Goal: Task Accomplishment & Management: Use online tool/utility

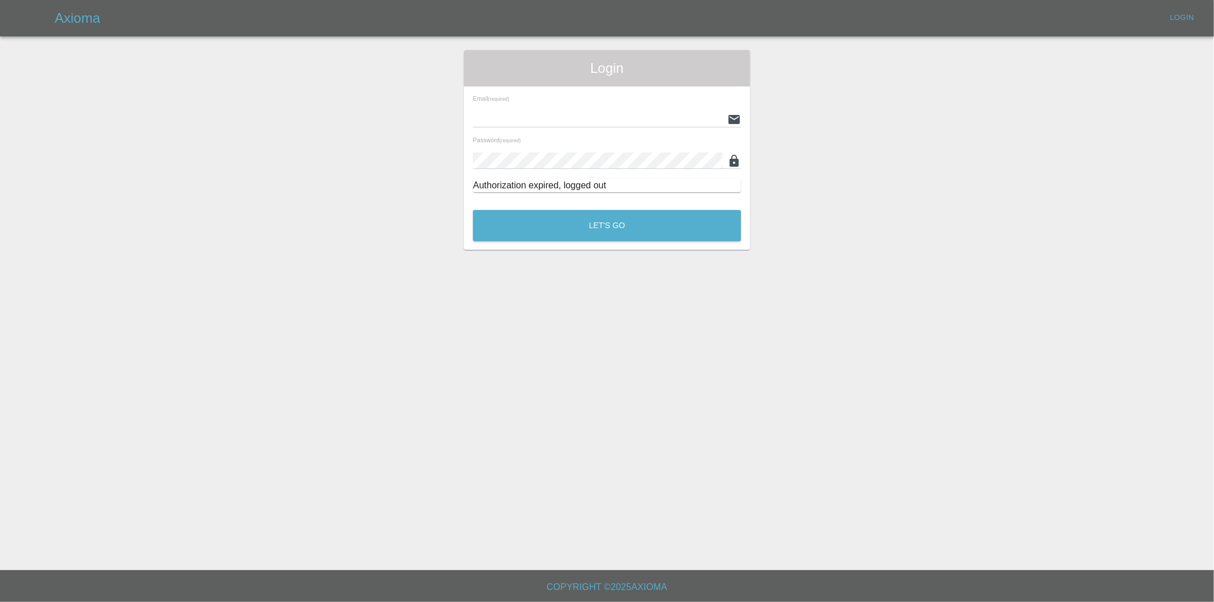
type input "[PERSON_NAME][EMAIL_ADDRESS][DOMAIN_NAME]"
click at [596, 204] on div "Let's Go" at bounding box center [606, 222] width 269 height 43
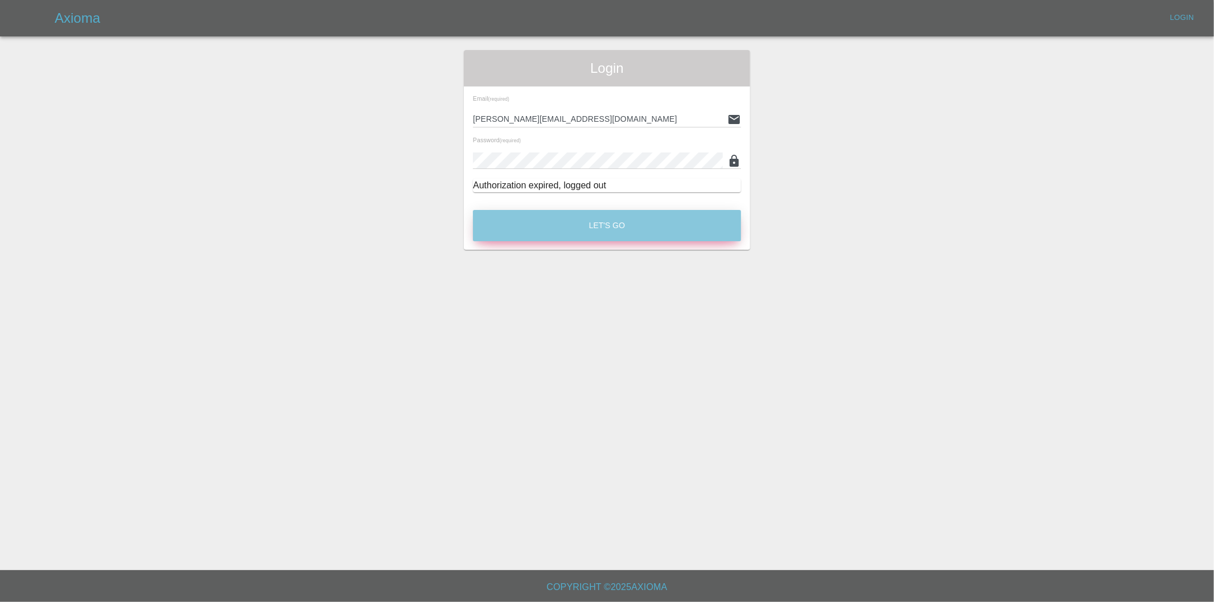
click at [592, 223] on button "Let's Go" at bounding box center [607, 225] width 268 height 31
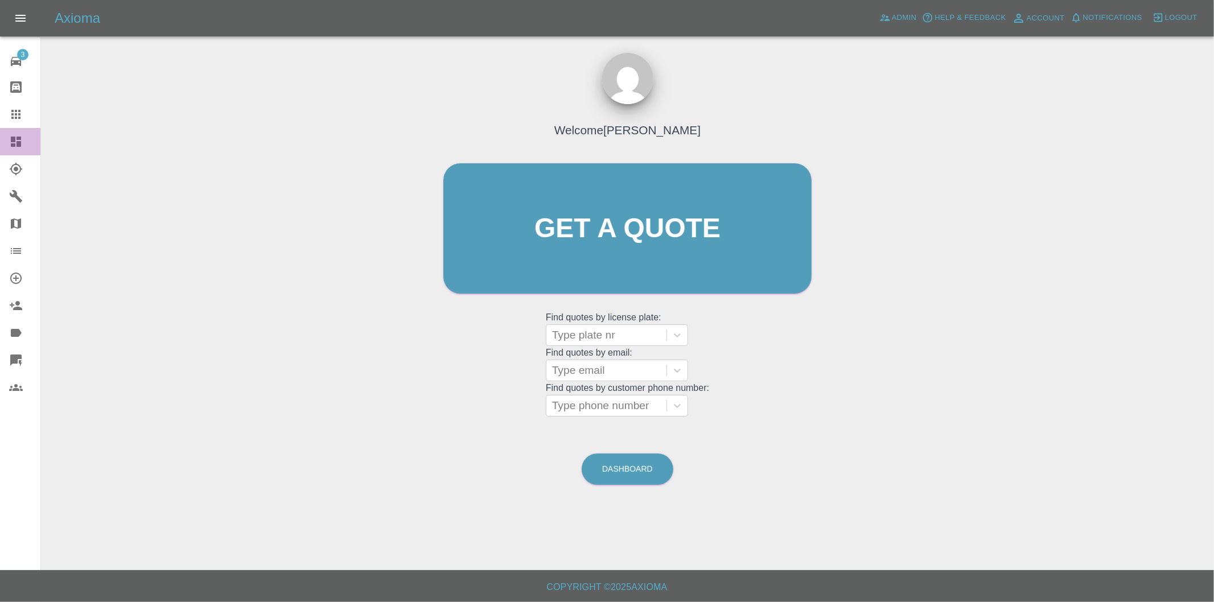
click at [12, 138] on icon at bounding box center [16, 142] width 10 height 10
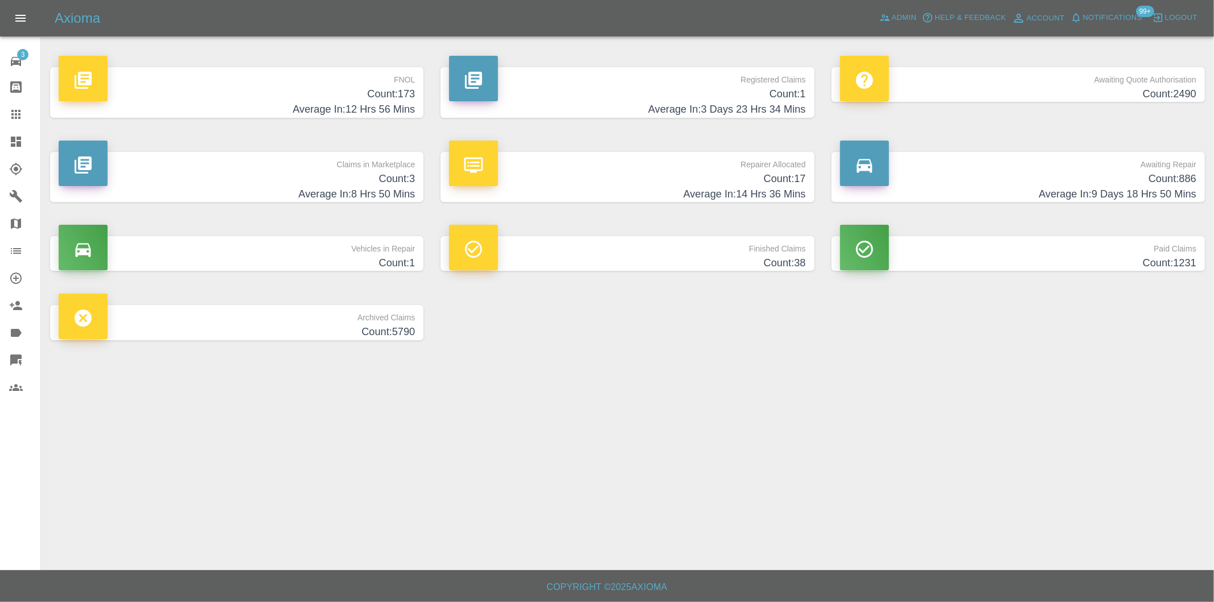
click at [407, 88] on h4 "Count: 173" at bounding box center [237, 93] width 356 height 15
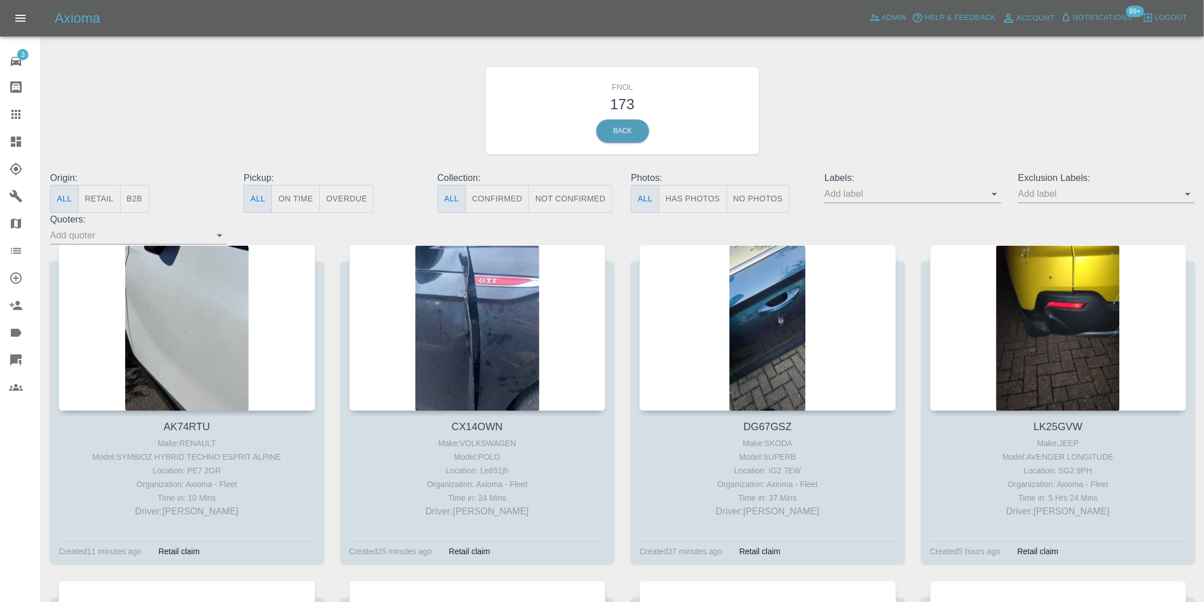
click at [1192, 197] on icon "Open" at bounding box center [1188, 194] width 14 height 14
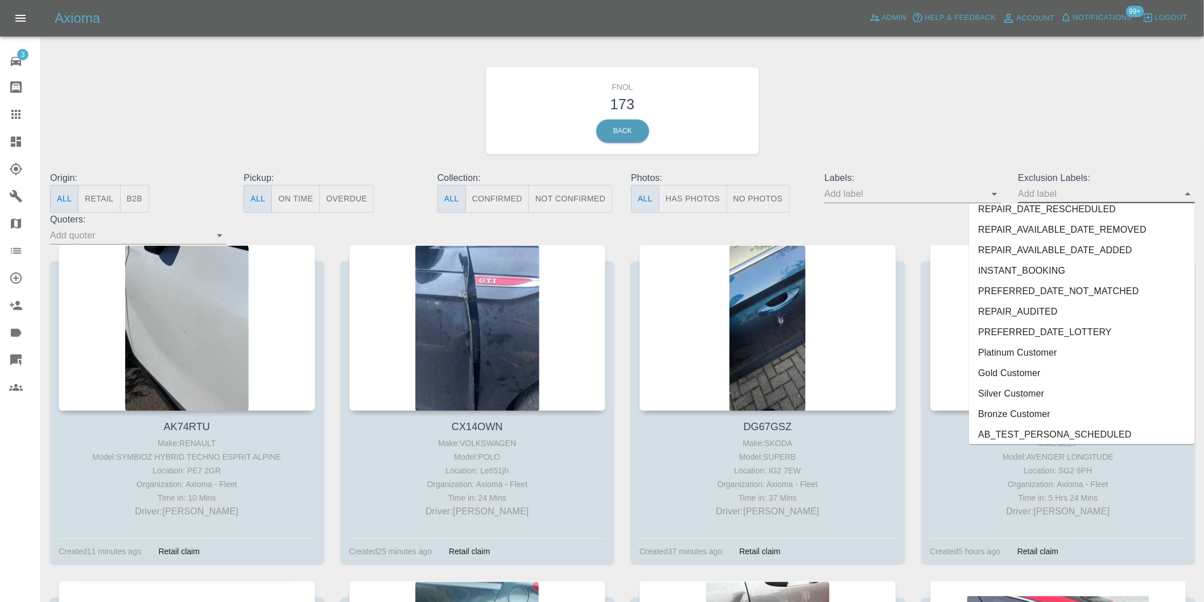
scroll to position [2431, 0]
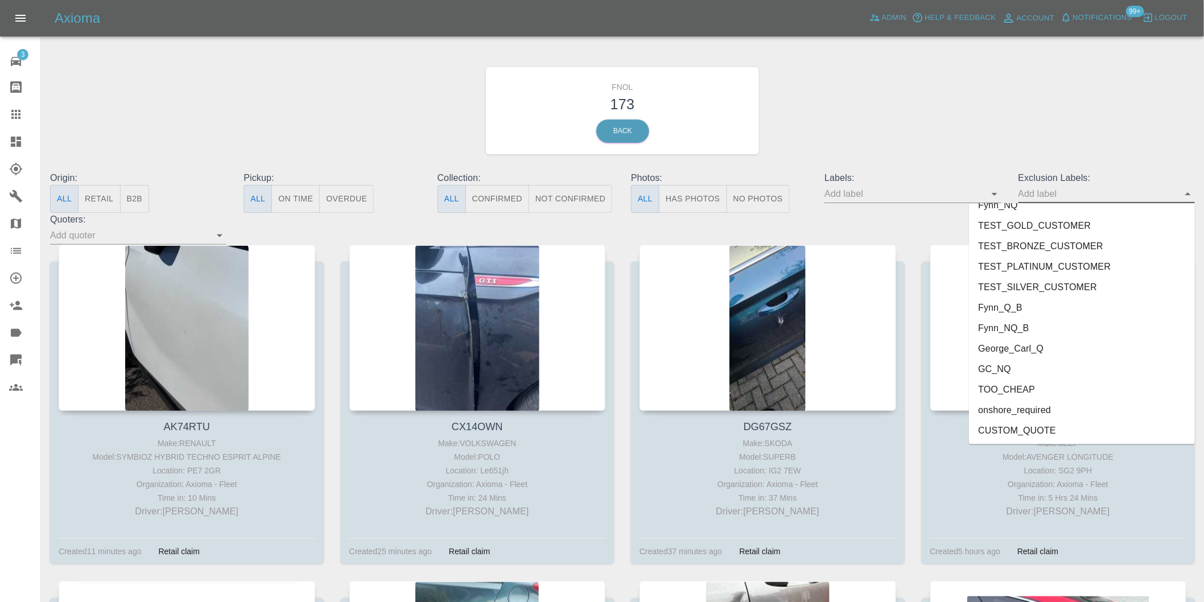
click at [1010, 408] on li "onshore_required" at bounding box center [1082, 410] width 226 height 20
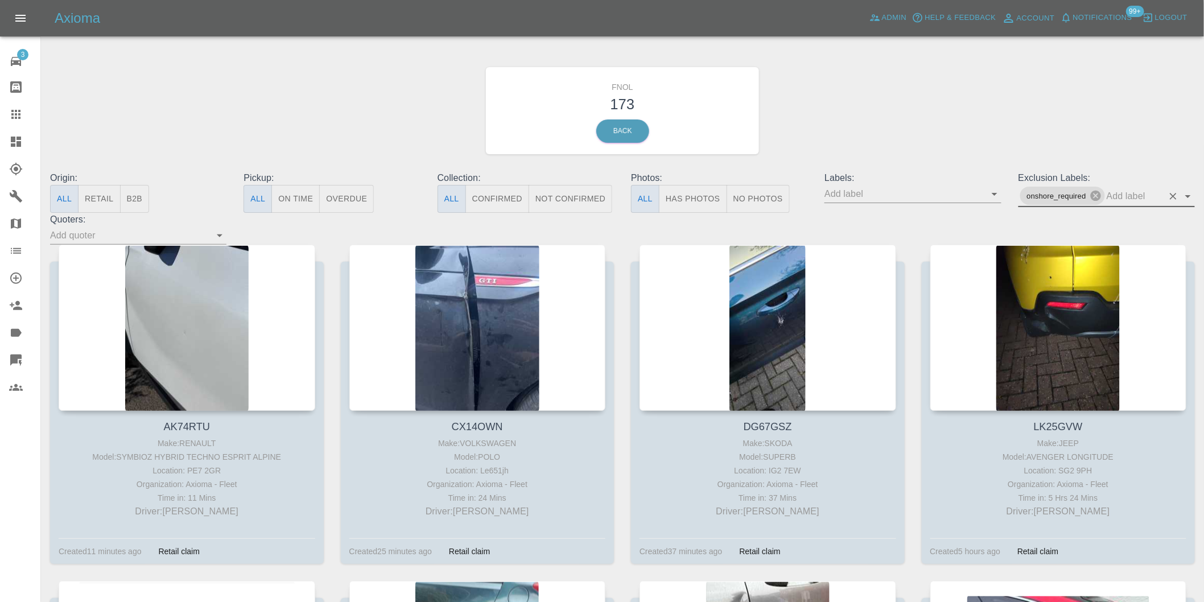
click at [1188, 196] on icon "Open" at bounding box center [1188, 196] width 6 height 3
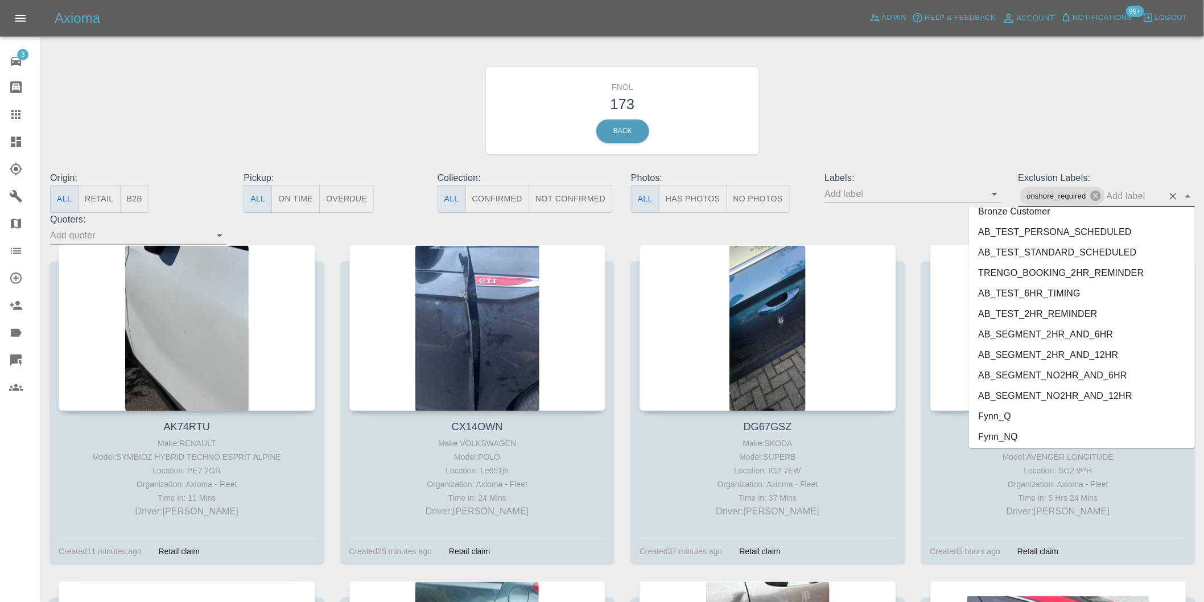
scroll to position [2410, 0]
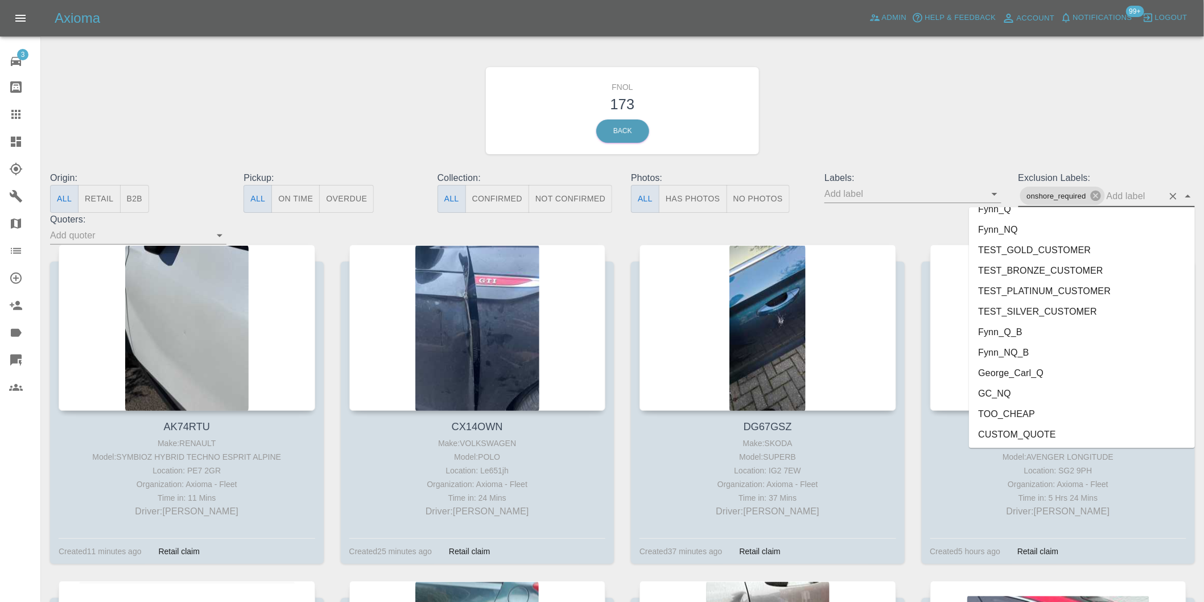
click at [1022, 368] on li "George_Carl_Q" at bounding box center [1082, 373] width 226 height 20
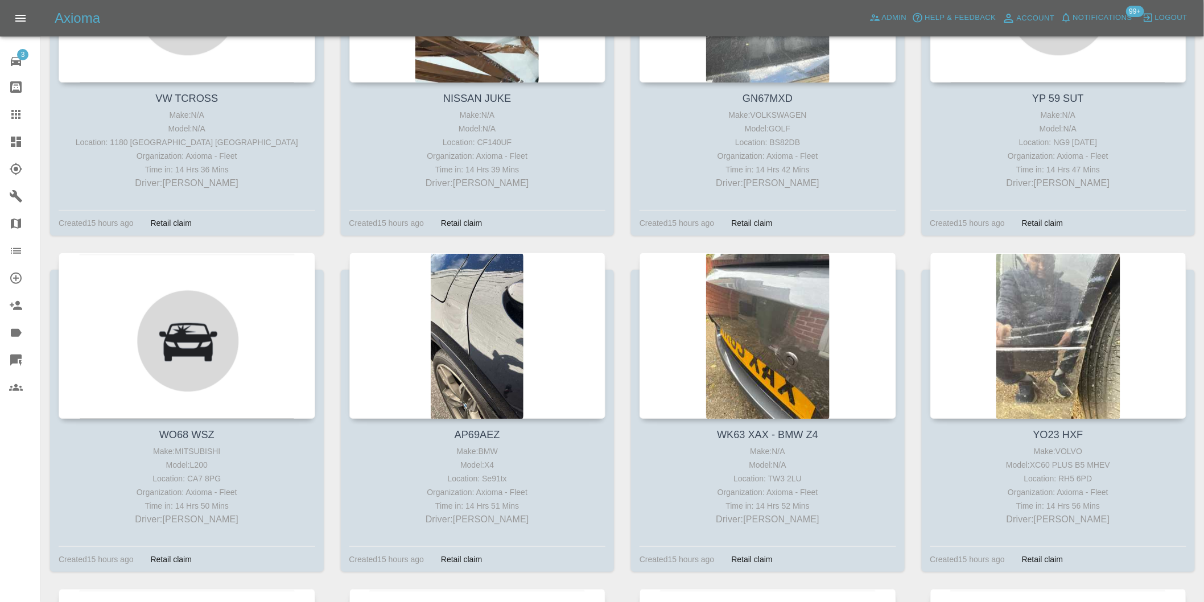
scroll to position [10812, 0]
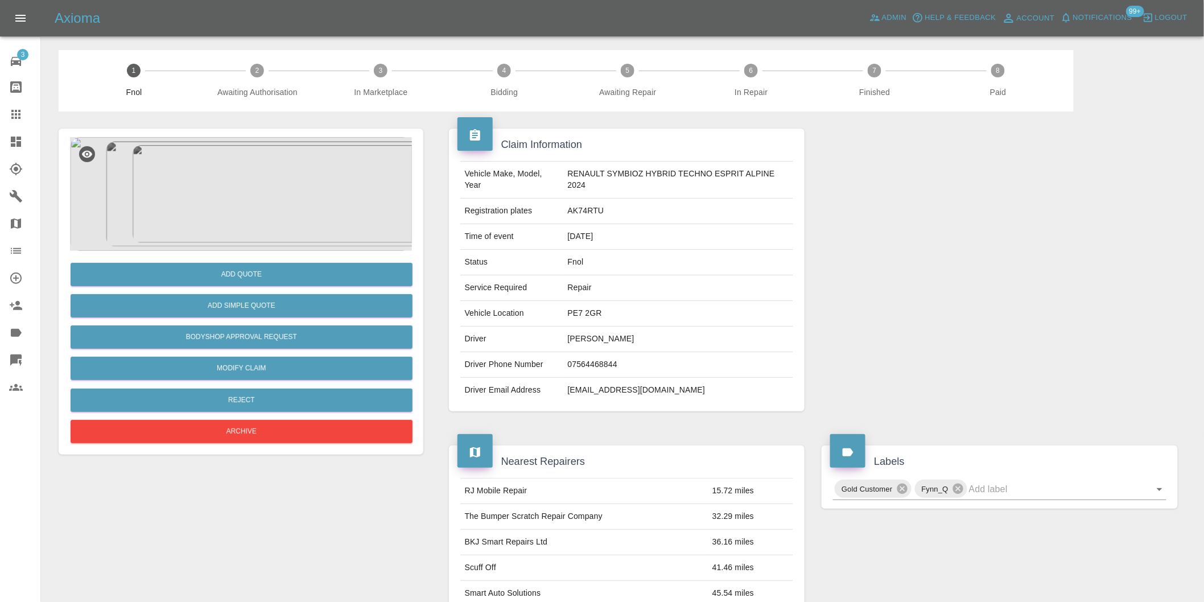
click at [229, 171] on img at bounding box center [241, 194] width 342 height 114
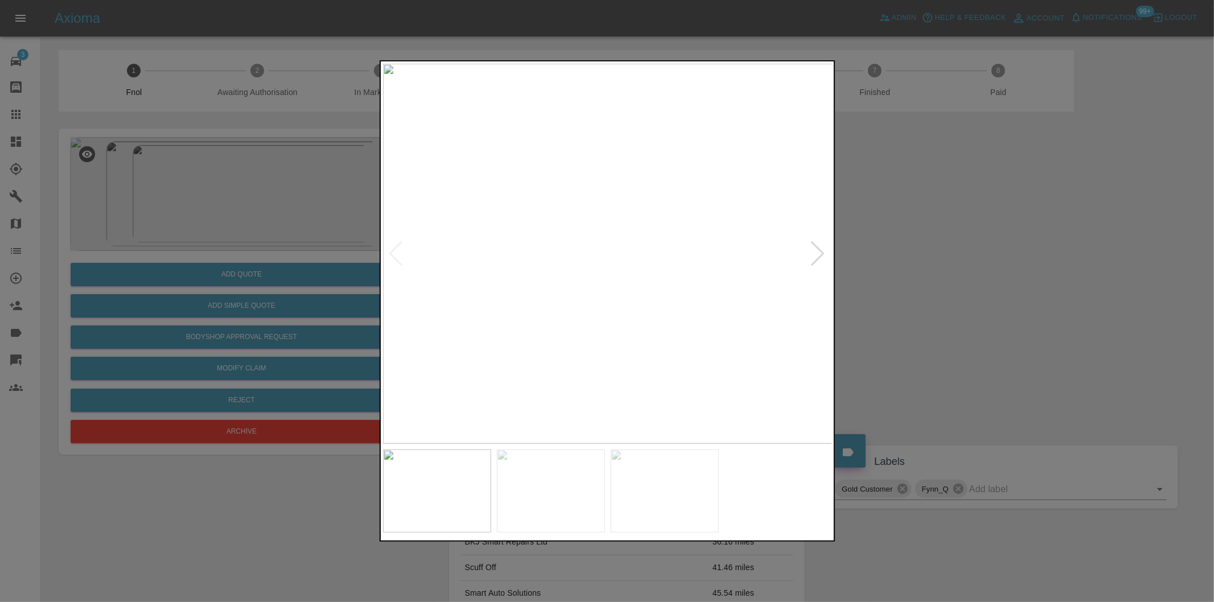
click at [812, 253] on div at bounding box center [817, 253] width 15 height 25
click at [812, 253] on img at bounding box center [608, 254] width 450 height 380
click at [974, 277] on div at bounding box center [607, 301] width 1214 height 602
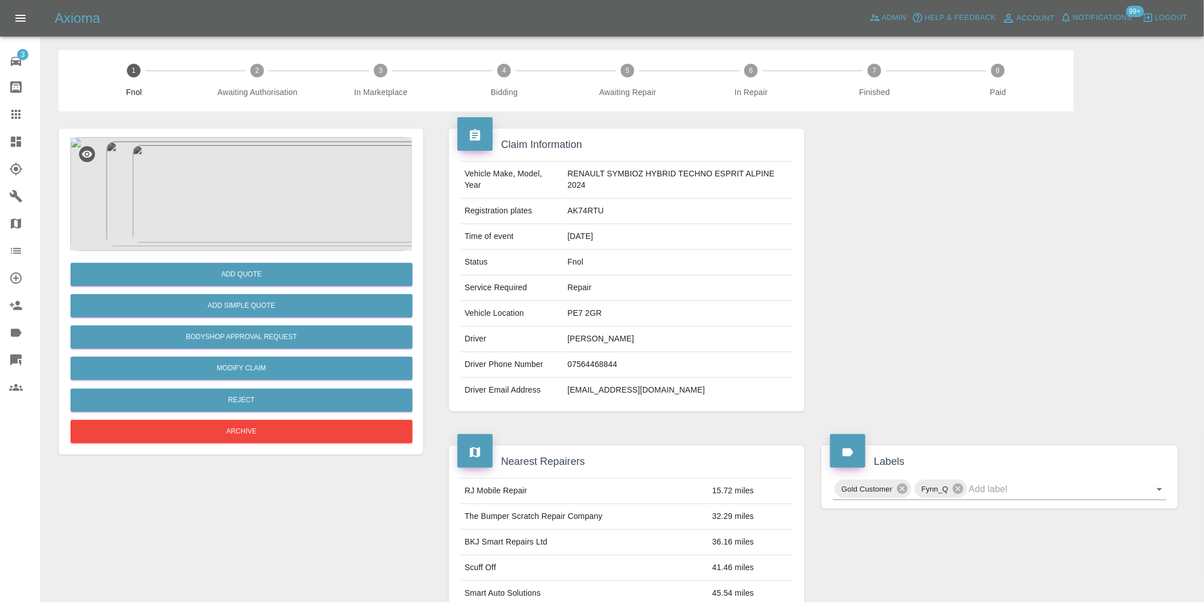
click at [219, 178] on img at bounding box center [241, 194] width 342 height 114
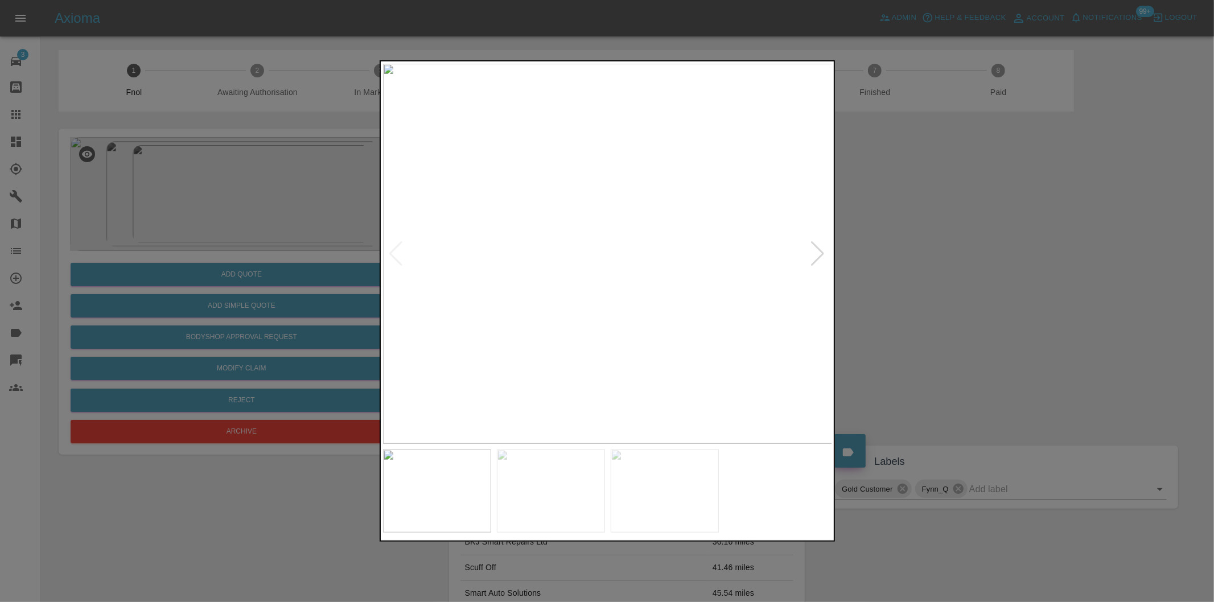
click at [814, 248] on div at bounding box center [817, 253] width 15 height 25
drag, startPoint x: 942, startPoint y: 282, endPoint x: 643, endPoint y: 331, distance: 302.7
click at [940, 282] on div at bounding box center [607, 301] width 1214 height 602
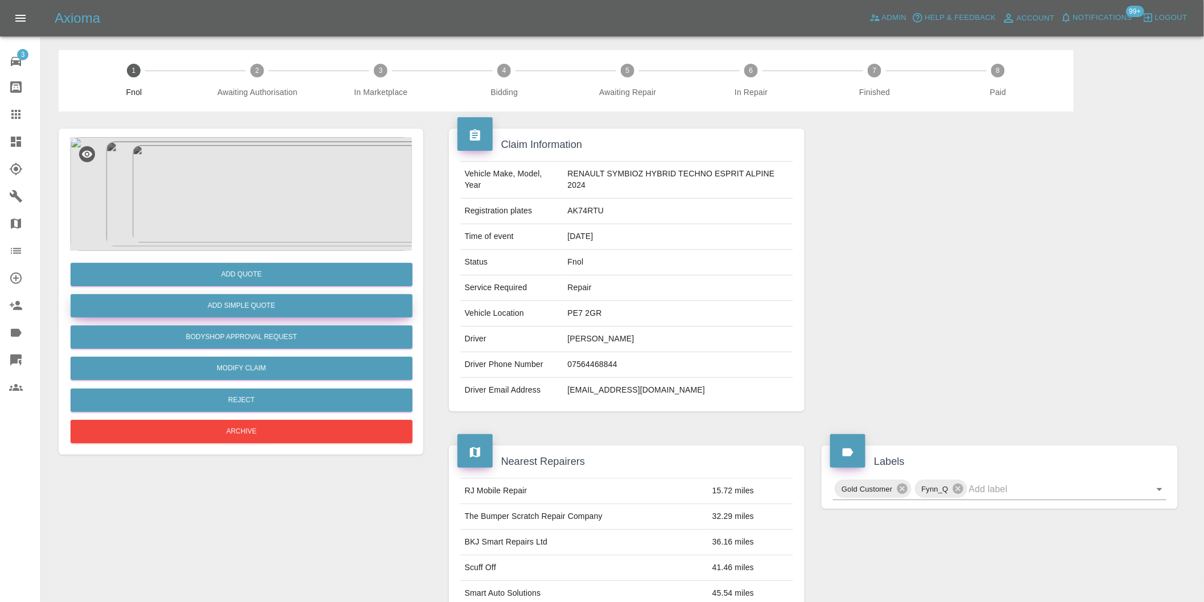
click at [278, 312] on button "Add Simple Quote" at bounding box center [242, 305] width 342 height 23
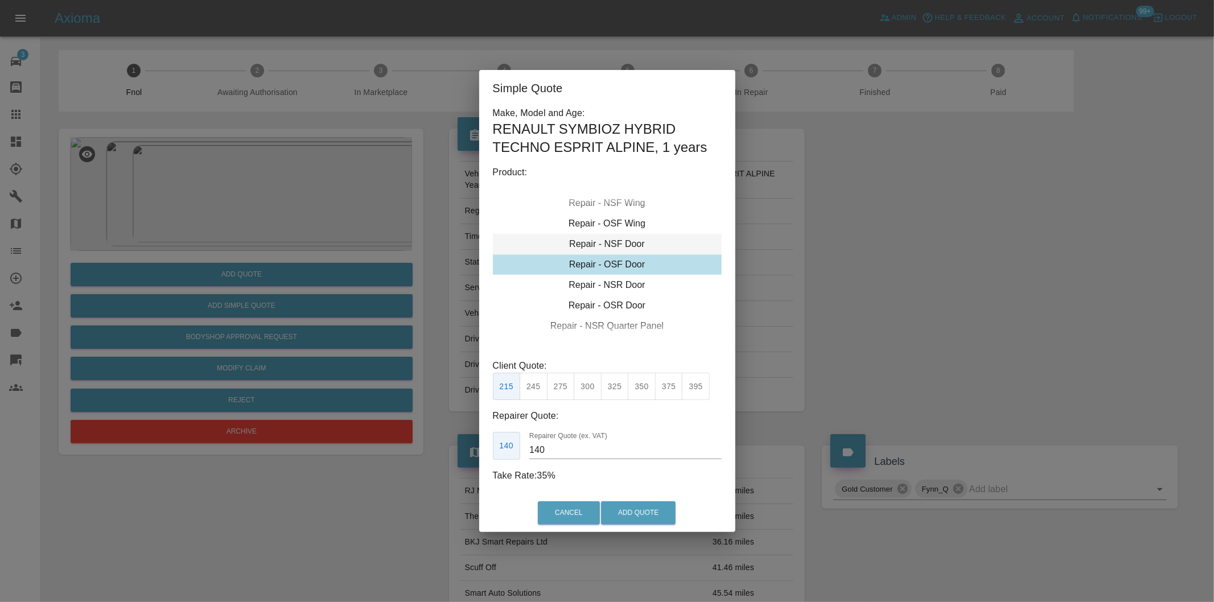
click at [630, 245] on div "Repair - NSF Door" at bounding box center [607, 244] width 229 height 20
drag, startPoint x: 518, startPoint y: 386, endPoint x: 536, endPoint y: 386, distance: 18.2
click at [520, 386] on div "215 245 275 300 325 350 375 395" at bounding box center [601, 387] width 217 height 28
click at [537, 386] on button "245" at bounding box center [534, 387] width 28 height 28
type input "160"
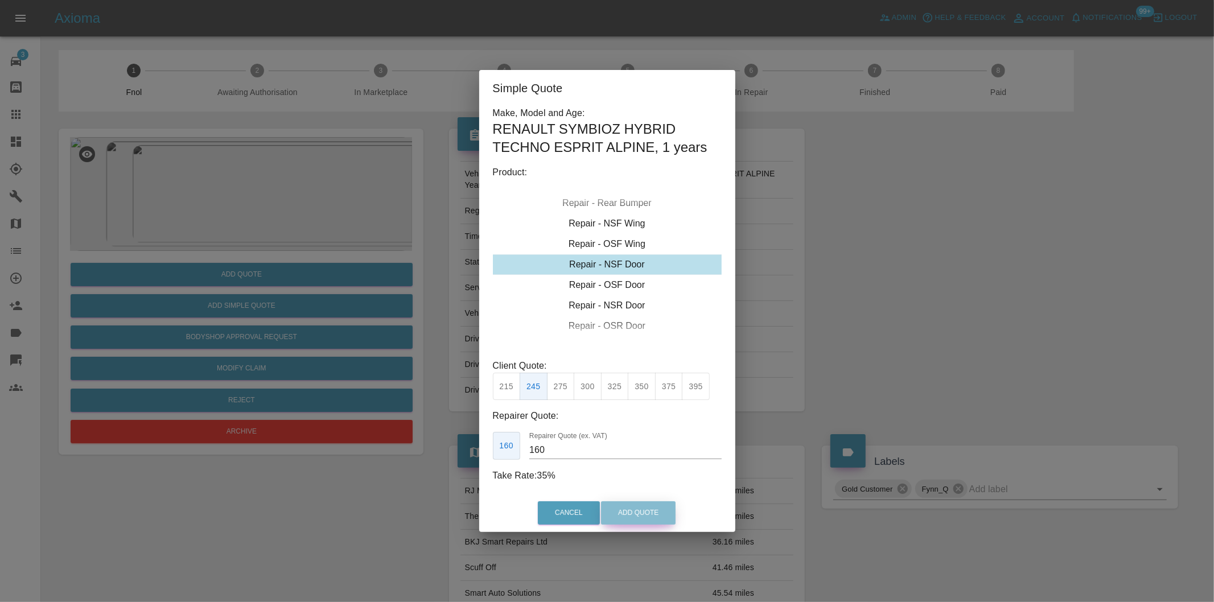
click at [628, 517] on button "Add Quote" at bounding box center [638, 512] width 75 height 23
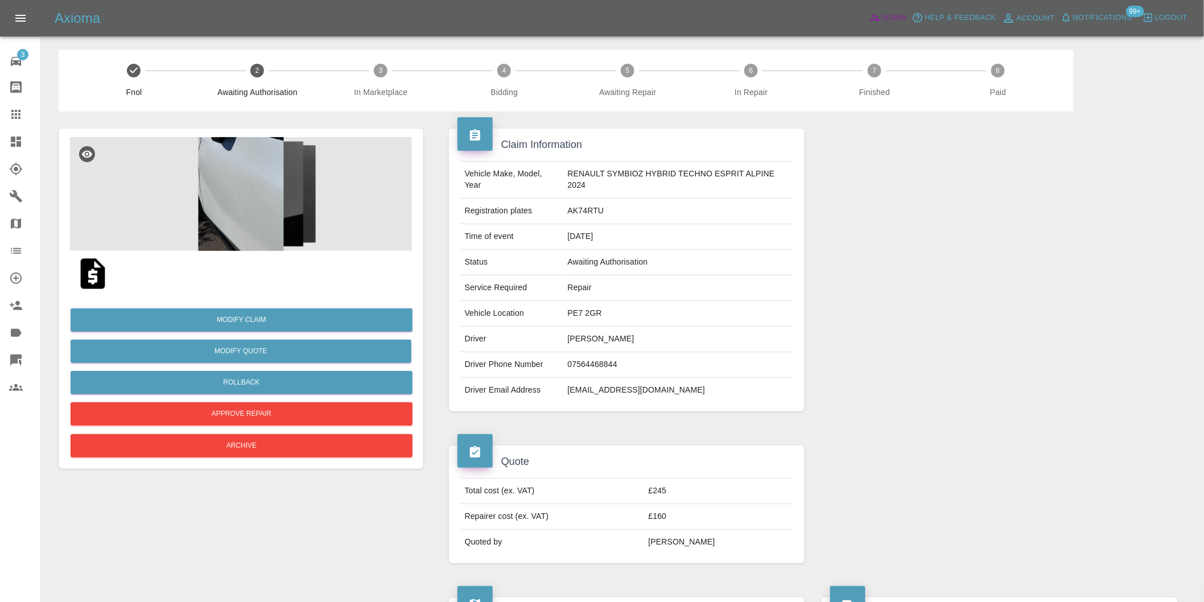
click at [892, 15] on span "Admin" at bounding box center [894, 17] width 25 height 13
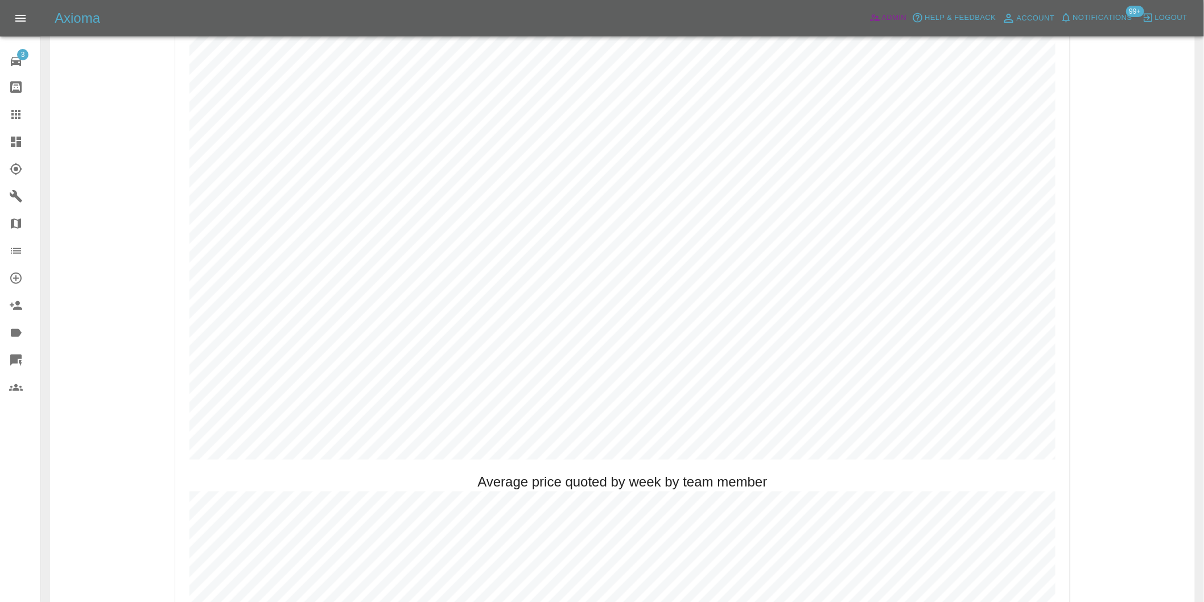
scroll to position [505, 0]
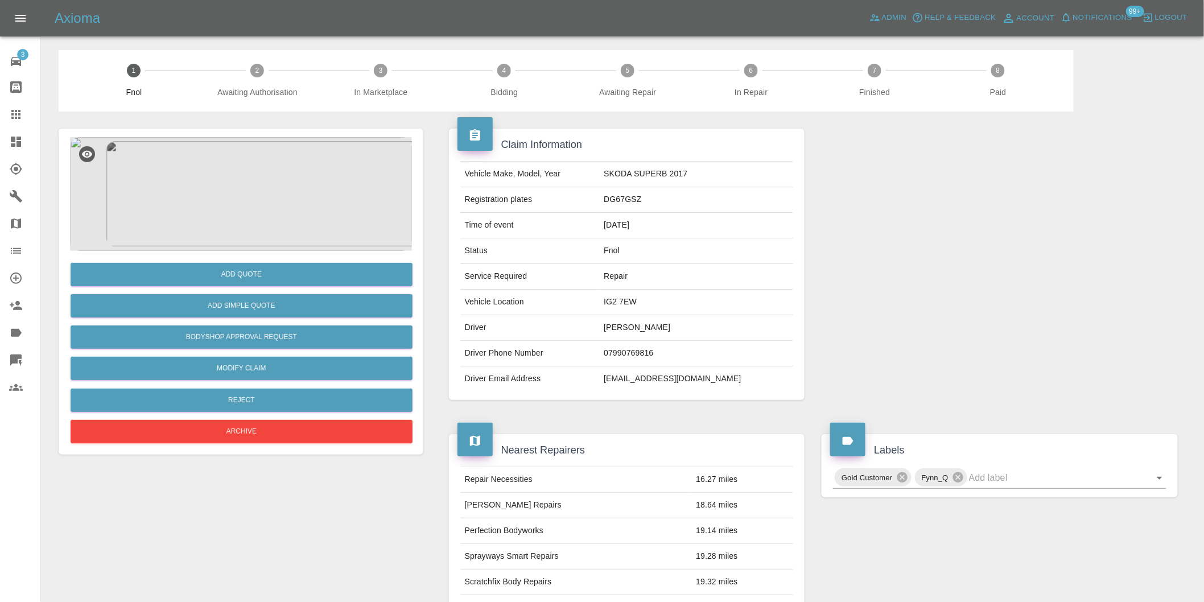
click at [230, 201] on img at bounding box center [241, 194] width 342 height 114
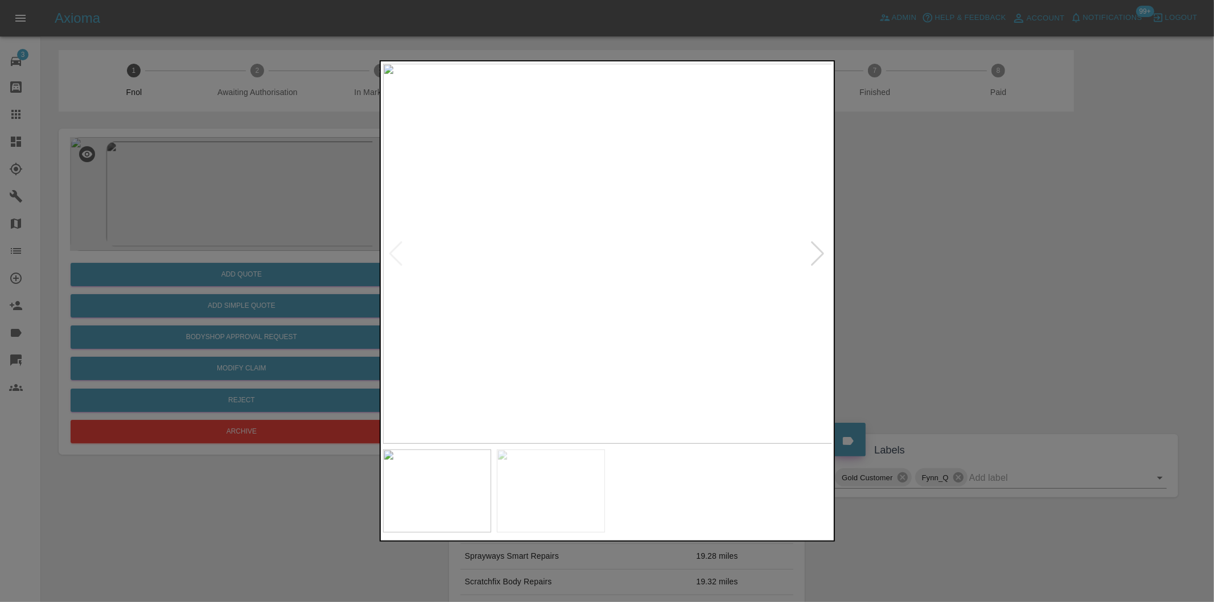
click at [813, 254] on div at bounding box center [817, 253] width 15 height 25
click at [813, 254] on img at bounding box center [608, 254] width 450 height 380
click at [936, 264] on div at bounding box center [607, 301] width 1214 height 602
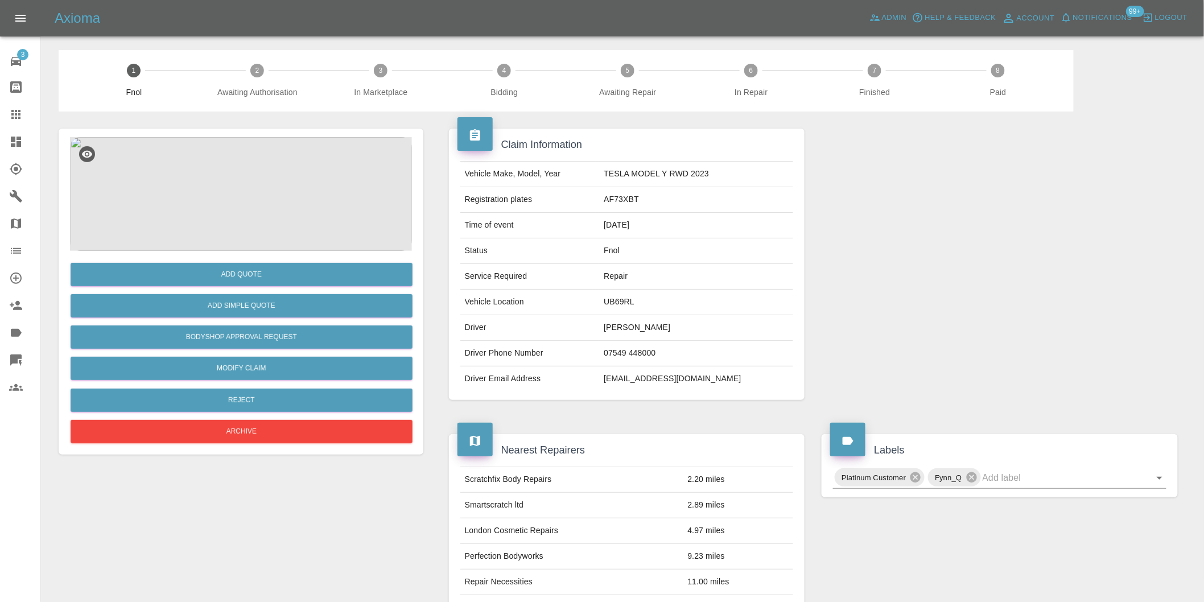
click at [202, 157] on img at bounding box center [241, 194] width 342 height 114
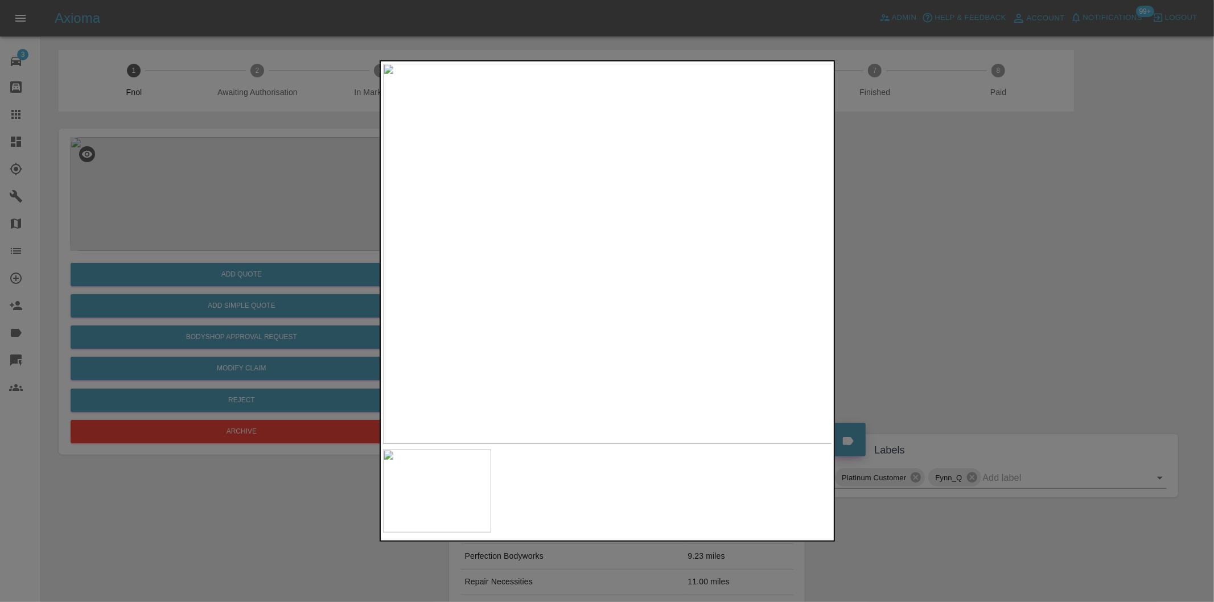
click at [934, 294] on div at bounding box center [607, 301] width 1214 height 602
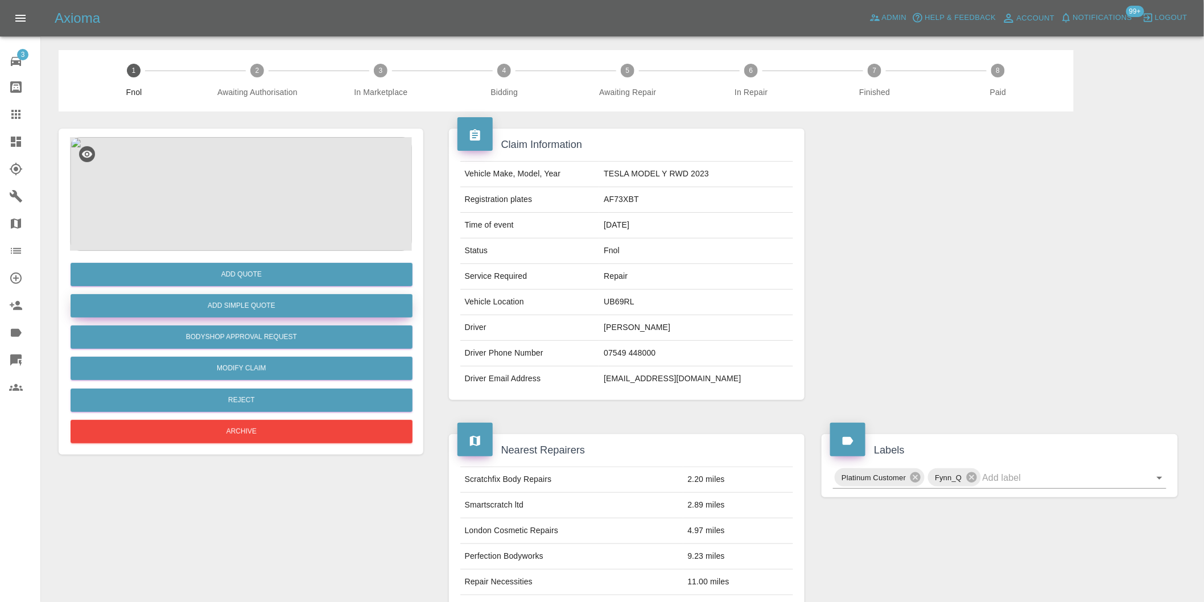
click at [269, 297] on button "Add Simple Quote" at bounding box center [242, 305] width 342 height 23
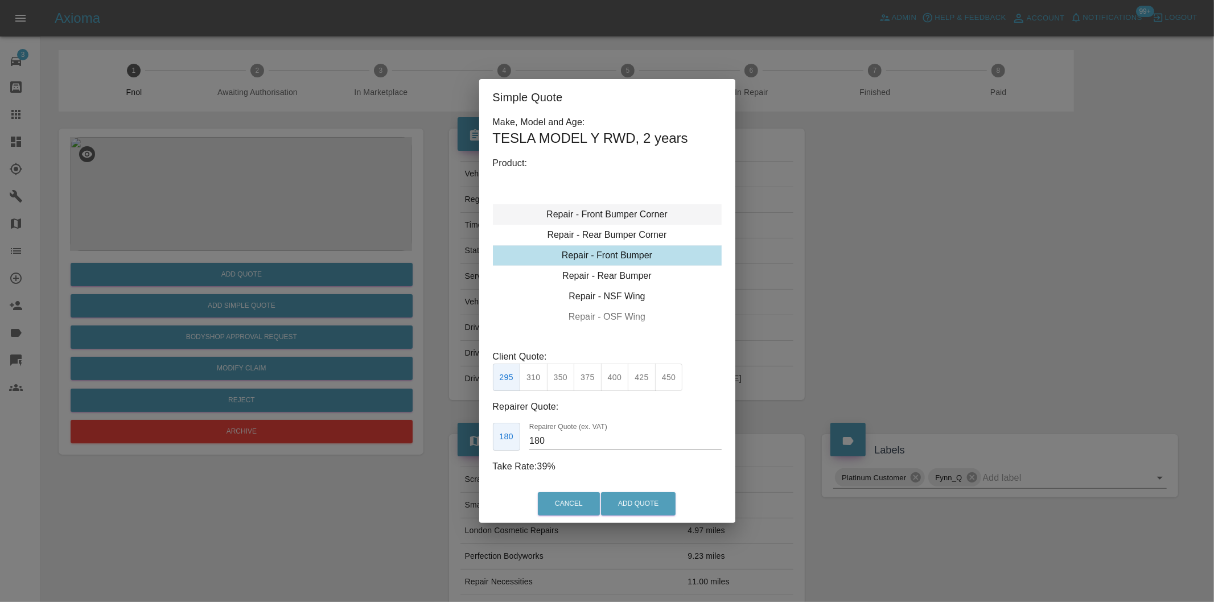
click at [633, 212] on div "Repair - Front Bumper Corner" at bounding box center [607, 214] width 229 height 20
click at [636, 218] on div "Repair - Front Bumper Corner" at bounding box center [607, 214] width 229 height 20
click at [559, 379] on button "215" at bounding box center [561, 378] width 28 height 28
type input "135"
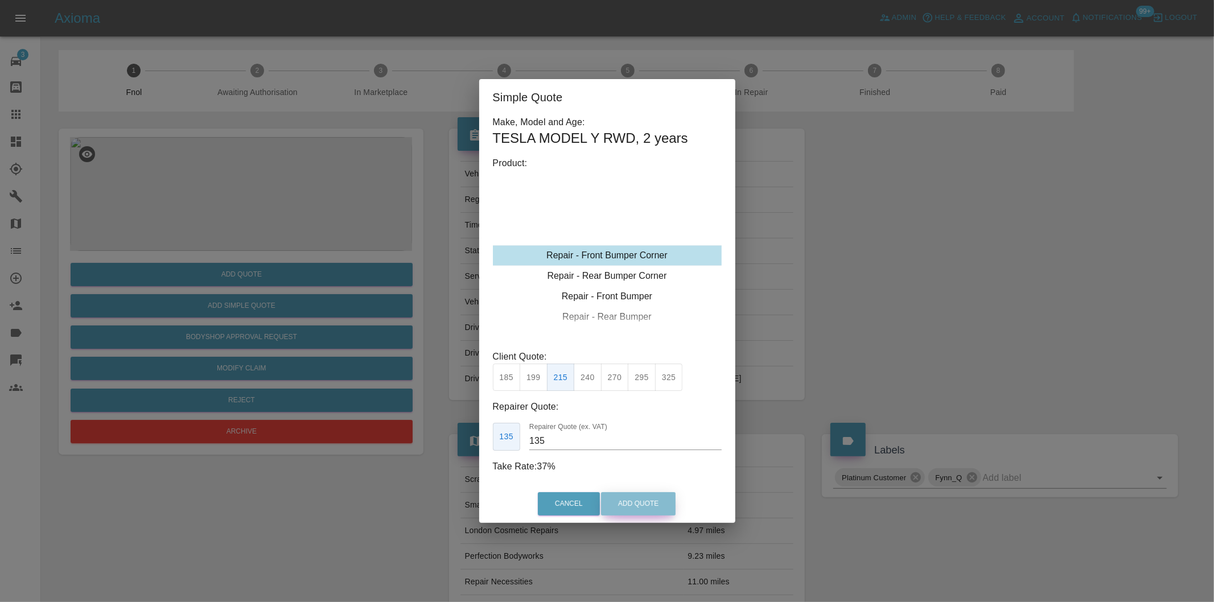
click at [646, 508] on button "Add Quote" at bounding box center [638, 503] width 75 height 23
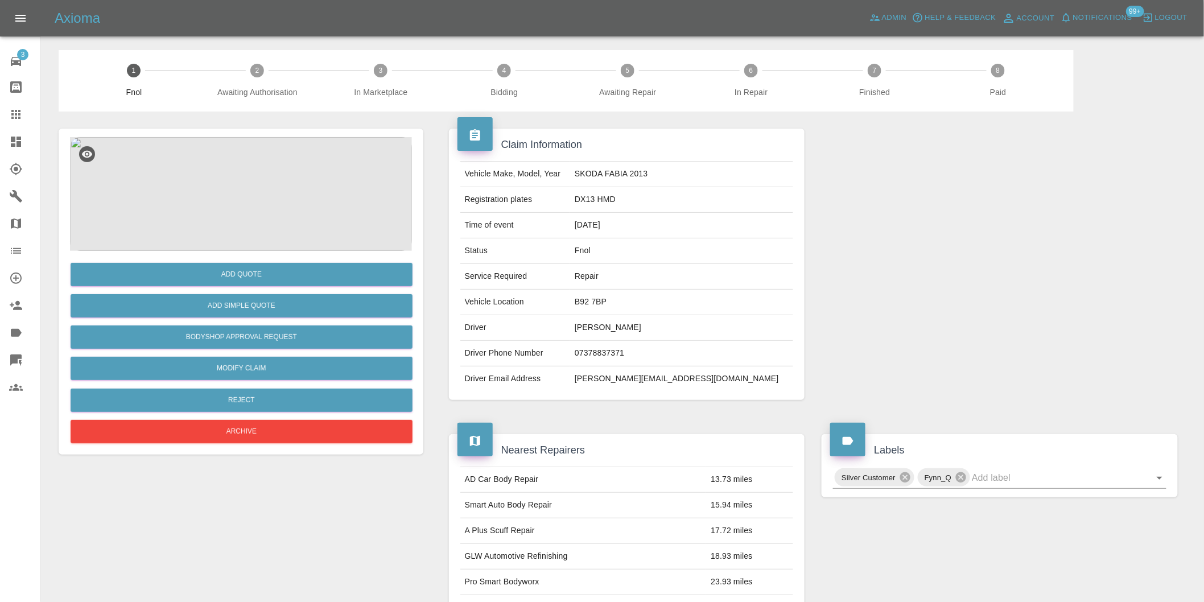
click at [240, 183] on img at bounding box center [241, 194] width 342 height 114
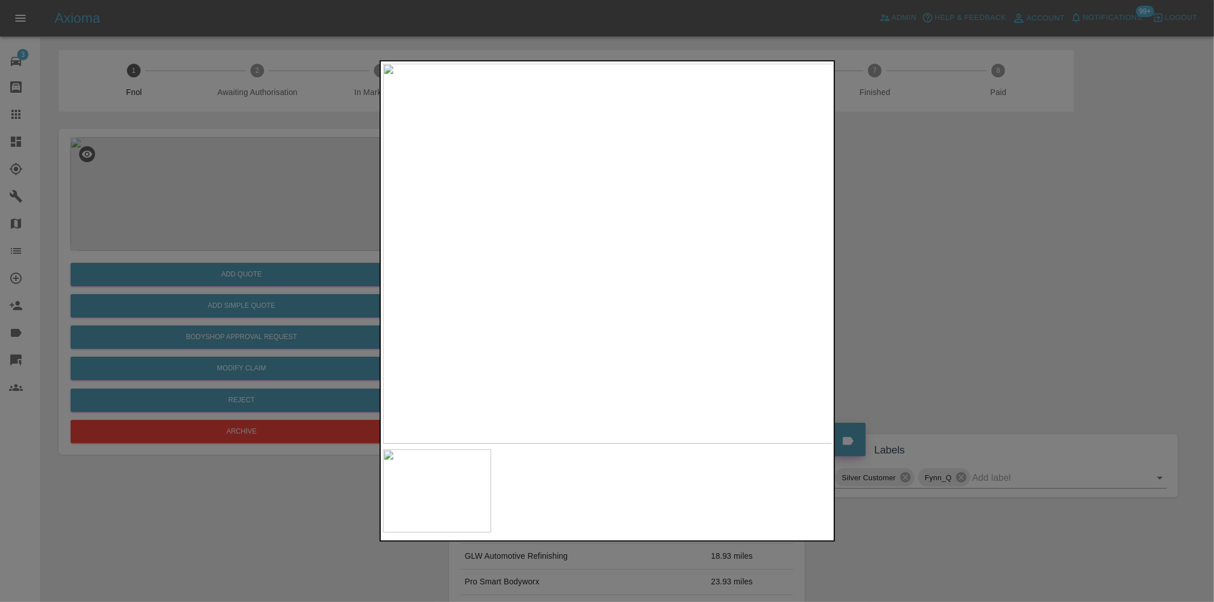
click at [601, 246] on img at bounding box center [608, 254] width 450 height 380
click at [601, 246] on img at bounding box center [624, 277] width 1349 height 1140
click at [944, 263] on div at bounding box center [607, 301] width 1214 height 602
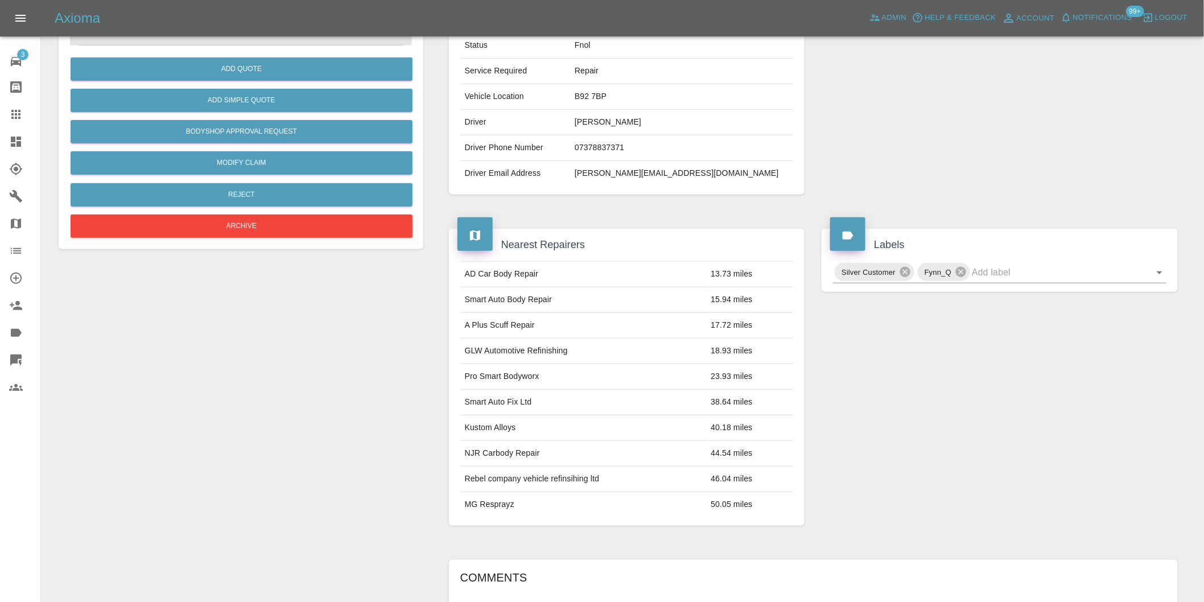
scroll to position [15, 0]
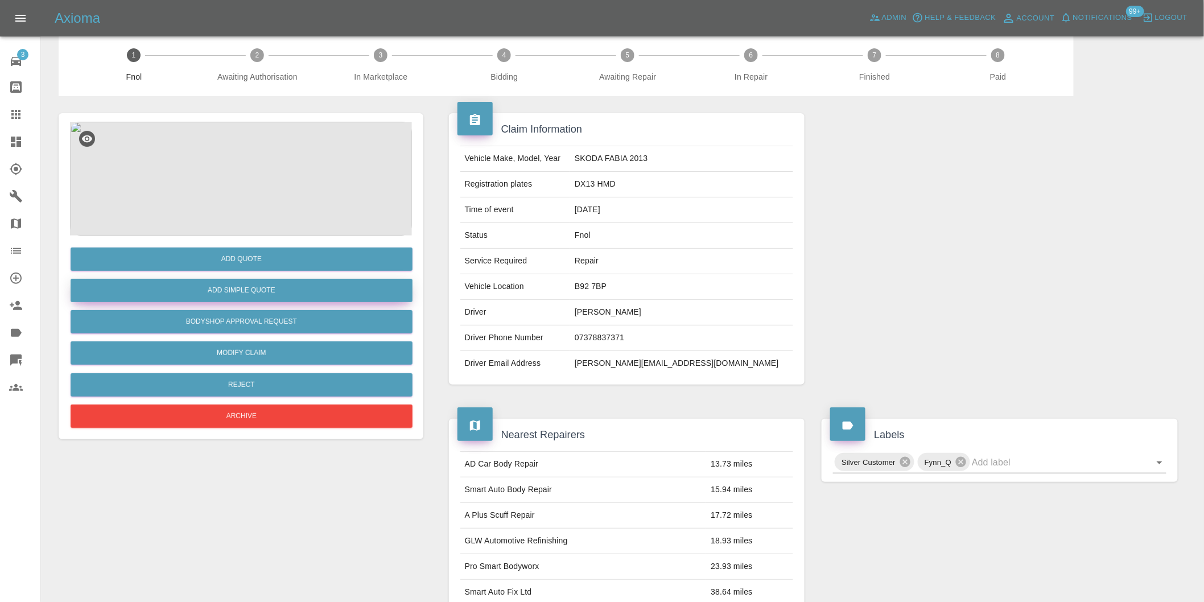
click at [302, 295] on button "Add Simple Quote" at bounding box center [242, 290] width 342 height 23
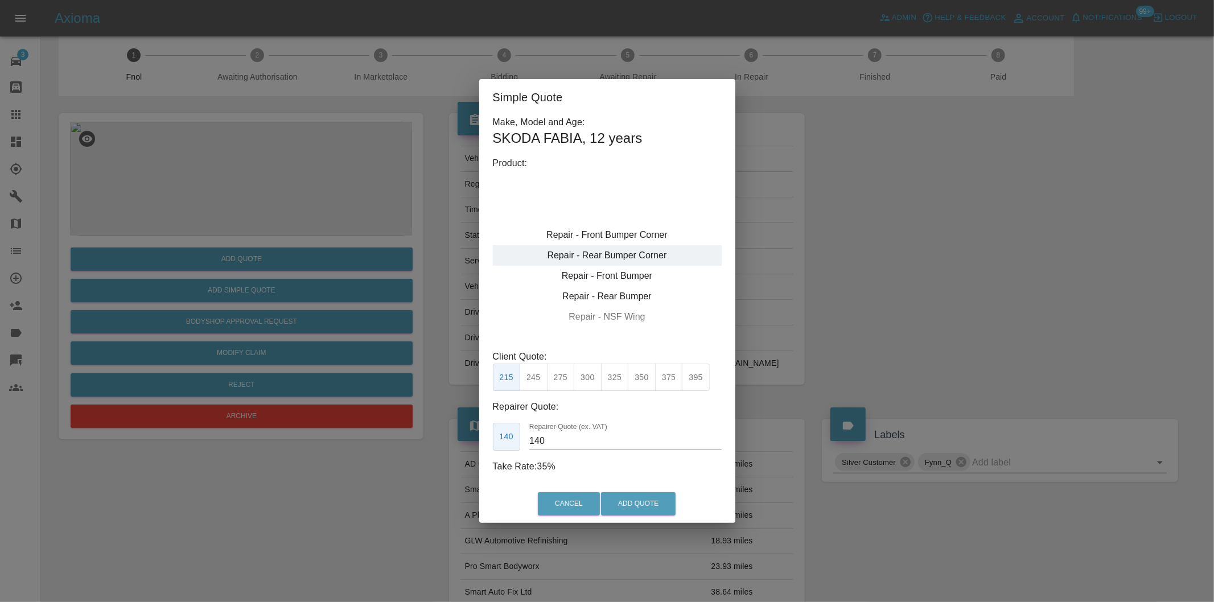
type input "120"
click at [629, 234] on div "Repair - Front Bumper Corner" at bounding box center [607, 235] width 229 height 20
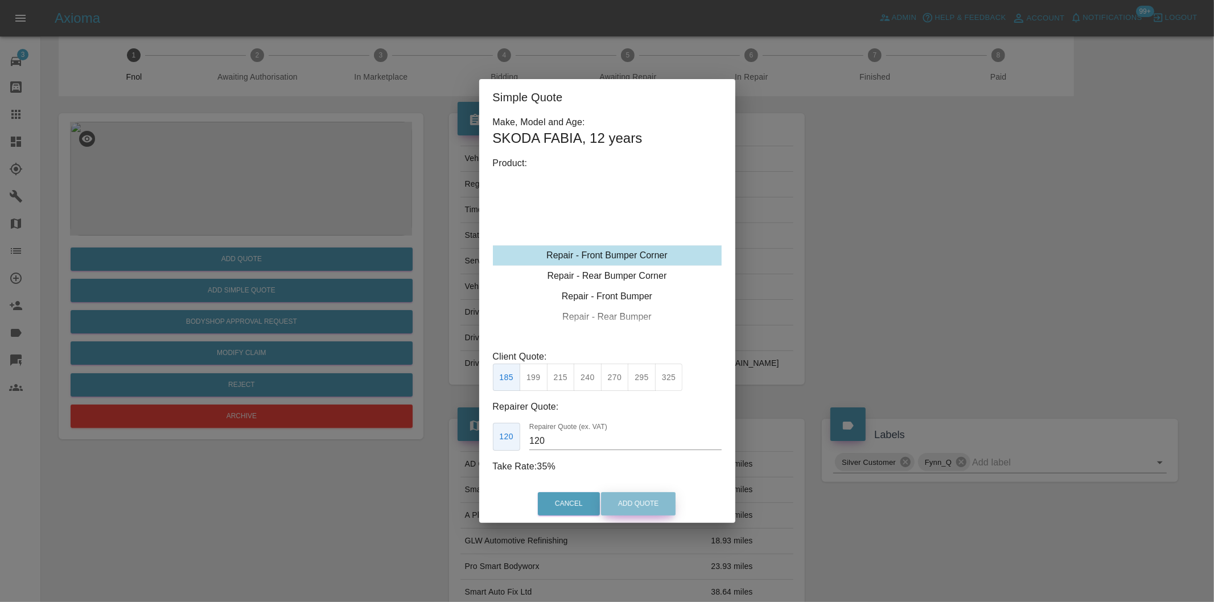
click at [637, 502] on button "Add Quote" at bounding box center [638, 503] width 75 height 23
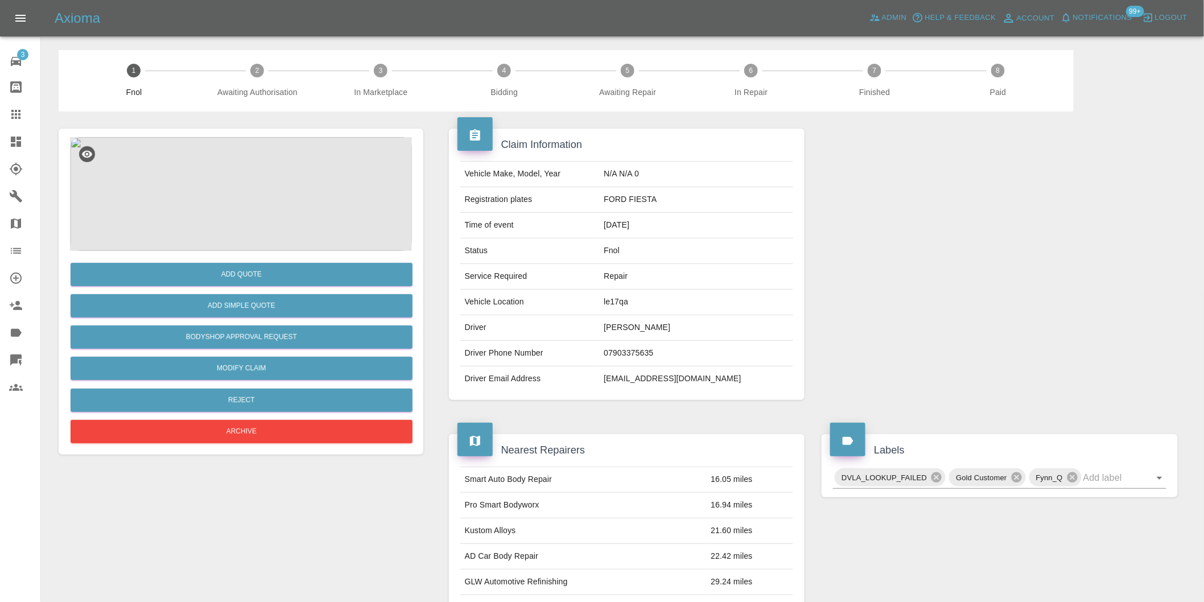
click at [260, 187] on img at bounding box center [241, 194] width 342 height 114
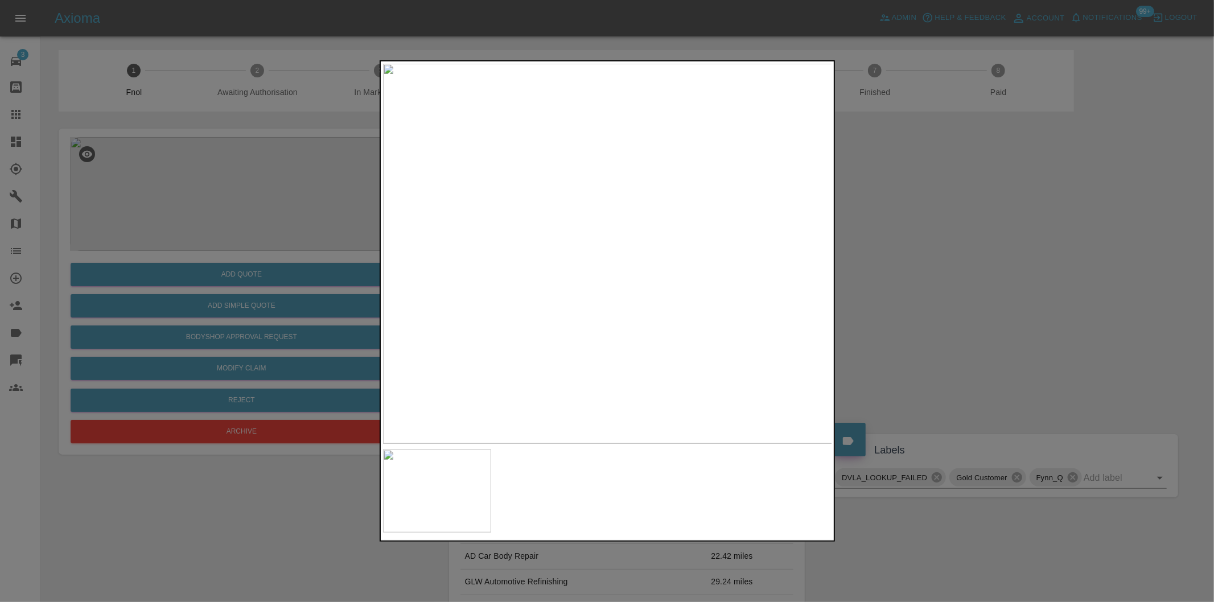
click at [919, 286] on div at bounding box center [607, 301] width 1214 height 602
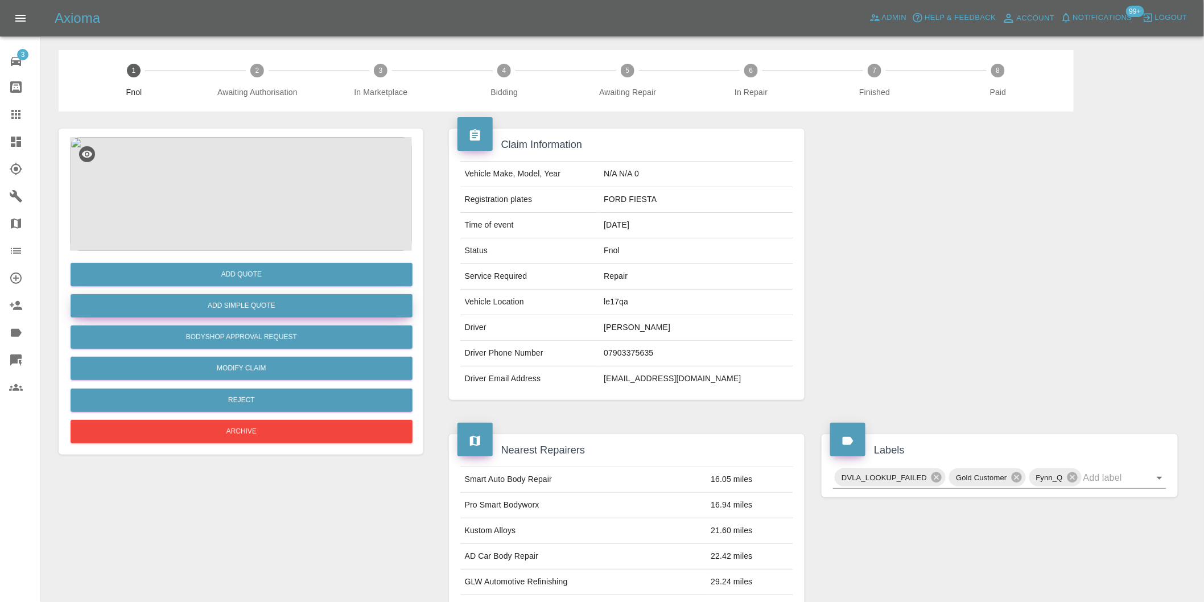
click at [275, 306] on button "Add Simple Quote" at bounding box center [242, 305] width 342 height 23
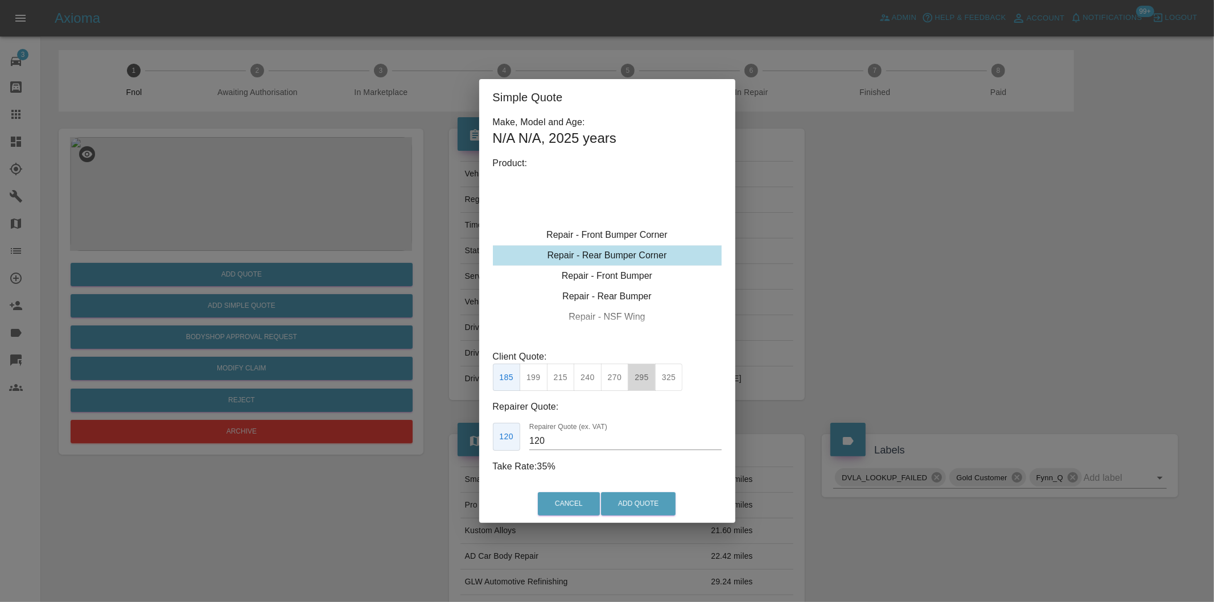
click at [641, 383] on button "295" at bounding box center [642, 378] width 28 height 28
drag, startPoint x: 669, startPoint y: 379, endPoint x: 677, endPoint y: 404, distance: 26.3
click at [669, 380] on button "325" at bounding box center [669, 378] width 28 height 28
type input "200"
click at [661, 508] on button "Add Quote" at bounding box center [638, 503] width 75 height 23
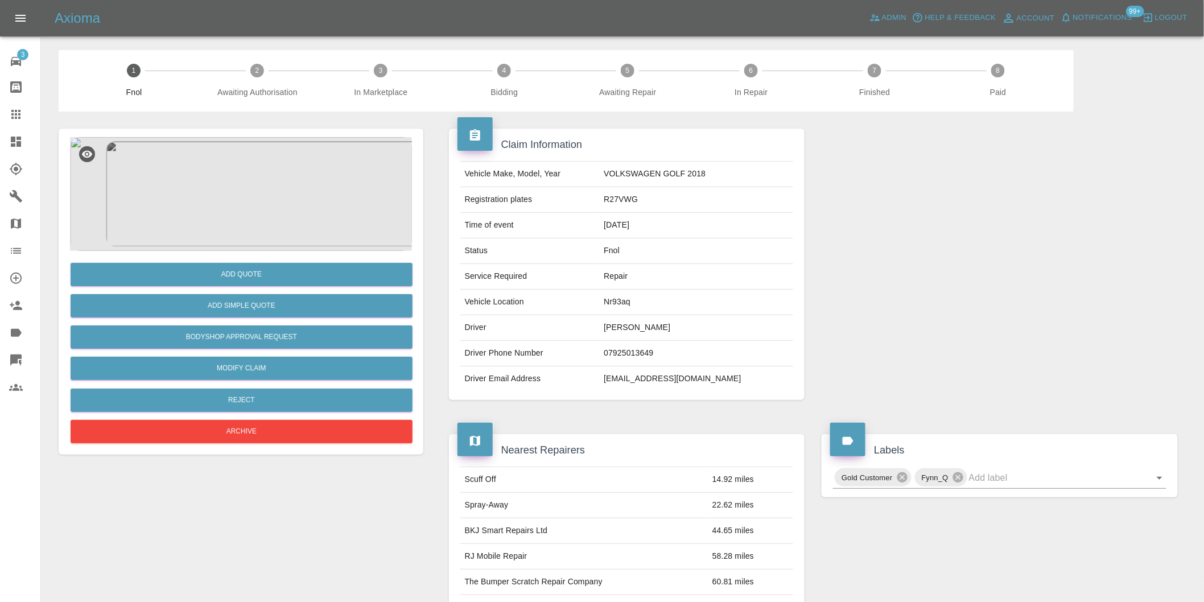
click at [271, 168] on img at bounding box center [241, 194] width 342 height 114
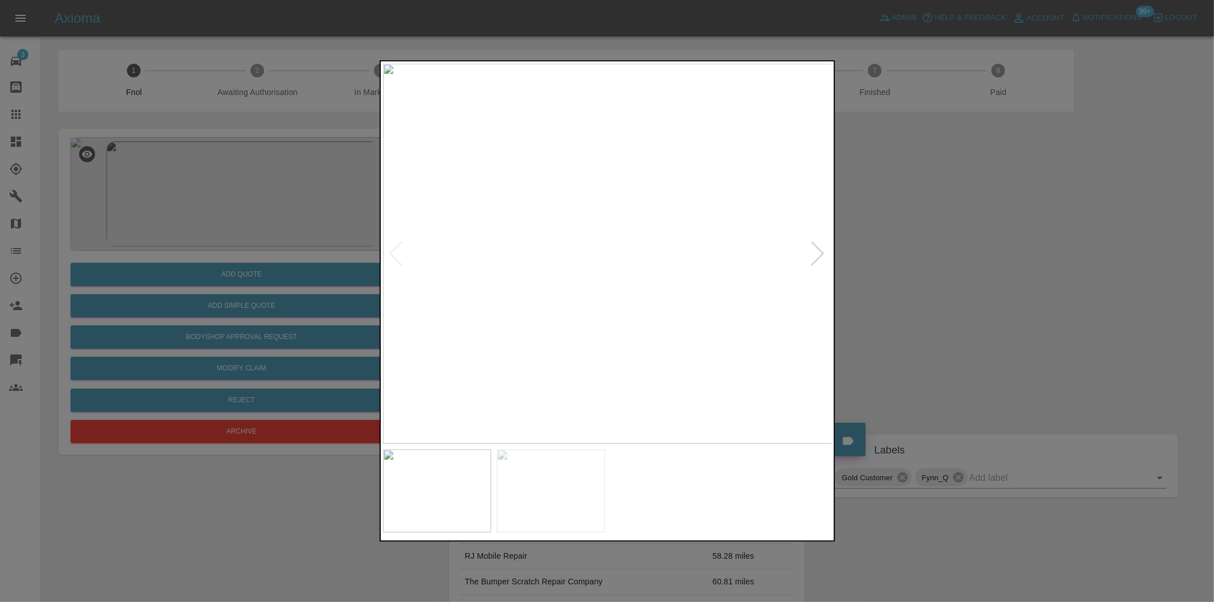
click at [815, 254] on div at bounding box center [817, 253] width 15 height 25
click at [924, 265] on div at bounding box center [607, 301] width 1214 height 602
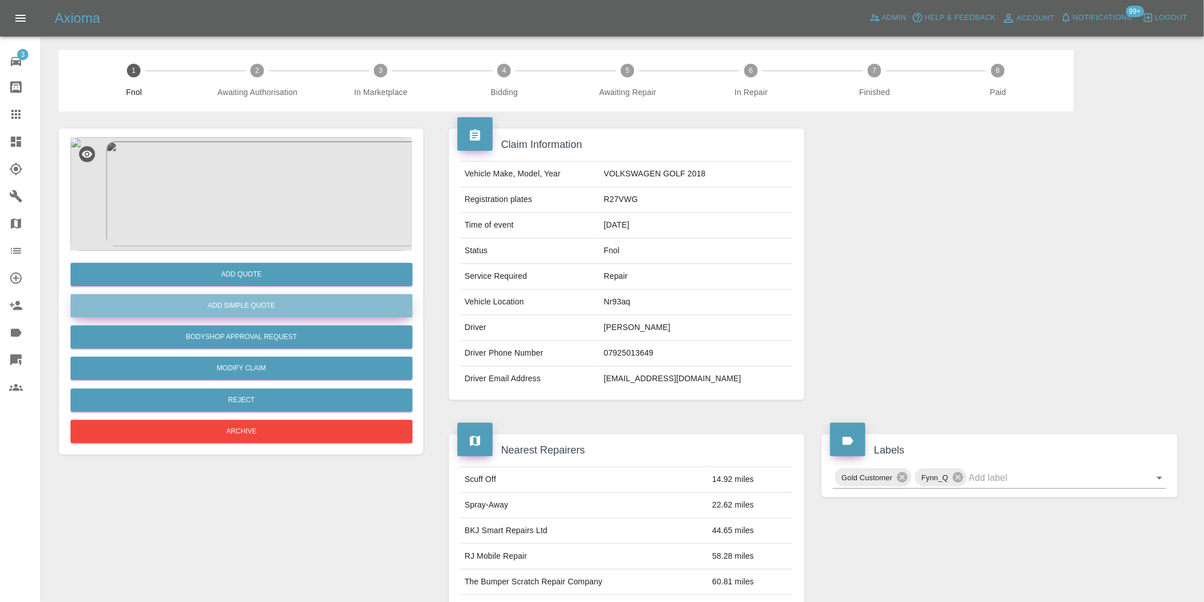
click at [296, 307] on button "Add Simple Quote" at bounding box center [242, 305] width 342 height 23
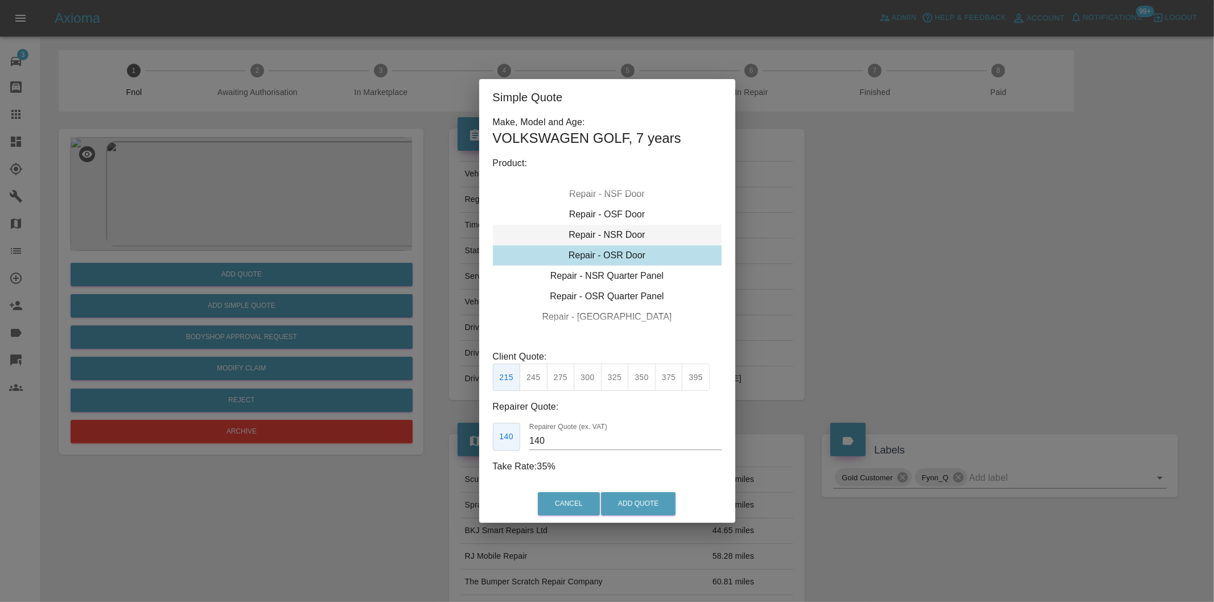
click at [619, 231] on div "Repair - NSR Door" at bounding box center [607, 235] width 229 height 20
drag, startPoint x: 554, startPoint y: 378, endPoint x: 616, endPoint y: 425, distance: 77.6
click at [557, 380] on button "270" at bounding box center [561, 378] width 28 height 28
type input "180"
click at [649, 512] on button "Add Quote" at bounding box center [638, 503] width 75 height 23
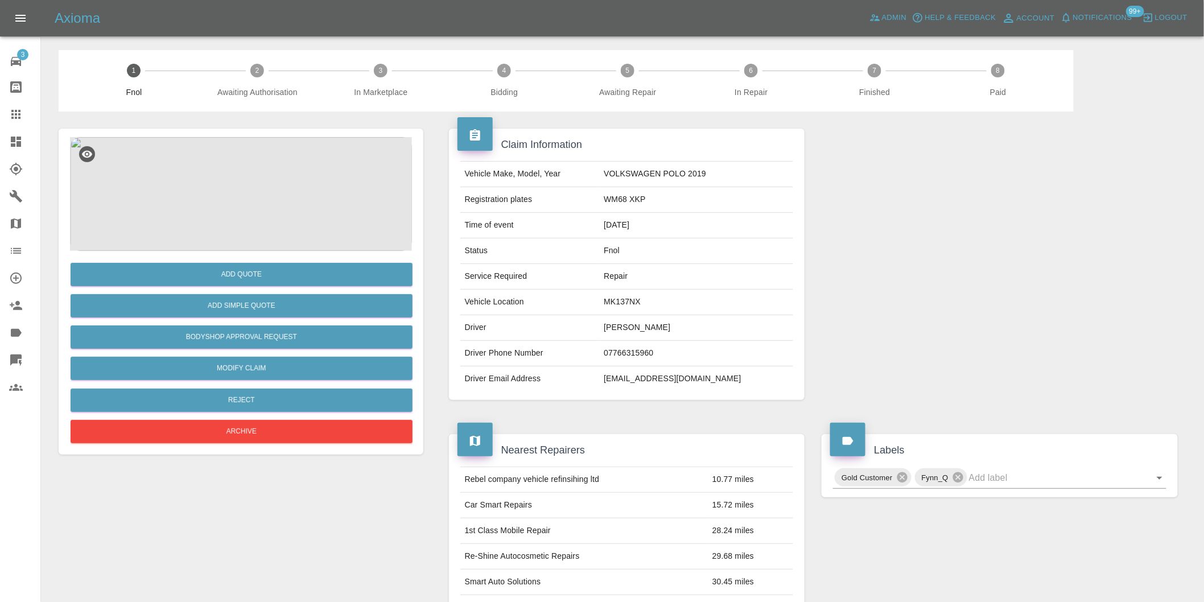
click at [242, 169] on img at bounding box center [241, 194] width 342 height 114
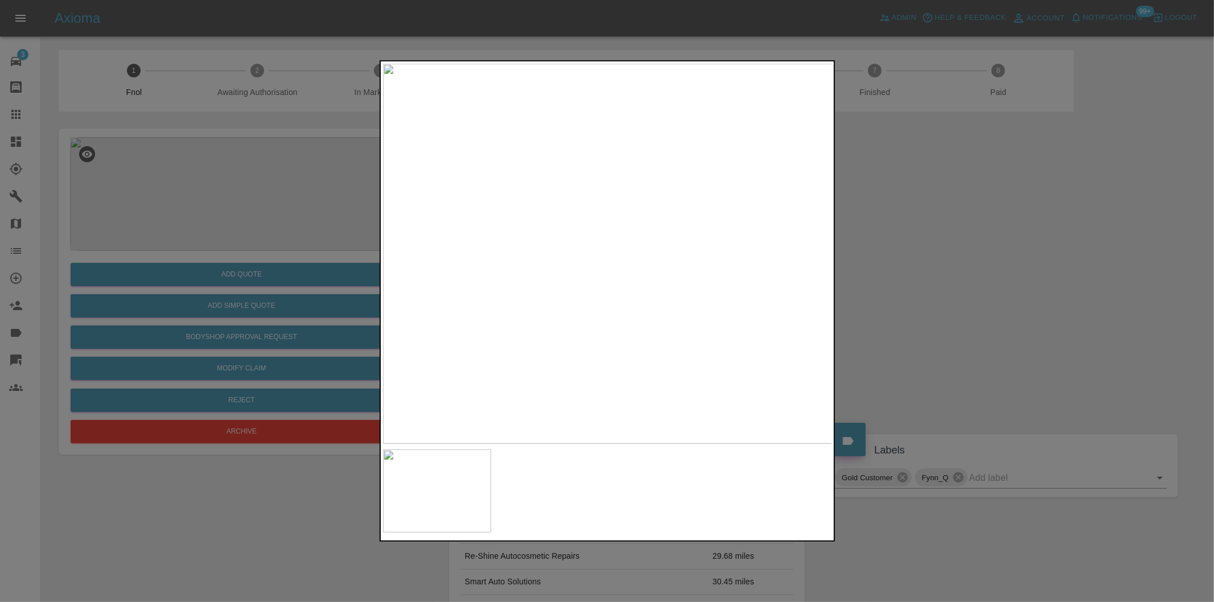
click at [920, 270] on div at bounding box center [607, 301] width 1214 height 602
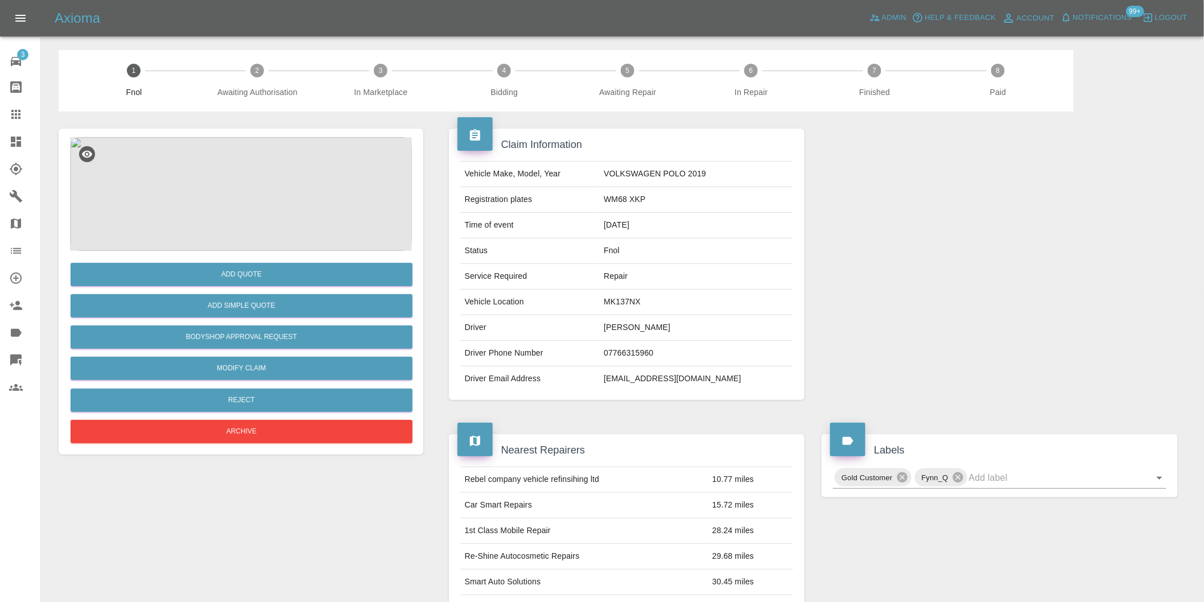
click at [241, 174] on img at bounding box center [241, 194] width 342 height 114
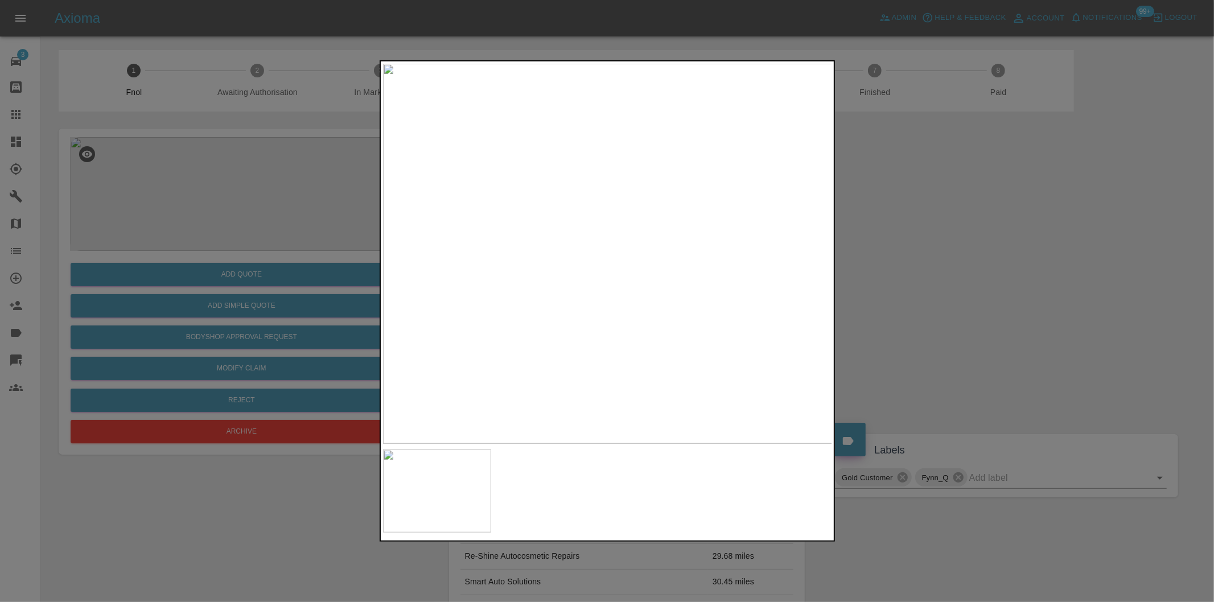
click at [1045, 277] on div at bounding box center [607, 301] width 1214 height 602
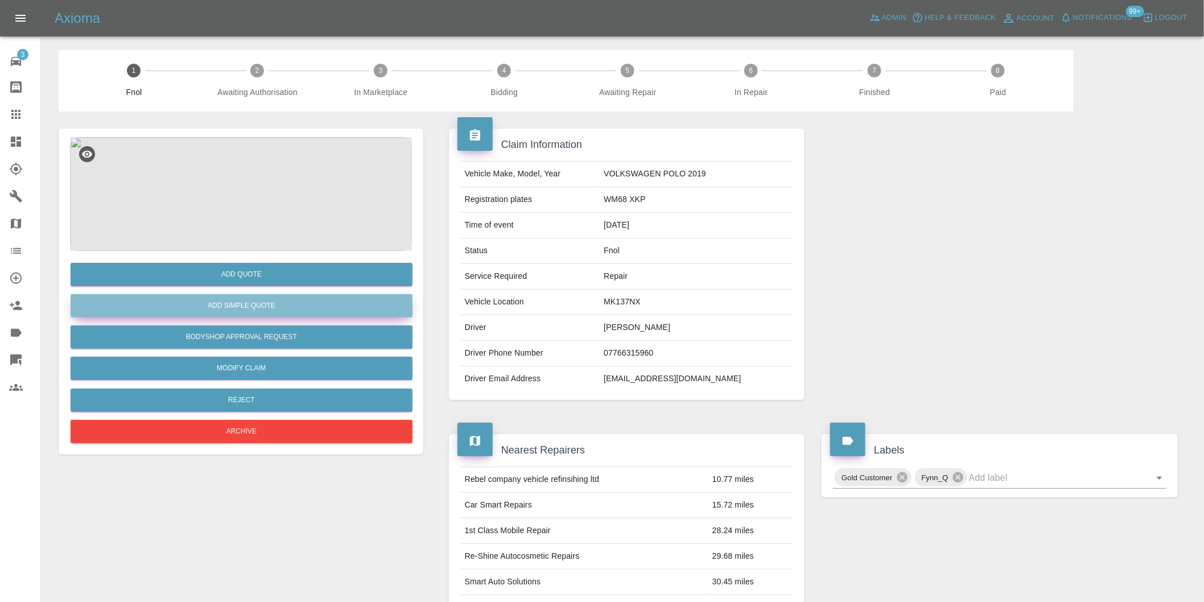
click at [279, 306] on button "Add Simple Quote" at bounding box center [242, 305] width 342 height 23
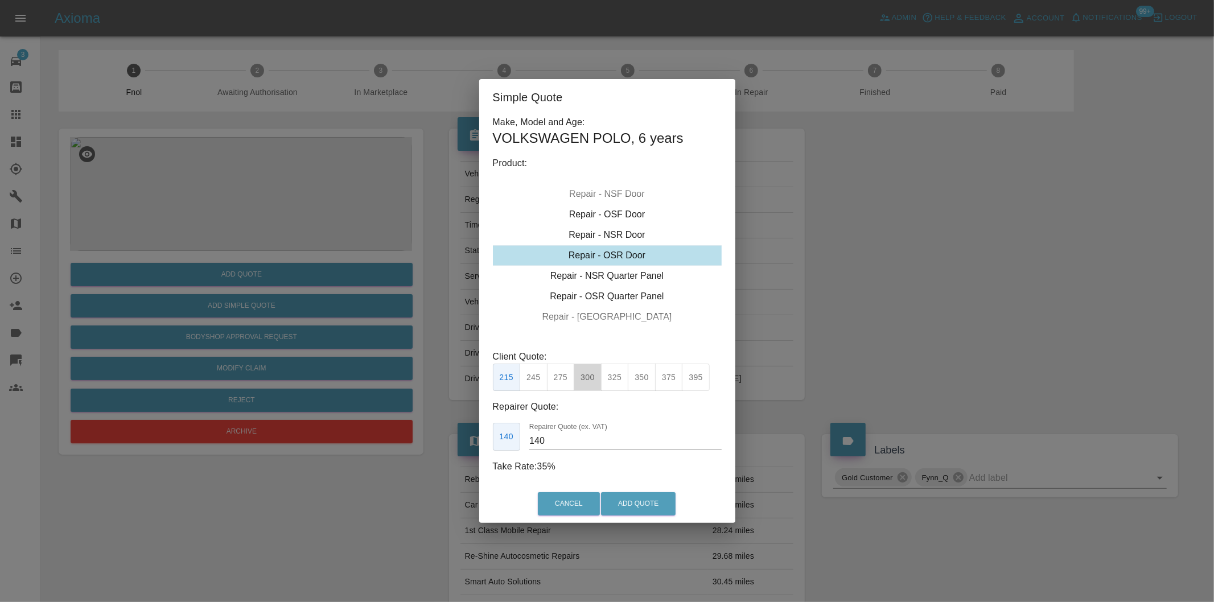
click at [587, 373] on button "300" at bounding box center [588, 378] width 28 height 28
type input "190"
click at [649, 506] on button "Add Quote" at bounding box center [638, 503] width 75 height 23
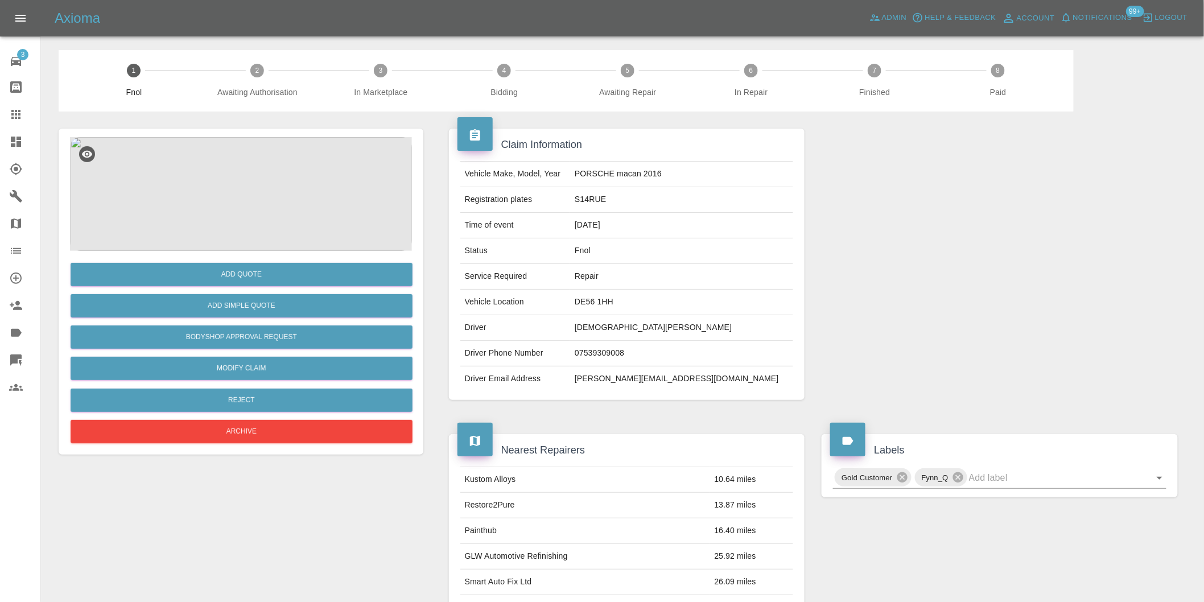
click at [254, 180] on img at bounding box center [241, 194] width 342 height 114
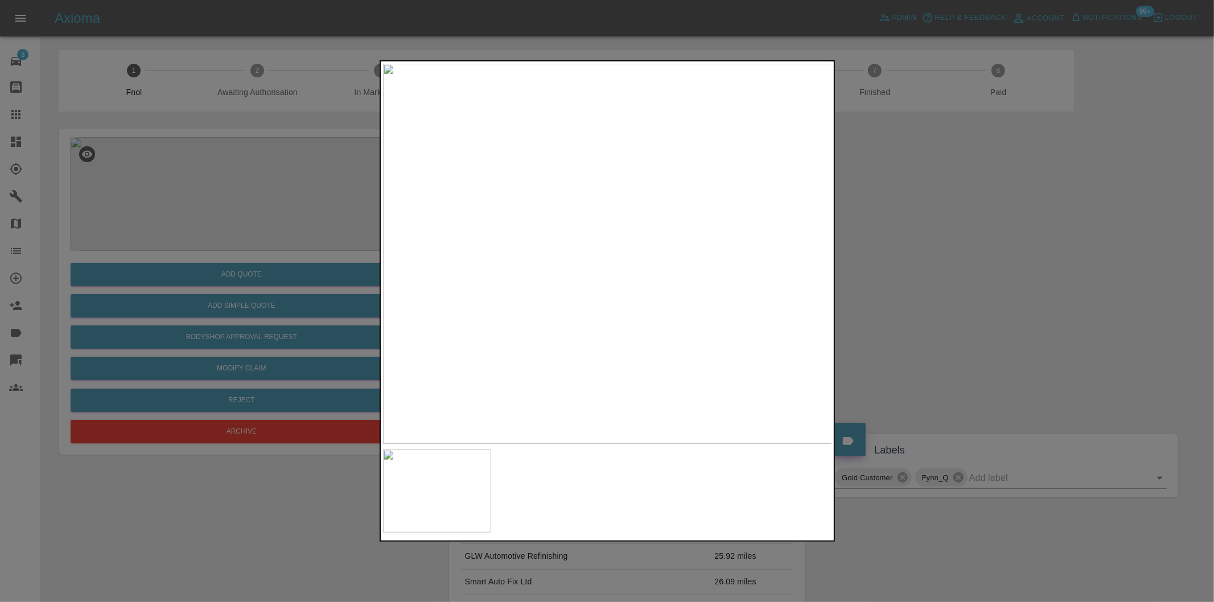
click at [672, 279] on img at bounding box center [608, 254] width 450 height 380
click at [731, 251] on img at bounding box center [412, 178] width 1349 height 1140
click at [731, 250] on img at bounding box center [412, 178] width 1349 height 1140
click at [1054, 274] on div at bounding box center [607, 301] width 1214 height 602
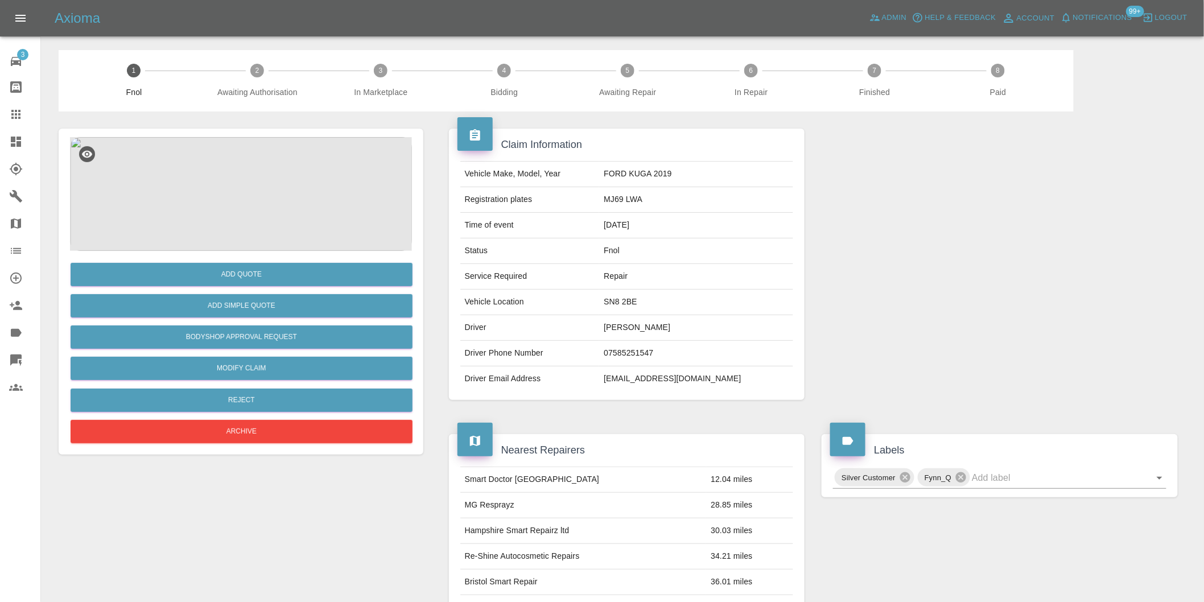
click at [247, 175] on img at bounding box center [241, 194] width 342 height 114
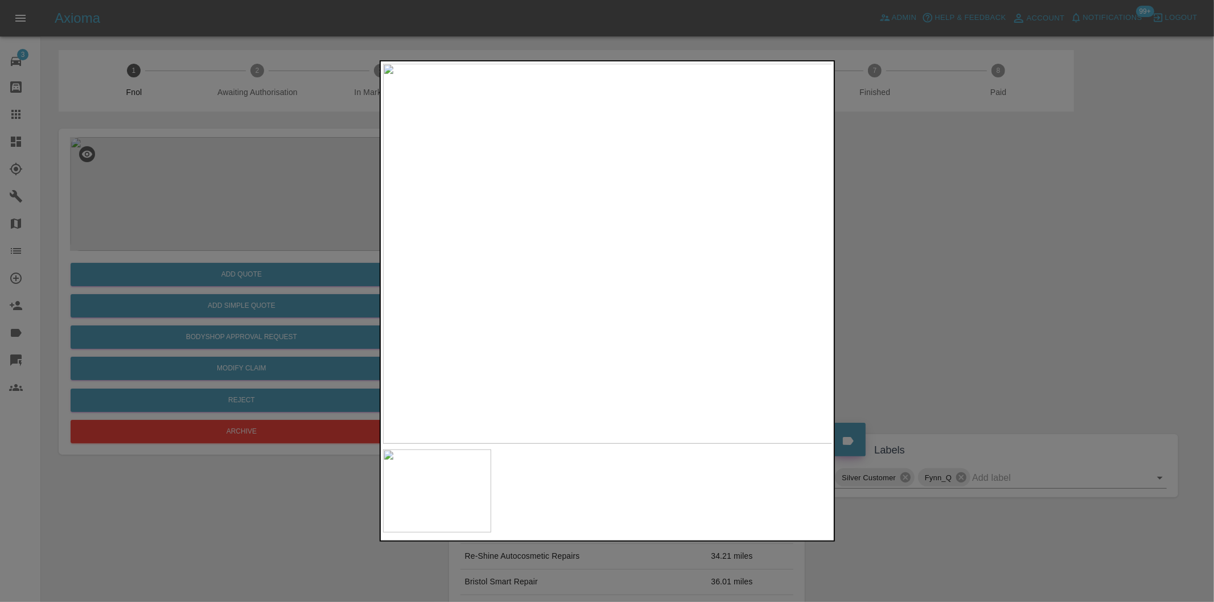
drag, startPoint x: 957, startPoint y: 245, endPoint x: 883, endPoint y: 196, distance: 89.0
click at [957, 245] on div at bounding box center [607, 301] width 1214 height 602
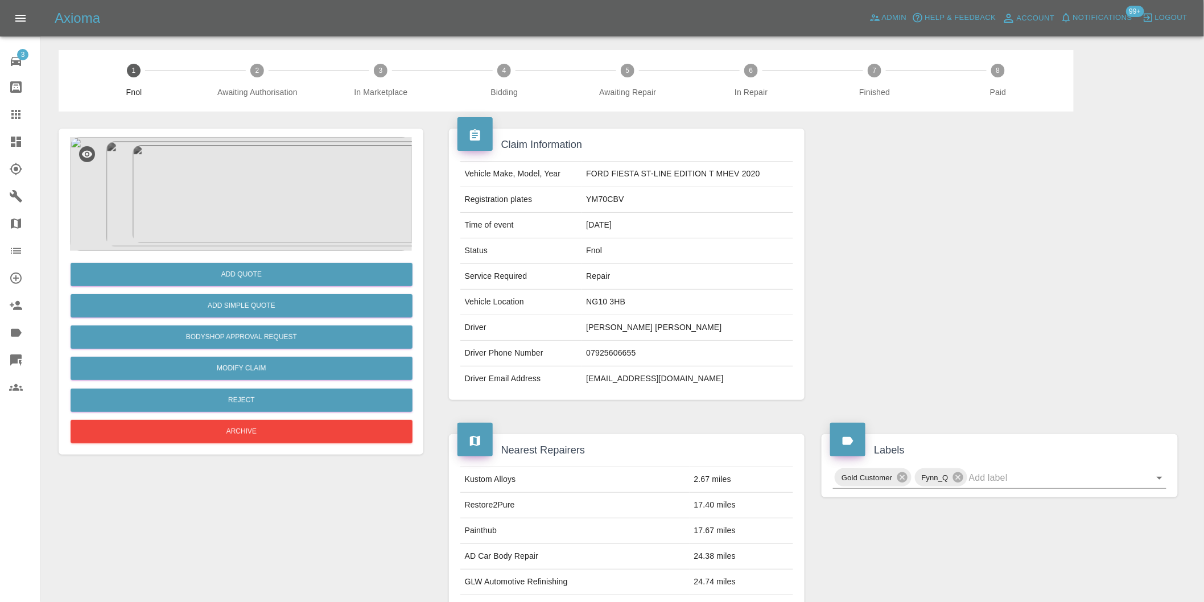
click at [270, 170] on img at bounding box center [241, 194] width 342 height 114
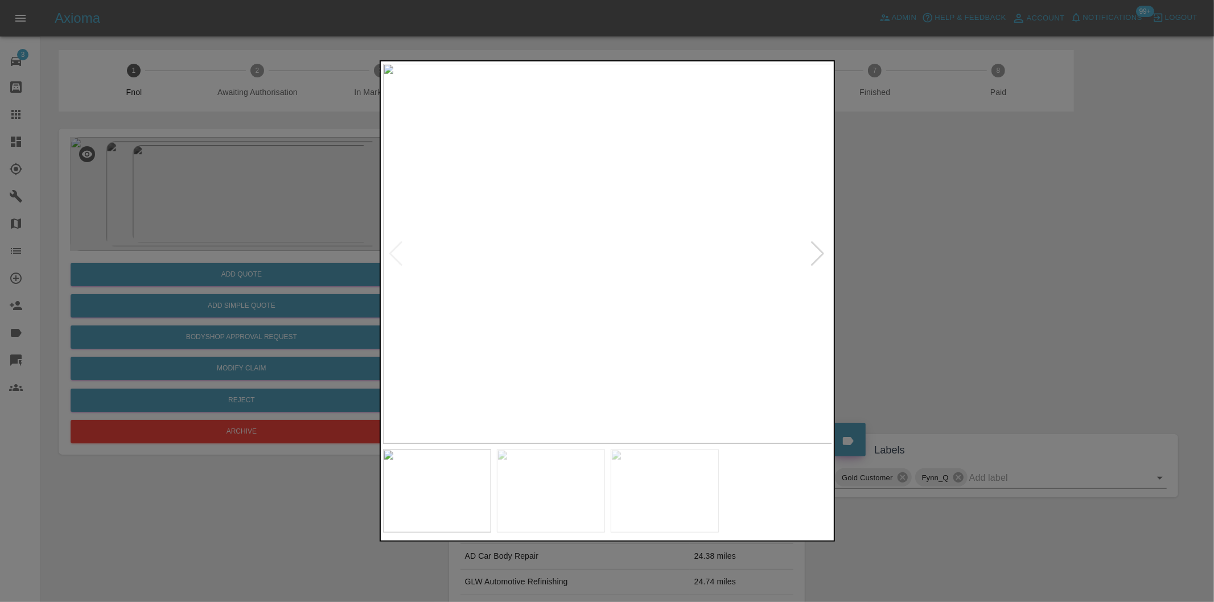
click at [815, 253] on div at bounding box center [817, 253] width 15 height 25
click at [820, 252] on img at bounding box center [608, 254] width 450 height 380
click at [958, 277] on div at bounding box center [607, 301] width 1214 height 602
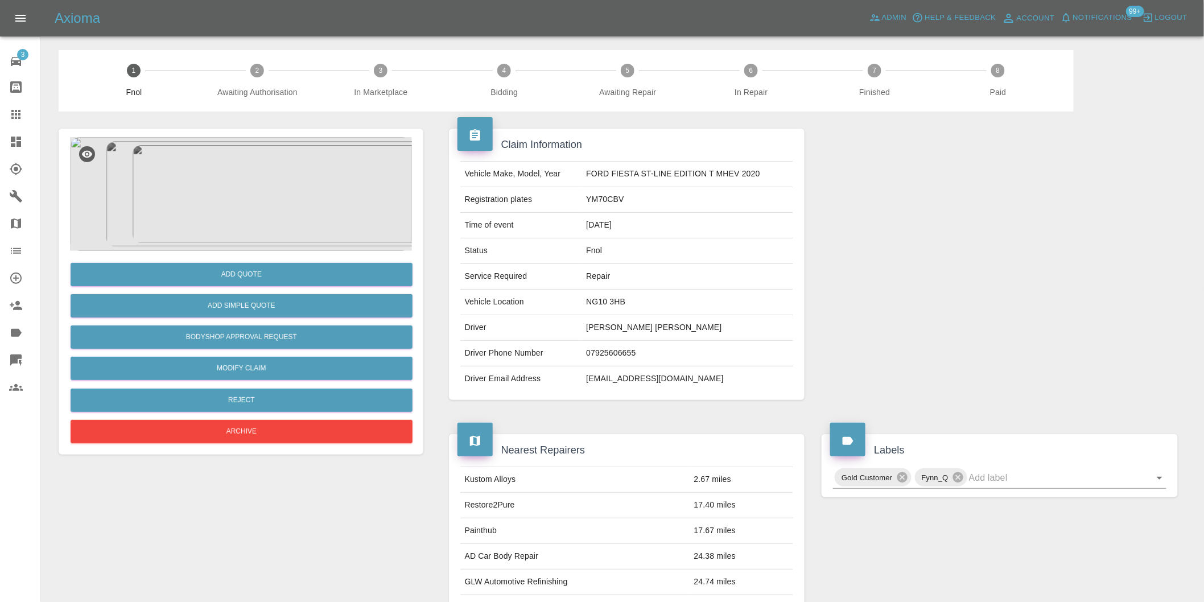
click at [257, 213] on img at bounding box center [241, 194] width 342 height 114
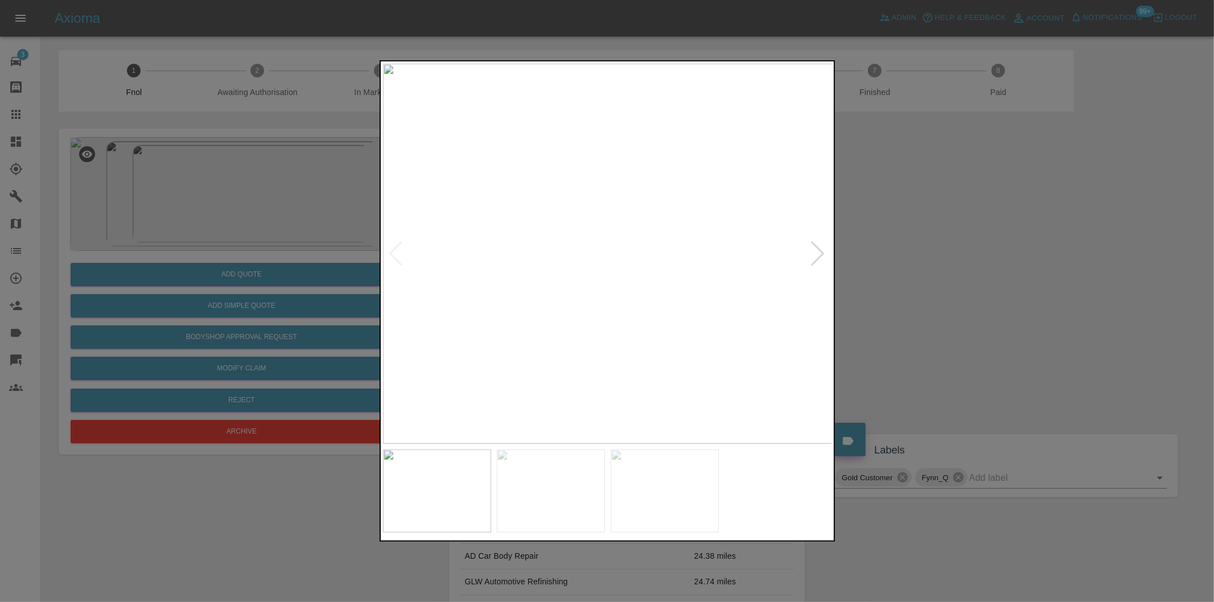
click at [822, 251] on div at bounding box center [817, 253] width 15 height 25
click at [822, 251] on img at bounding box center [608, 254] width 450 height 380
drag, startPoint x: 983, startPoint y: 257, endPoint x: 776, endPoint y: 139, distance: 238.8
click at [981, 256] on div at bounding box center [607, 301] width 1214 height 602
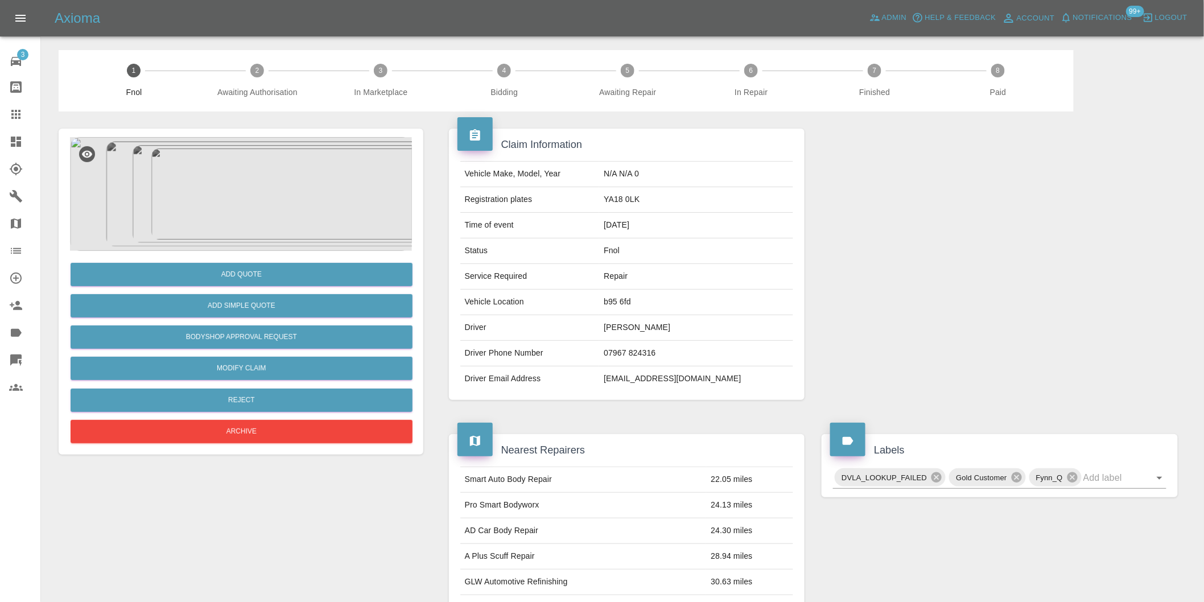
click at [247, 161] on img at bounding box center [241, 194] width 342 height 114
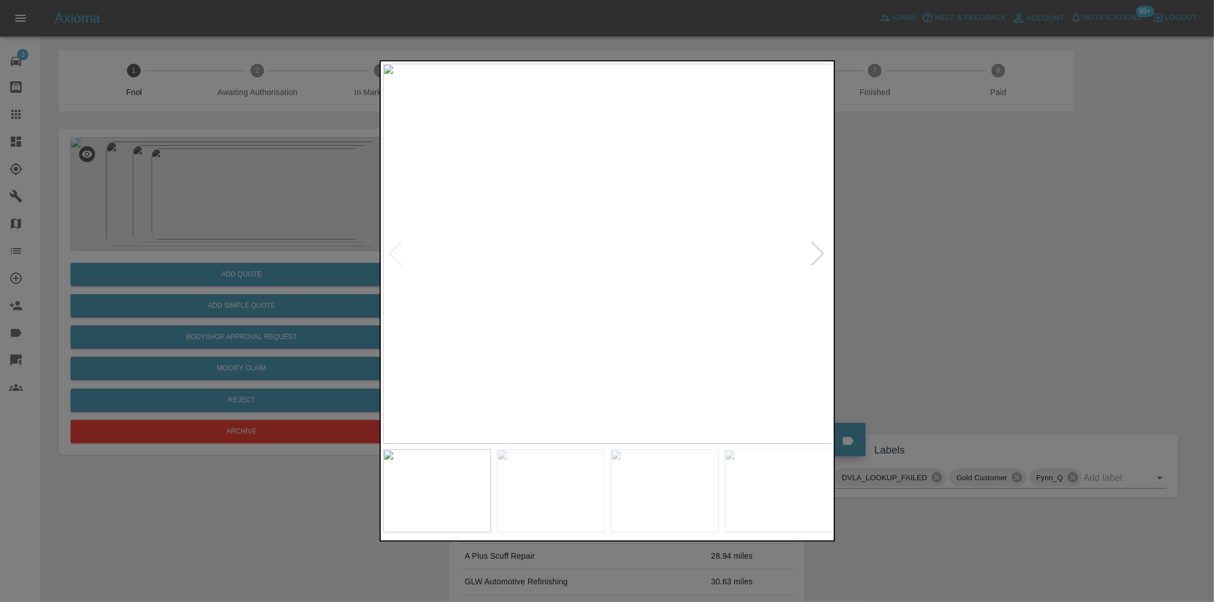
click at [818, 251] on div at bounding box center [817, 253] width 15 height 25
click at [818, 251] on img at bounding box center [608, 254] width 450 height 380
click at [1016, 286] on div at bounding box center [607, 301] width 1214 height 602
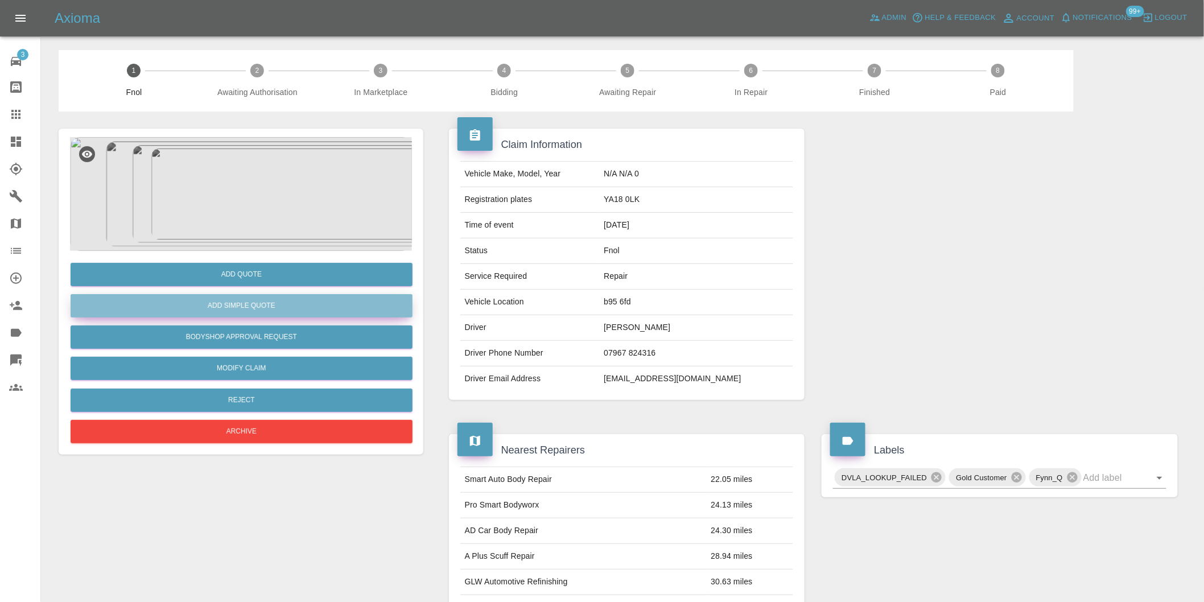
click at [259, 306] on button "Add Simple Quote" at bounding box center [242, 305] width 342 height 23
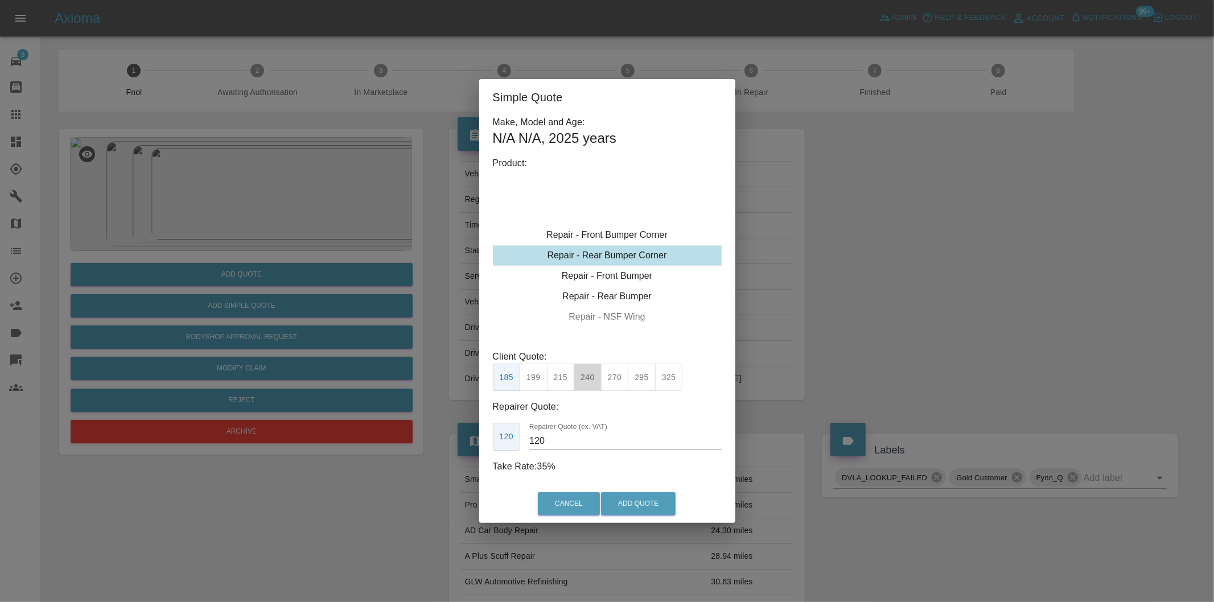
click at [589, 380] on button "240" at bounding box center [588, 378] width 28 height 28
click at [617, 382] on button "270" at bounding box center [615, 378] width 28 height 28
type input "165"
click at [661, 510] on button "Add Quote" at bounding box center [638, 503] width 75 height 23
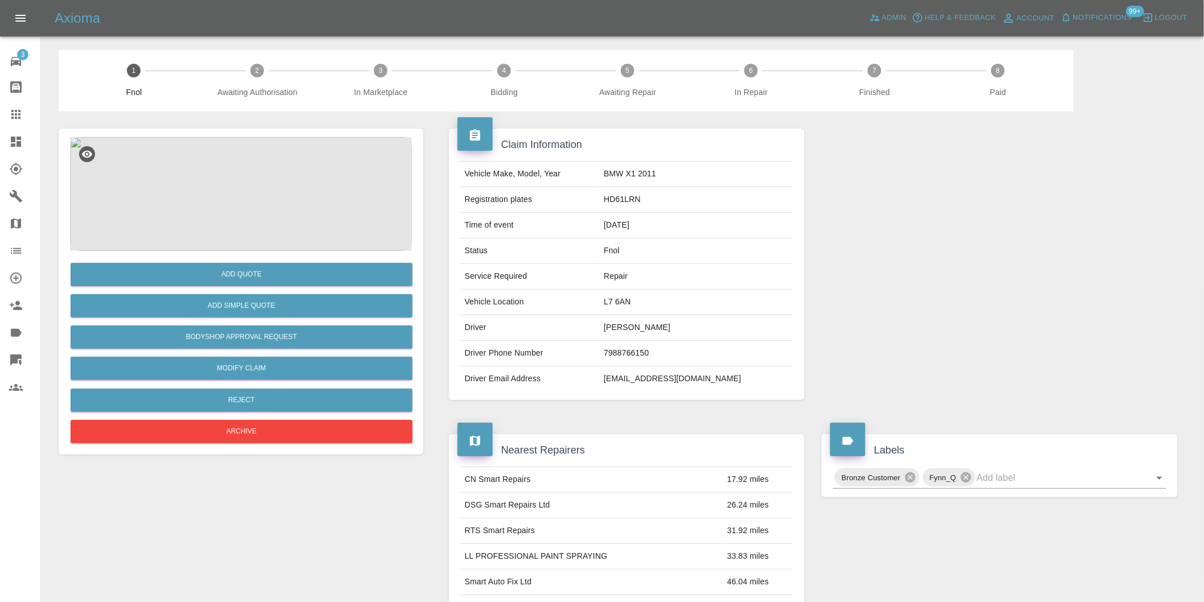
click at [247, 175] on img at bounding box center [241, 194] width 342 height 114
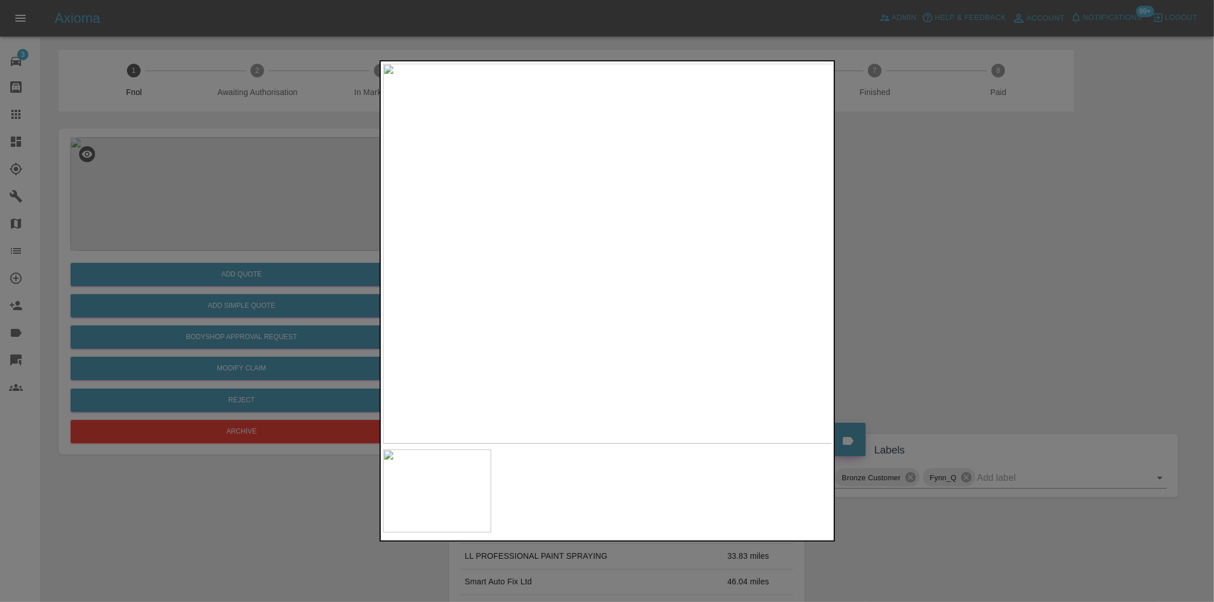
drag, startPoint x: 940, startPoint y: 270, endPoint x: 847, endPoint y: 196, distance: 119.1
click at [940, 269] on div at bounding box center [607, 301] width 1214 height 602
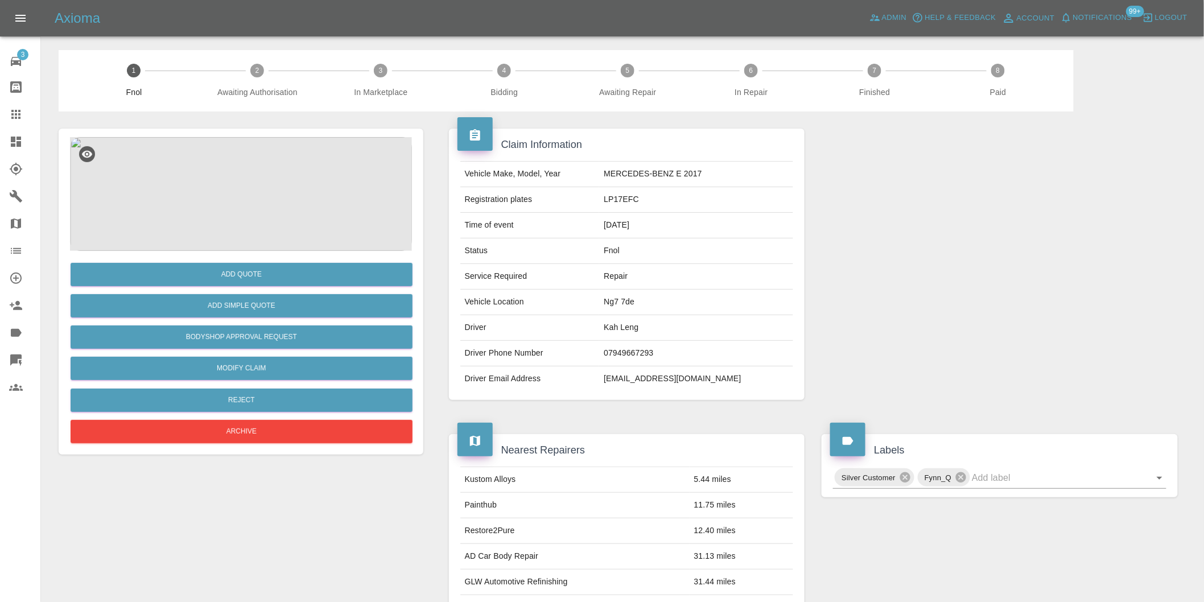
click at [245, 192] on img at bounding box center [241, 194] width 342 height 114
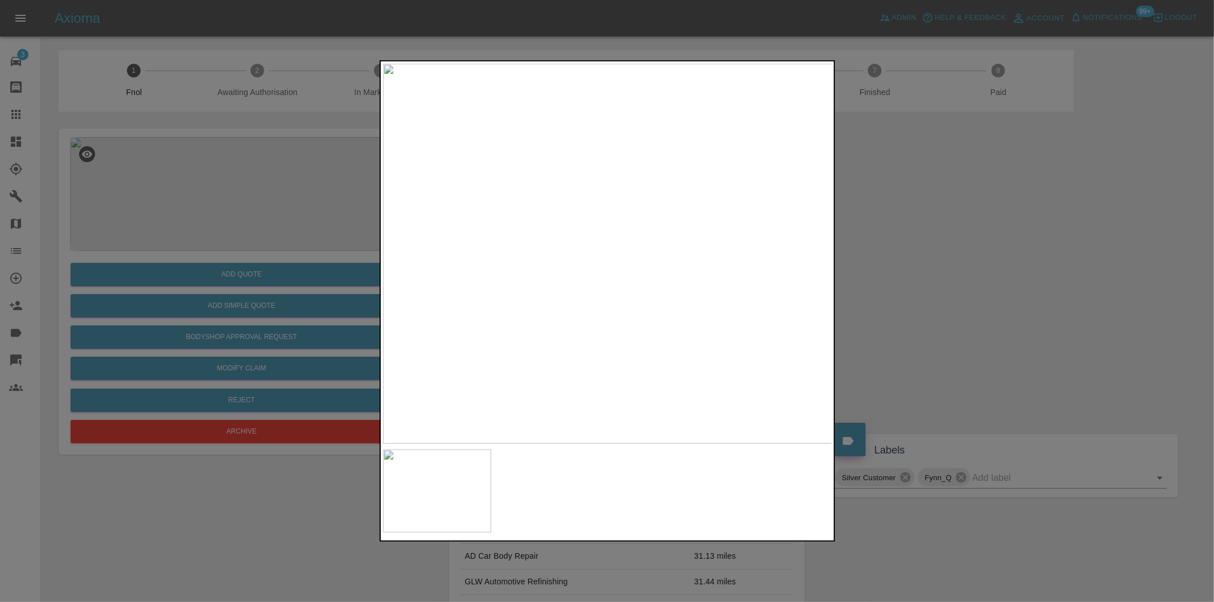
click at [931, 285] on div at bounding box center [607, 301] width 1214 height 602
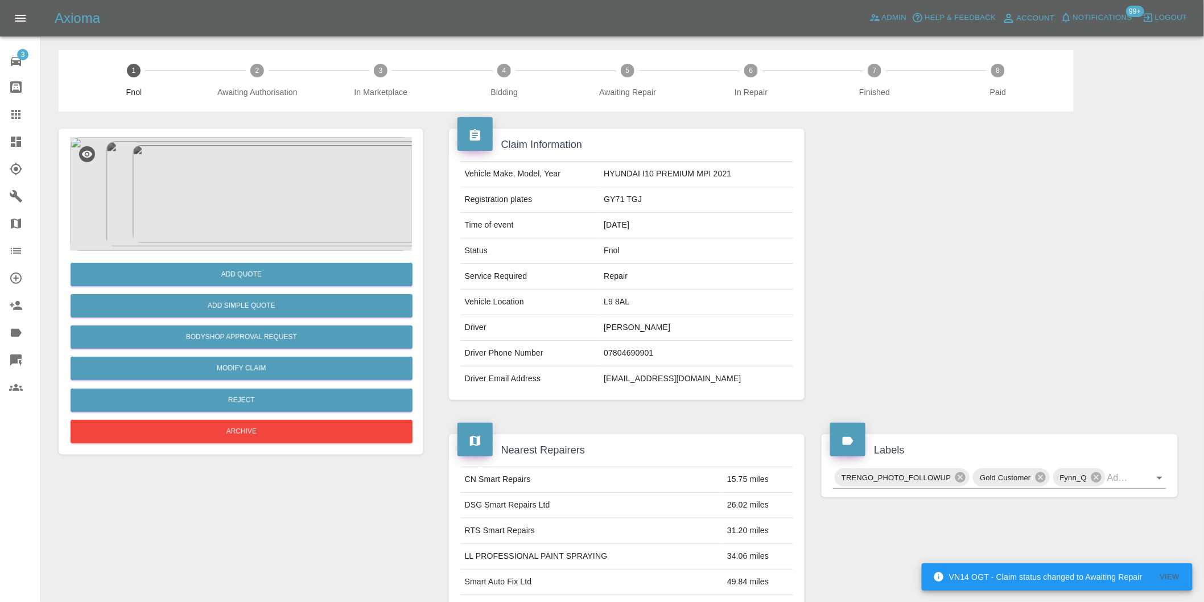
click at [252, 190] on img at bounding box center [241, 194] width 342 height 114
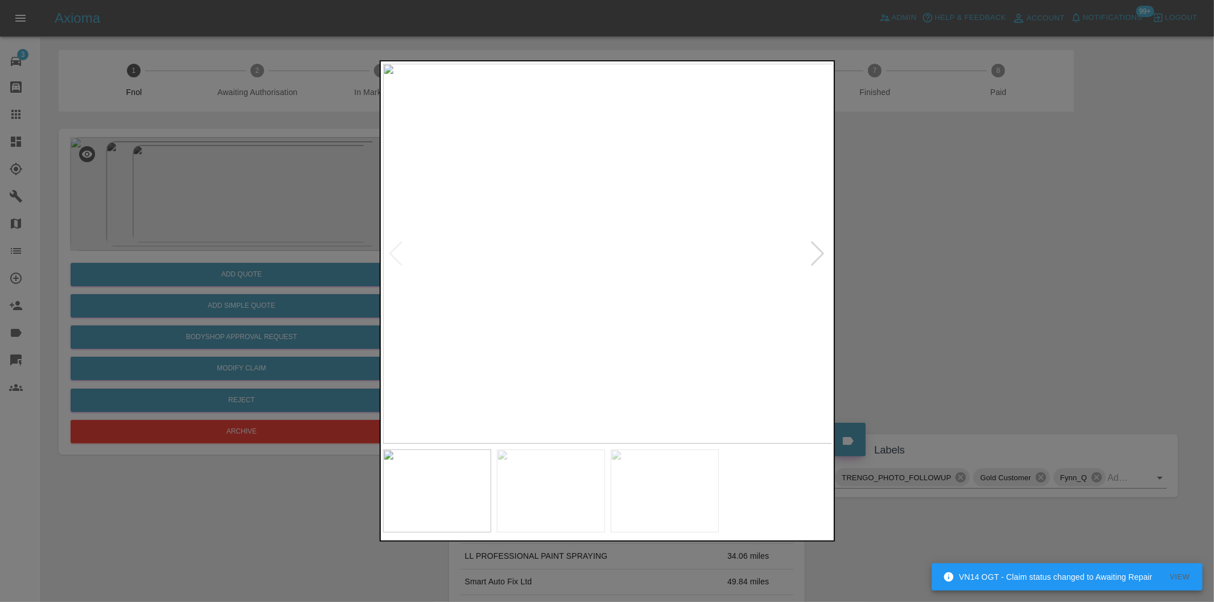
click at [818, 256] on div at bounding box center [817, 253] width 15 height 25
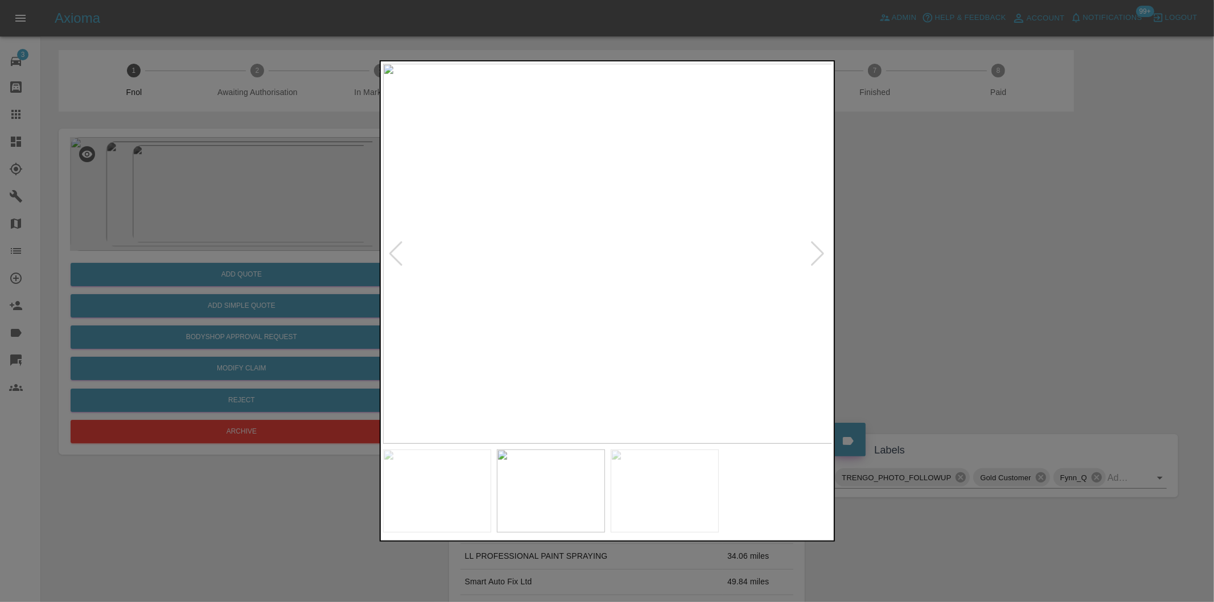
click at [818, 256] on div at bounding box center [817, 253] width 15 height 25
click at [818, 256] on img at bounding box center [608, 254] width 450 height 380
drag, startPoint x: 977, startPoint y: 274, endPoint x: 615, endPoint y: 337, distance: 367.5
click at [969, 272] on div at bounding box center [607, 301] width 1214 height 602
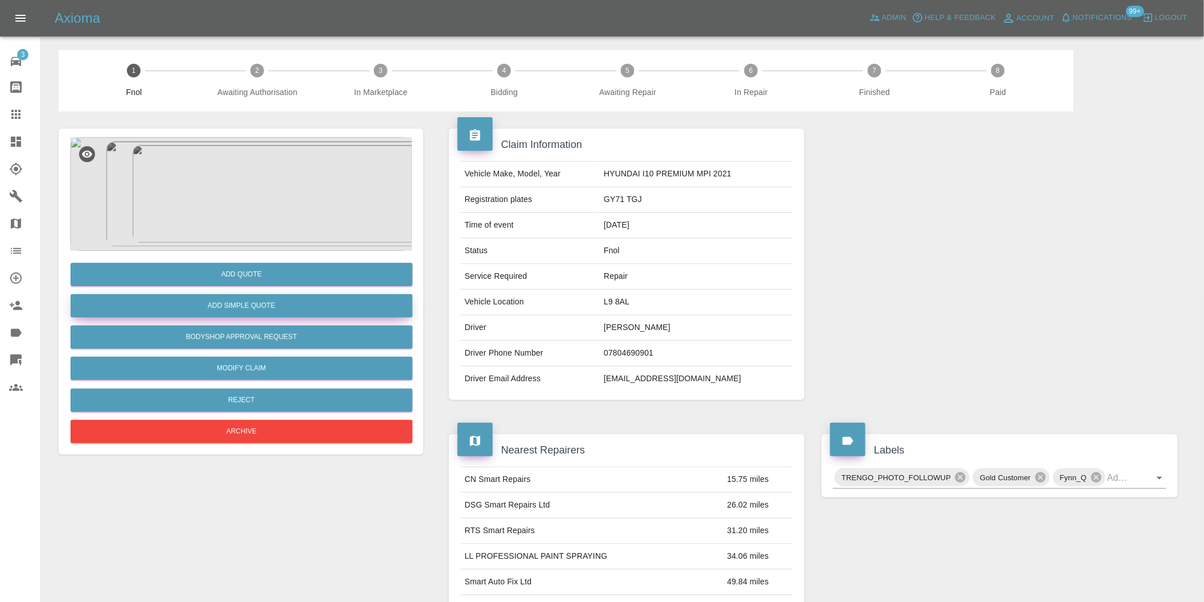
click at [283, 308] on button "Add Simple Quote" at bounding box center [242, 305] width 342 height 23
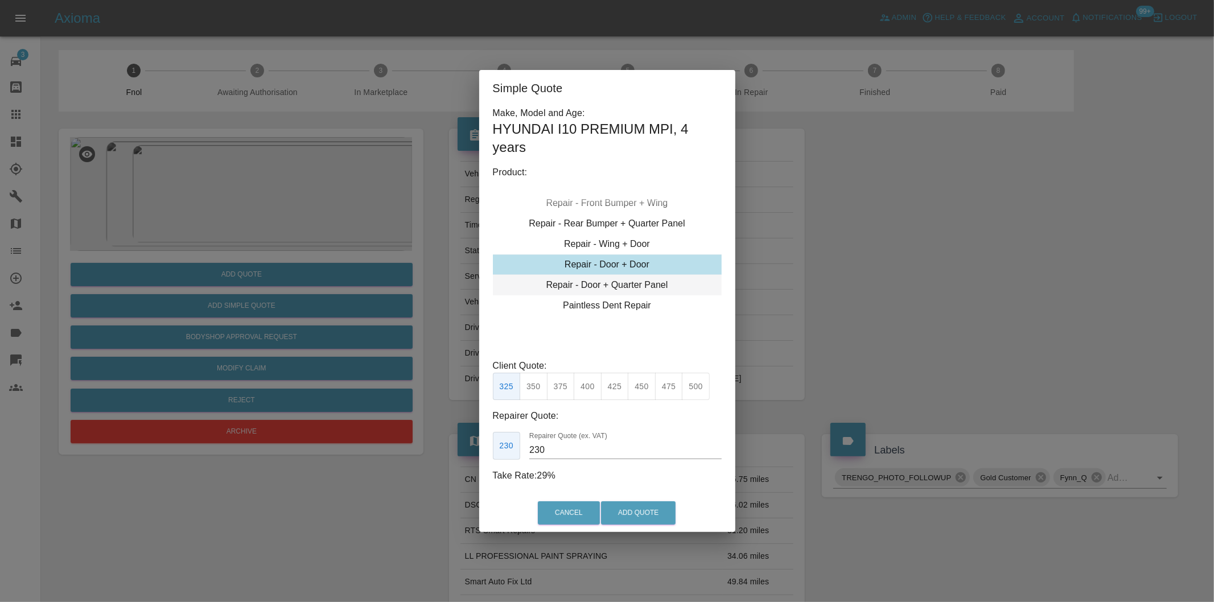
click at [648, 286] on div "Repair - Door + Quarter Panel" at bounding box center [607, 285] width 229 height 20
drag, startPoint x: 589, startPoint y: 389, endPoint x: 603, endPoint y: 452, distance: 64.2
click at [589, 390] on button "400" at bounding box center [588, 387] width 28 height 28
type input "250"
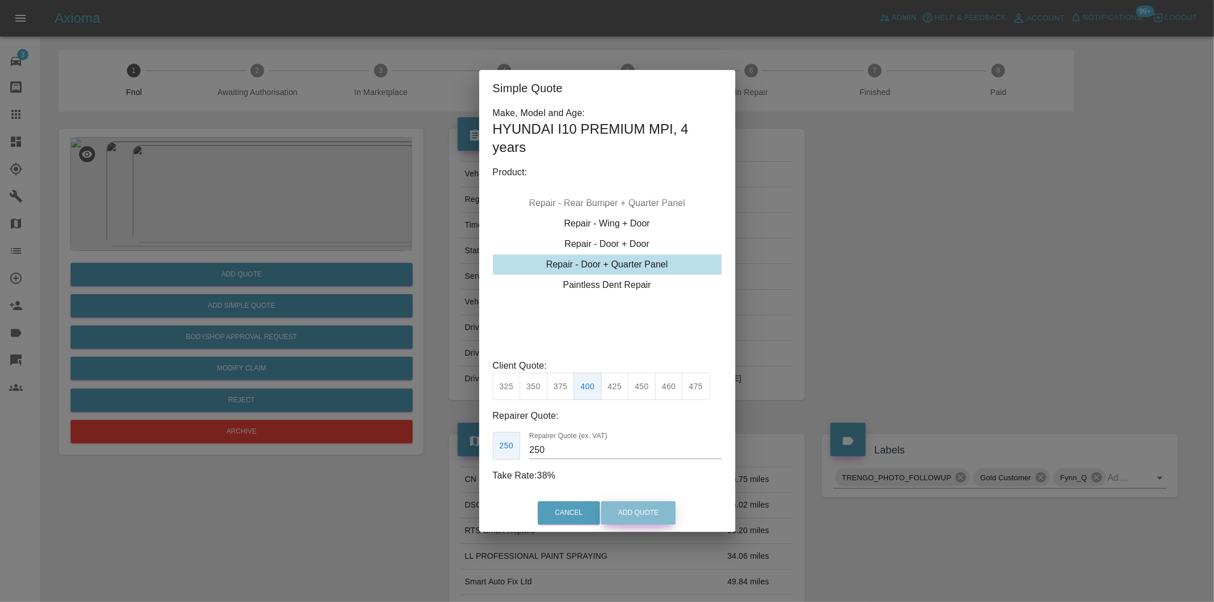
drag, startPoint x: 640, startPoint y: 519, endPoint x: 675, endPoint y: 362, distance: 161.0
click at [640, 518] on button "Add Quote" at bounding box center [638, 512] width 75 height 23
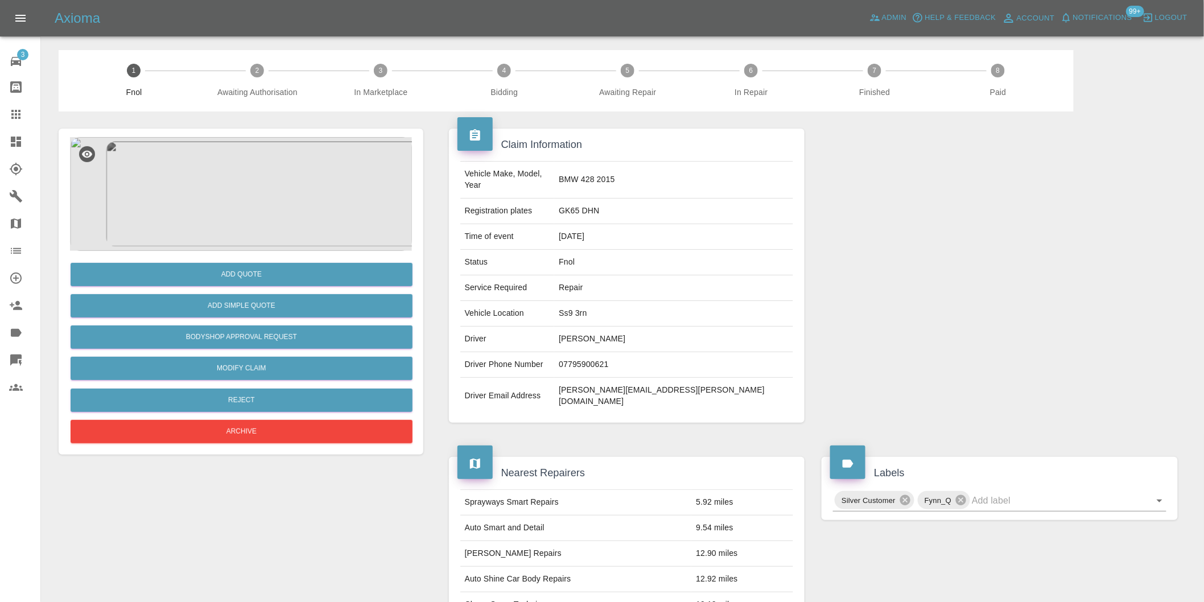
click at [232, 182] on img at bounding box center [241, 194] width 342 height 114
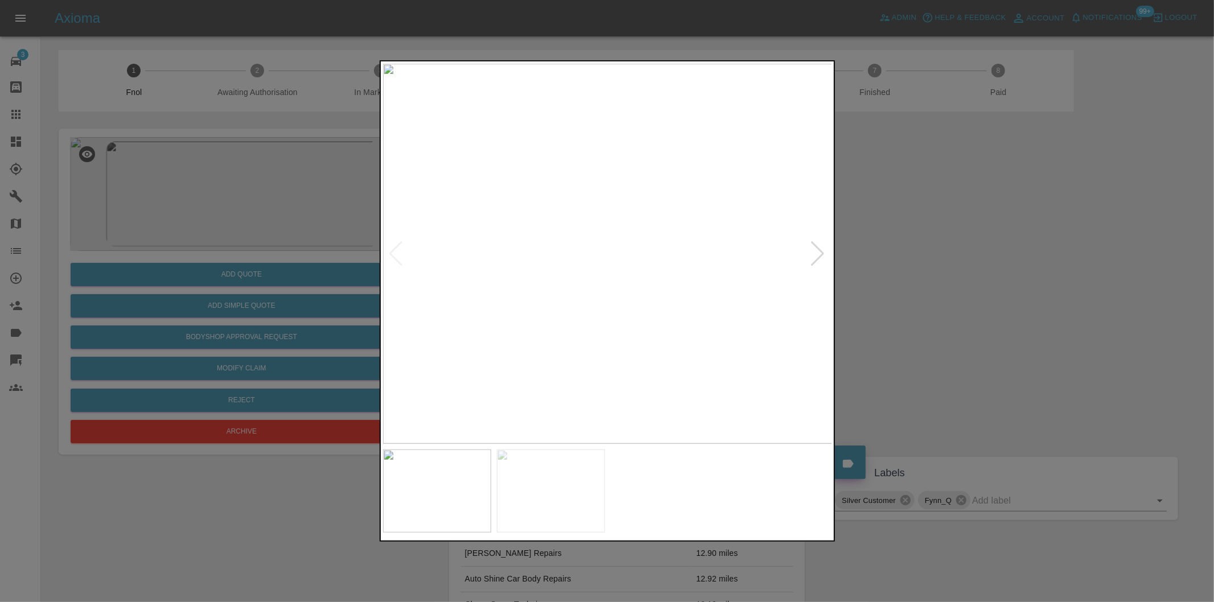
click at [815, 253] on div at bounding box center [817, 253] width 15 height 25
click at [815, 253] on img at bounding box center [608, 254] width 450 height 380
drag, startPoint x: 991, startPoint y: 270, endPoint x: 975, endPoint y: 268, distance: 15.5
click at [989, 270] on div at bounding box center [607, 301] width 1214 height 602
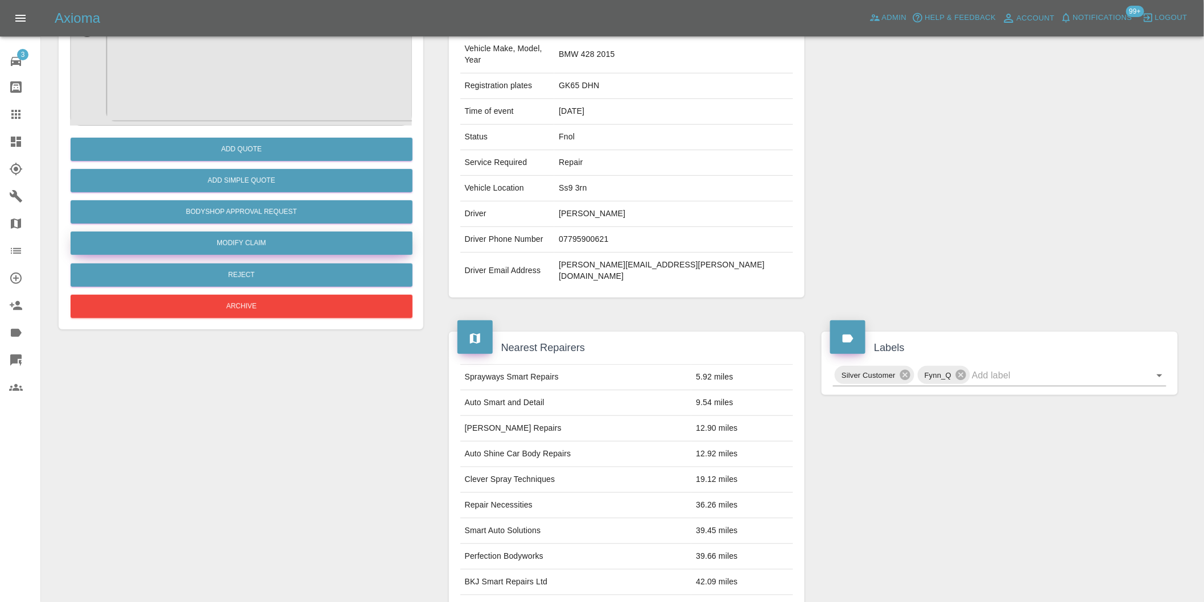
scroll to position [15, 0]
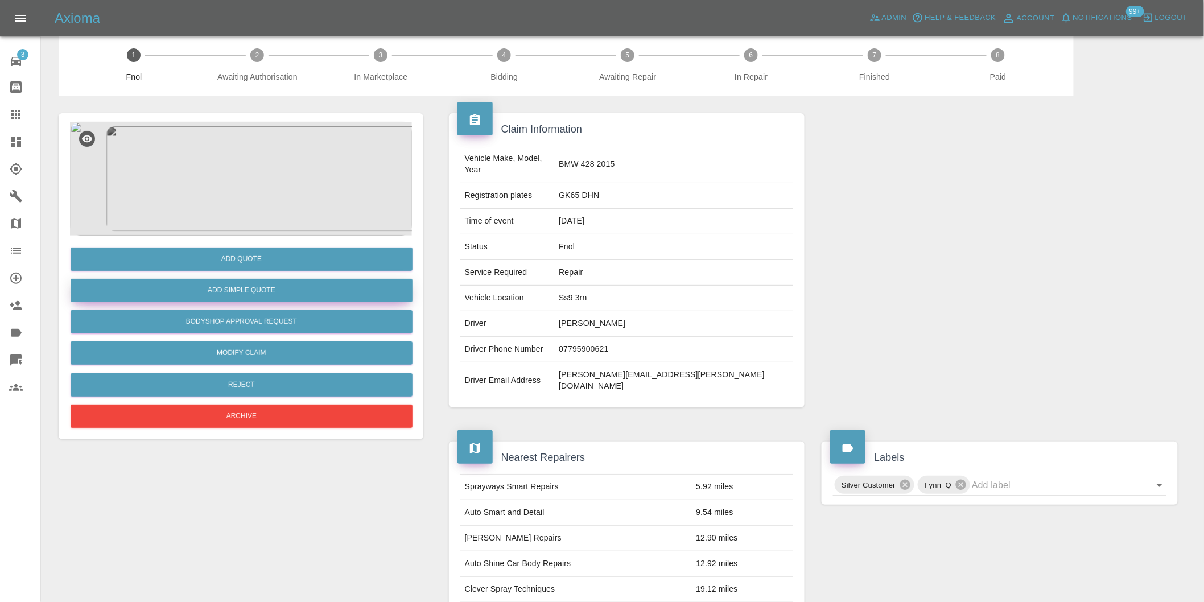
click at [262, 289] on button "Add Simple Quote" at bounding box center [242, 290] width 342 height 23
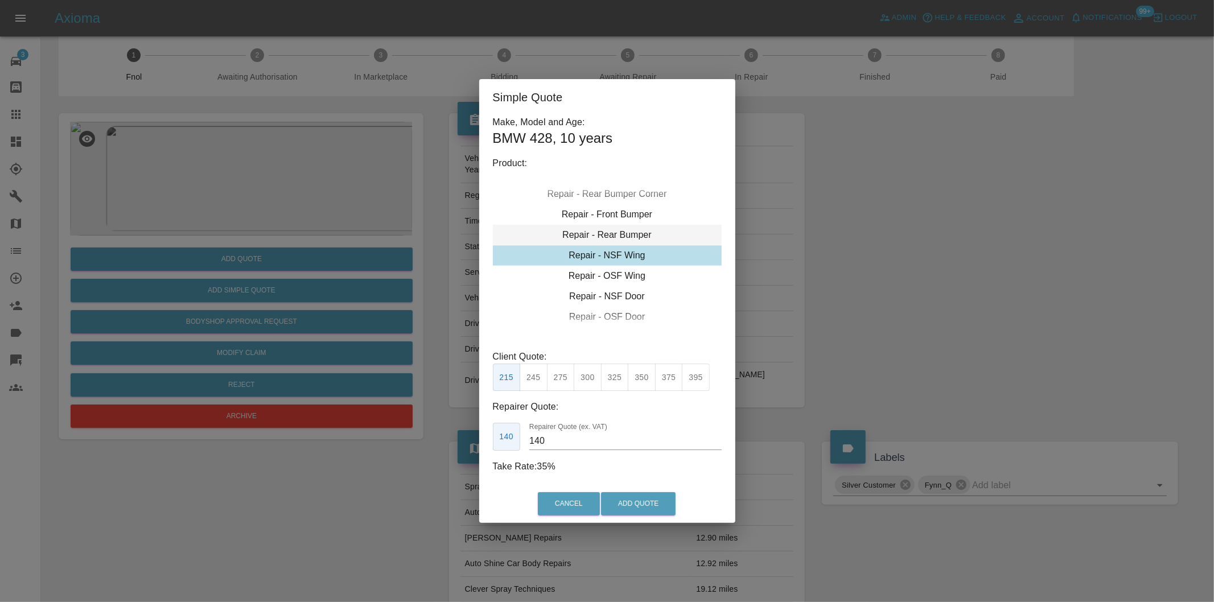
click at [640, 232] on div "Repair - Rear Bumper" at bounding box center [607, 235] width 229 height 20
click at [562, 377] on button "350" at bounding box center [561, 378] width 28 height 28
type input "210"
click at [628, 503] on button "Add Quote" at bounding box center [638, 503] width 75 height 23
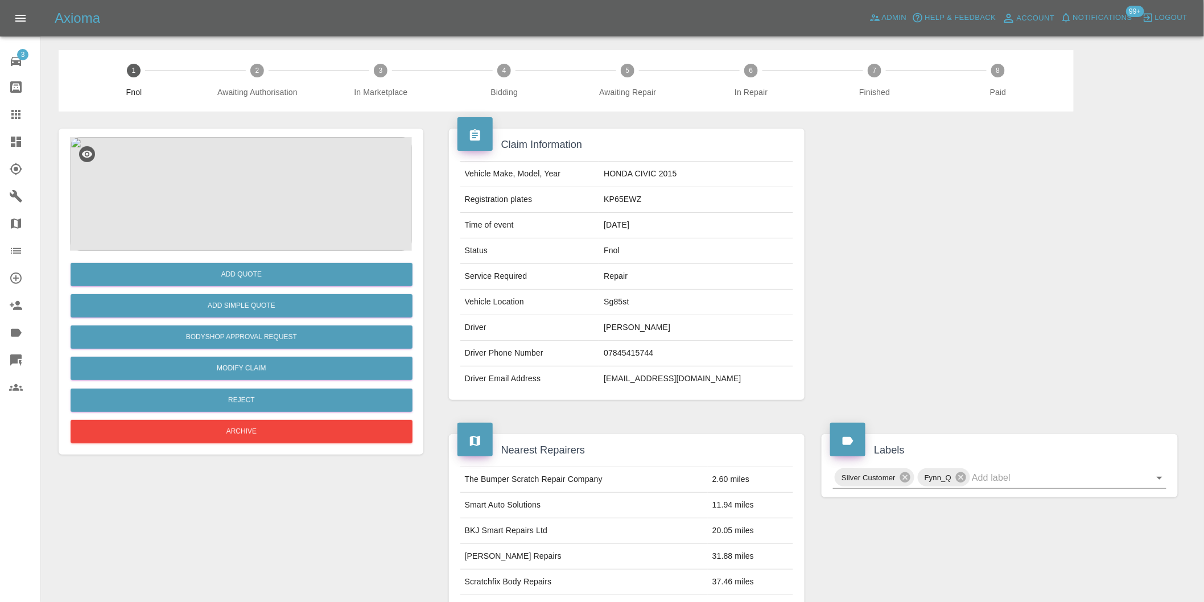
click at [226, 192] on img at bounding box center [241, 194] width 342 height 114
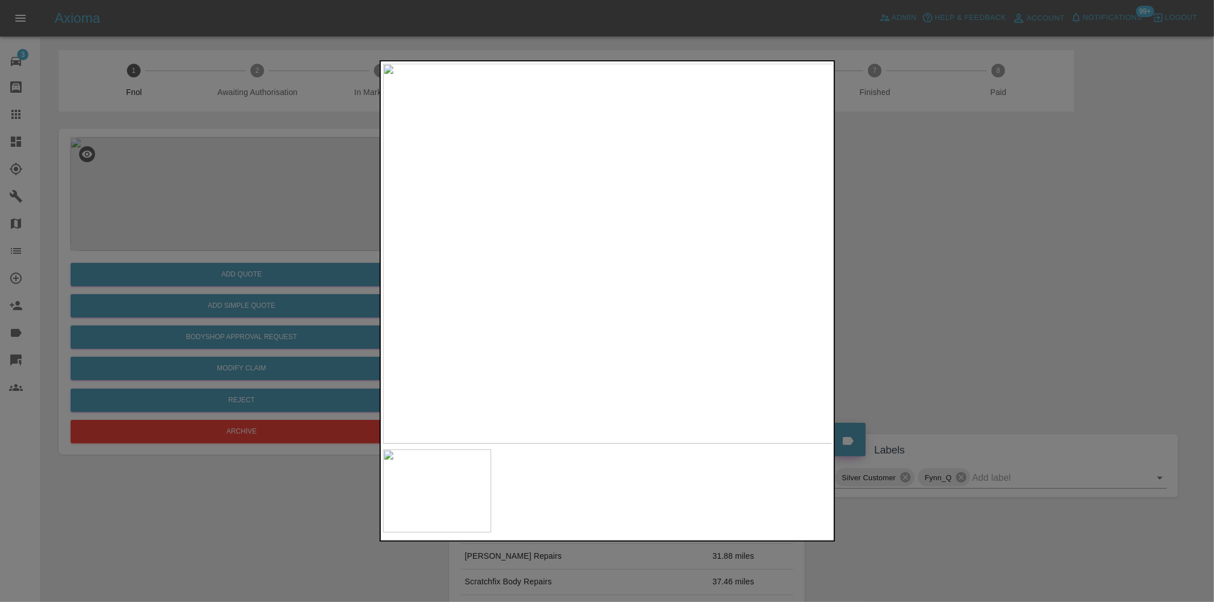
click at [617, 228] on img at bounding box center [608, 254] width 450 height 380
click at [615, 228] on img at bounding box center [575, 330] width 1349 height 1140
click at [919, 283] on div at bounding box center [607, 301] width 1214 height 602
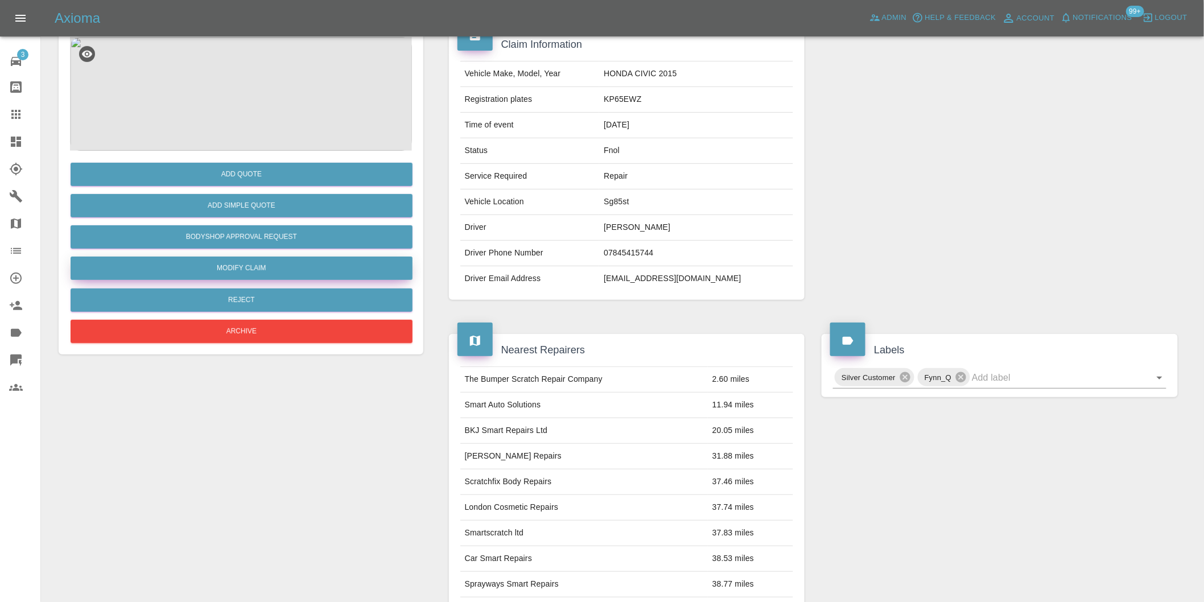
scroll to position [15, 0]
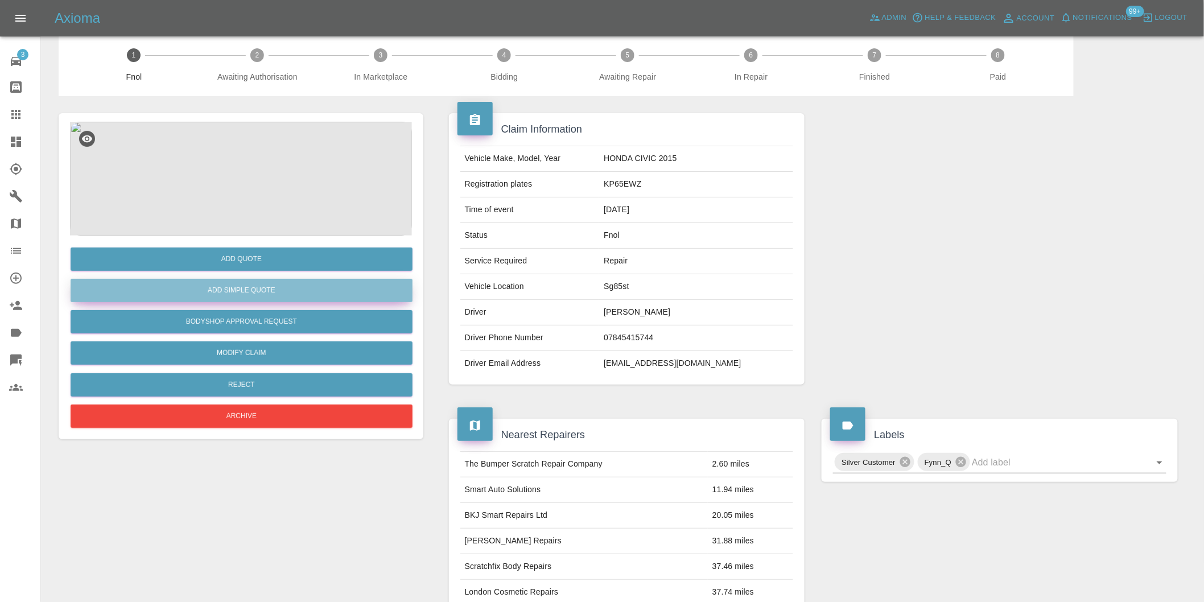
click at [288, 289] on button "Add Simple Quote" at bounding box center [242, 290] width 342 height 23
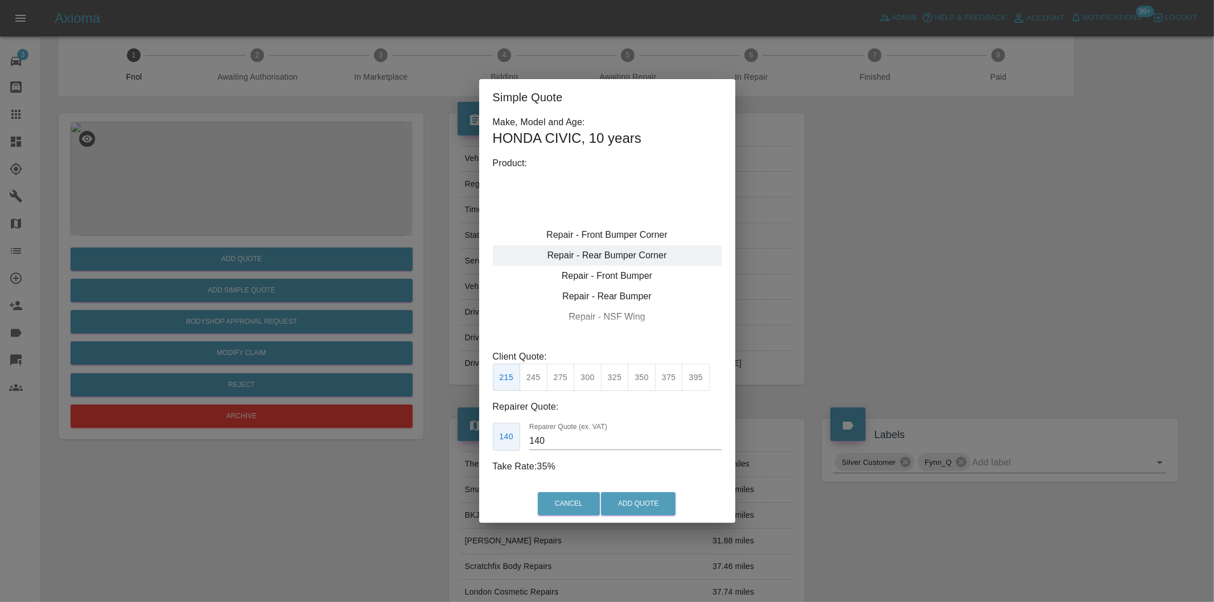
type input "120"
click at [642, 232] on div "Repair - Front Bumper Corner" at bounding box center [607, 235] width 229 height 20
click at [634, 239] on div "Repair - Front Bumper Corner" at bounding box center [607, 235] width 229 height 20
click at [536, 379] on button "199" at bounding box center [534, 378] width 28 height 28
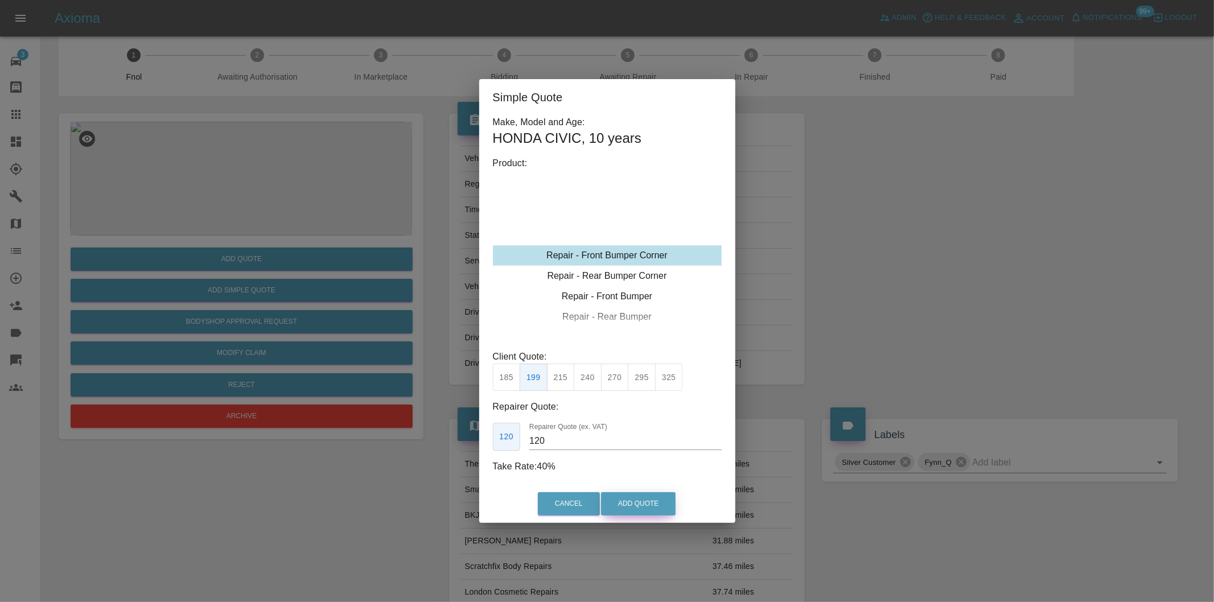
click at [620, 502] on button "Add Quote" at bounding box center [638, 503] width 75 height 23
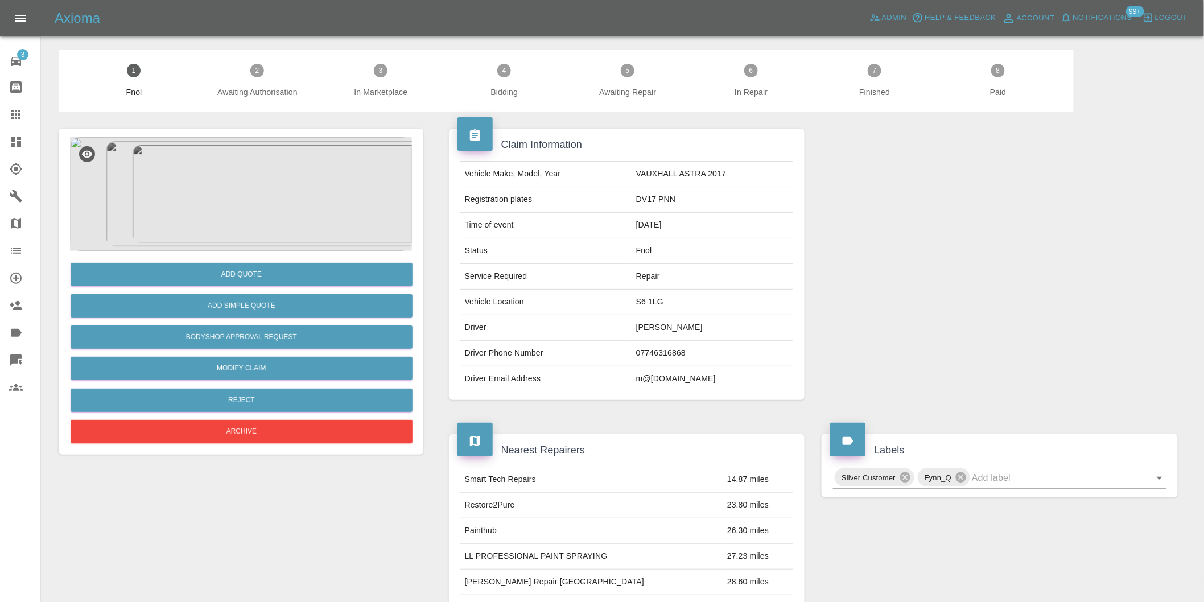
click at [229, 180] on img at bounding box center [241, 194] width 342 height 114
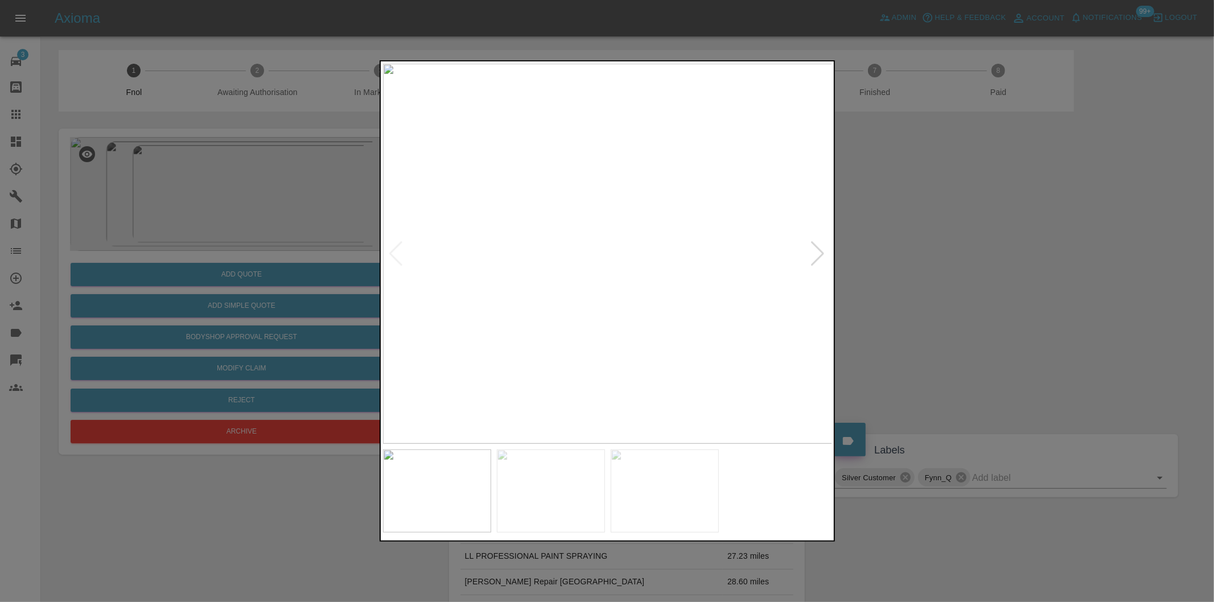
click at [813, 247] on div at bounding box center [817, 253] width 15 height 25
click at [813, 247] on img at bounding box center [608, 254] width 450 height 380
drag, startPoint x: 977, startPoint y: 274, endPoint x: 579, endPoint y: 333, distance: 402.2
click at [971, 274] on div at bounding box center [607, 301] width 1214 height 602
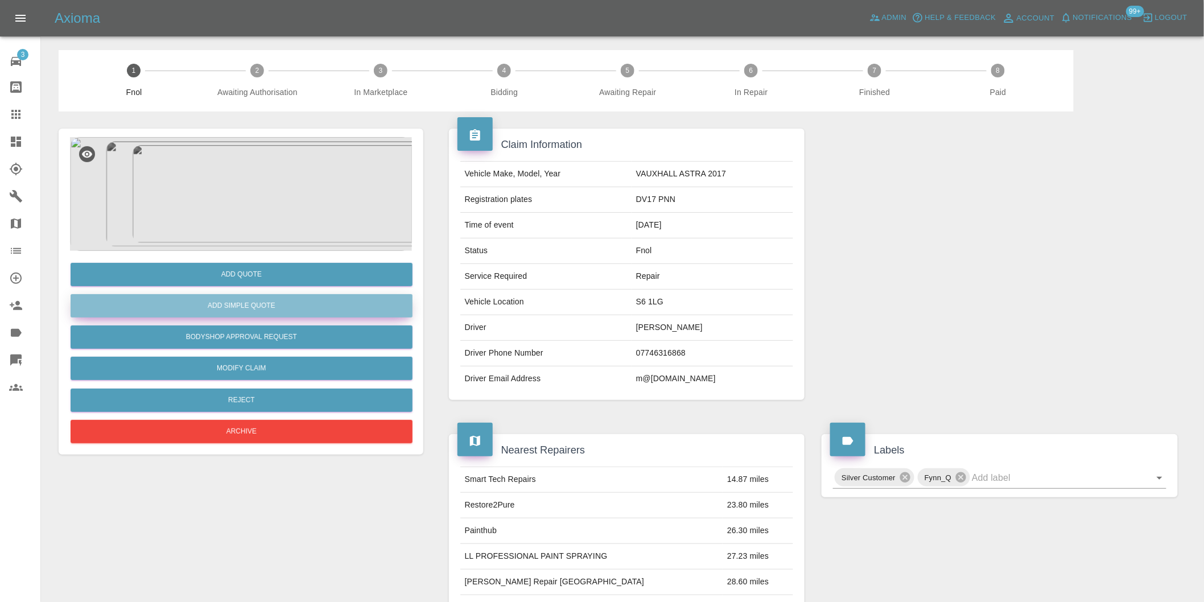
click at [296, 317] on button "Add Simple Quote" at bounding box center [242, 305] width 342 height 23
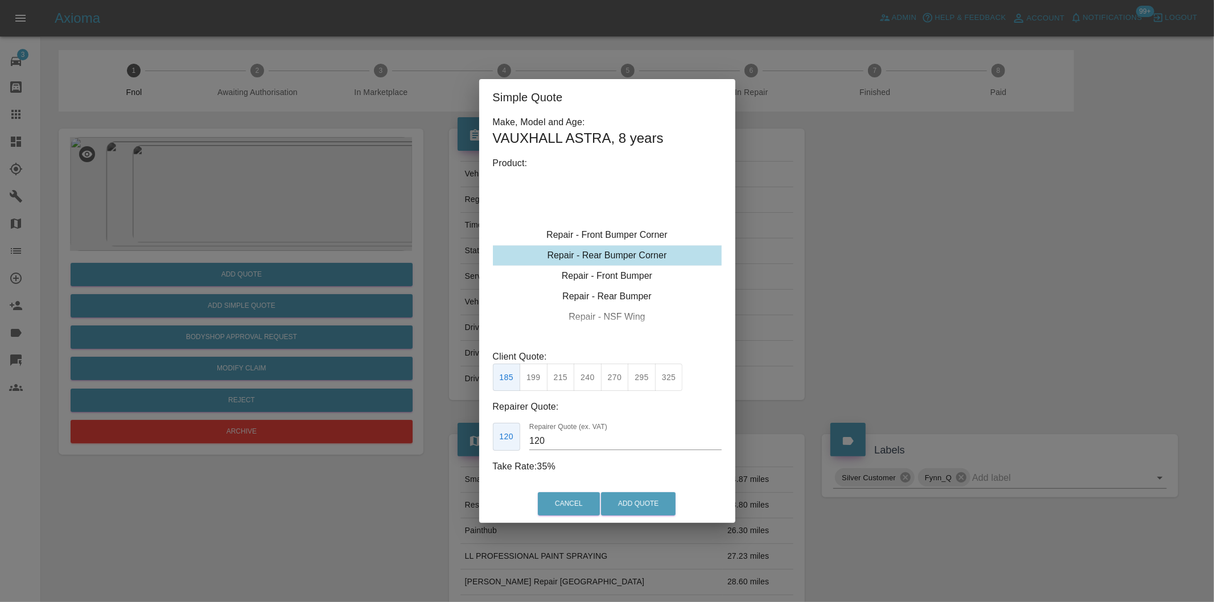
click at [638, 380] on button "295" at bounding box center [642, 378] width 28 height 28
type input "180"
click at [644, 513] on button "Add Quote" at bounding box center [638, 503] width 75 height 23
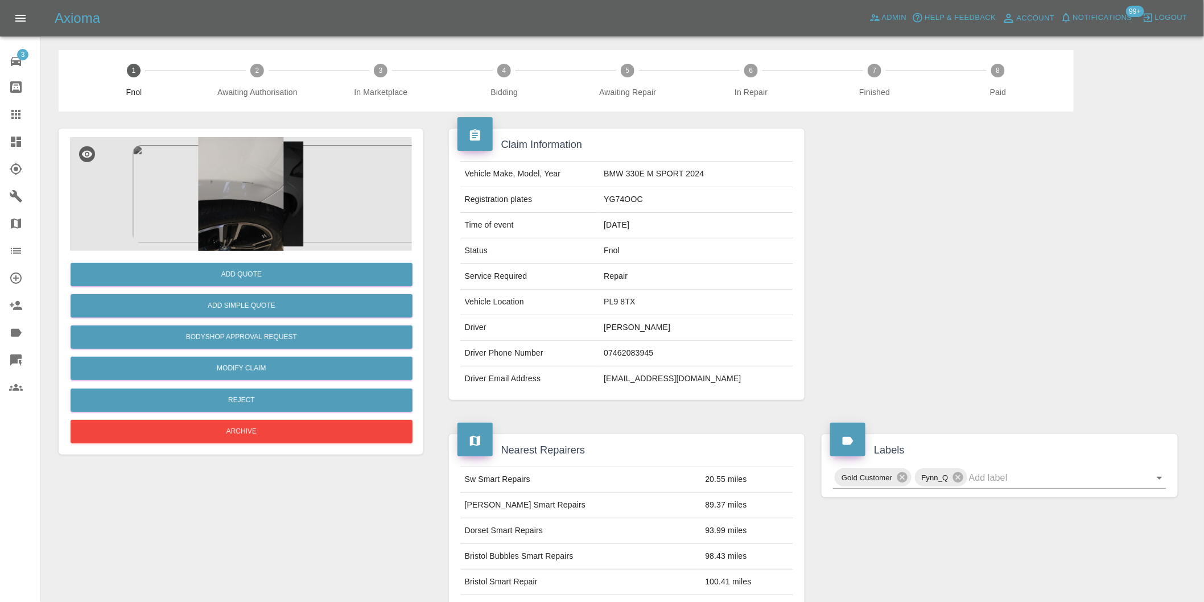
click at [253, 160] on img at bounding box center [241, 194] width 342 height 114
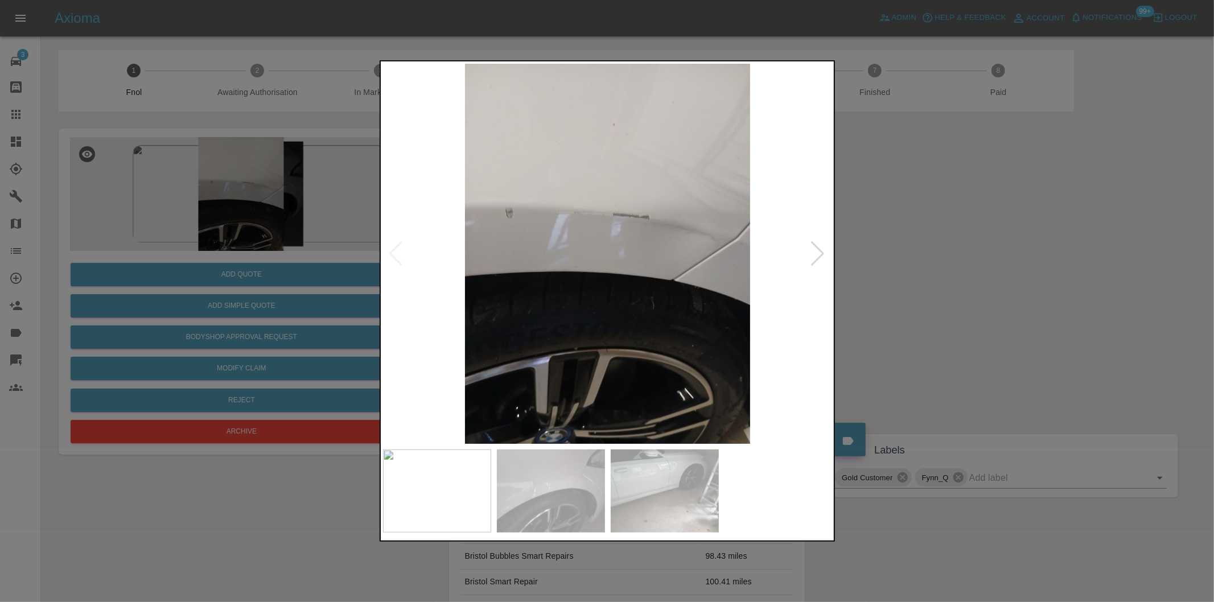
click at [818, 249] on div at bounding box center [817, 253] width 15 height 25
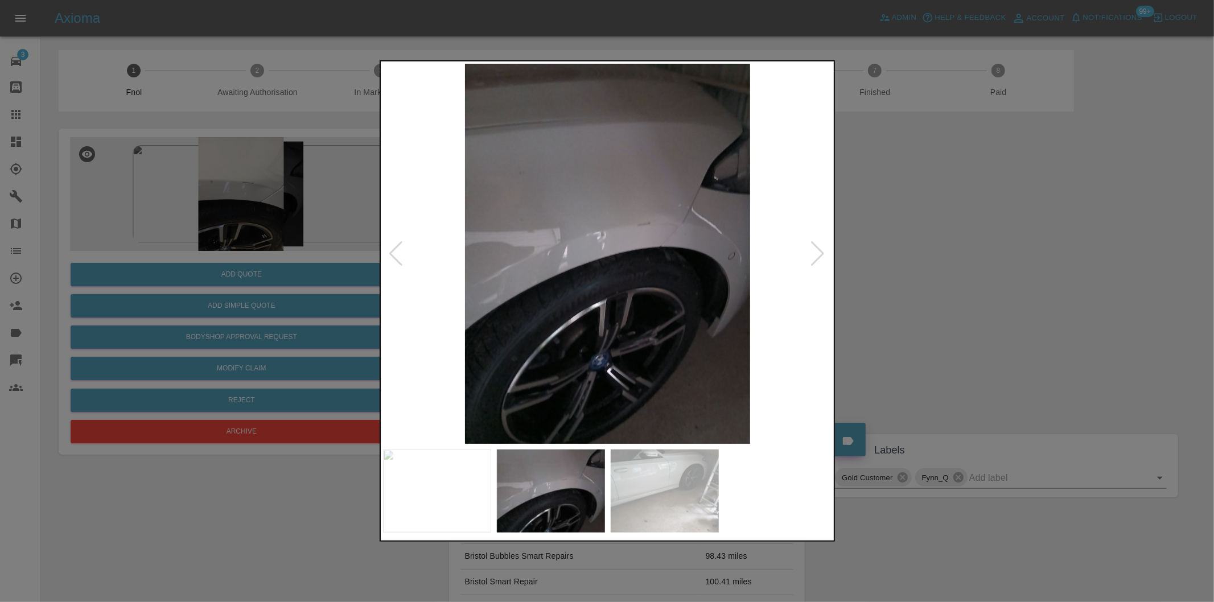
click at [818, 249] on div at bounding box center [817, 253] width 15 height 25
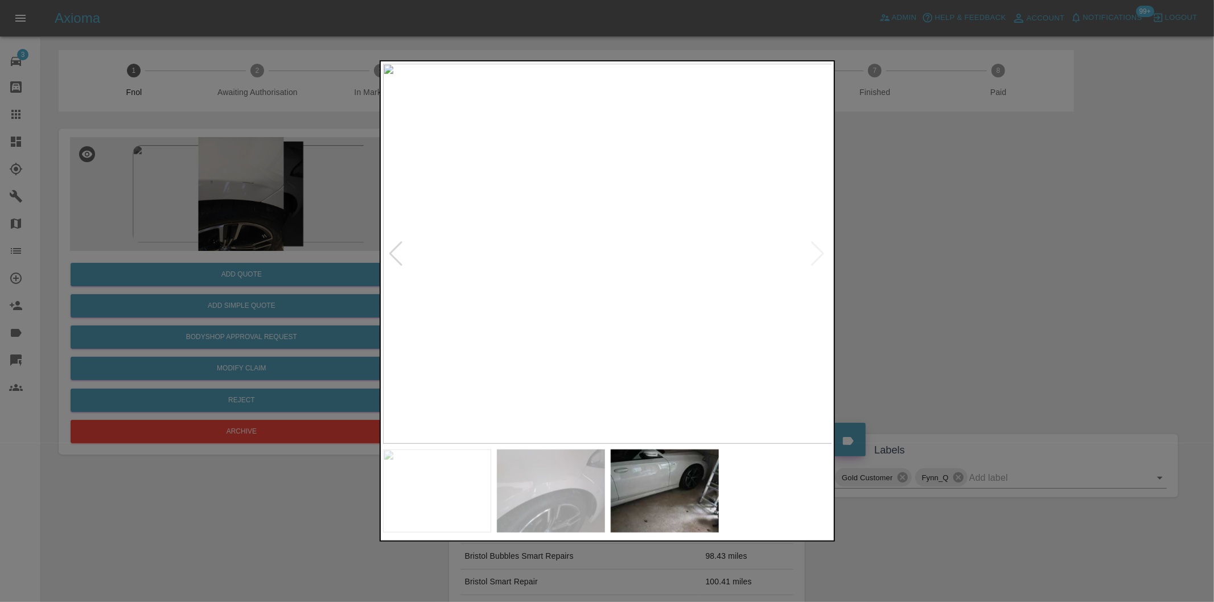
click at [818, 249] on img at bounding box center [608, 254] width 450 height 380
click at [396, 252] on div at bounding box center [396, 253] width 15 height 25
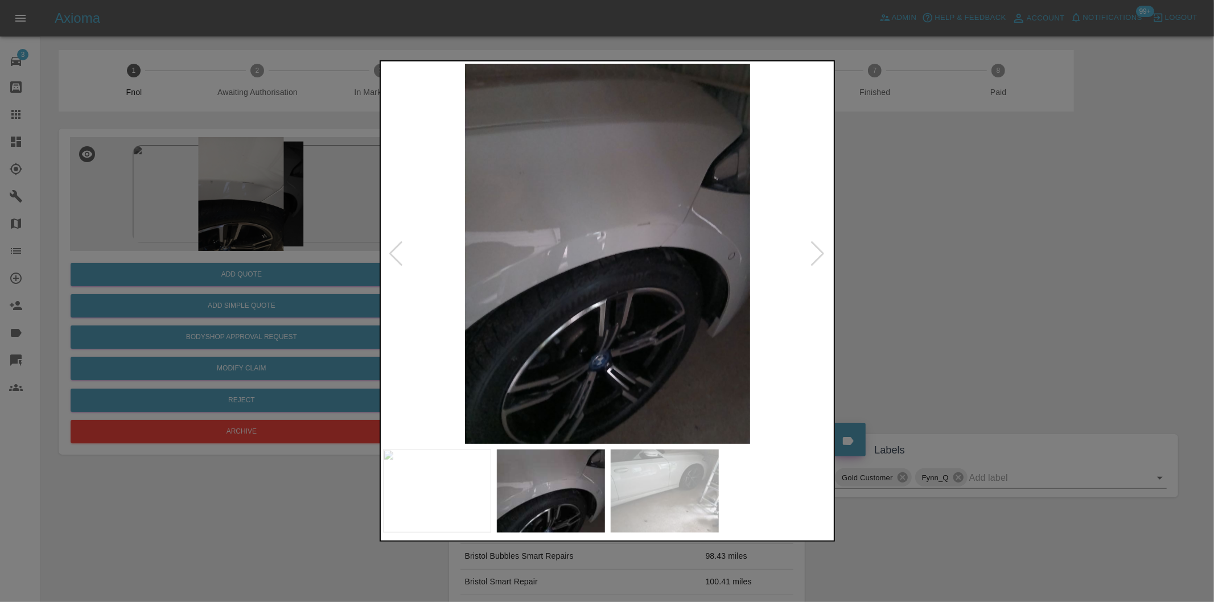
click at [396, 252] on div at bounding box center [396, 253] width 15 height 25
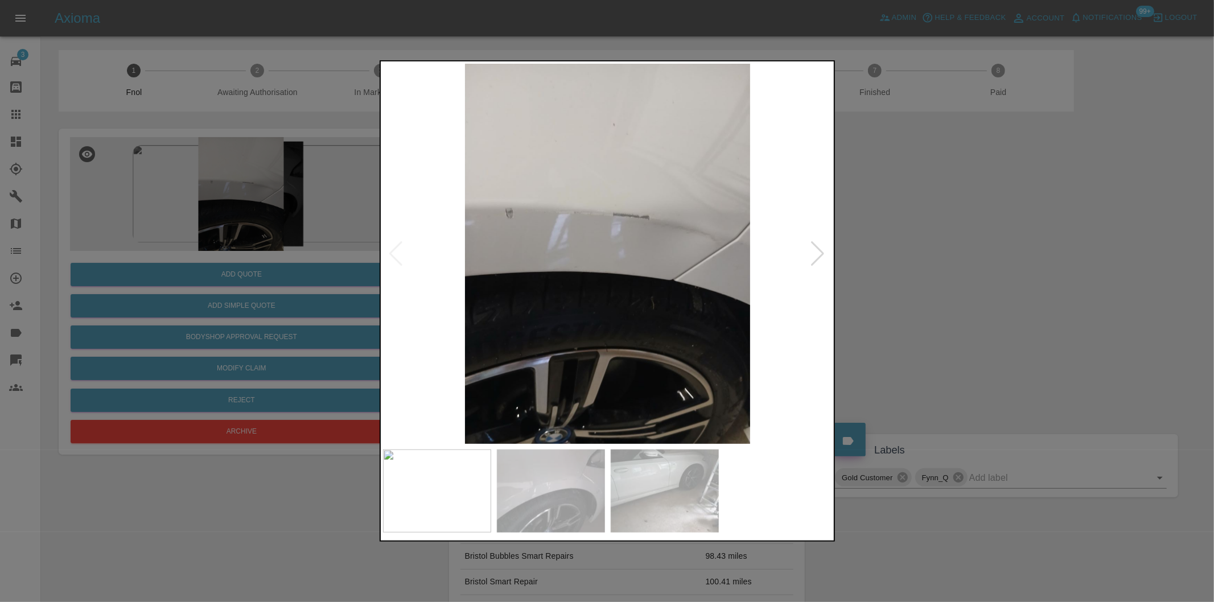
click at [396, 252] on img at bounding box center [608, 254] width 450 height 380
click at [962, 279] on div at bounding box center [607, 301] width 1214 height 602
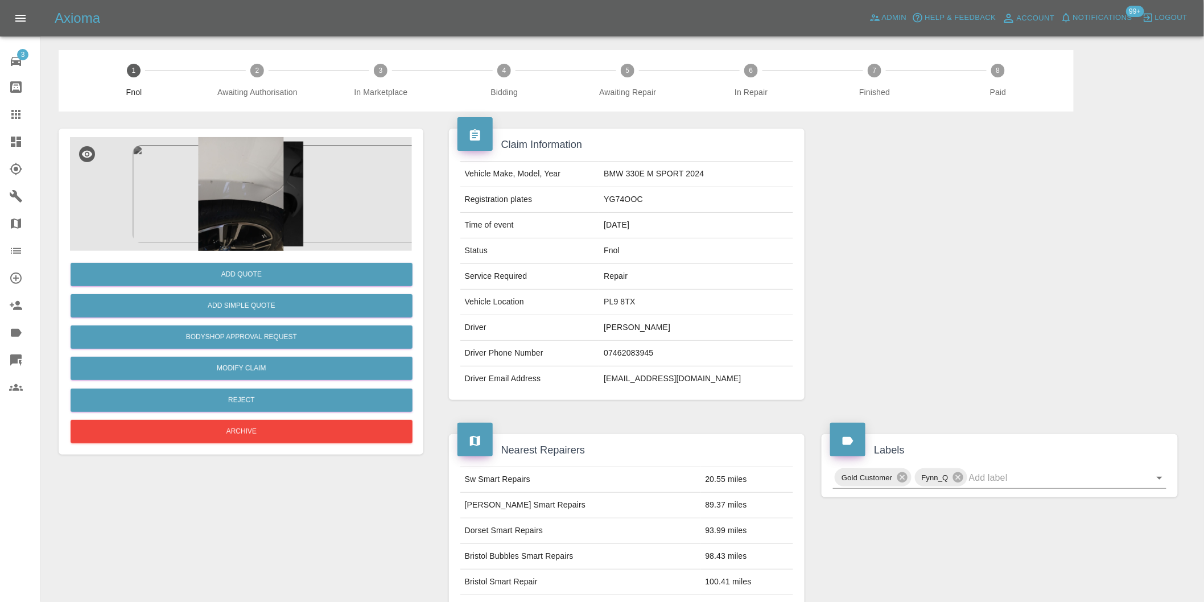
click at [240, 186] on img at bounding box center [241, 194] width 342 height 114
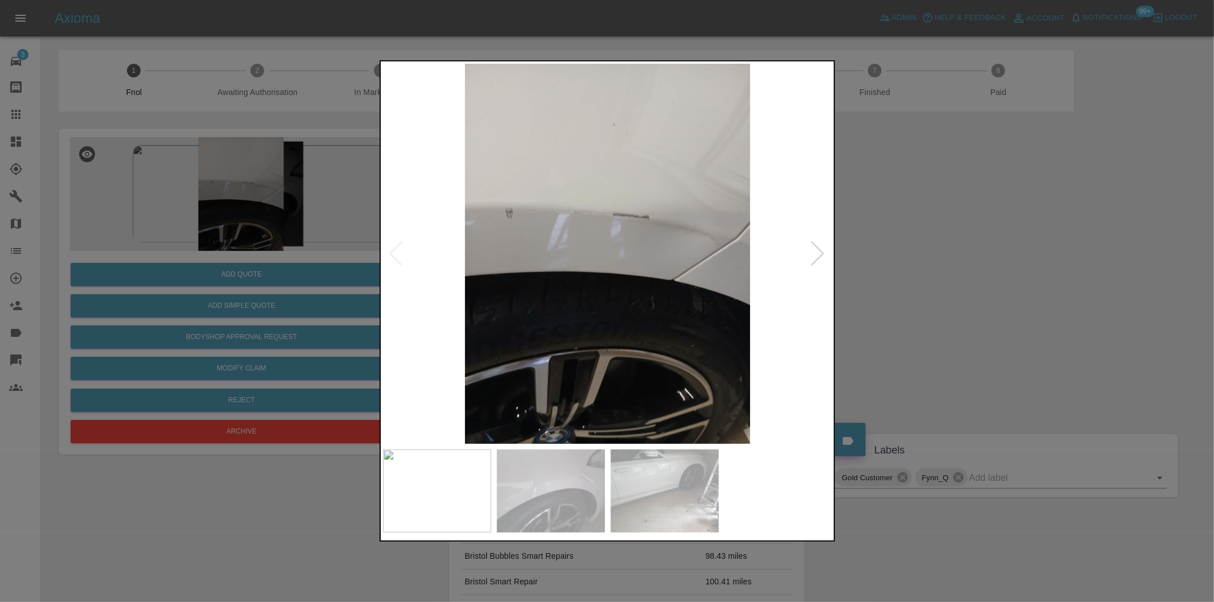
click at [820, 252] on div at bounding box center [817, 253] width 15 height 25
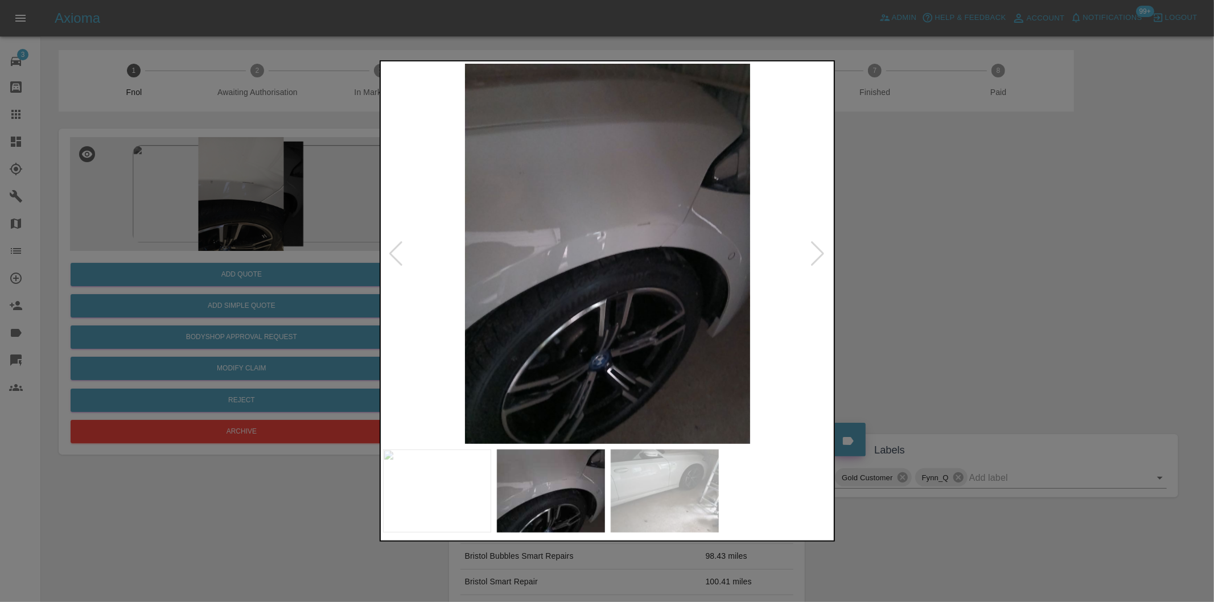
click at [820, 252] on div at bounding box center [817, 253] width 15 height 25
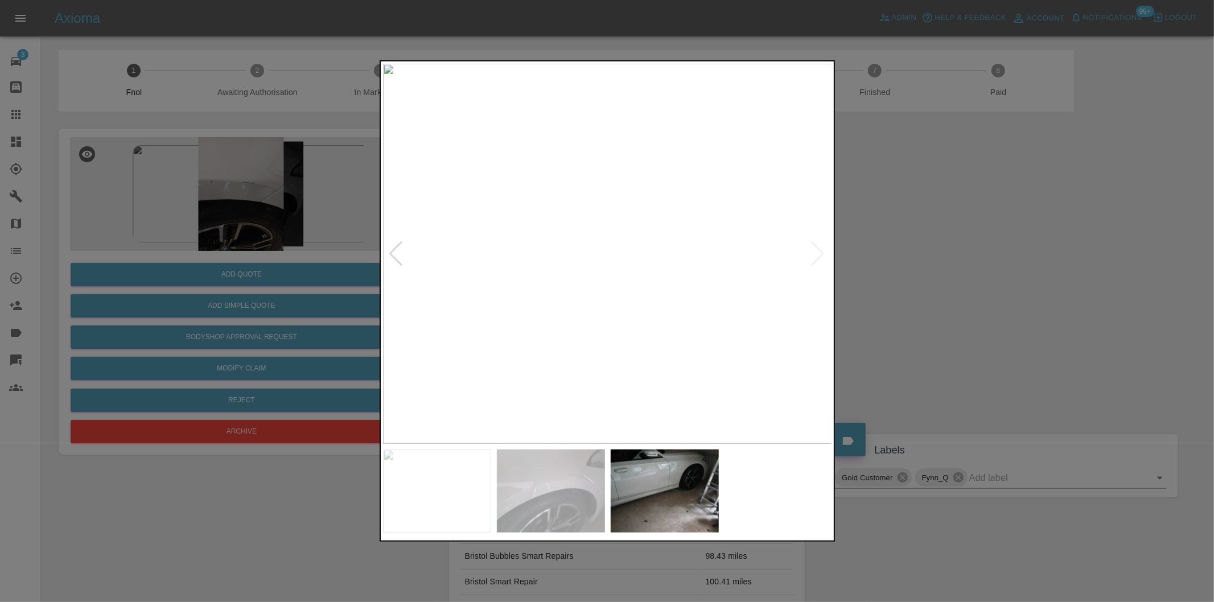
click at [393, 249] on div at bounding box center [396, 253] width 15 height 25
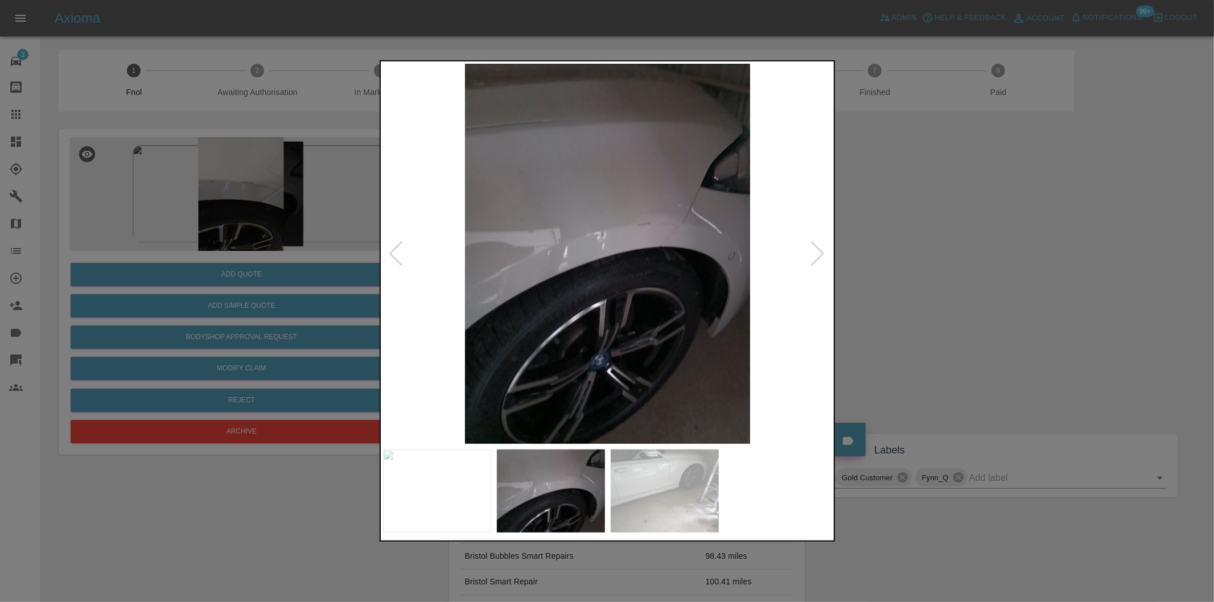
click at [675, 237] on img at bounding box center [608, 254] width 450 height 380
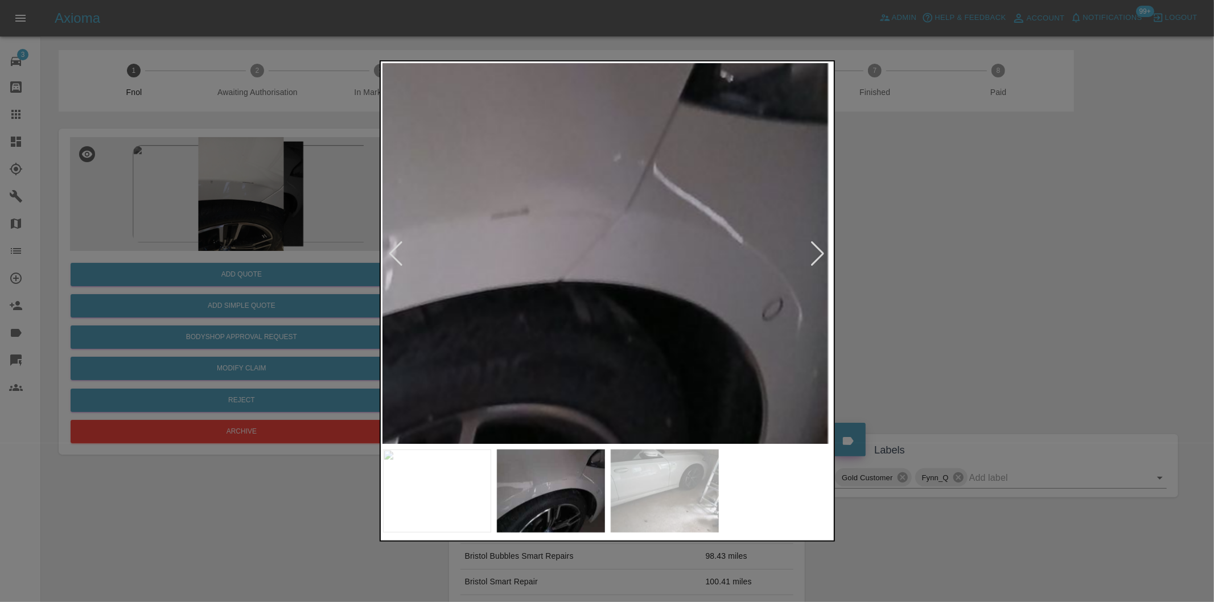
click at [593, 249] on img at bounding box center [400, 302] width 1349 height 1140
click at [592, 249] on img at bounding box center [400, 302] width 1349 height 1140
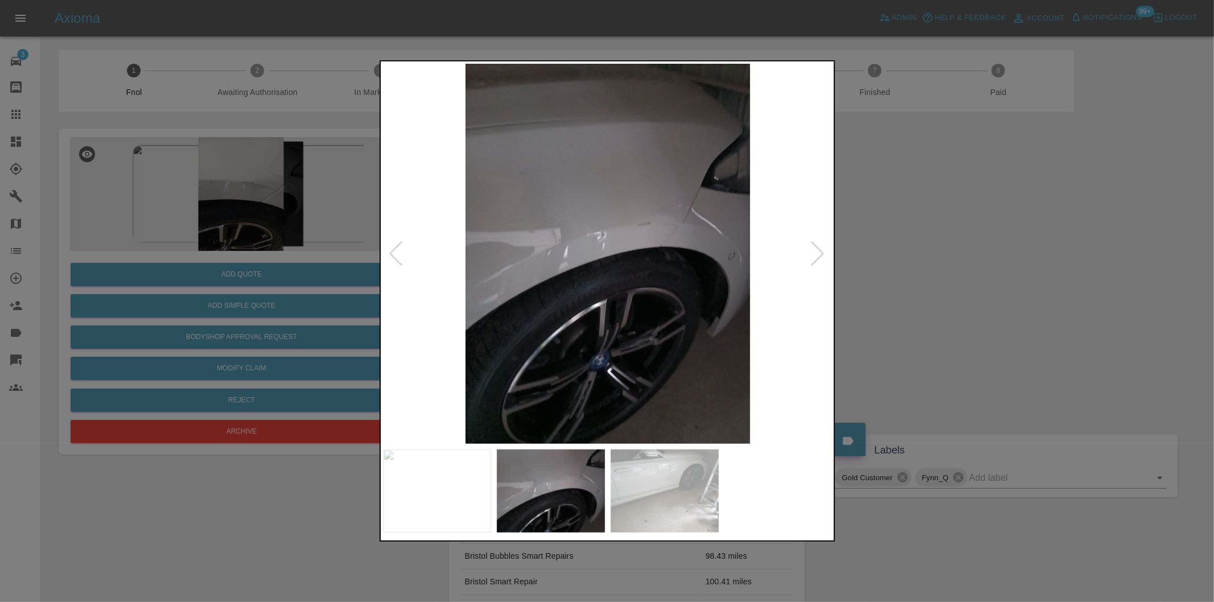
click at [392, 252] on div at bounding box center [396, 253] width 15 height 25
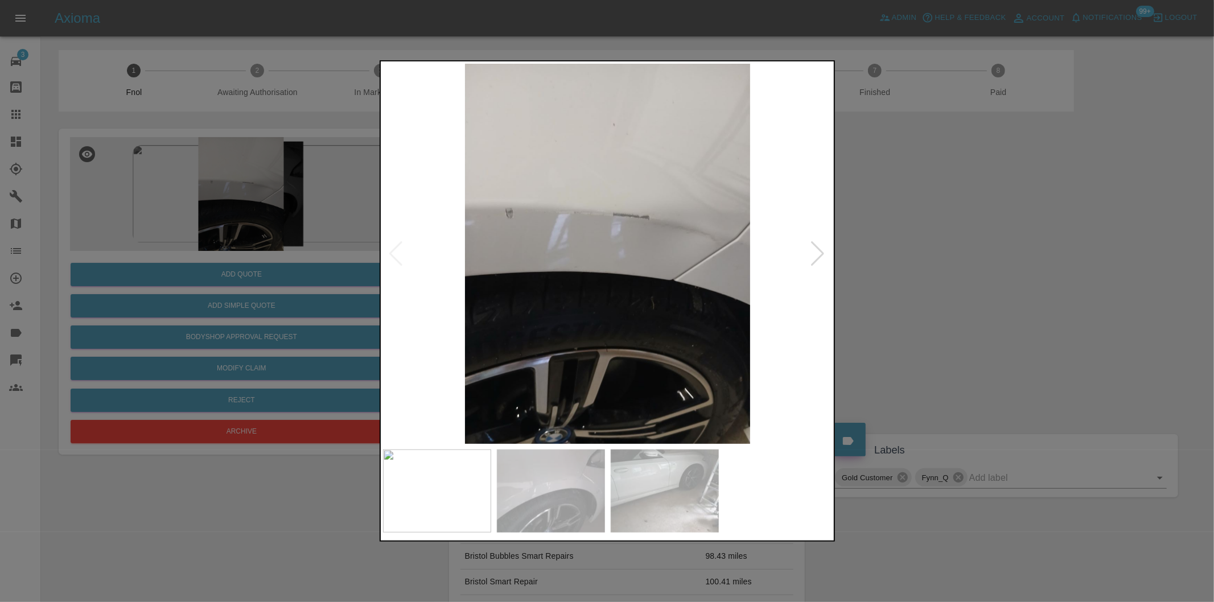
click at [392, 252] on img at bounding box center [608, 254] width 450 height 380
drag, startPoint x: 906, startPoint y: 274, endPoint x: 901, endPoint y: 278, distance: 6.2
click at [906, 275] on div at bounding box center [607, 301] width 1214 height 602
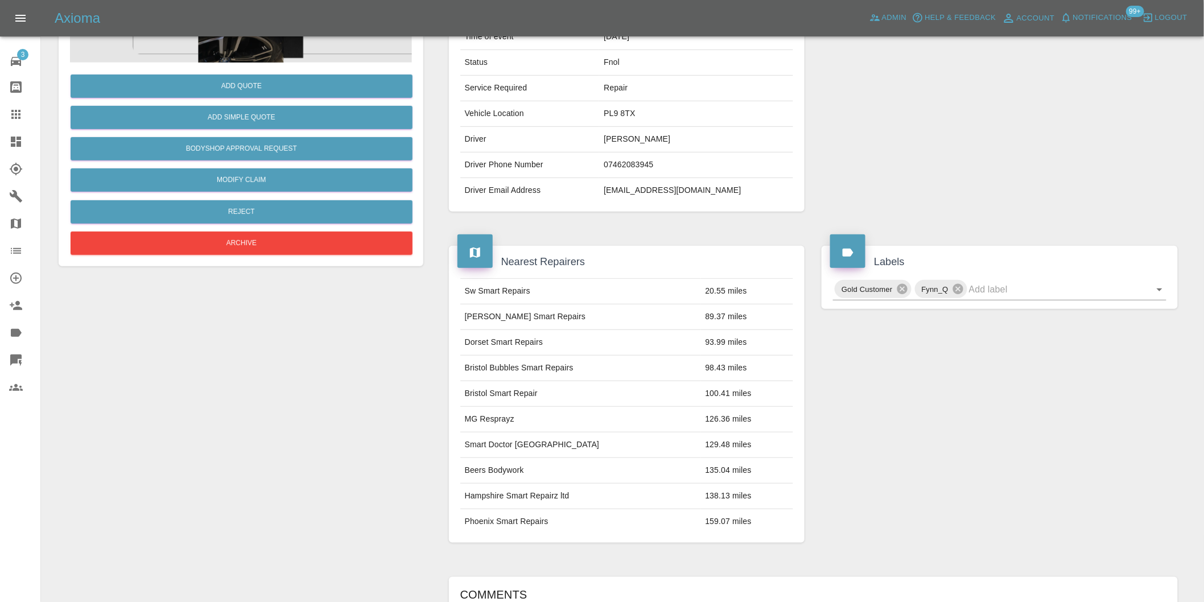
scroll to position [79, 0]
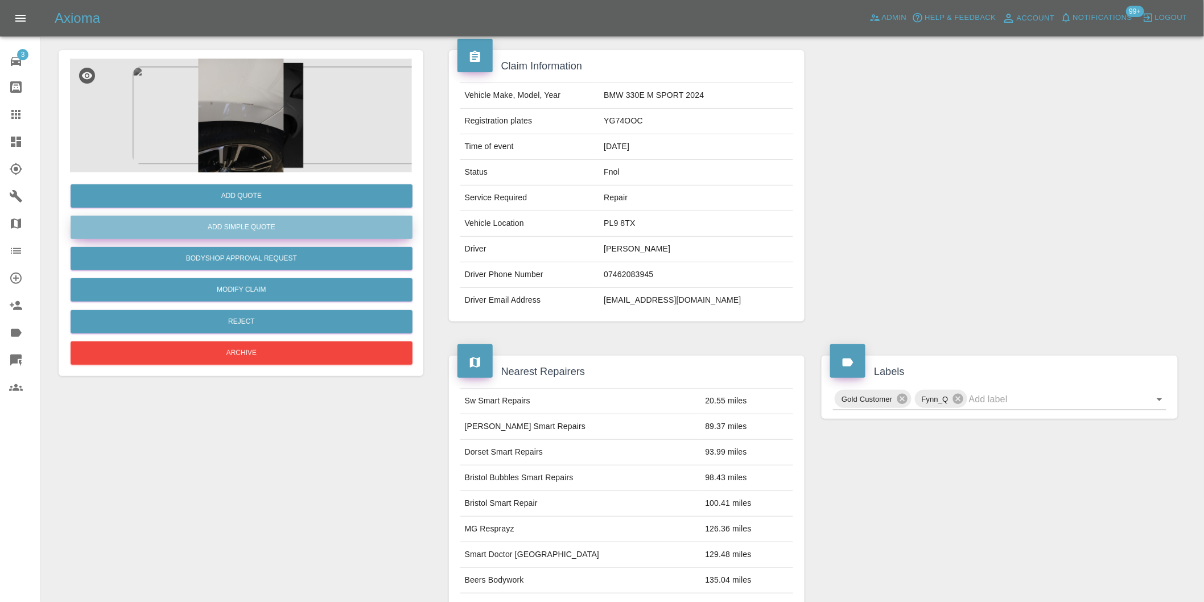
click at [257, 223] on button "Add Simple Quote" at bounding box center [242, 227] width 342 height 23
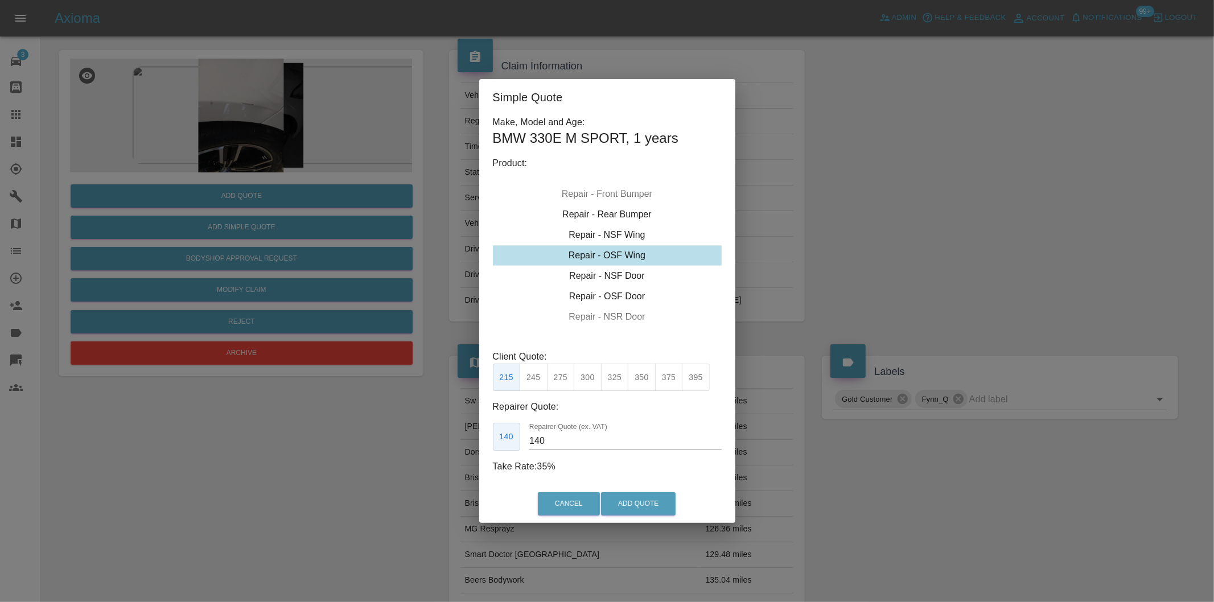
click at [628, 252] on div "Repair - OSF Wing" at bounding box center [607, 255] width 229 height 20
click at [627, 258] on div "Repair - OSF Wing" at bounding box center [607, 255] width 229 height 20
click at [561, 380] on button "275" at bounding box center [561, 378] width 28 height 28
type input "185"
click at [646, 505] on button "Add Quote" at bounding box center [638, 503] width 75 height 23
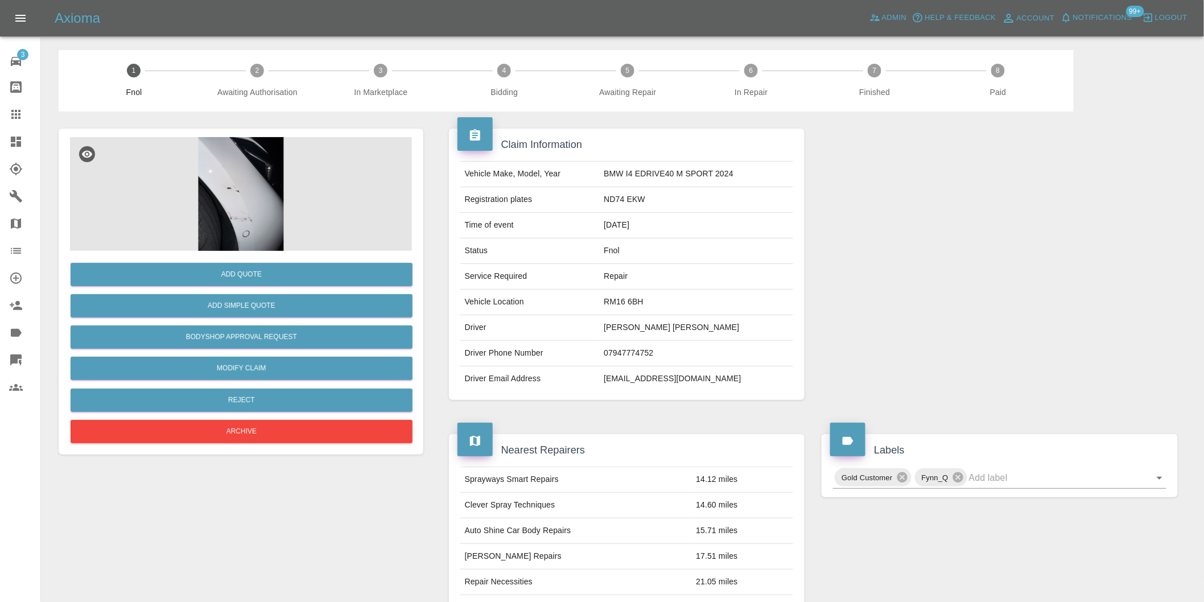
click at [242, 224] on img at bounding box center [241, 194] width 342 height 114
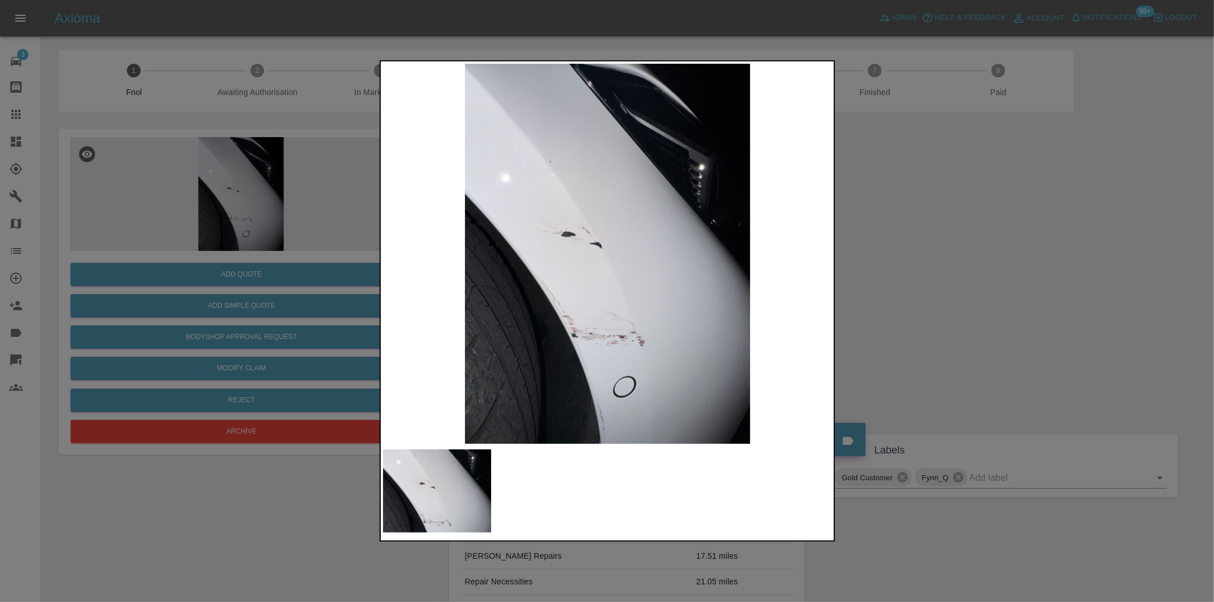
click at [911, 305] on div at bounding box center [607, 301] width 1214 height 602
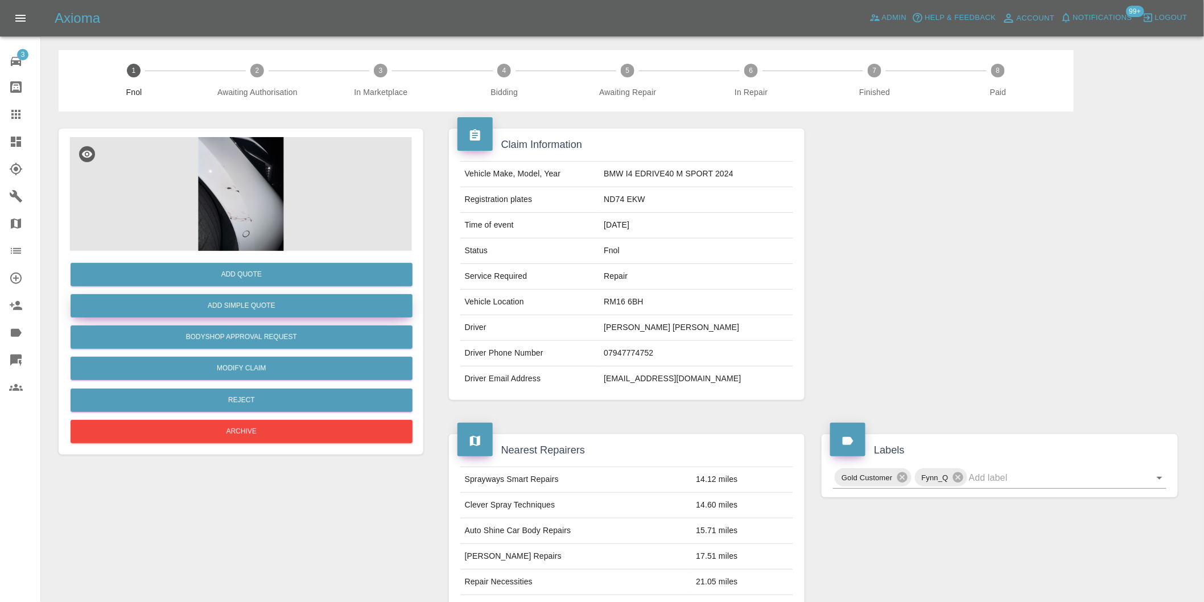
drag, startPoint x: 265, startPoint y: 290, endPoint x: 257, endPoint y: 304, distance: 16.3
click at [263, 292] on div "Add Quote Add Simple Quote Bodyshop Approval Request Modify Claim Reject Archive" at bounding box center [241, 348] width 342 height 195
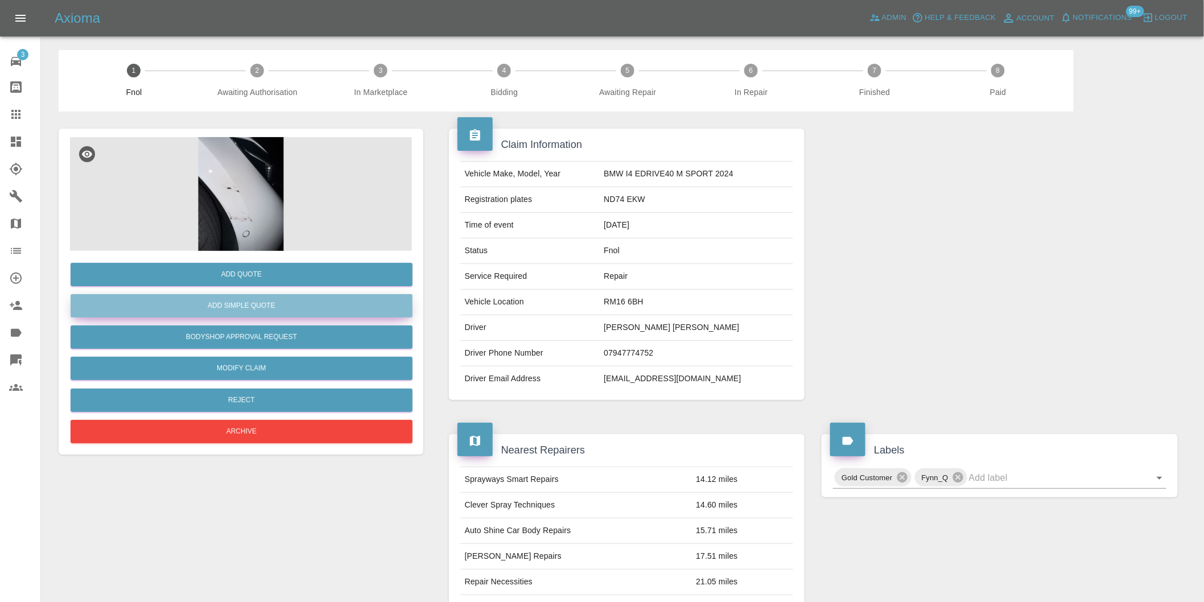
click at [253, 306] on button "Add Simple Quote" at bounding box center [242, 305] width 342 height 23
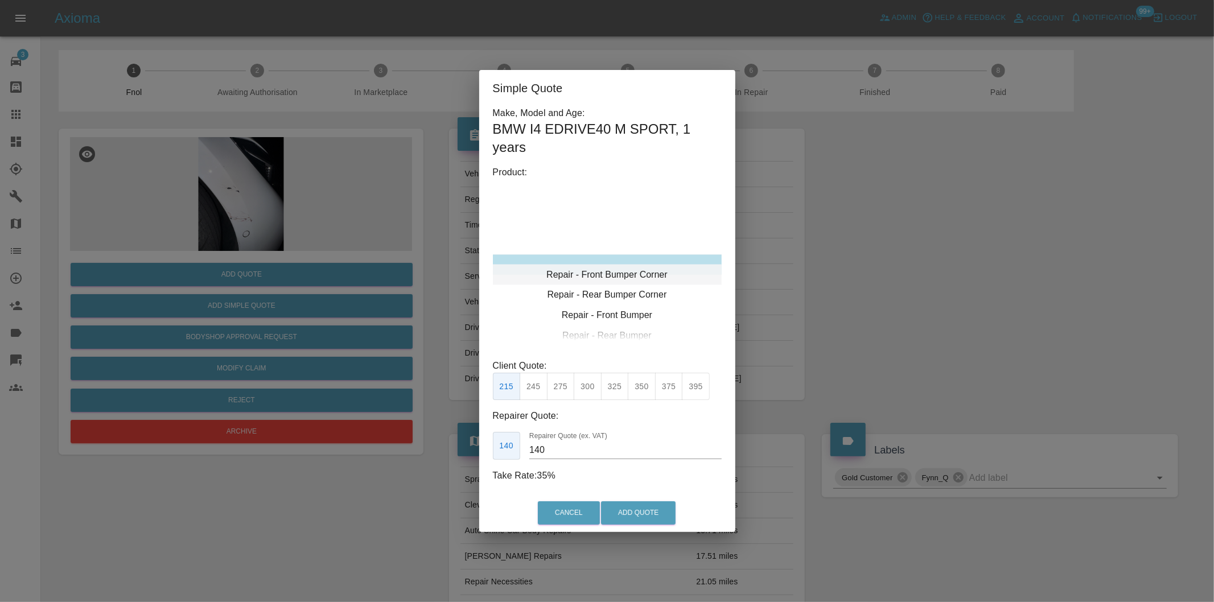
type input "120"
click at [637, 505] on button "Add Quote" at bounding box center [638, 512] width 75 height 23
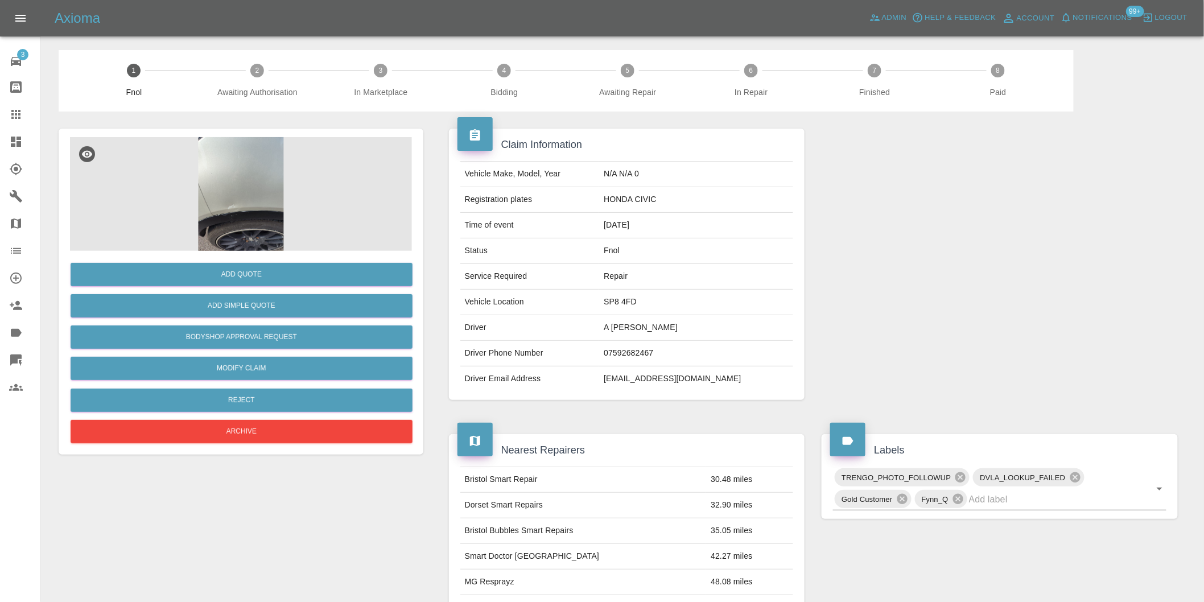
click at [245, 149] on img at bounding box center [241, 194] width 342 height 114
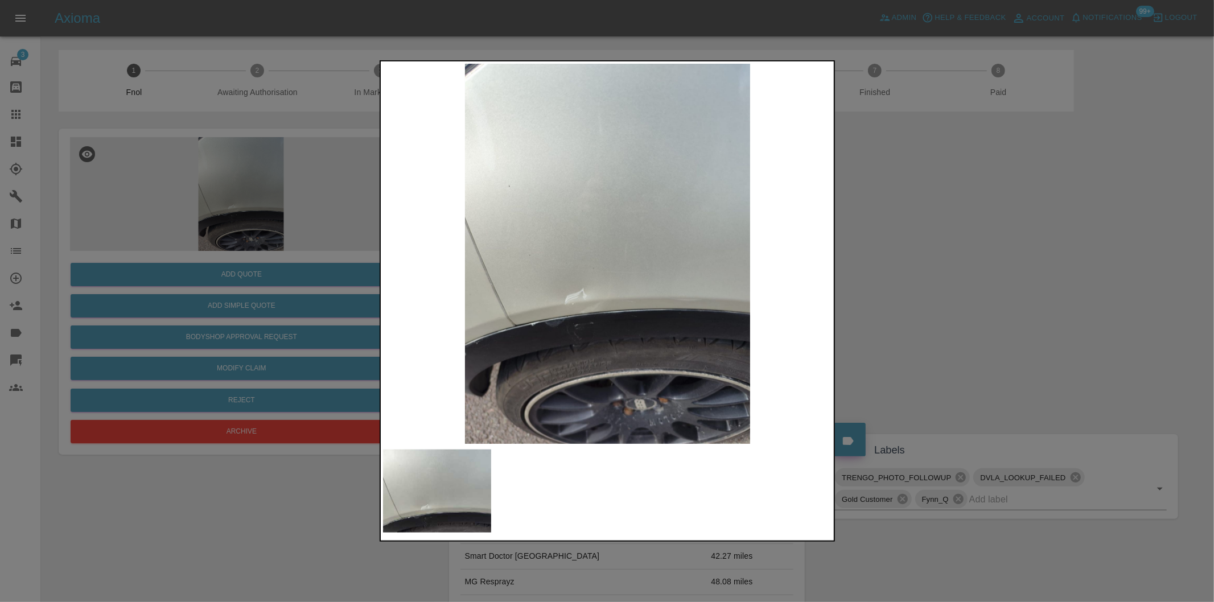
click at [959, 294] on div at bounding box center [607, 301] width 1214 height 602
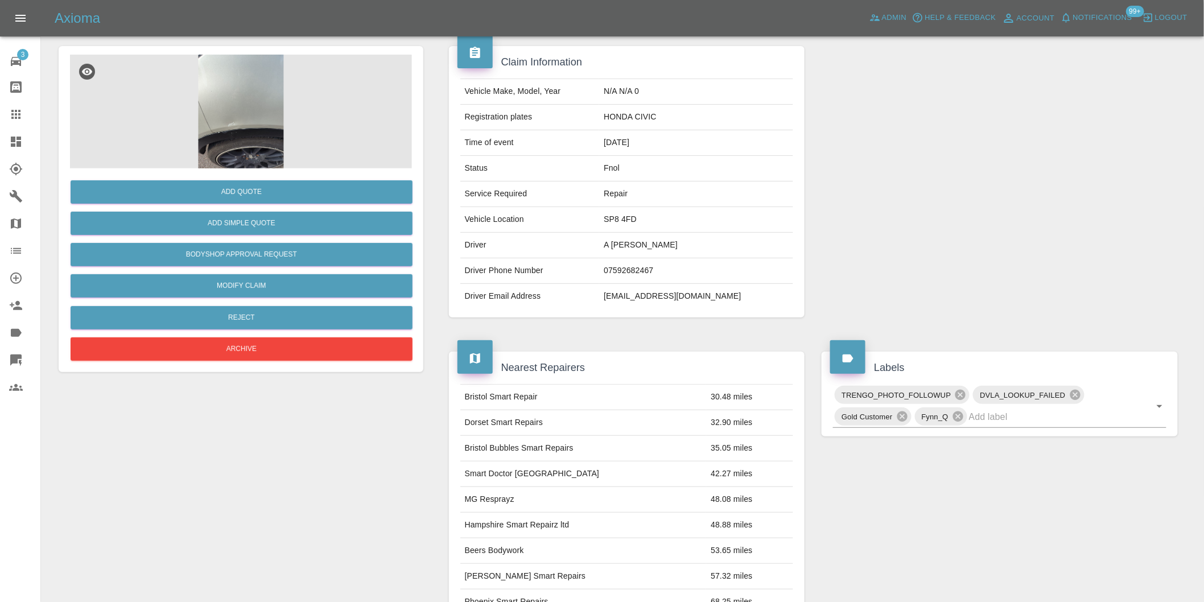
scroll to position [15, 0]
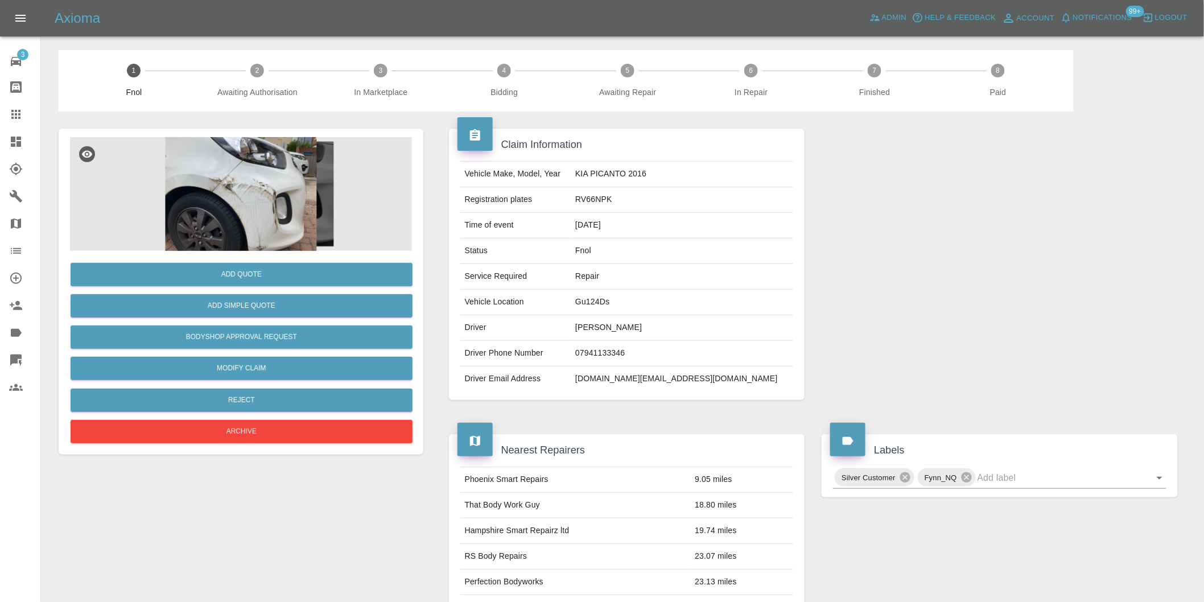
click at [230, 193] on img at bounding box center [241, 194] width 342 height 114
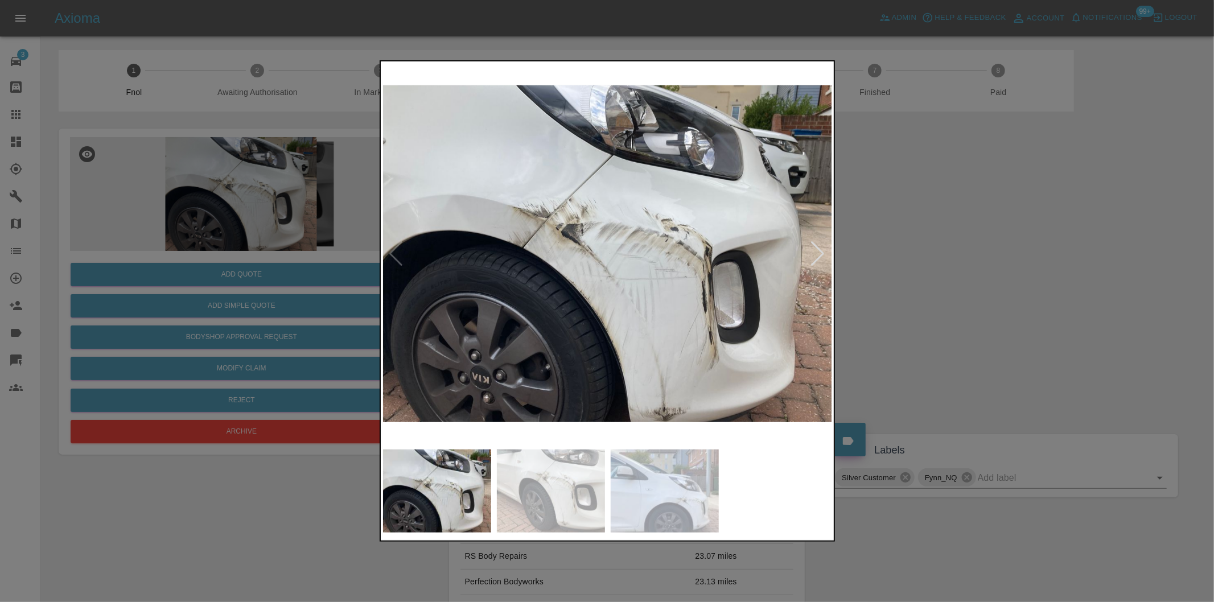
click at [817, 254] on div at bounding box center [817, 253] width 15 height 25
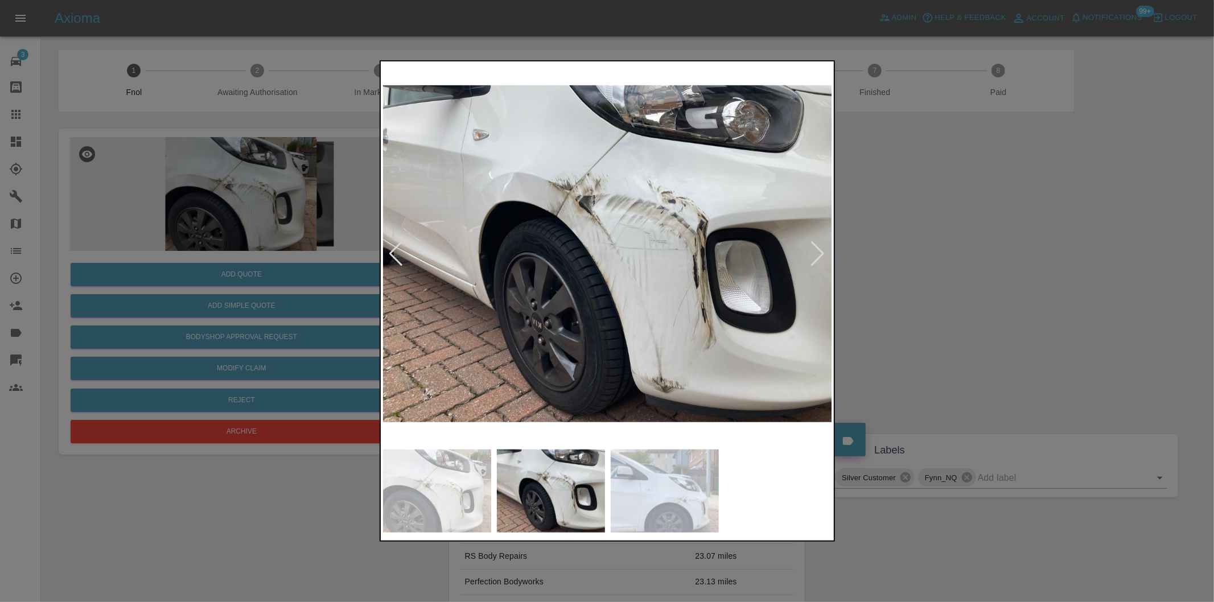
click at [817, 254] on div at bounding box center [817, 253] width 15 height 25
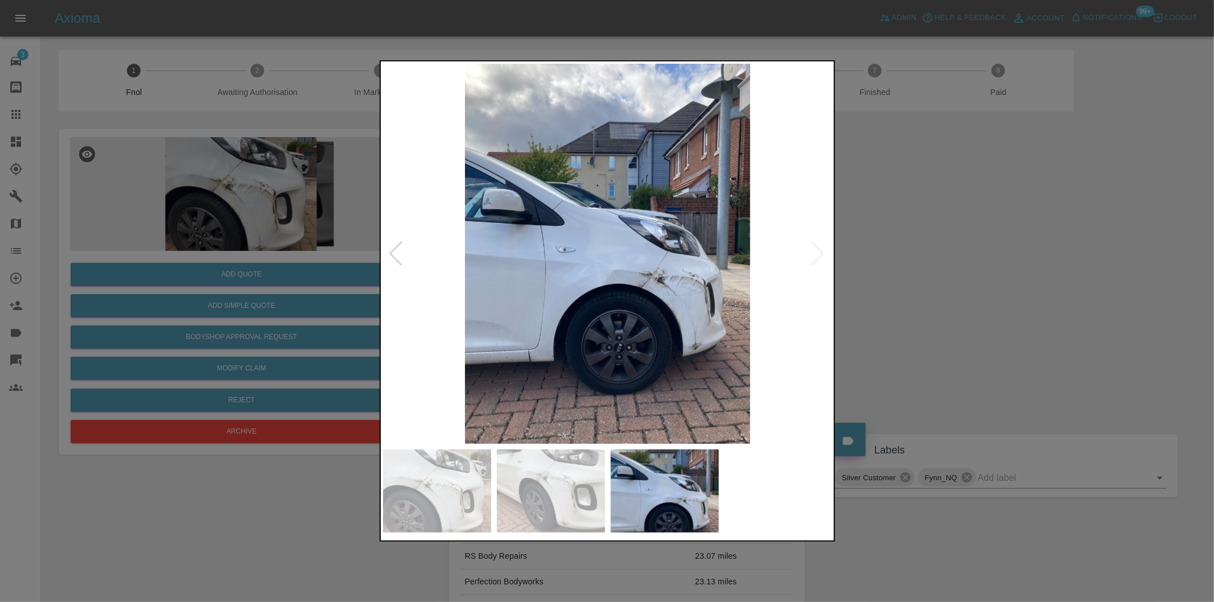
click at [817, 254] on img at bounding box center [608, 254] width 450 height 380
click at [929, 272] on div at bounding box center [607, 301] width 1214 height 602
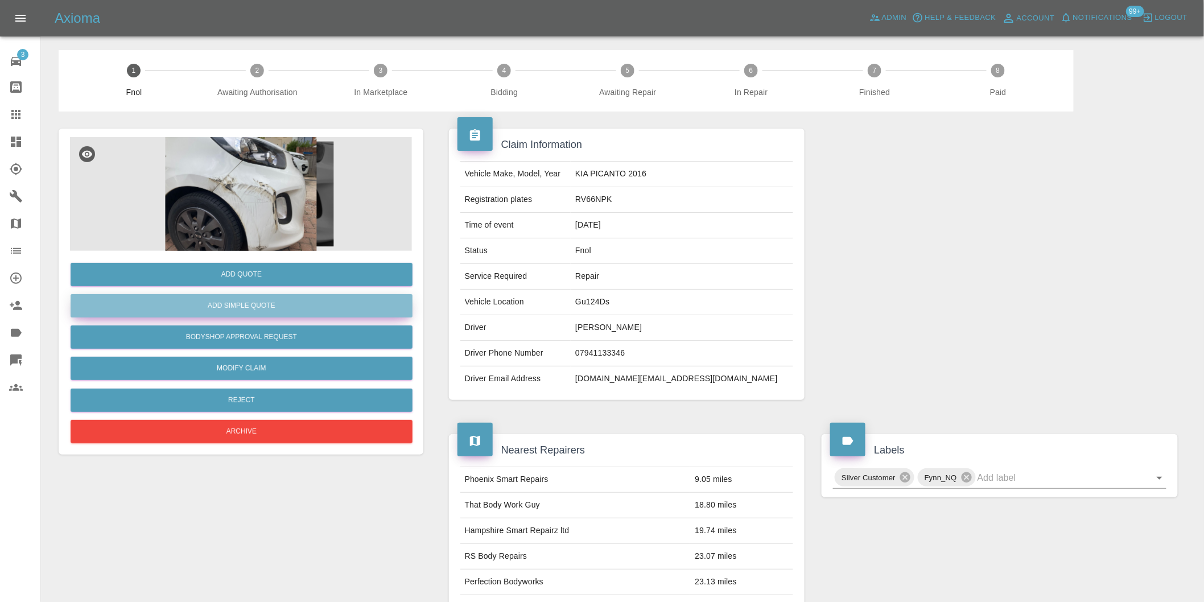
click at [208, 299] on button "Add Simple Quote" at bounding box center [242, 305] width 342 height 23
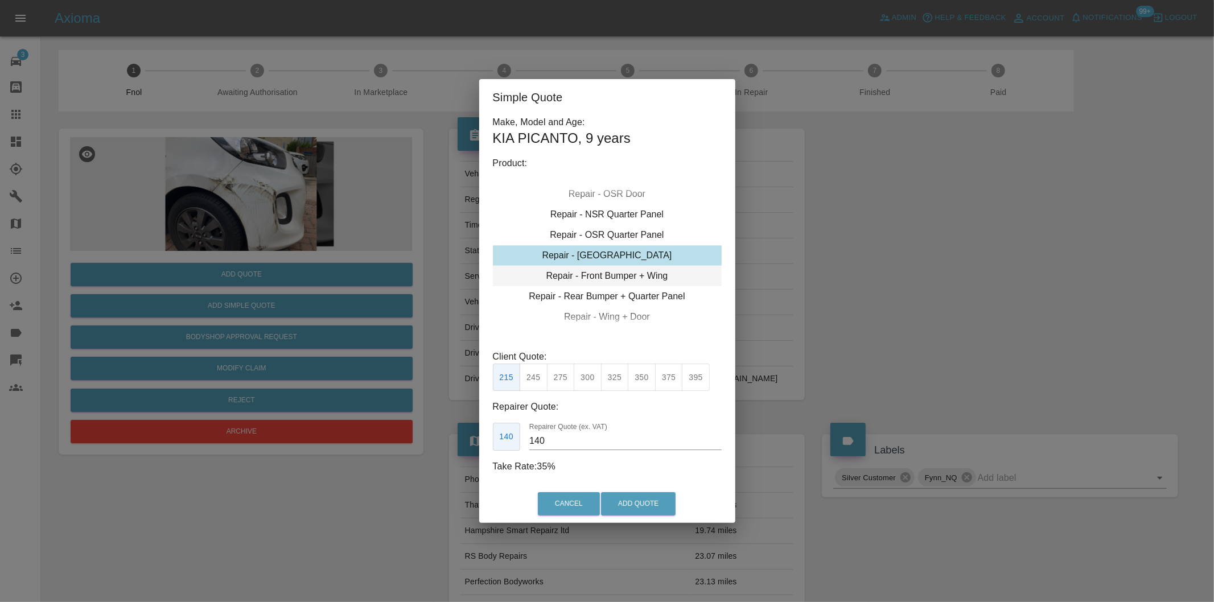
click at [636, 275] on div "Repair - Front Bumper + Wing" at bounding box center [607, 276] width 229 height 20
click at [615, 379] on button "395" at bounding box center [615, 378] width 28 height 28
type input "250"
click at [638, 502] on button "Add Quote" at bounding box center [638, 503] width 75 height 23
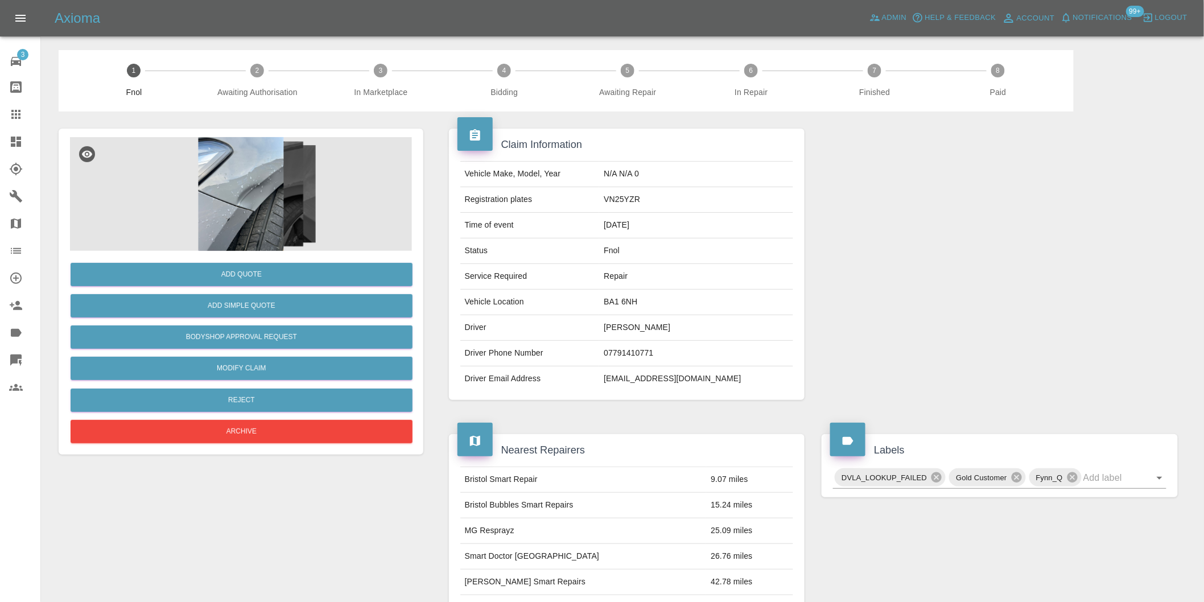
click at [220, 183] on img at bounding box center [241, 194] width 342 height 114
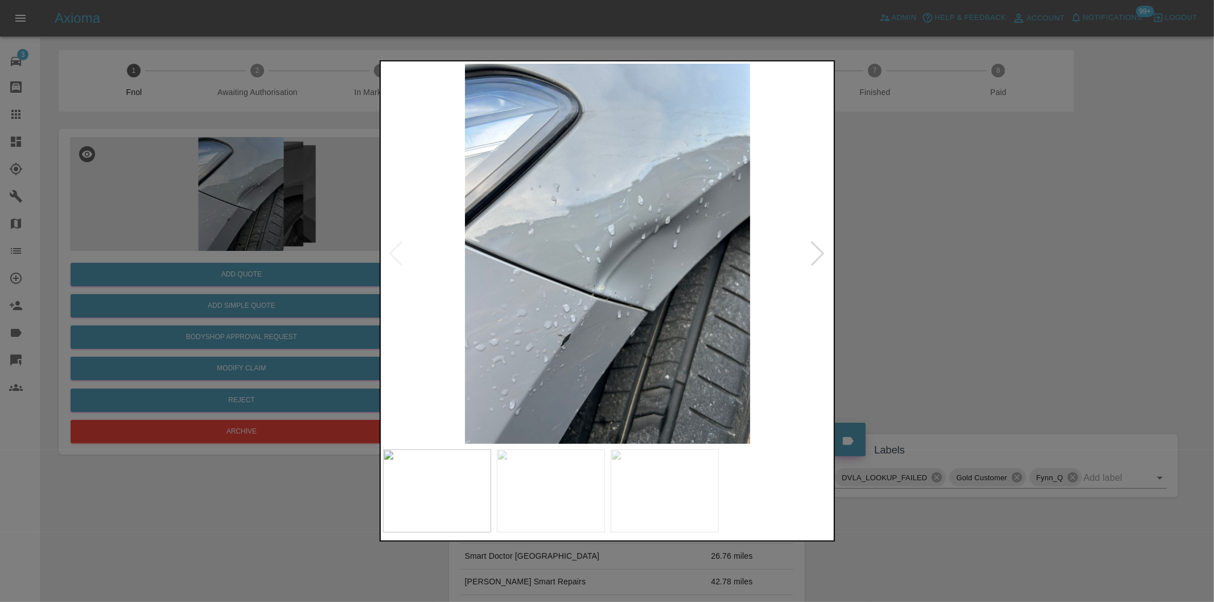
click at [817, 250] on div at bounding box center [817, 253] width 15 height 25
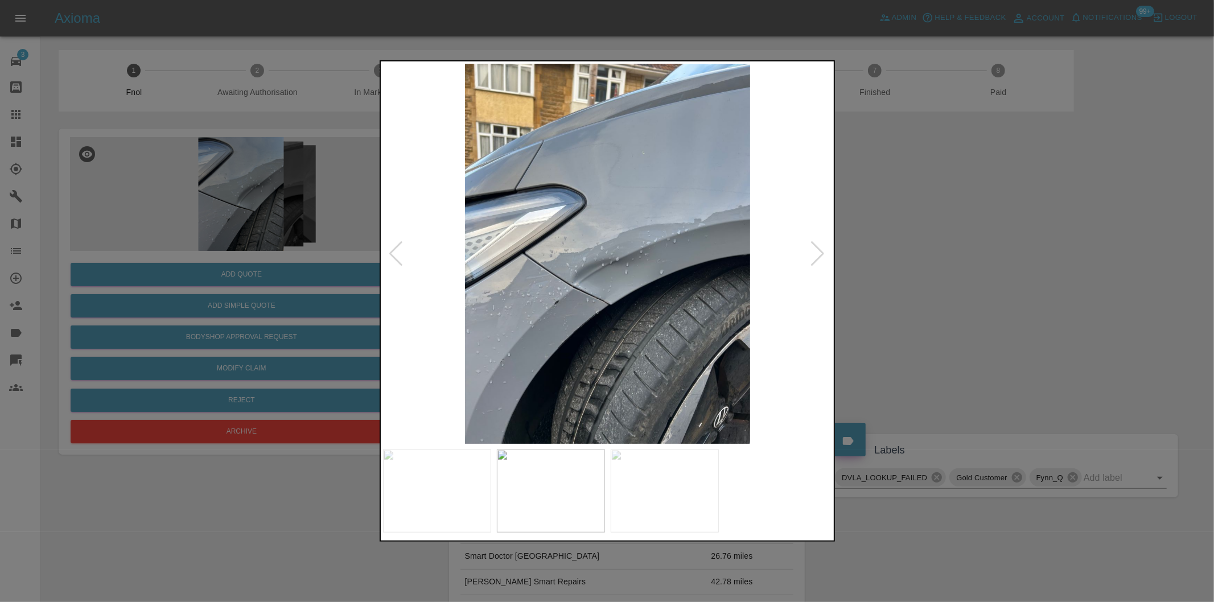
click at [817, 250] on div at bounding box center [817, 253] width 15 height 25
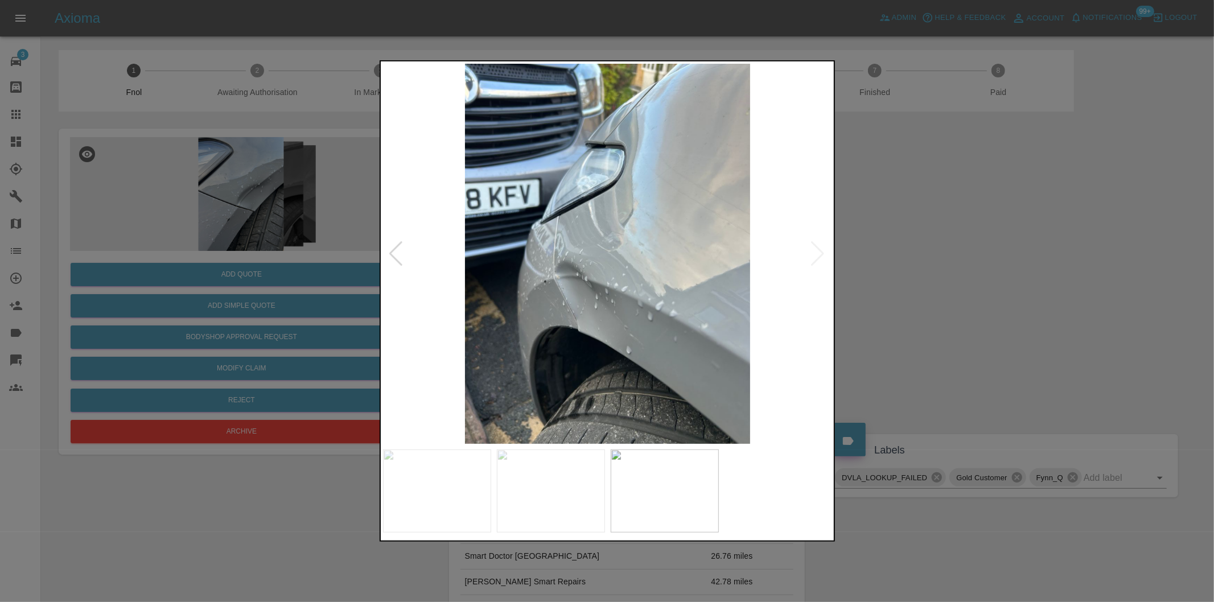
click at [817, 250] on img at bounding box center [608, 254] width 450 height 380
drag, startPoint x: 962, startPoint y: 276, endPoint x: 521, endPoint y: 294, distance: 440.8
click at [941, 277] on div at bounding box center [607, 301] width 1214 height 602
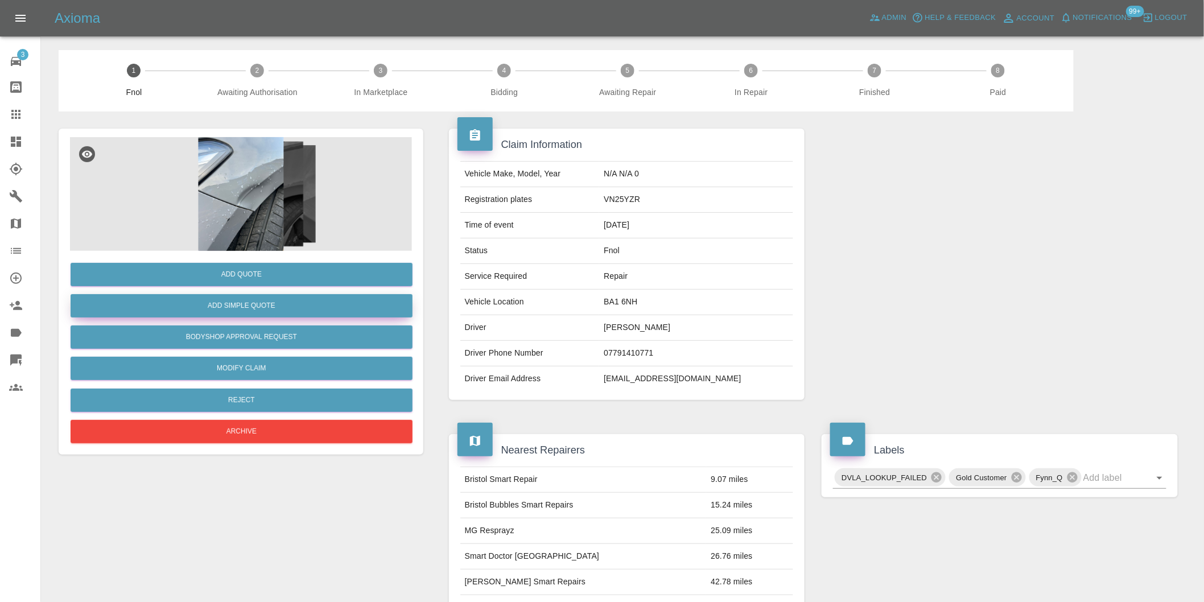
click at [296, 297] on button "Add Simple Quote" at bounding box center [242, 305] width 342 height 23
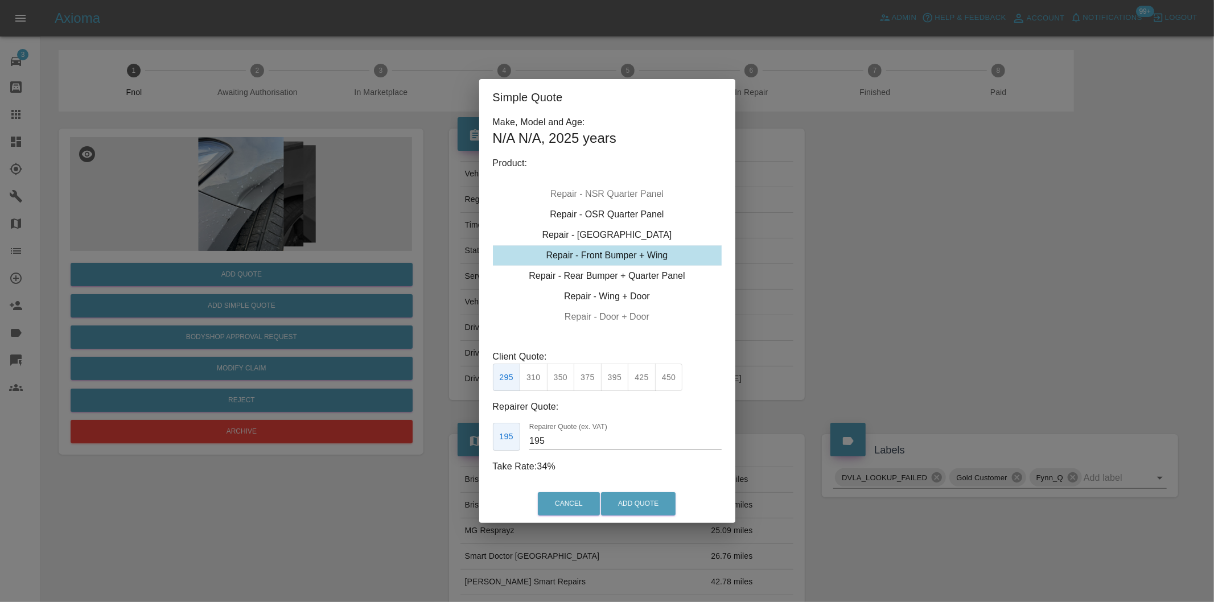
drag, startPoint x: 592, startPoint y: 377, endPoint x: 613, endPoint y: 403, distance: 34.0
click at [592, 377] on button "375" at bounding box center [588, 378] width 28 height 28
type input "230"
click at [634, 501] on button "Add Quote" at bounding box center [638, 503] width 75 height 23
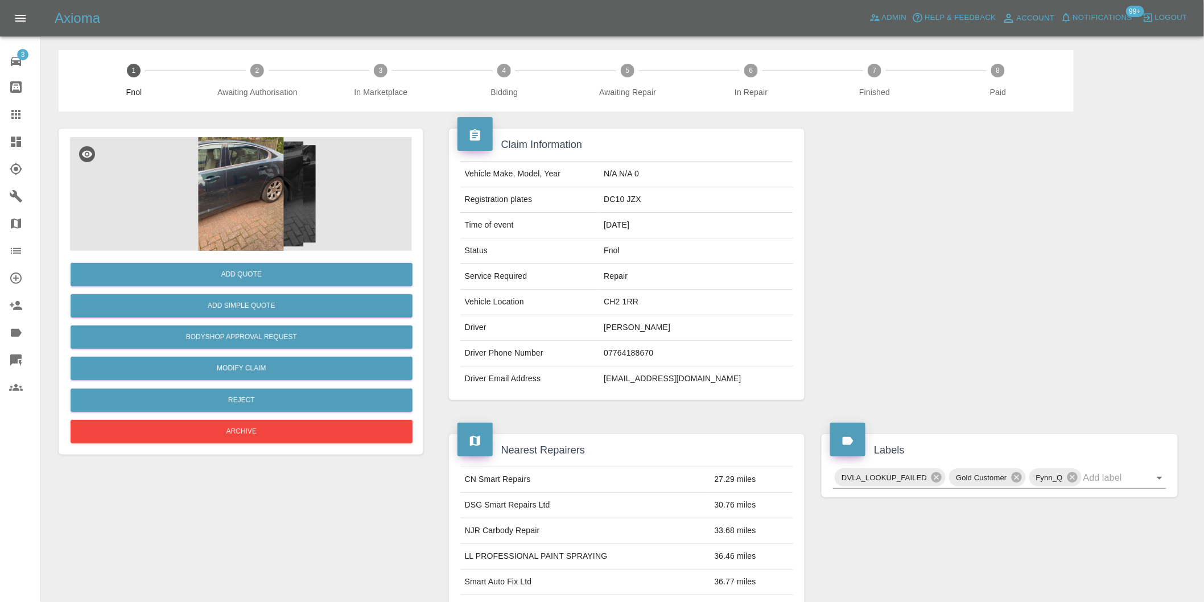
click at [215, 191] on img at bounding box center [241, 194] width 342 height 114
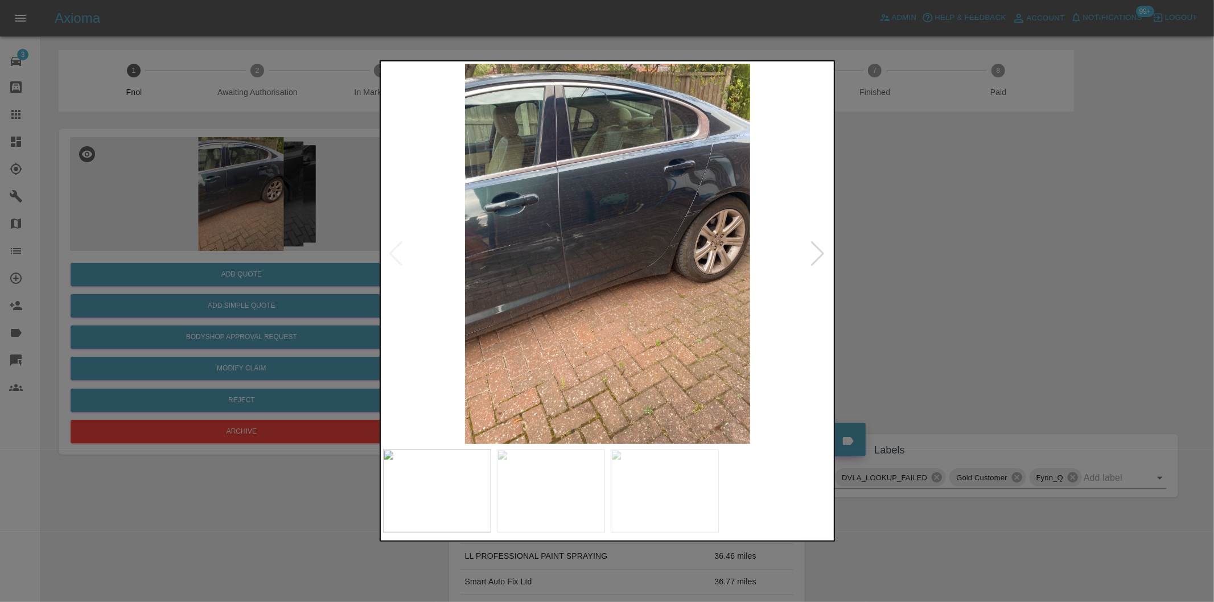
click at [817, 248] on div at bounding box center [817, 253] width 15 height 25
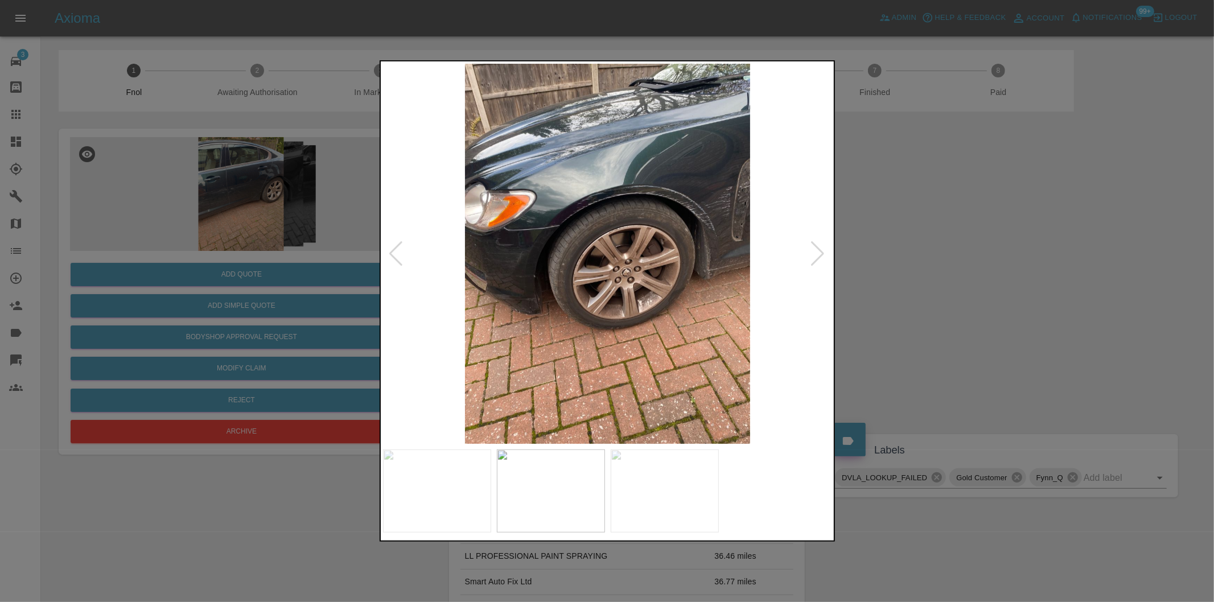
click at [817, 248] on div at bounding box center [817, 253] width 15 height 25
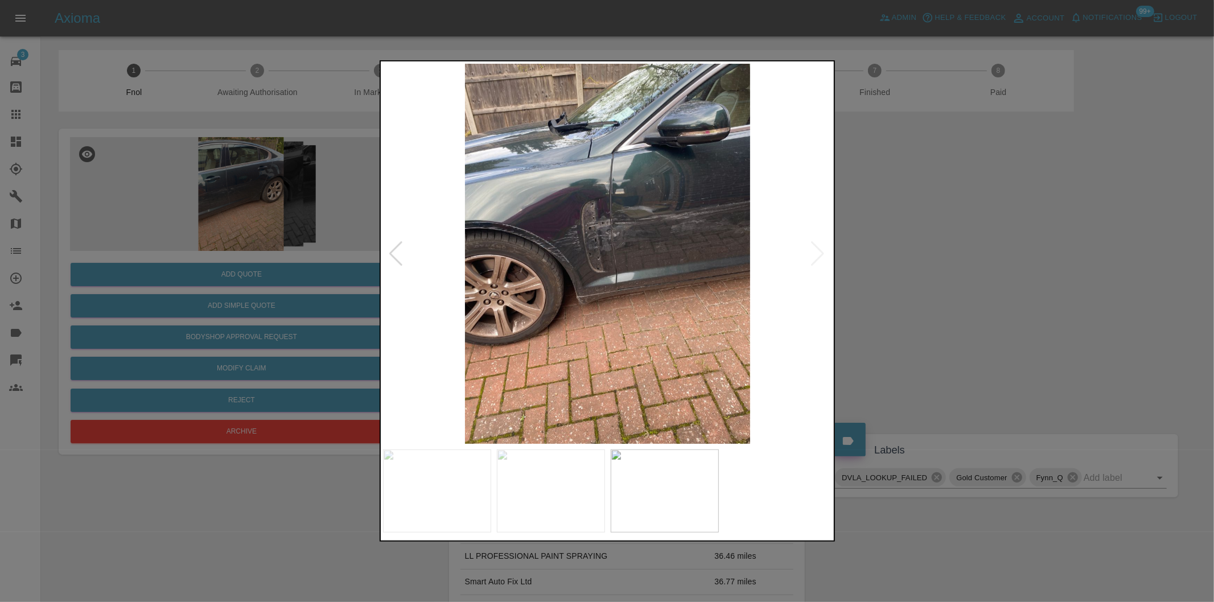
drag, startPoint x: 958, startPoint y: 232, endPoint x: 538, endPoint y: 110, distance: 437.1
click at [943, 228] on div at bounding box center [607, 301] width 1214 height 602
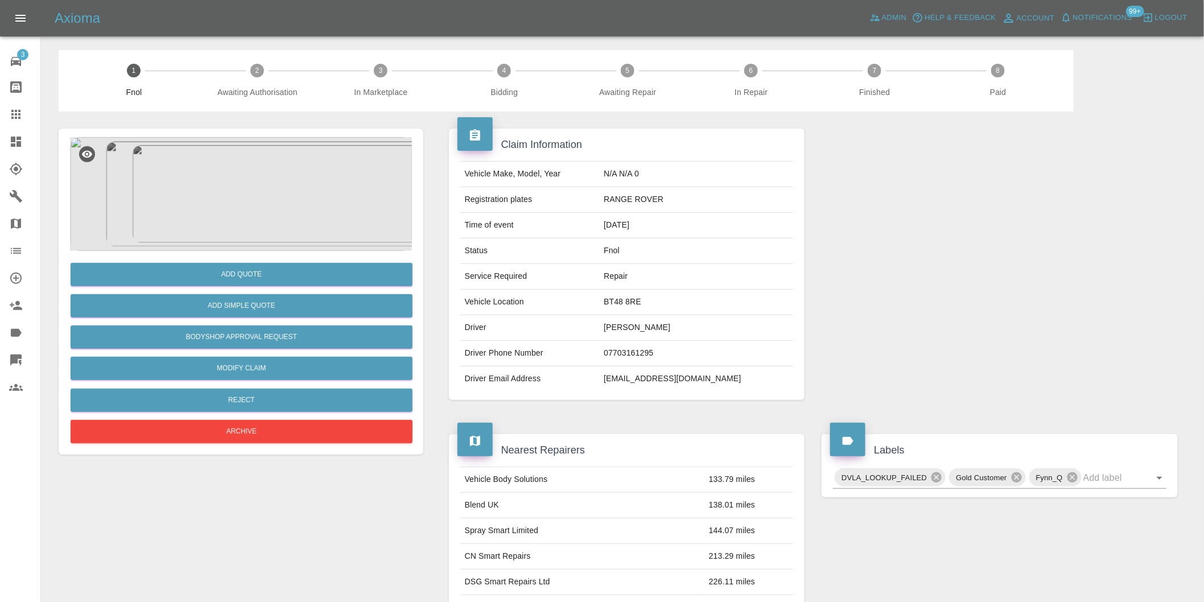
click at [262, 189] on img at bounding box center [241, 194] width 342 height 114
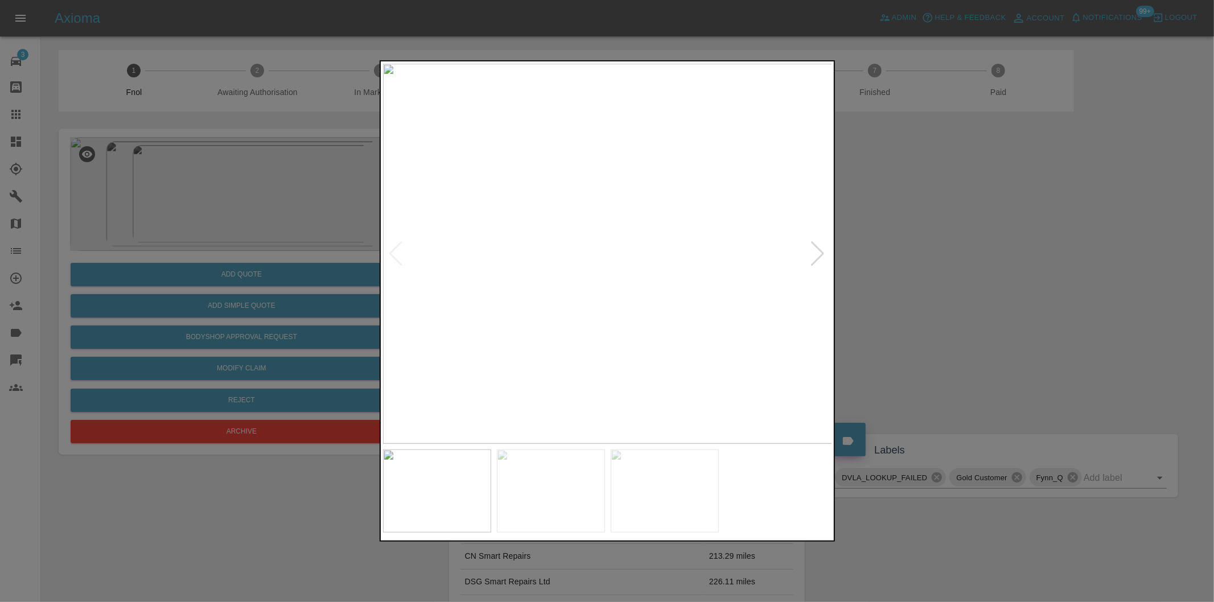
click at [812, 255] on div at bounding box center [817, 253] width 15 height 25
click at [812, 255] on img at bounding box center [608, 254] width 450 height 380
click at [948, 256] on div at bounding box center [607, 301] width 1214 height 602
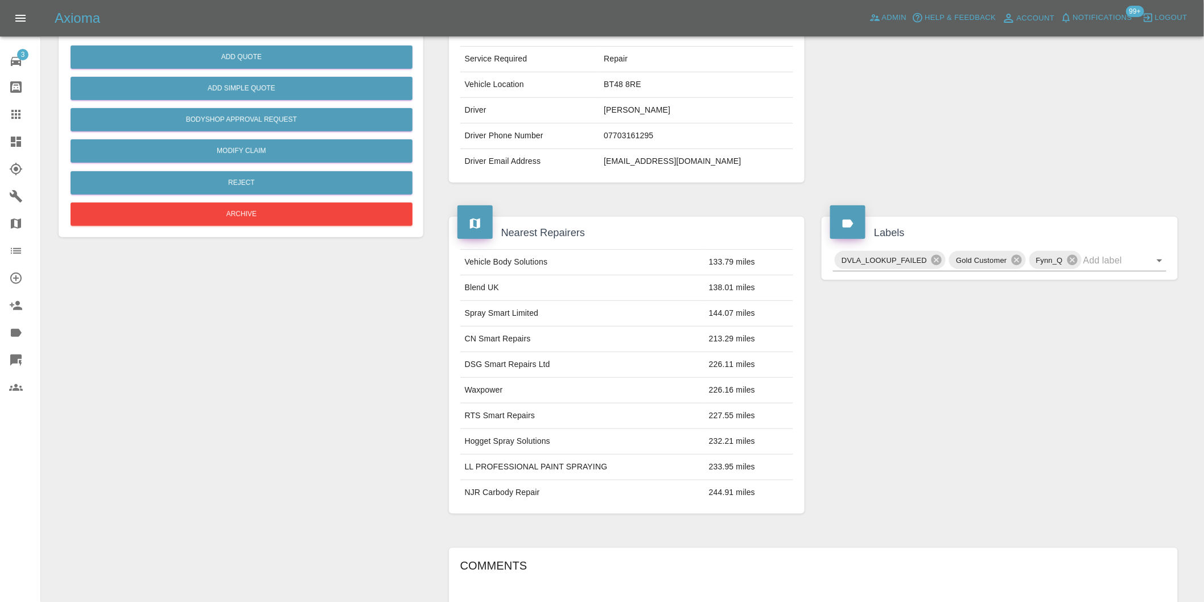
scroll to position [27, 0]
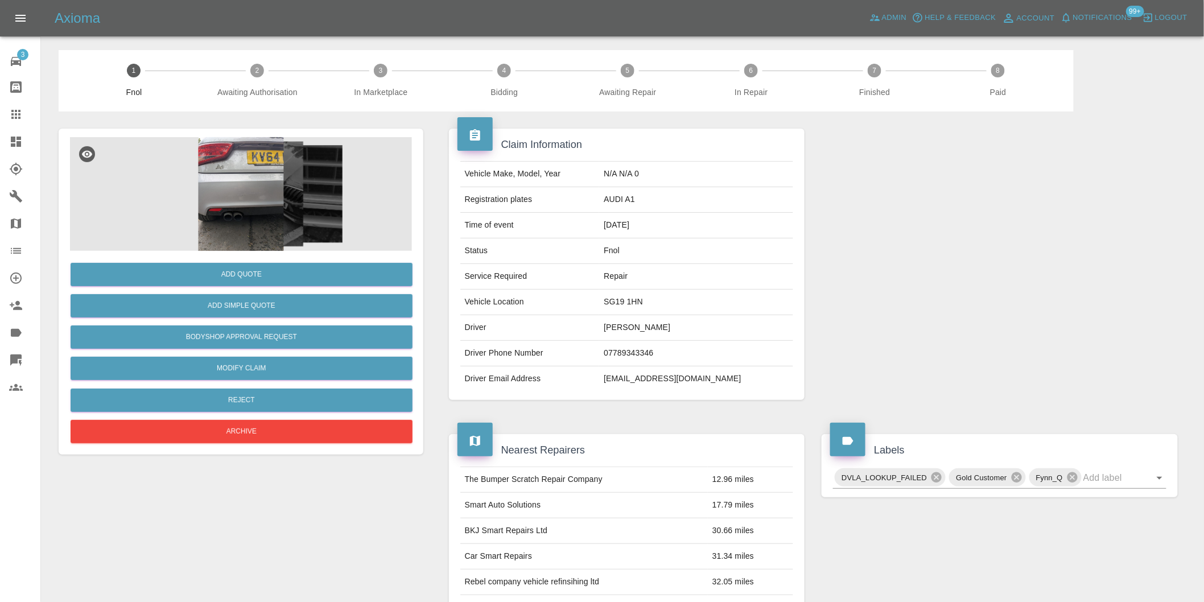
click at [242, 184] on img at bounding box center [241, 194] width 342 height 114
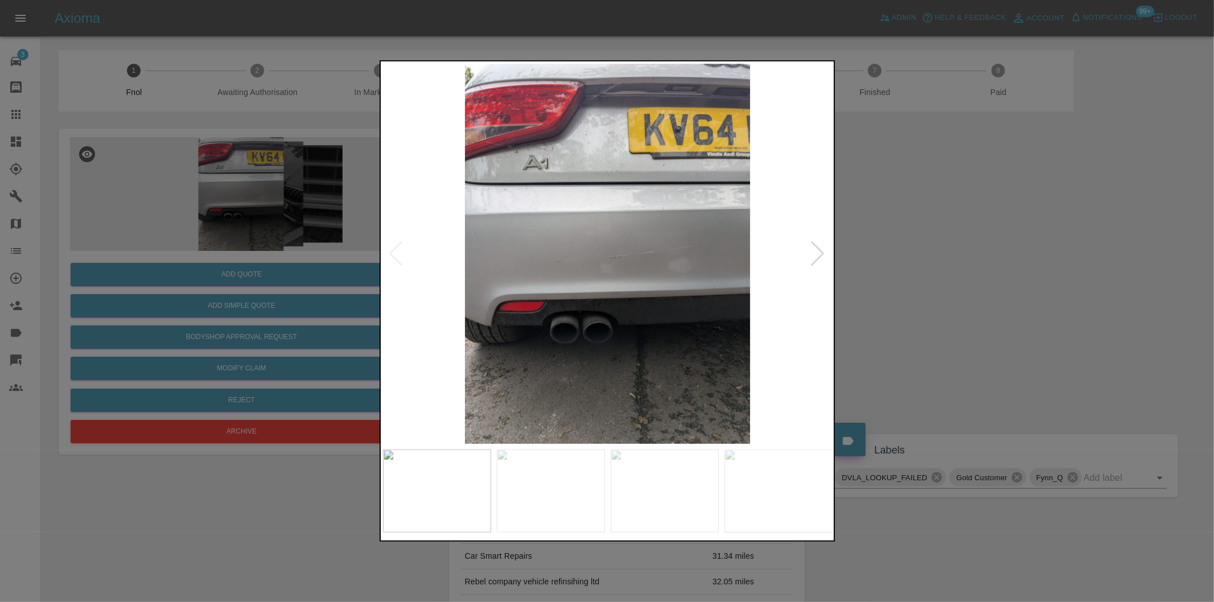
click at [818, 254] on div at bounding box center [817, 253] width 15 height 25
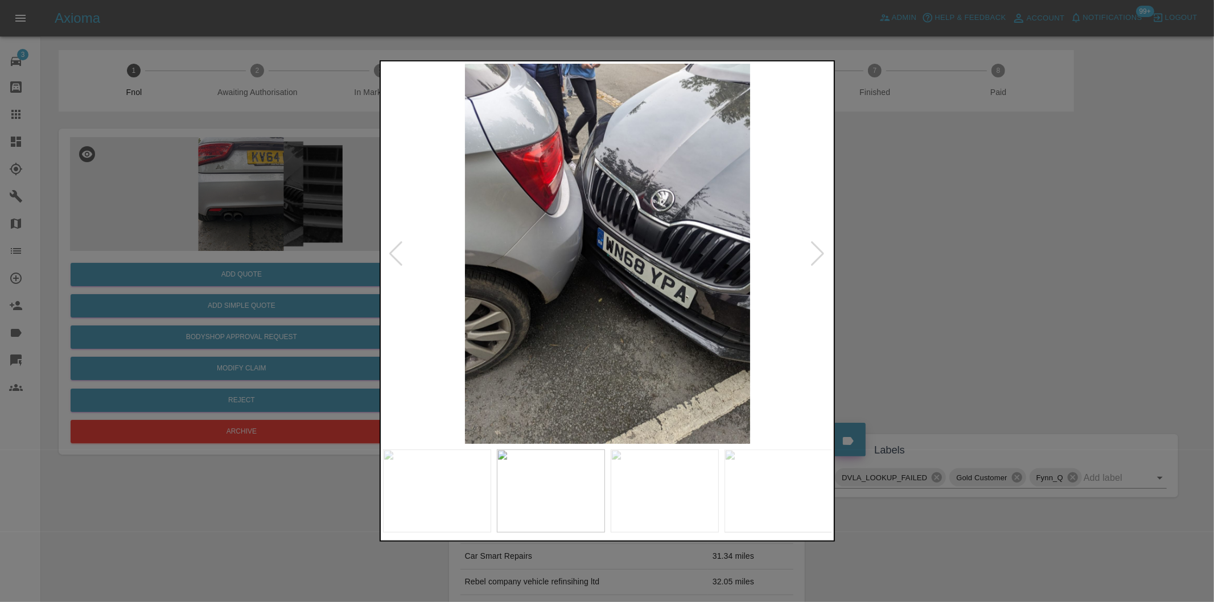
click at [818, 254] on div at bounding box center [817, 253] width 15 height 25
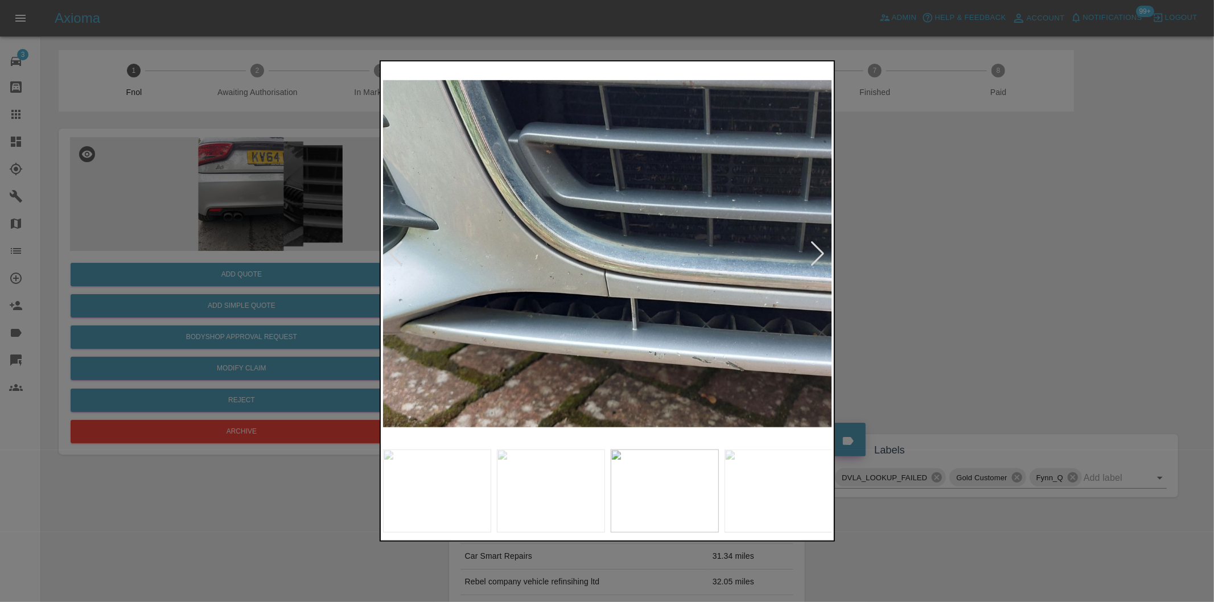
click at [818, 254] on div at bounding box center [817, 253] width 15 height 25
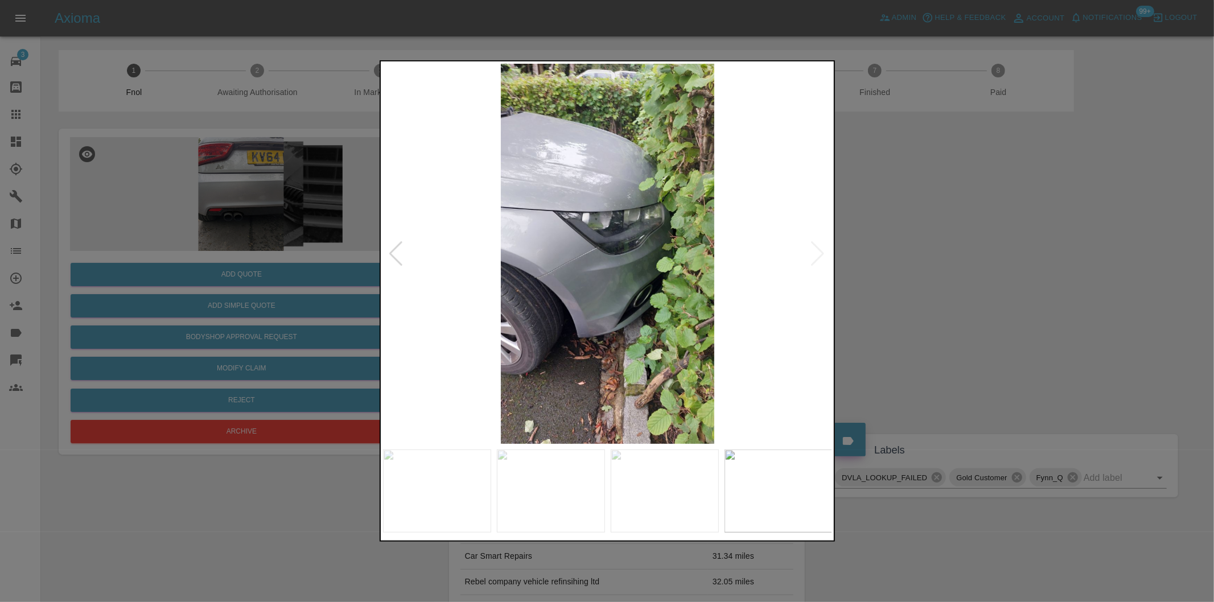
click at [818, 254] on img at bounding box center [608, 254] width 450 height 380
click at [946, 254] on div at bounding box center [607, 301] width 1214 height 602
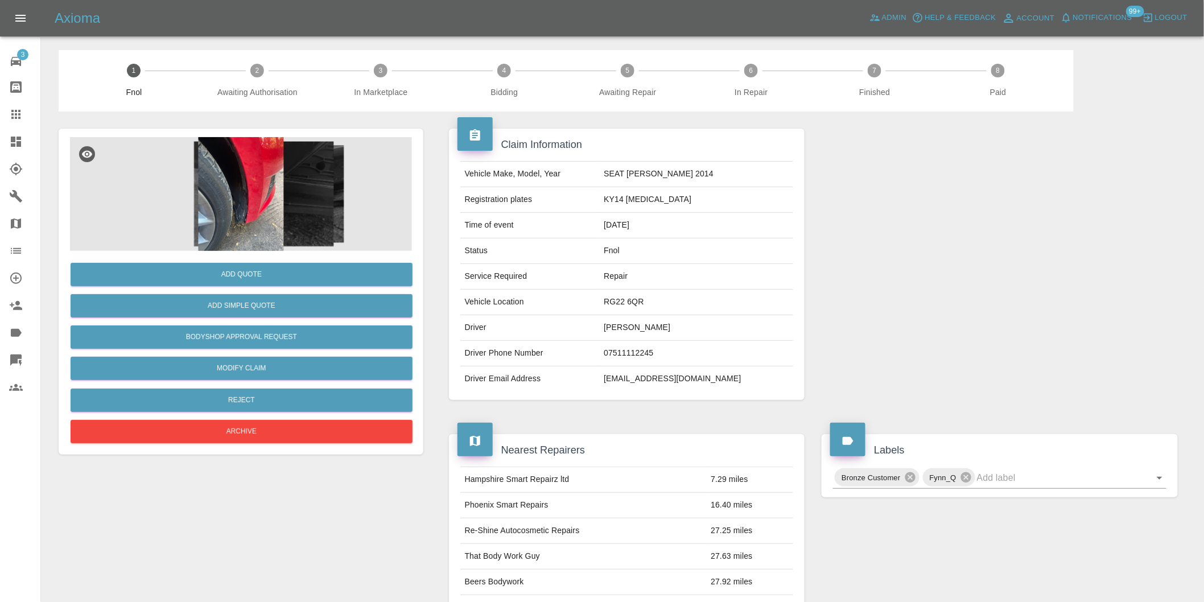
click at [268, 184] on img at bounding box center [241, 194] width 342 height 114
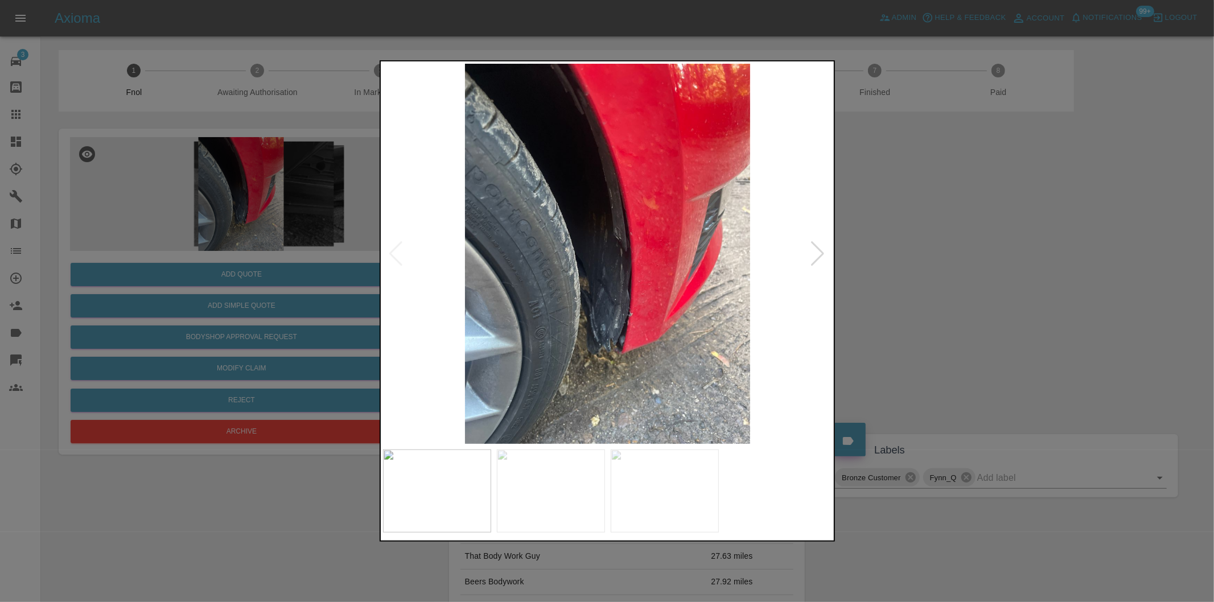
click at [818, 253] on div at bounding box center [817, 253] width 15 height 25
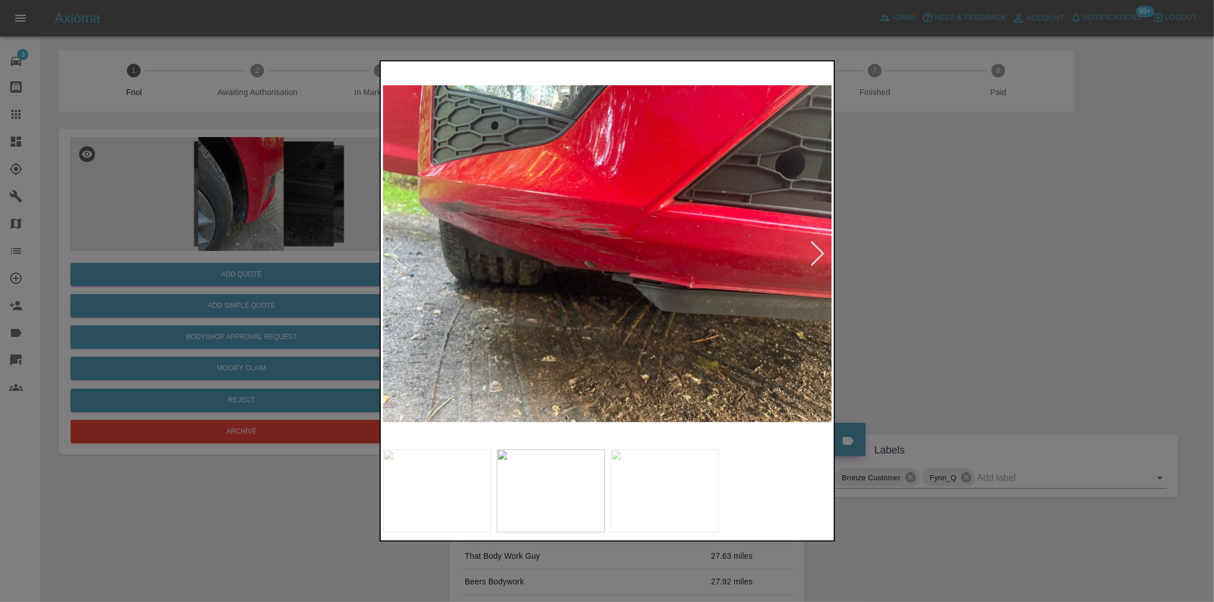
click at [818, 253] on div at bounding box center [817, 253] width 15 height 25
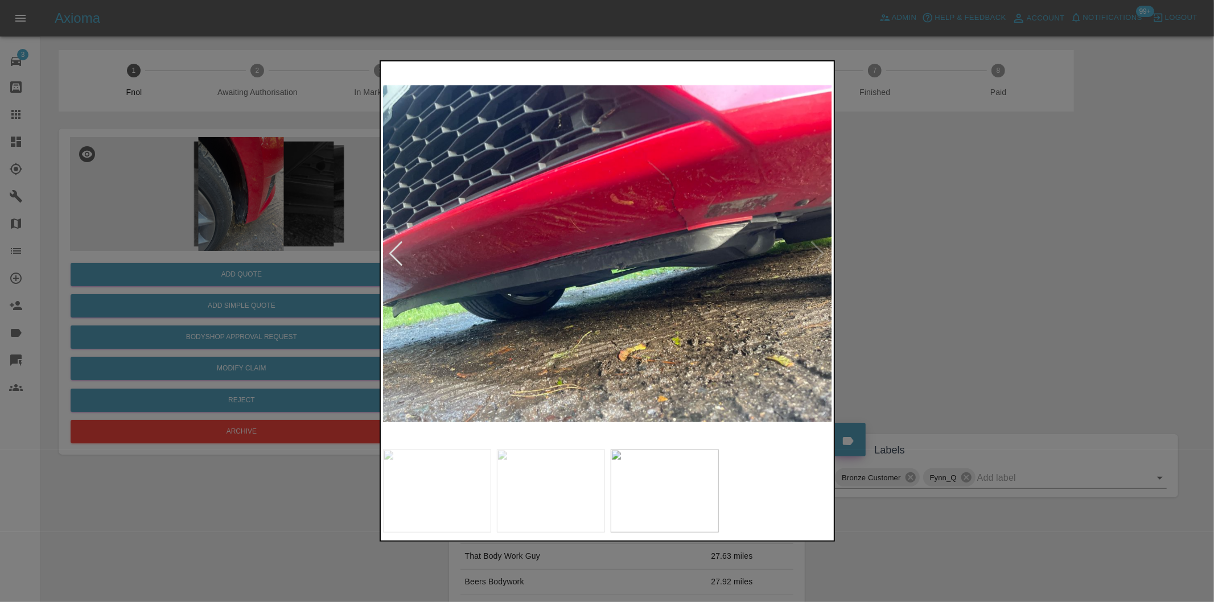
click at [818, 253] on img at bounding box center [608, 254] width 450 height 380
click at [932, 253] on div at bounding box center [607, 301] width 1214 height 602
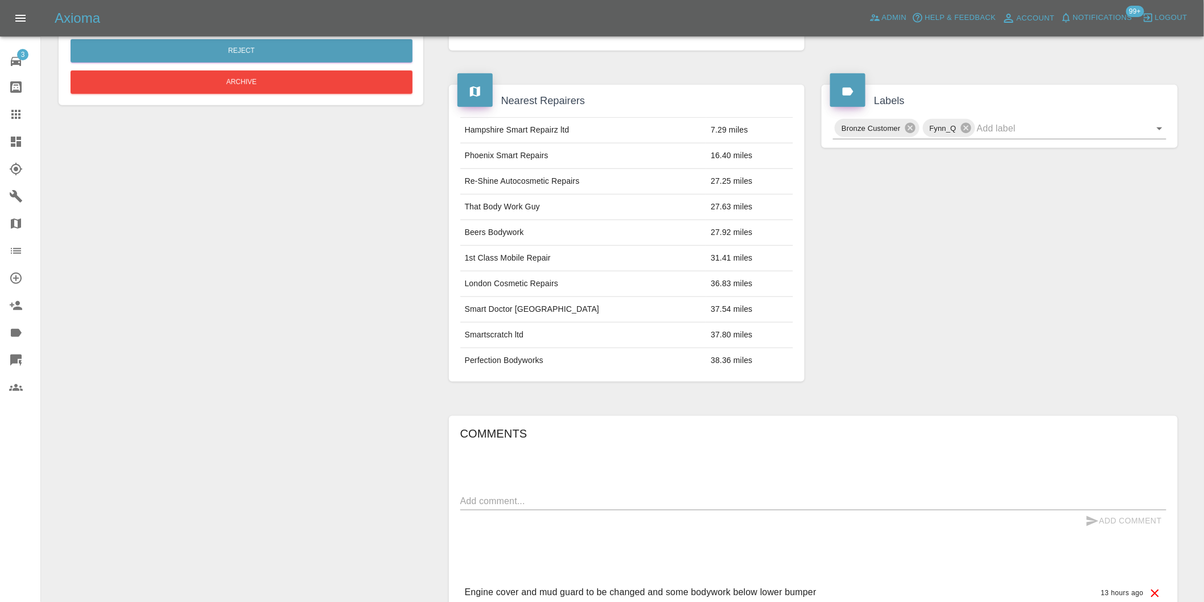
scroll to position [205, 0]
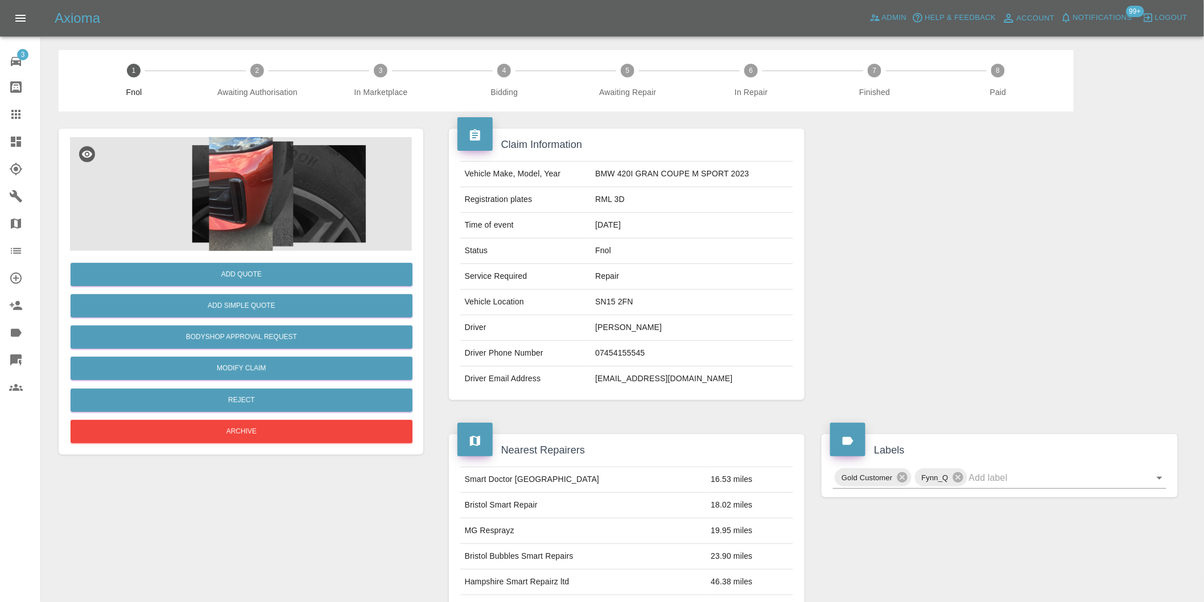
click at [236, 161] on img at bounding box center [241, 194] width 342 height 114
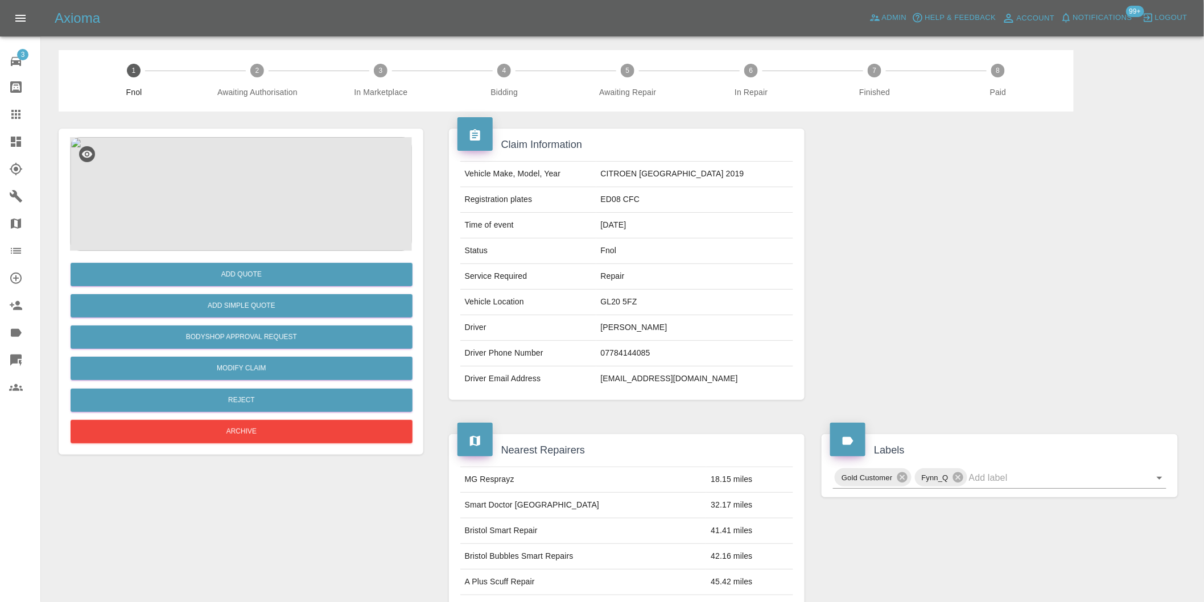
click at [240, 171] on img at bounding box center [241, 194] width 342 height 114
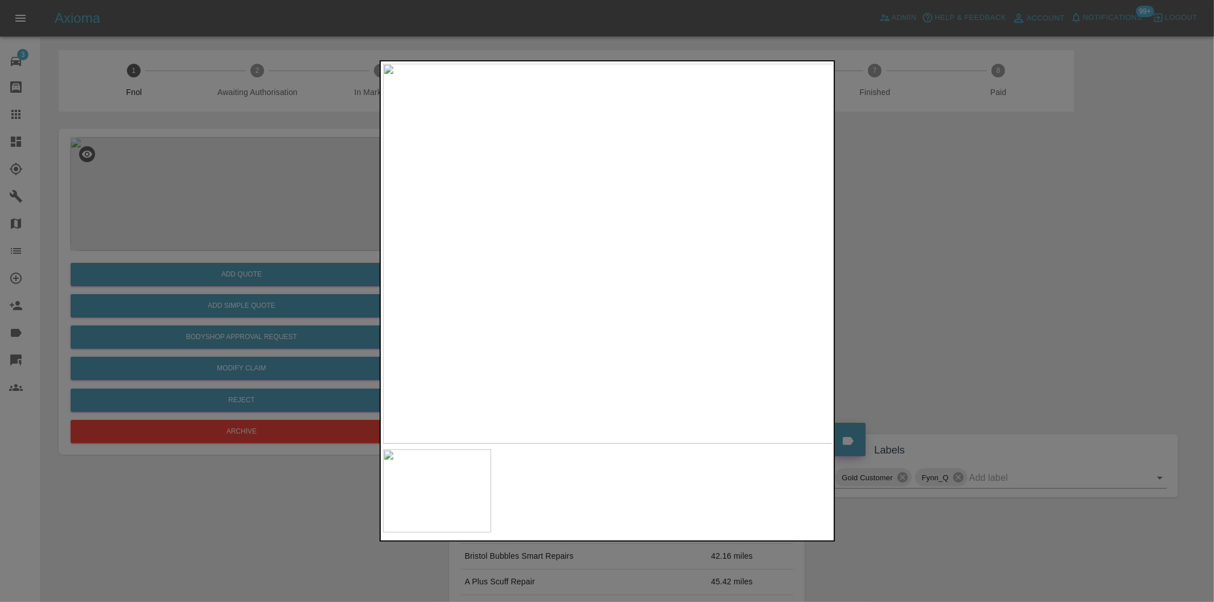
click at [920, 252] on div at bounding box center [607, 301] width 1214 height 602
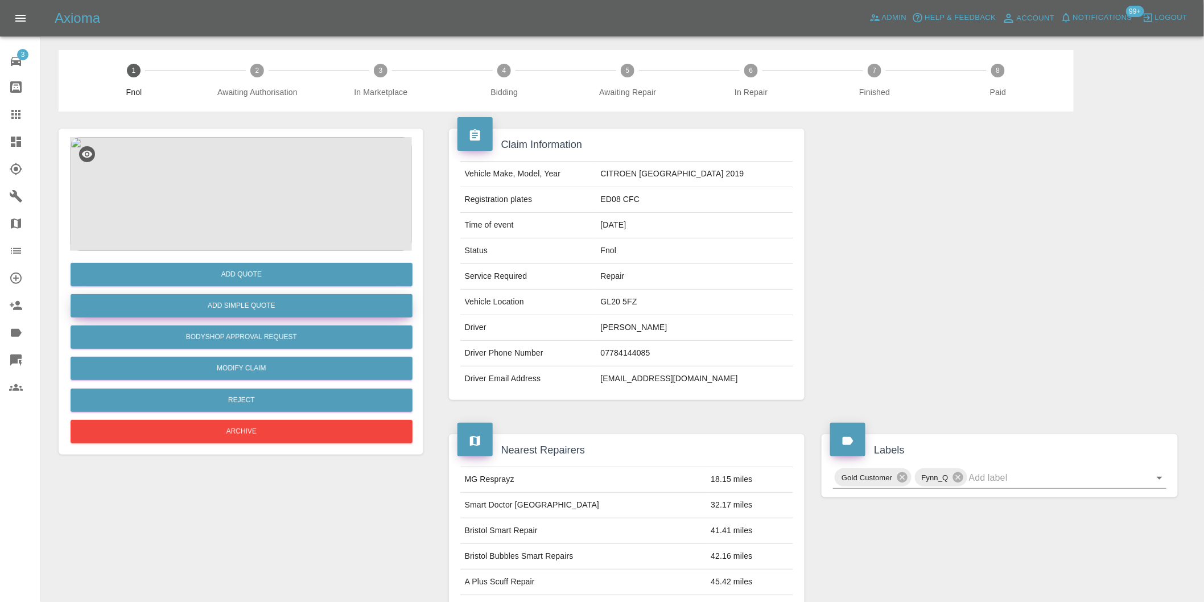
click at [277, 304] on button "Add Simple Quote" at bounding box center [242, 305] width 342 height 23
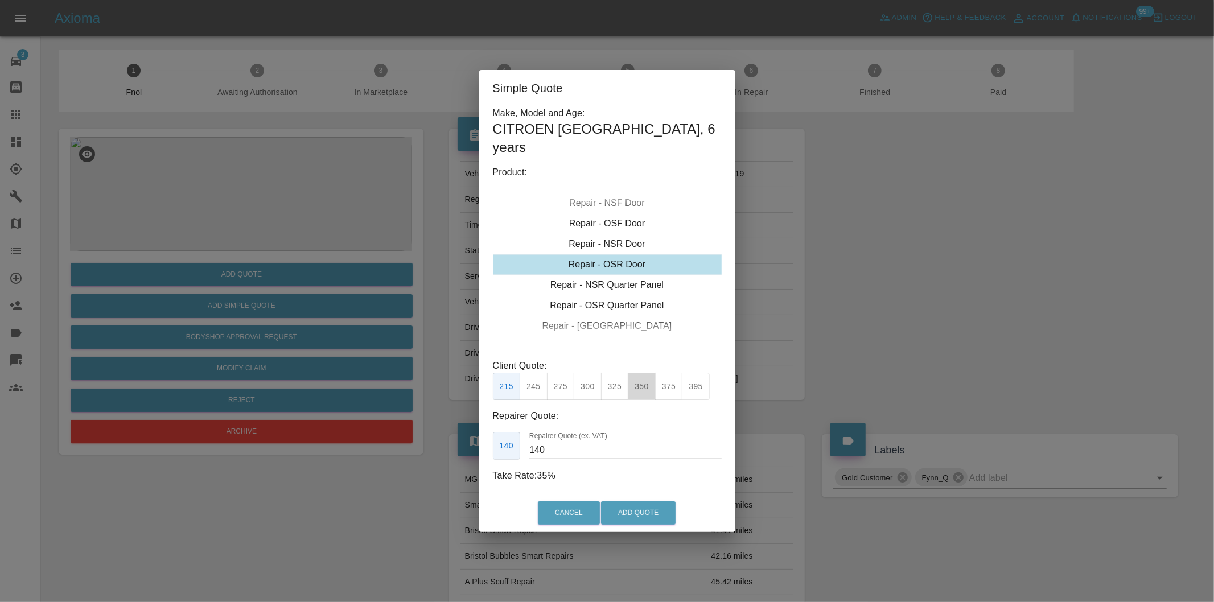
drag, startPoint x: 639, startPoint y: 378, endPoint x: 634, endPoint y: 444, distance: 66.2
click at [640, 378] on button "350" at bounding box center [642, 387] width 28 height 28
type input "230"
click at [630, 506] on button "Add Quote" at bounding box center [638, 512] width 75 height 23
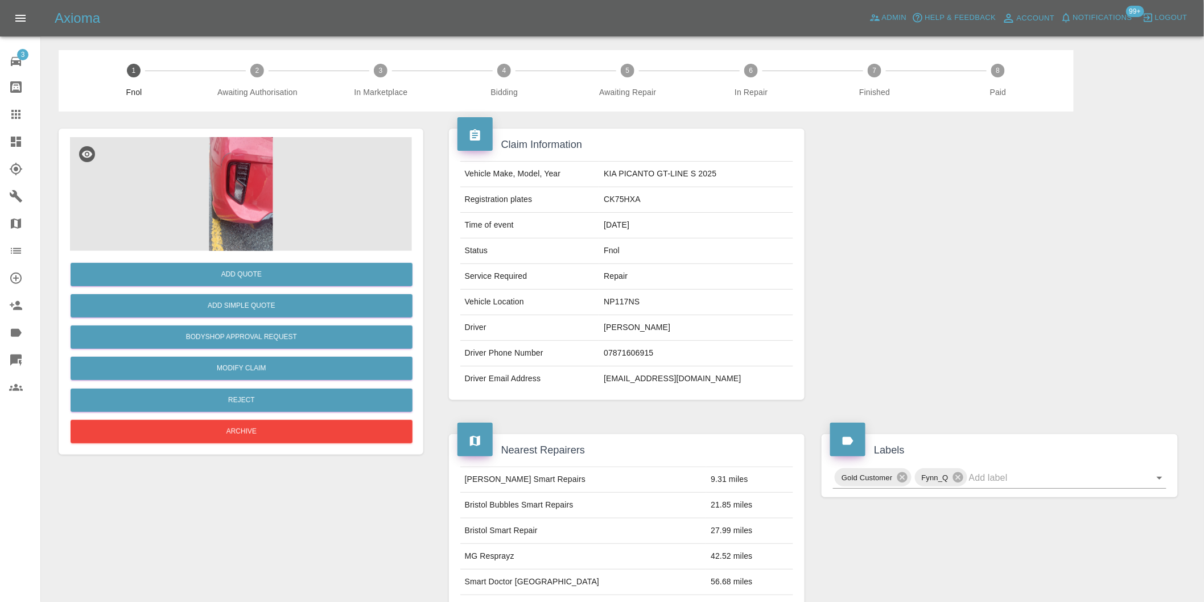
click at [249, 187] on img at bounding box center [241, 194] width 342 height 114
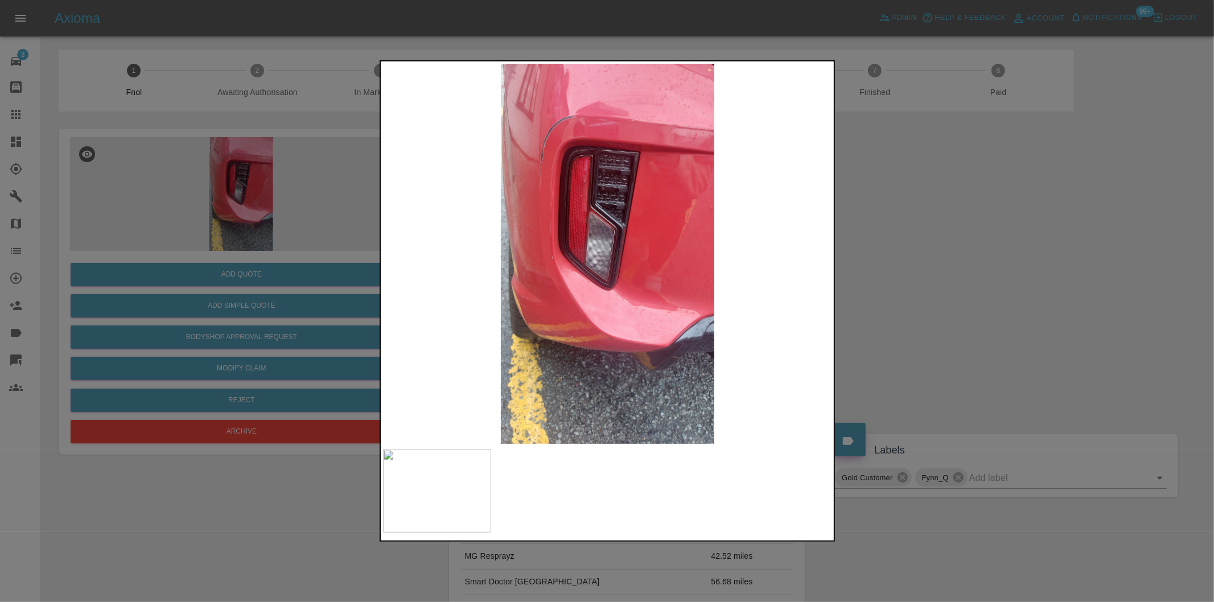
drag, startPoint x: 906, startPoint y: 285, endPoint x: 860, endPoint y: 296, distance: 47.6
click at [904, 285] on div at bounding box center [607, 301] width 1214 height 602
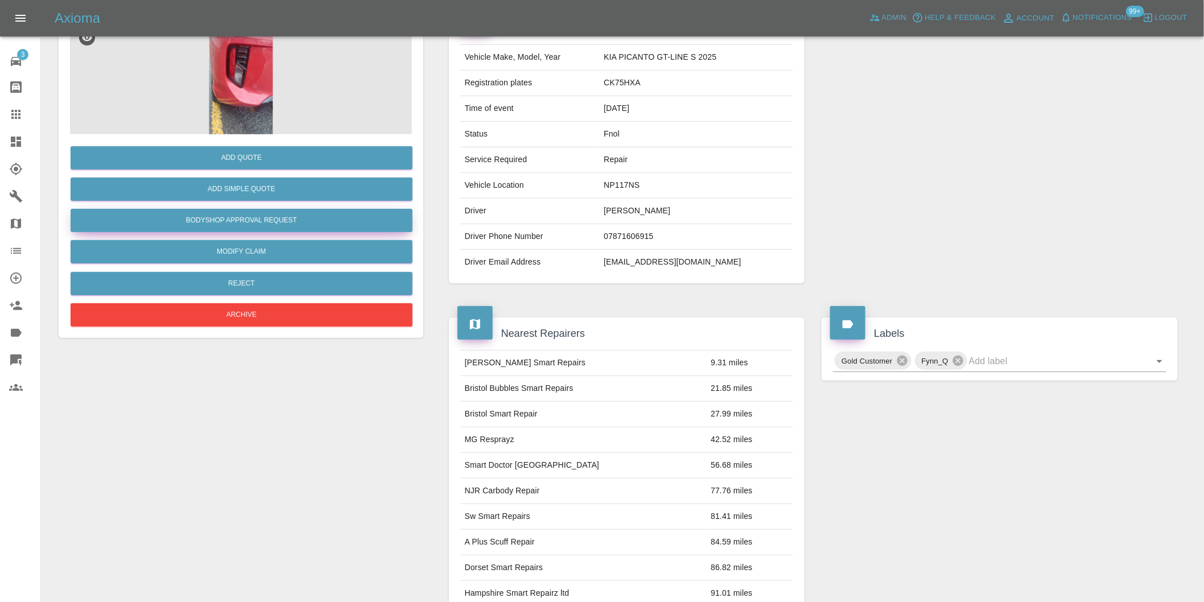
scroll to position [15, 0]
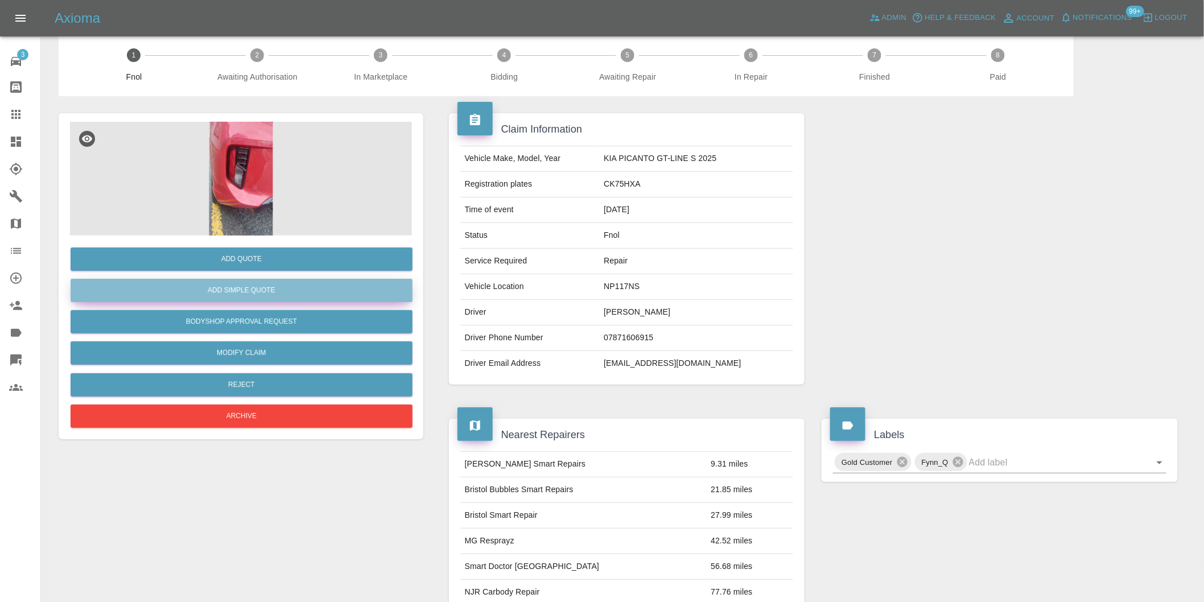
click at [264, 289] on button "Add Simple Quote" at bounding box center [242, 290] width 342 height 23
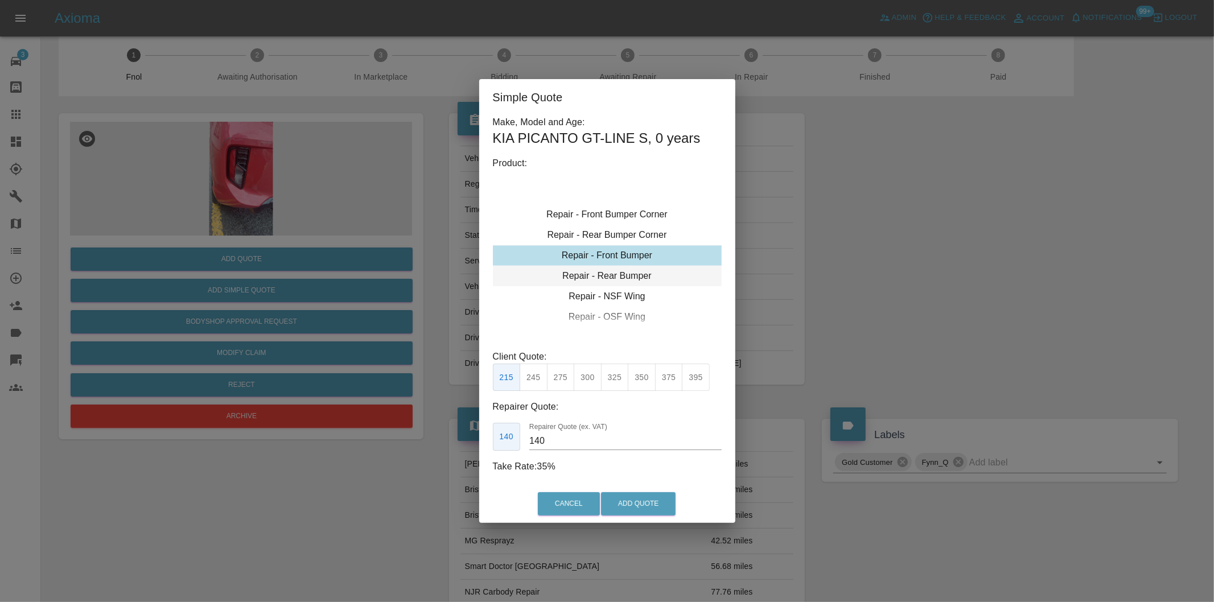
type input "120"
click at [645, 255] on div "Repair - Rear Bumper Corner" at bounding box center [607, 255] width 229 height 20
click at [633, 495] on button "Add Quote" at bounding box center [638, 503] width 75 height 23
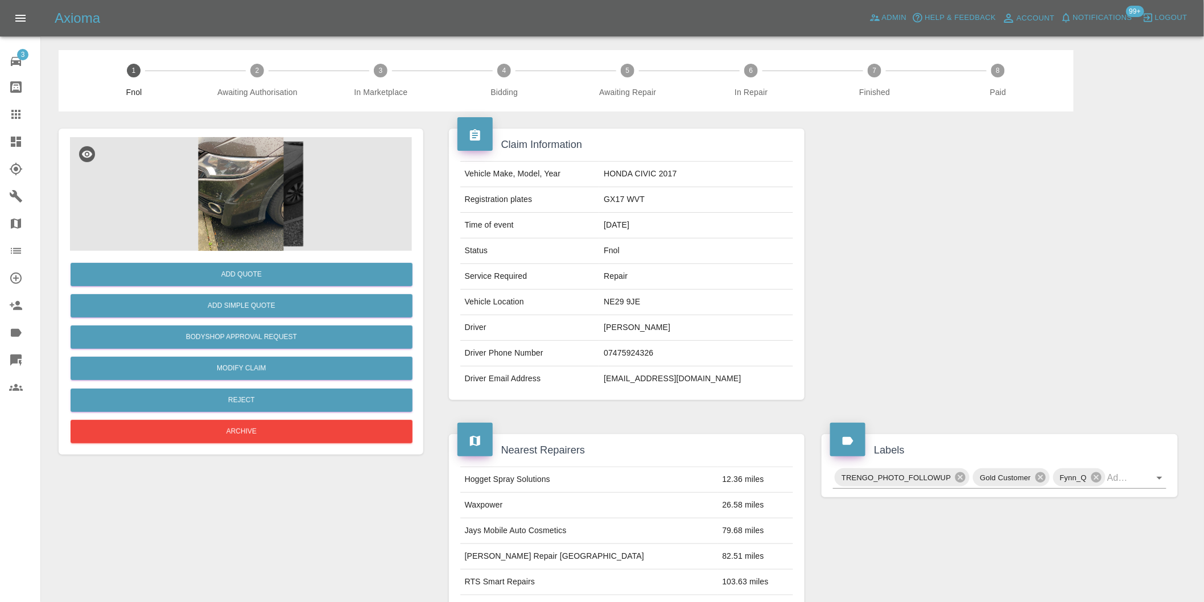
click at [274, 203] on img at bounding box center [241, 194] width 342 height 114
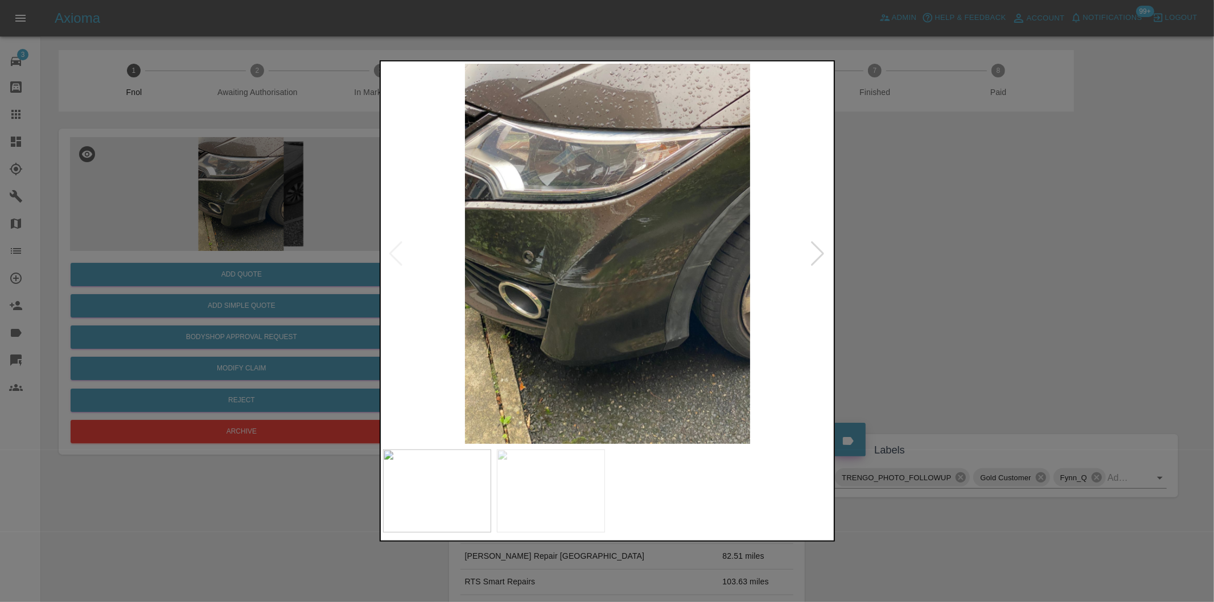
click at [812, 254] on div at bounding box center [817, 253] width 15 height 25
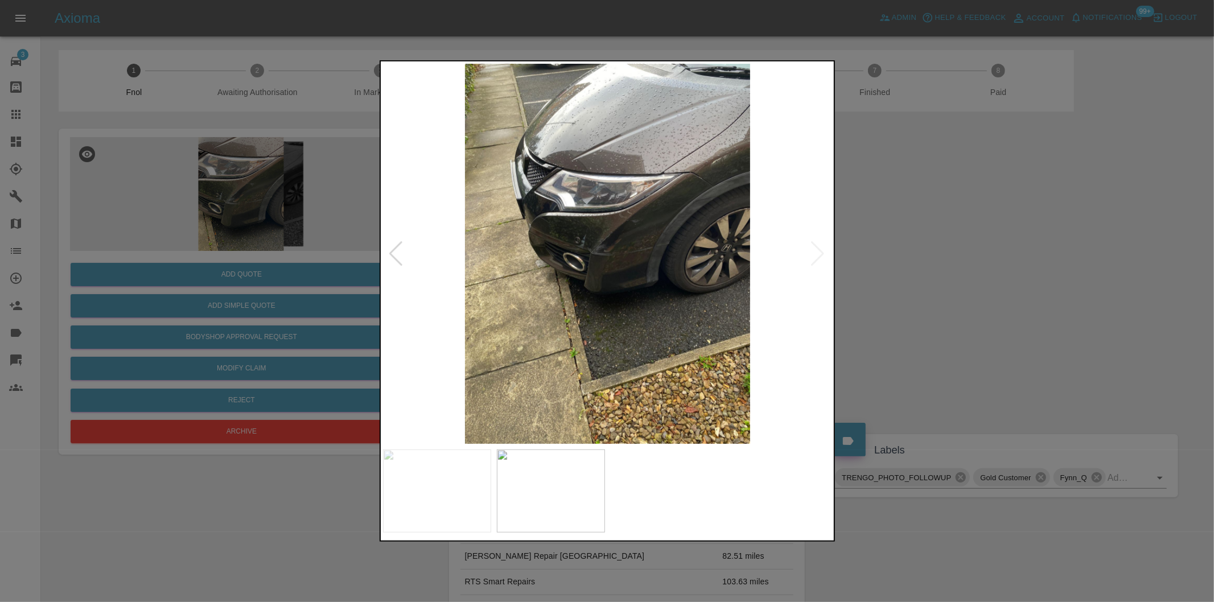
click at [812, 254] on img at bounding box center [608, 254] width 450 height 380
drag, startPoint x: 924, startPoint y: 244, endPoint x: 490, endPoint y: 89, distance: 461.0
click at [923, 242] on div at bounding box center [607, 301] width 1214 height 602
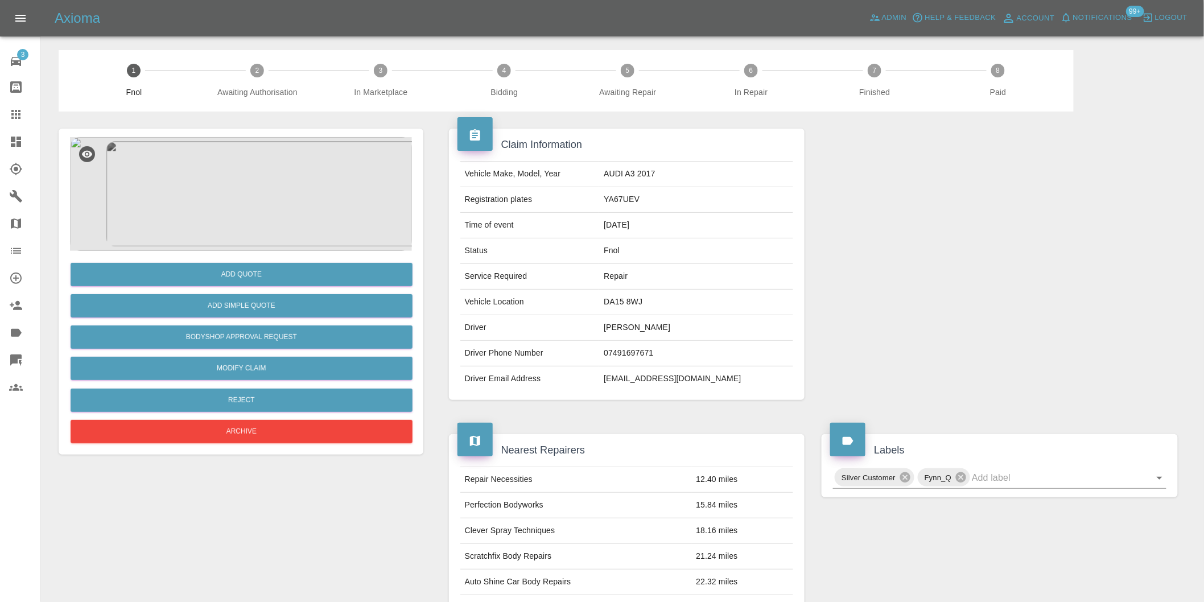
click at [218, 186] on img at bounding box center [241, 194] width 342 height 114
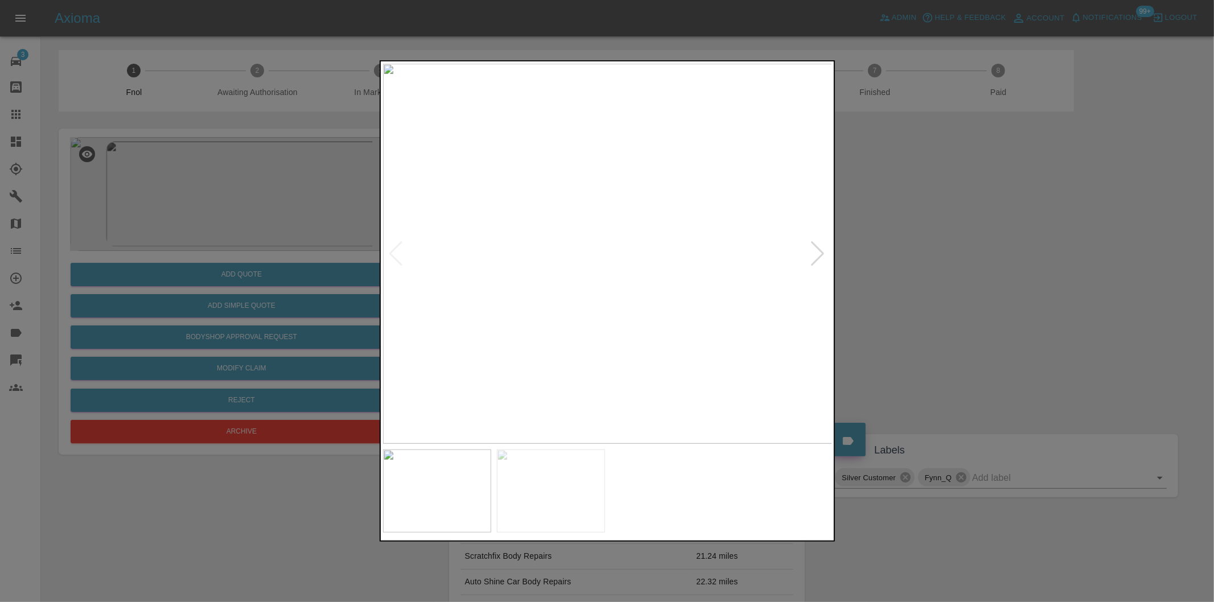
click at [812, 251] on div at bounding box center [817, 253] width 15 height 25
click at [813, 252] on img at bounding box center [608, 254] width 450 height 380
drag, startPoint x: 950, startPoint y: 270, endPoint x: 619, endPoint y: 85, distance: 379.1
click at [945, 265] on div at bounding box center [607, 301] width 1214 height 602
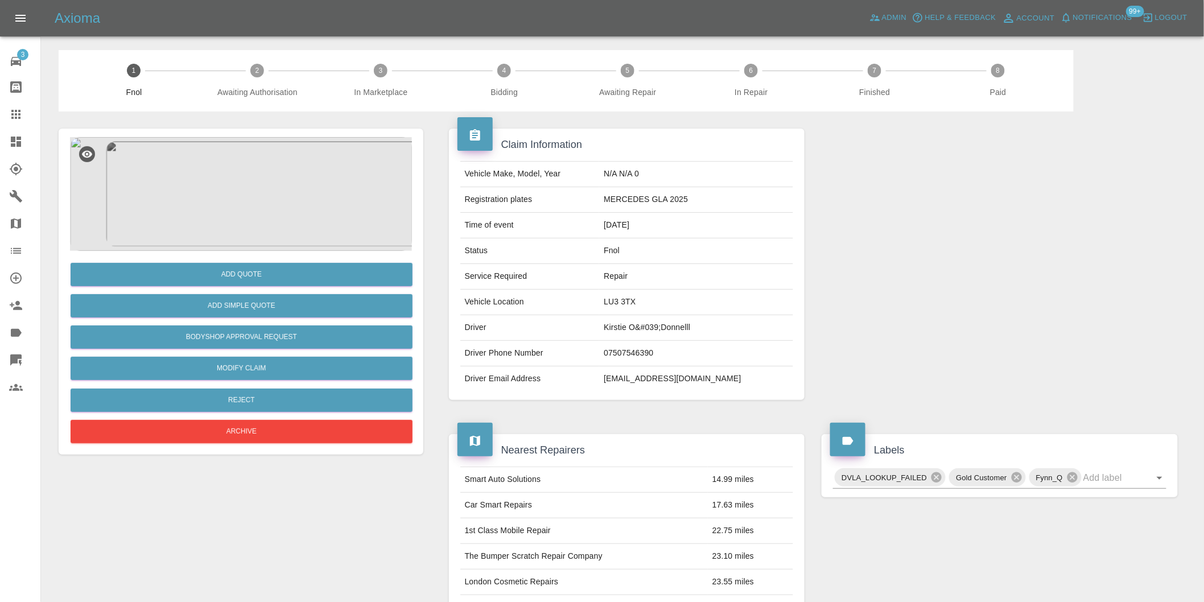
click at [240, 186] on img at bounding box center [241, 194] width 342 height 114
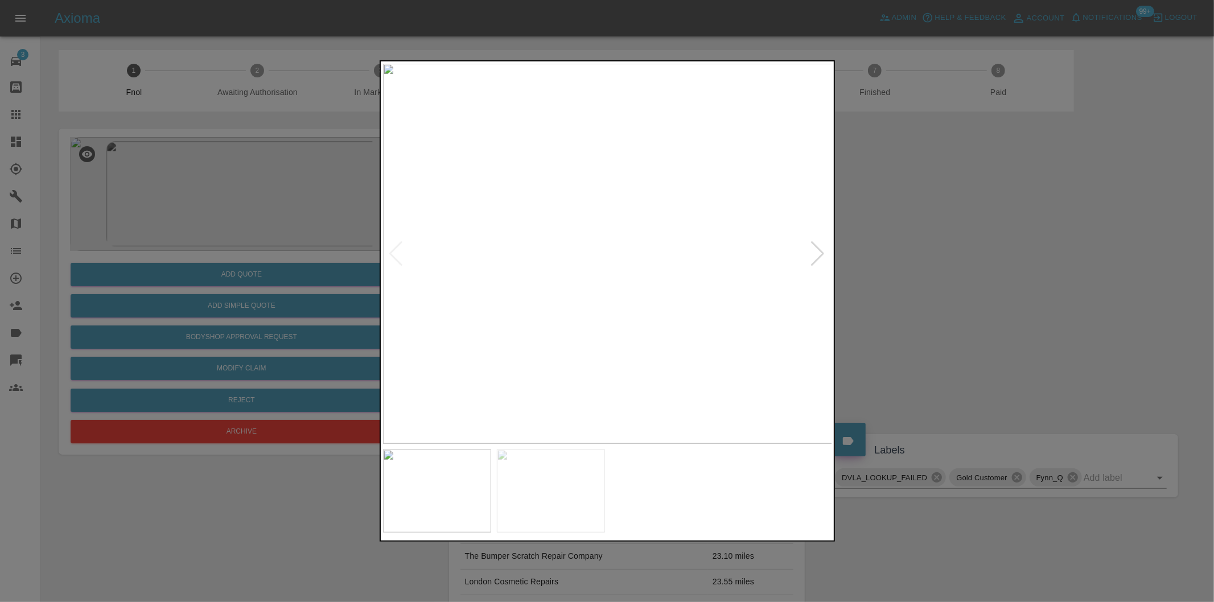
click at [815, 254] on div at bounding box center [817, 253] width 15 height 25
click at [815, 254] on img at bounding box center [608, 254] width 450 height 380
click at [953, 275] on div at bounding box center [607, 301] width 1214 height 602
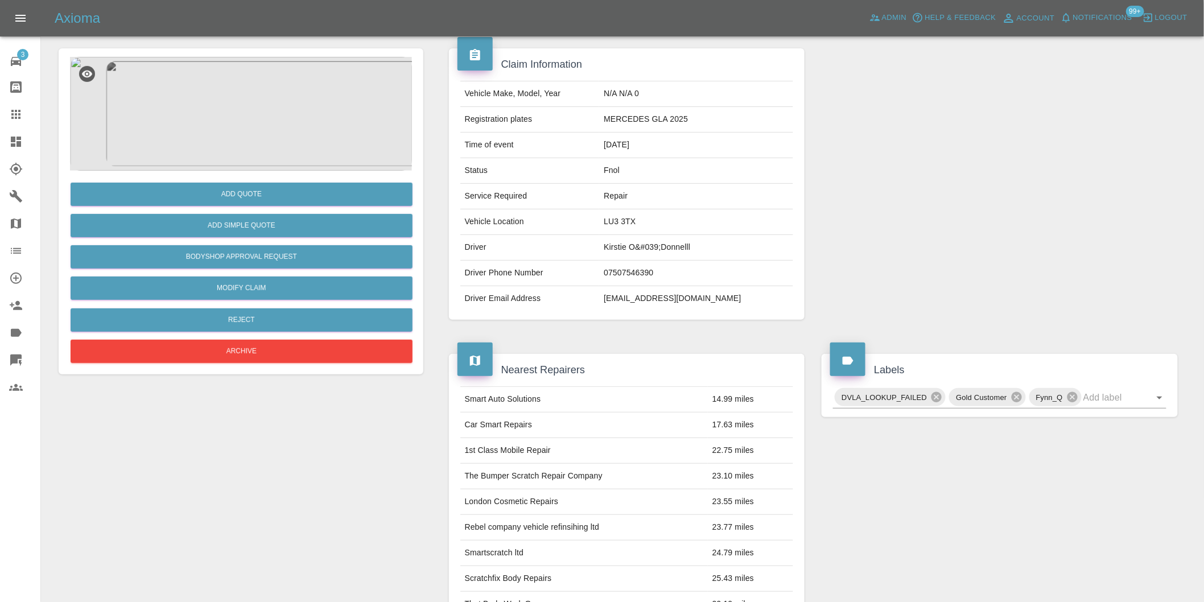
scroll to position [79, 0]
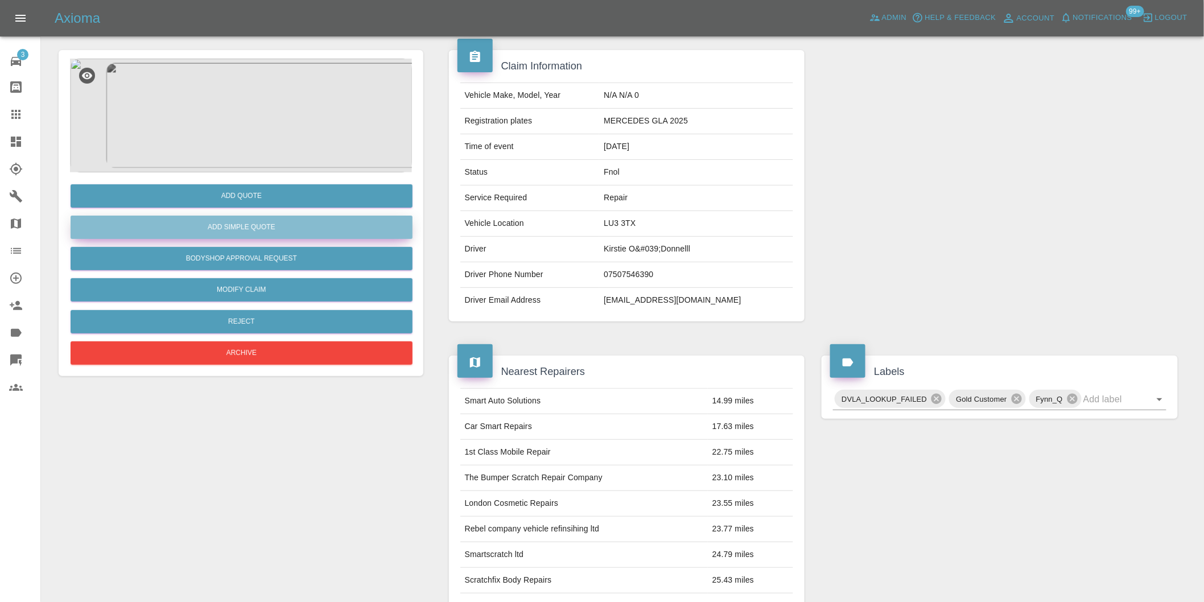
click at [268, 229] on button "Add Simple Quote" at bounding box center [242, 227] width 342 height 23
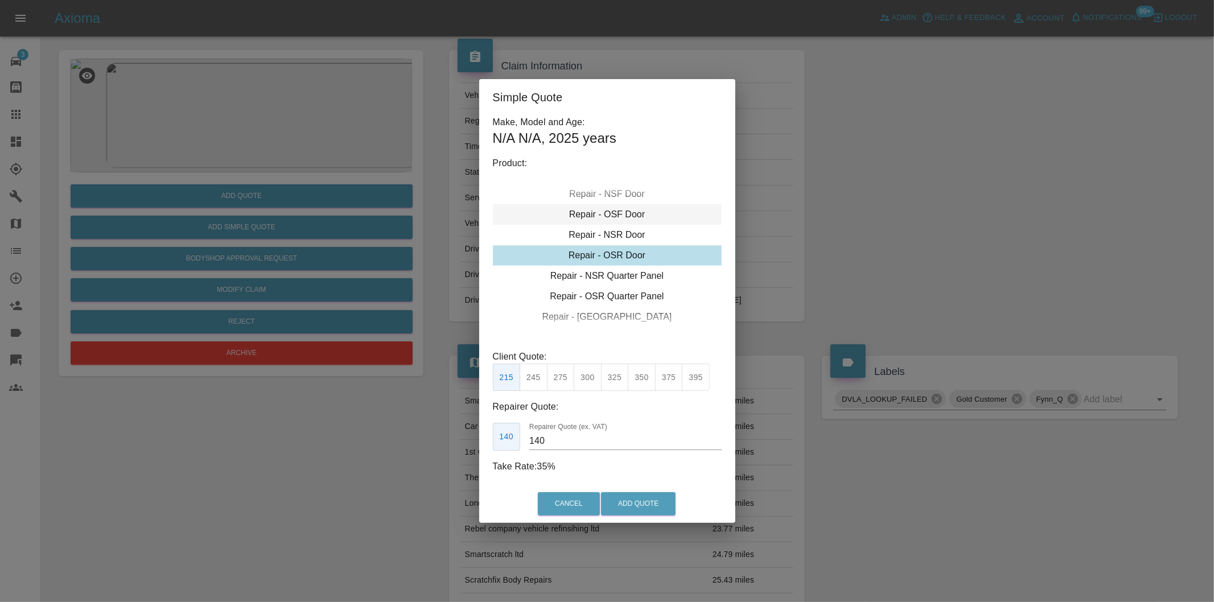
click at [626, 215] on div "Repair - OSF Door" at bounding box center [607, 214] width 229 height 20
click at [615, 378] on button "325" at bounding box center [615, 378] width 28 height 28
type input "210"
click at [644, 498] on button "Add Quote" at bounding box center [638, 503] width 75 height 23
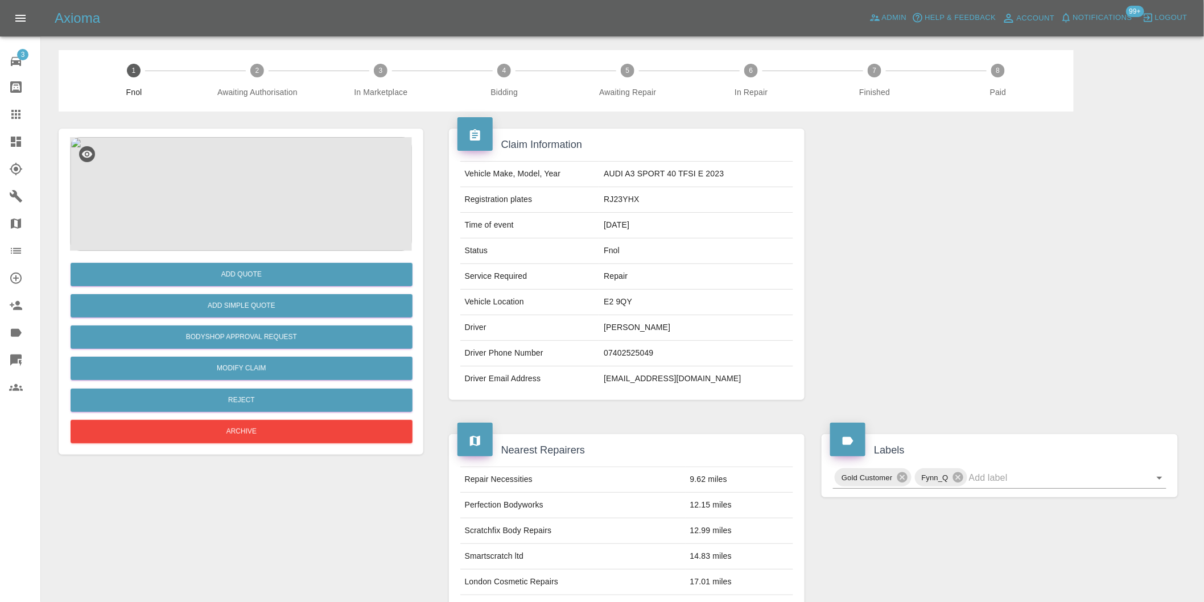
click at [255, 179] on img at bounding box center [241, 194] width 342 height 114
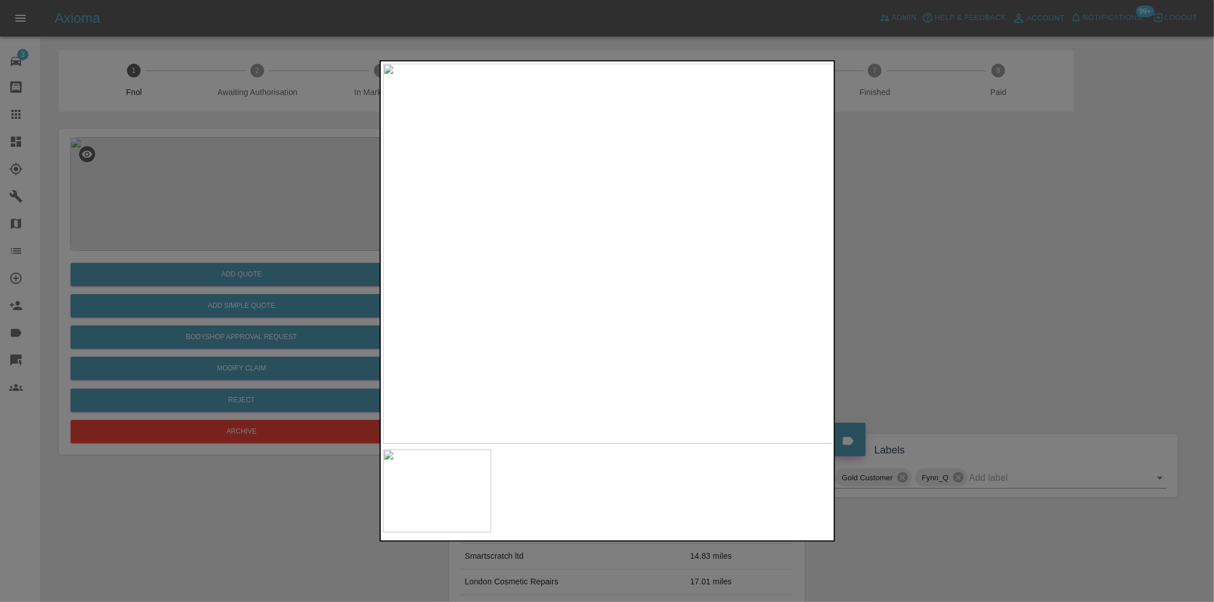
drag, startPoint x: 931, startPoint y: 282, endPoint x: 650, endPoint y: 293, distance: 280.7
click at [925, 282] on div at bounding box center [607, 301] width 1214 height 602
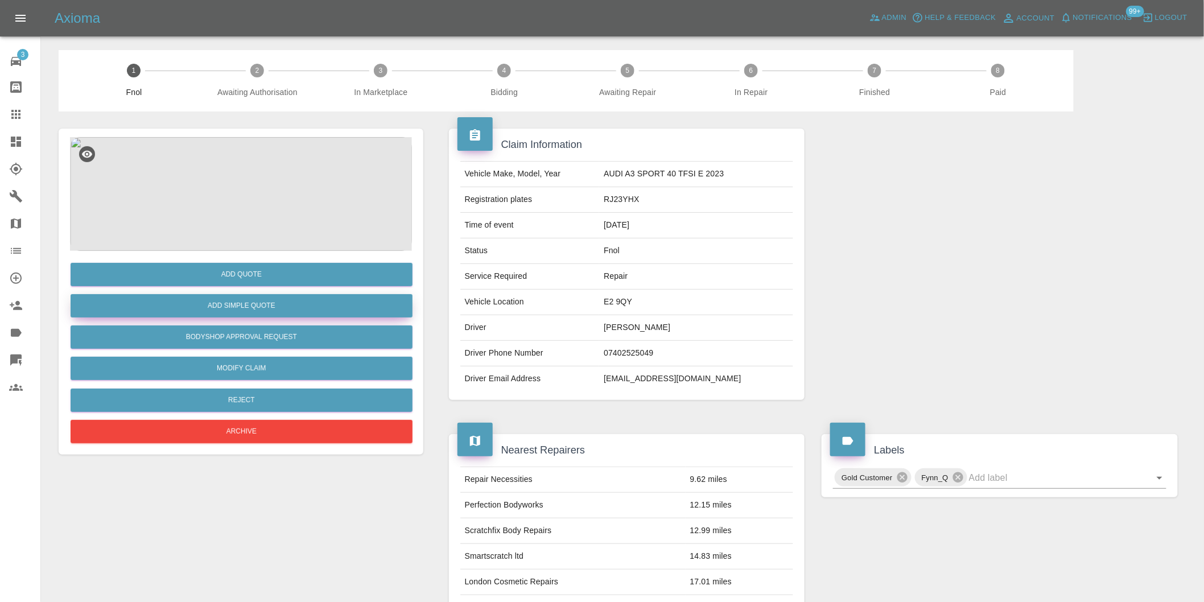
click at [265, 310] on button "Add Simple Quote" at bounding box center [242, 305] width 342 height 23
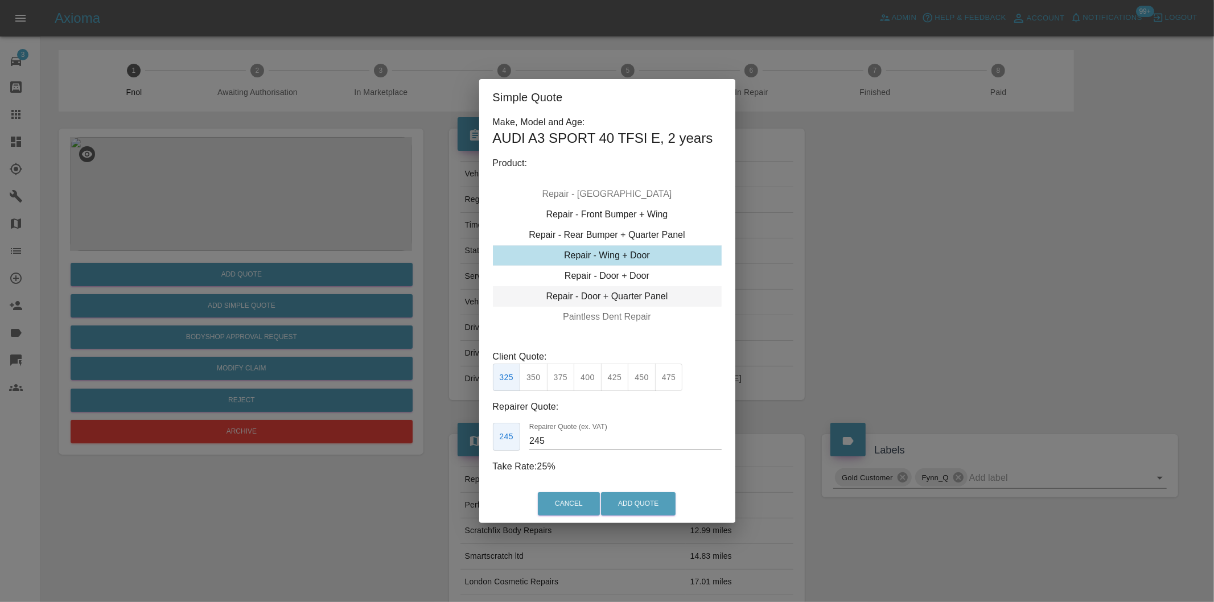
click at [632, 293] on div "Repair - Door + Quarter Panel" at bounding box center [607, 296] width 229 height 20
click at [566, 380] on button "375" at bounding box center [561, 378] width 28 height 28
type input "230"
click at [636, 502] on button "Add Quote" at bounding box center [638, 503] width 75 height 23
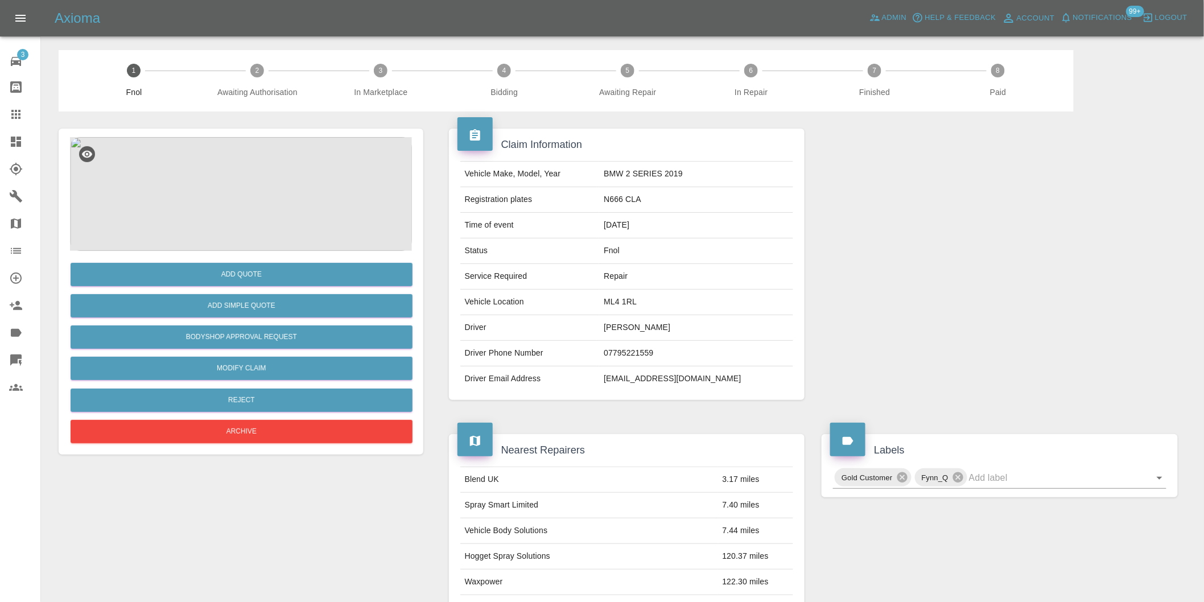
click at [258, 209] on img at bounding box center [241, 194] width 342 height 114
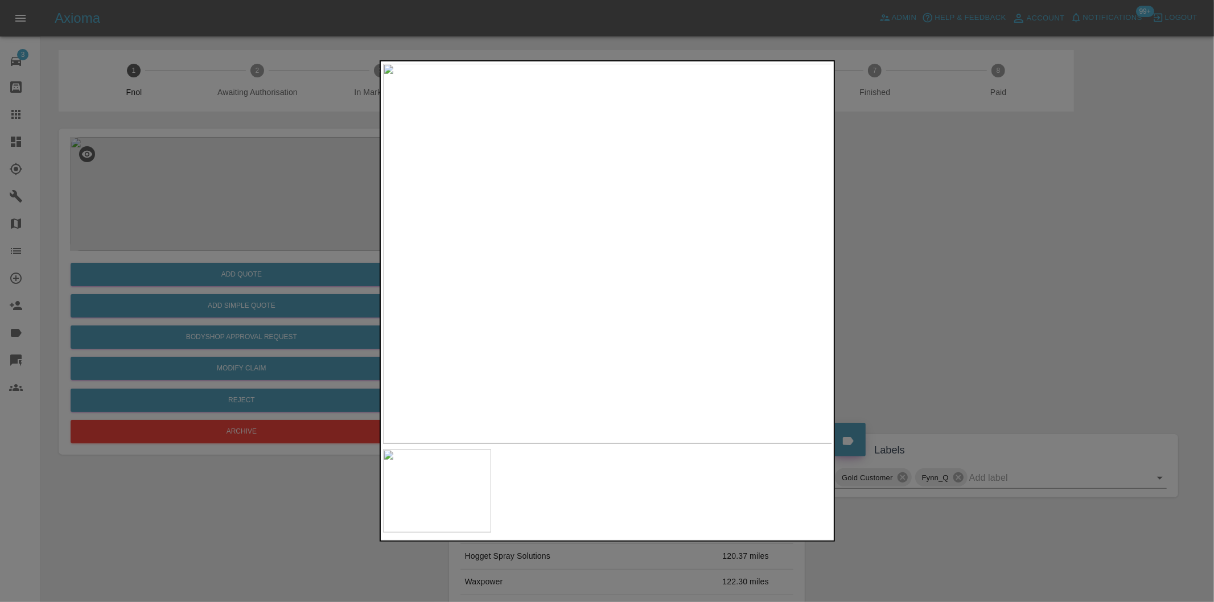
drag, startPoint x: 946, startPoint y: 249, endPoint x: 917, endPoint y: 254, distance: 29.5
click at [941, 249] on div at bounding box center [607, 301] width 1214 height 602
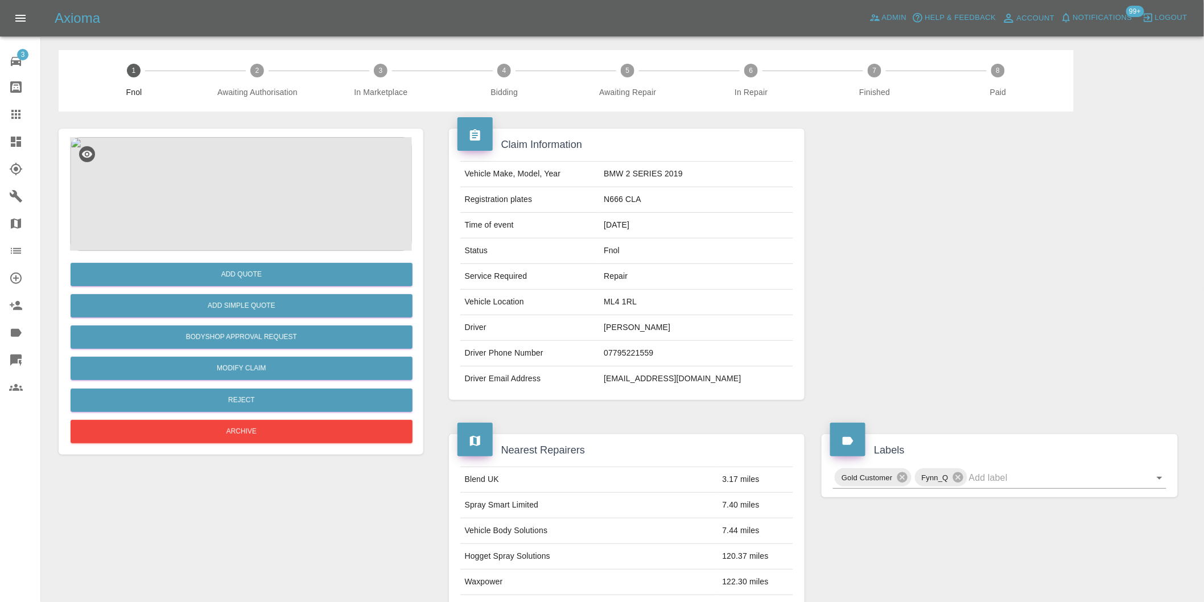
click at [258, 180] on img at bounding box center [241, 194] width 342 height 114
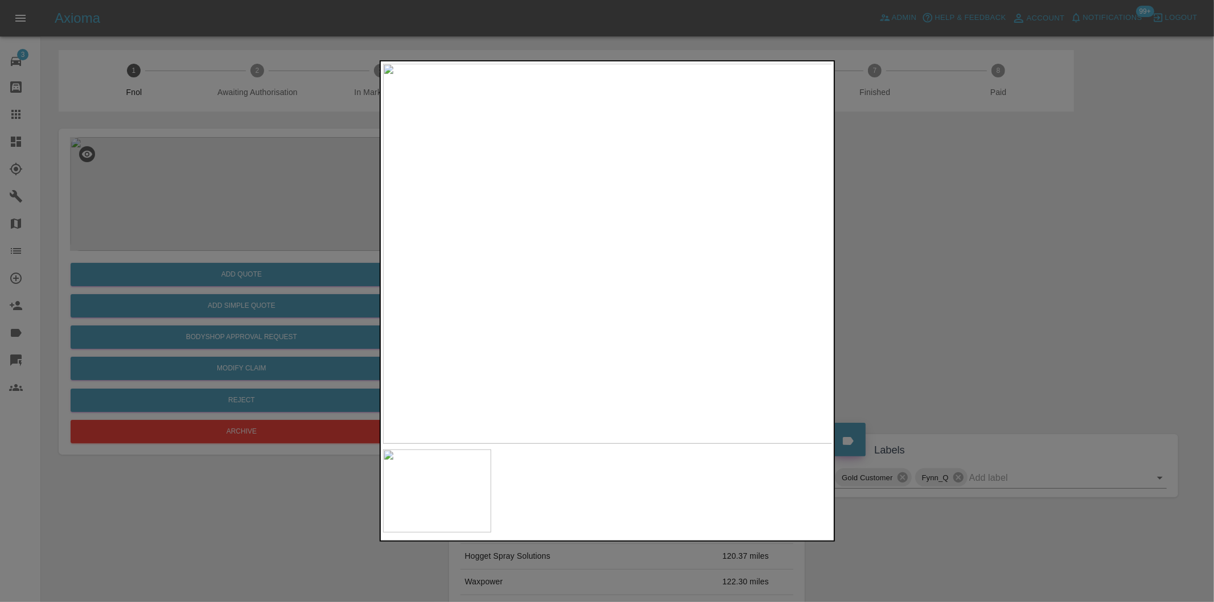
click at [970, 250] on div at bounding box center [607, 301] width 1214 height 602
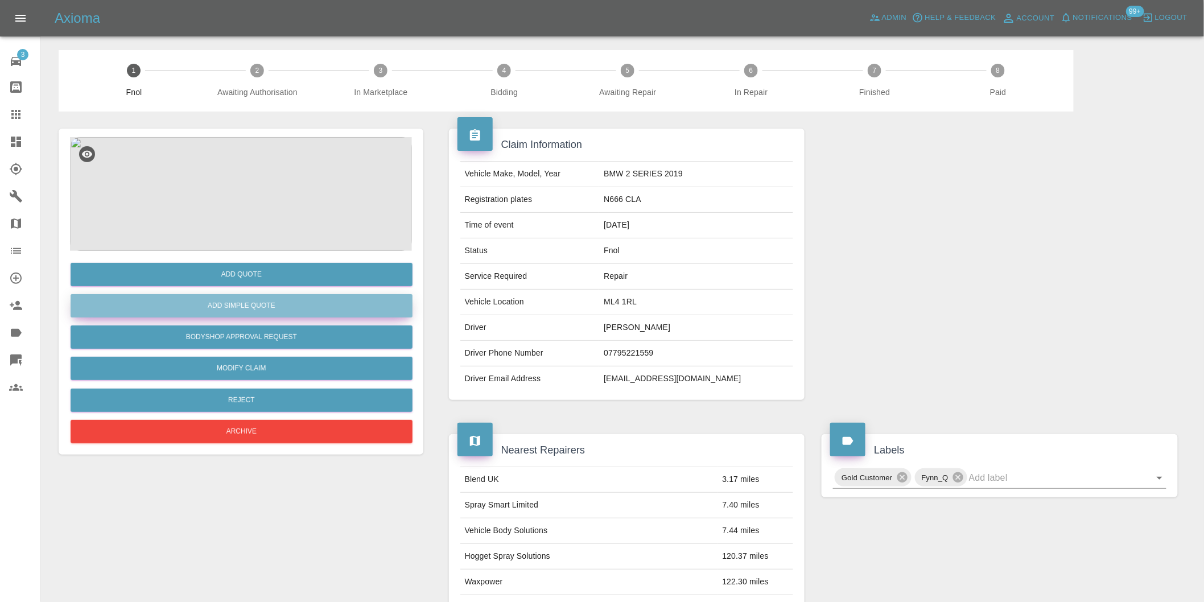
click at [300, 310] on button "Add Simple Quote" at bounding box center [242, 305] width 342 height 23
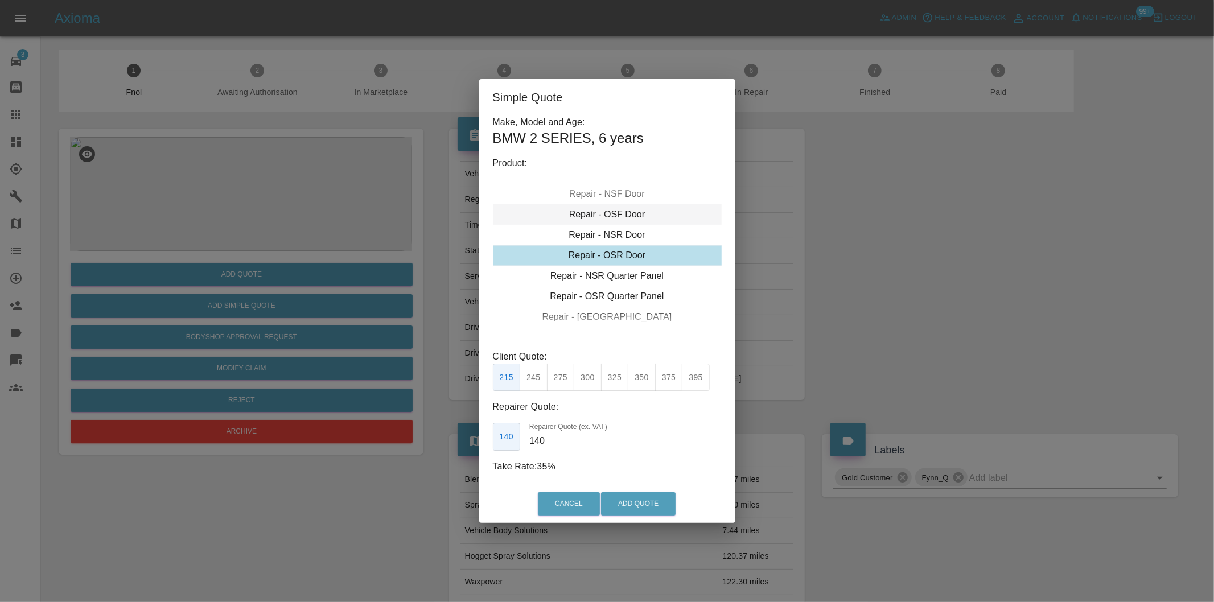
click at [632, 211] on div "Repair - OSF Door" at bounding box center [607, 214] width 229 height 20
drag, startPoint x: 590, startPoint y: 373, endPoint x: 612, endPoint y: 419, distance: 51.7
click at [590, 374] on button "300" at bounding box center [588, 378] width 28 height 28
type input "190"
click at [636, 509] on button "Add Quote" at bounding box center [638, 503] width 75 height 23
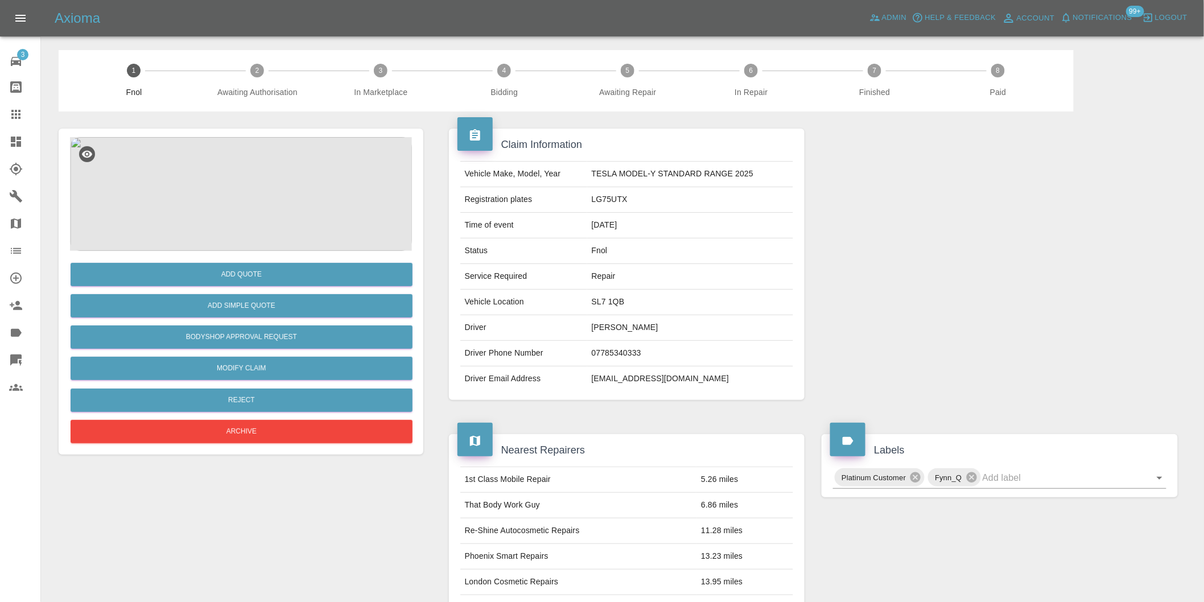
click at [255, 199] on img at bounding box center [241, 194] width 342 height 114
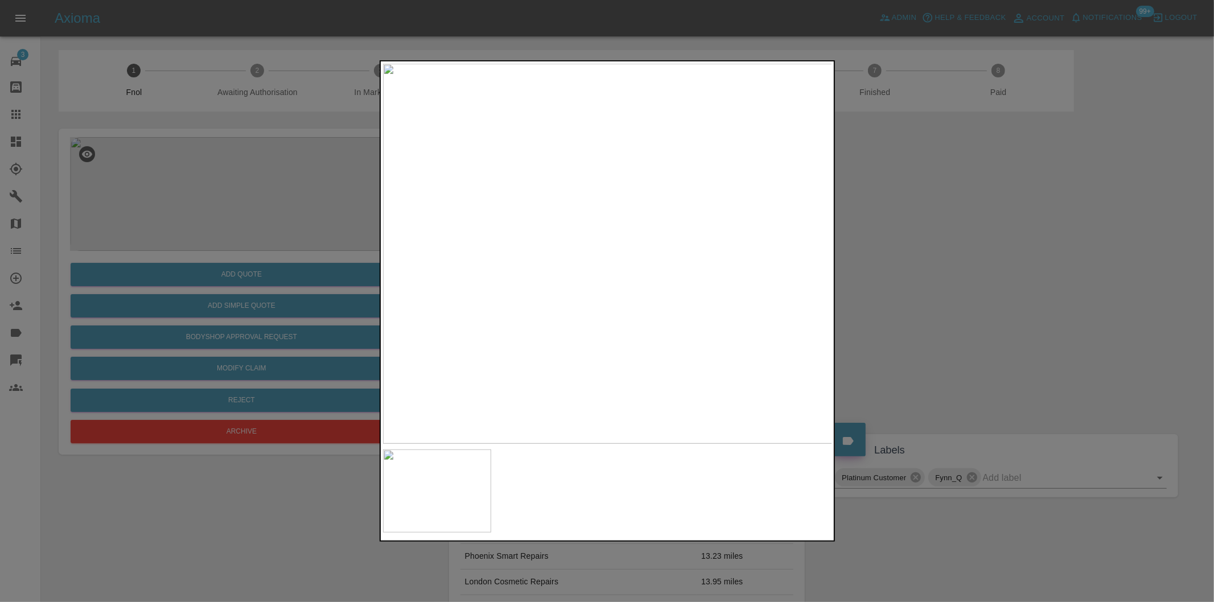
drag, startPoint x: 980, startPoint y: 276, endPoint x: 803, endPoint y: 122, distance: 234.7
click at [979, 275] on div at bounding box center [607, 301] width 1214 height 602
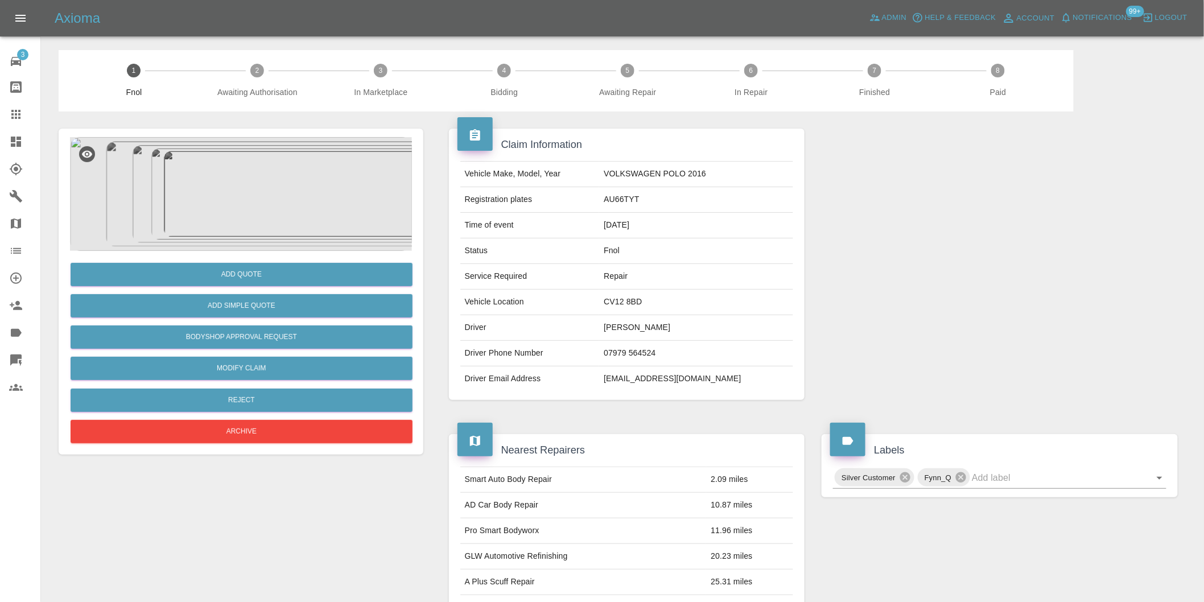
click at [246, 187] on img at bounding box center [241, 194] width 342 height 114
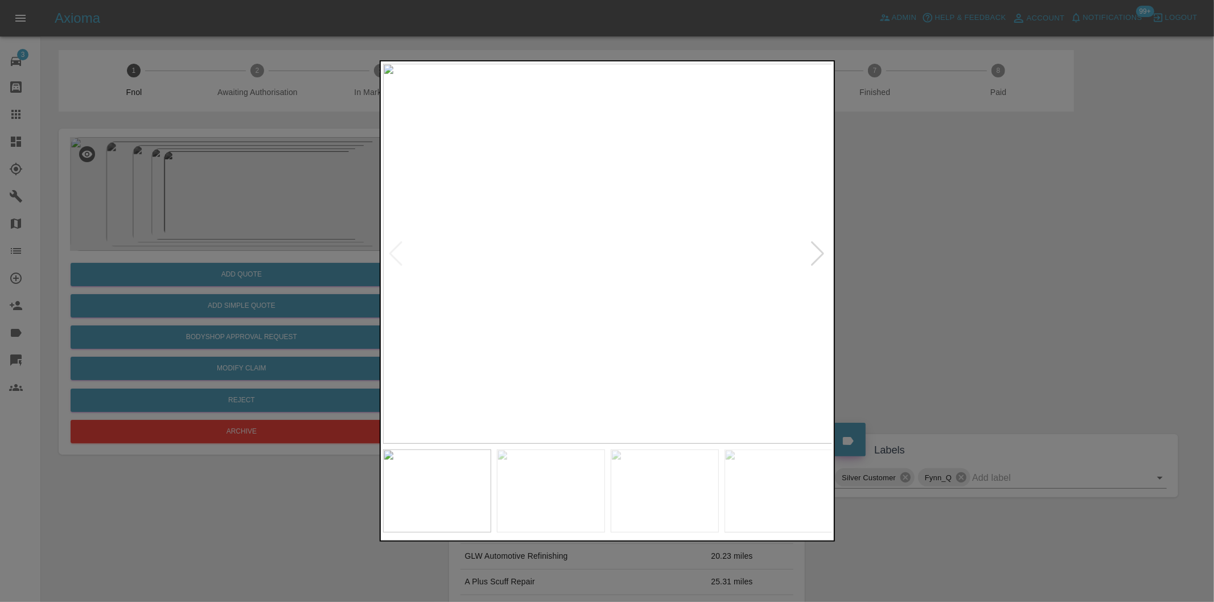
click at [822, 252] on div at bounding box center [817, 253] width 15 height 25
drag, startPoint x: 986, startPoint y: 243, endPoint x: 841, endPoint y: 156, distance: 168.9
click at [981, 241] on div at bounding box center [607, 301] width 1214 height 602
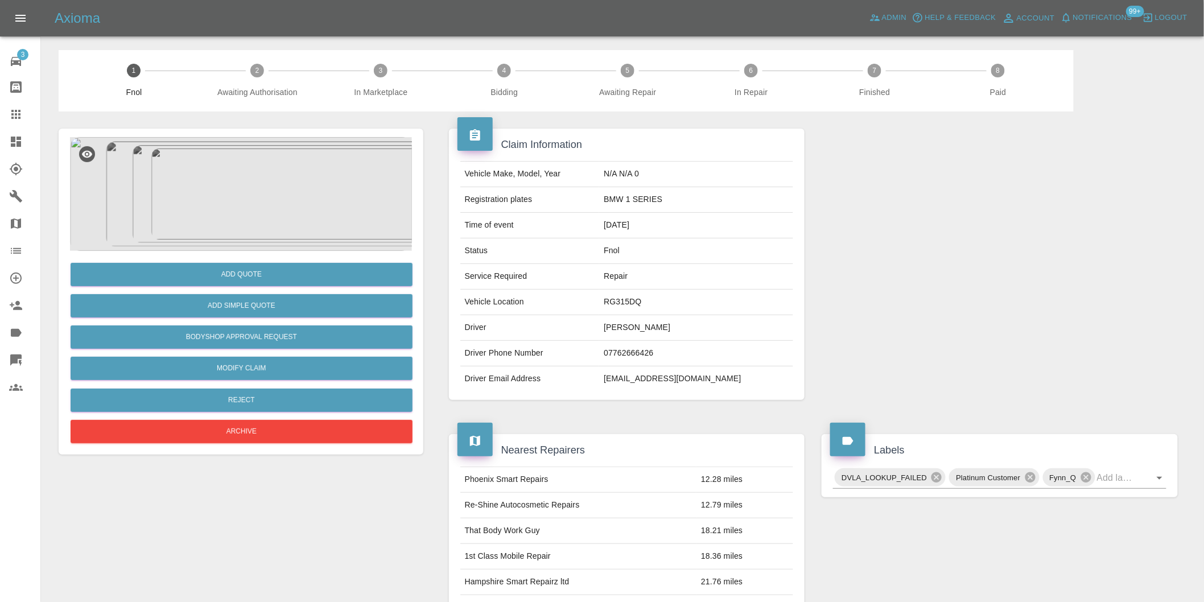
click at [254, 183] on img at bounding box center [241, 194] width 342 height 114
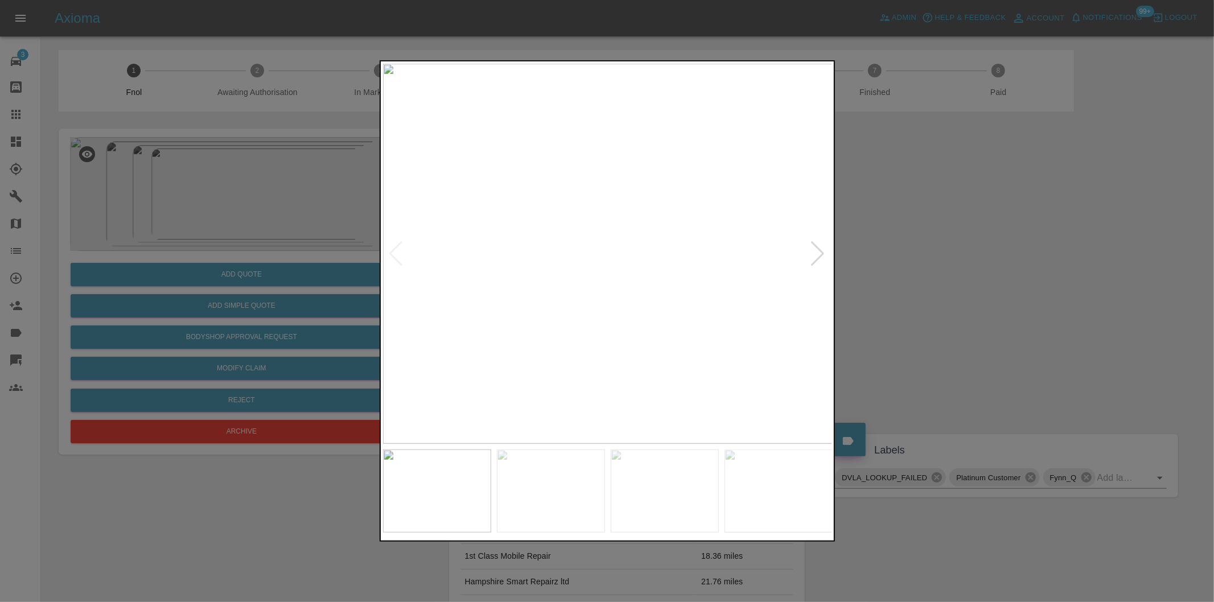
click at [818, 252] on div at bounding box center [817, 253] width 15 height 25
click at [818, 252] on img at bounding box center [608, 254] width 450 height 380
drag, startPoint x: 973, startPoint y: 272, endPoint x: 812, endPoint y: 293, distance: 162.4
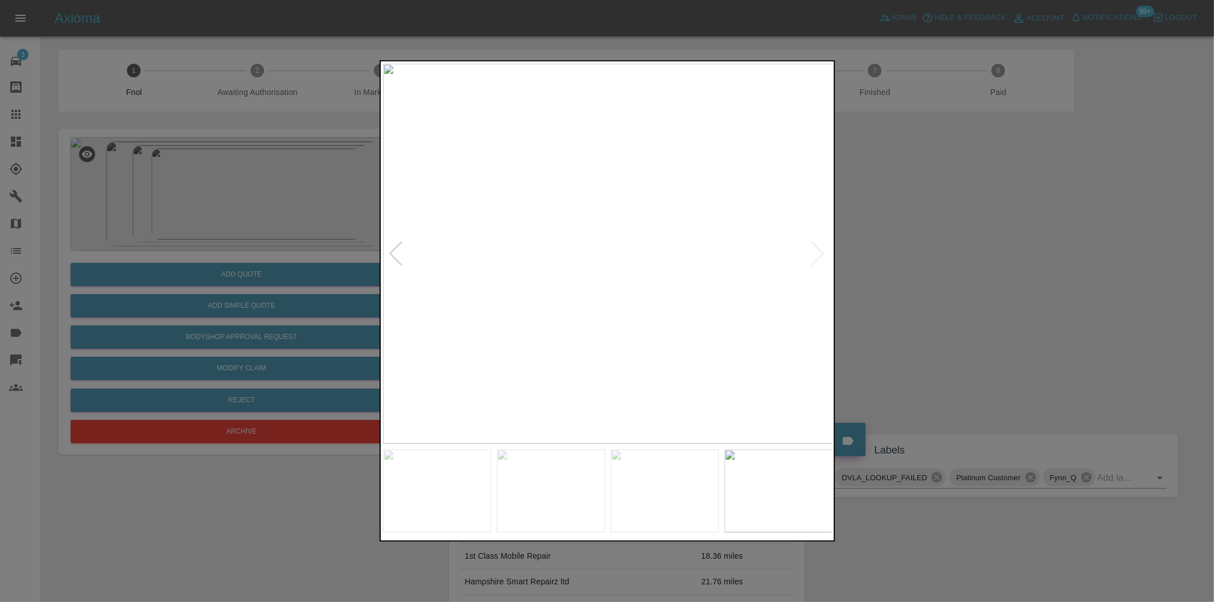
click at [966, 273] on div at bounding box center [607, 301] width 1214 height 602
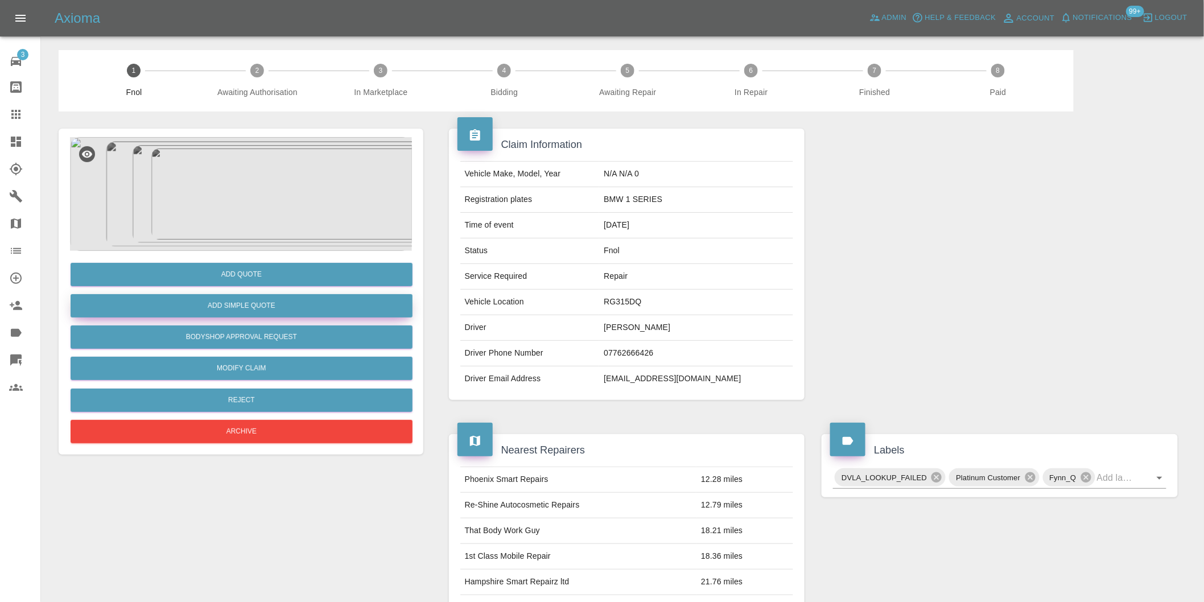
click at [257, 306] on button "Add Simple Quote" at bounding box center [242, 305] width 342 height 23
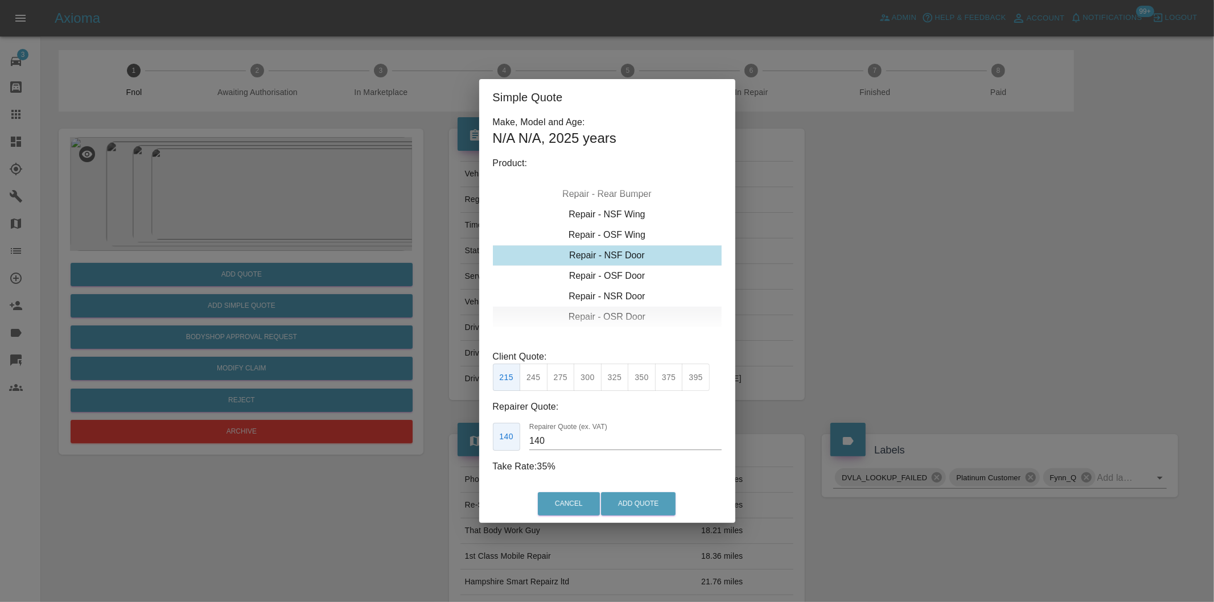
click at [628, 311] on div "Repair - OSR Door" at bounding box center [607, 317] width 229 height 20
drag, startPoint x: 615, startPoint y: 380, endPoint x: 621, endPoint y: 455, distance: 76.0
click at [615, 381] on button "325" at bounding box center [615, 378] width 28 height 28
type input "210"
click at [635, 508] on button "Add Quote" at bounding box center [638, 503] width 75 height 23
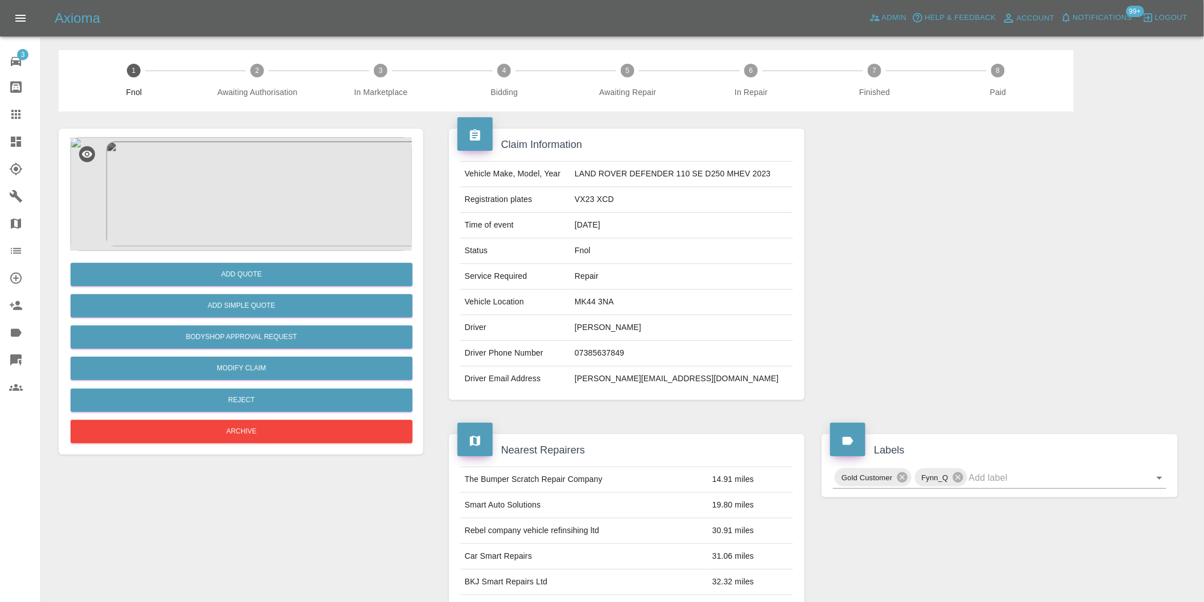
click at [232, 192] on img at bounding box center [241, 194] width 342 height 114
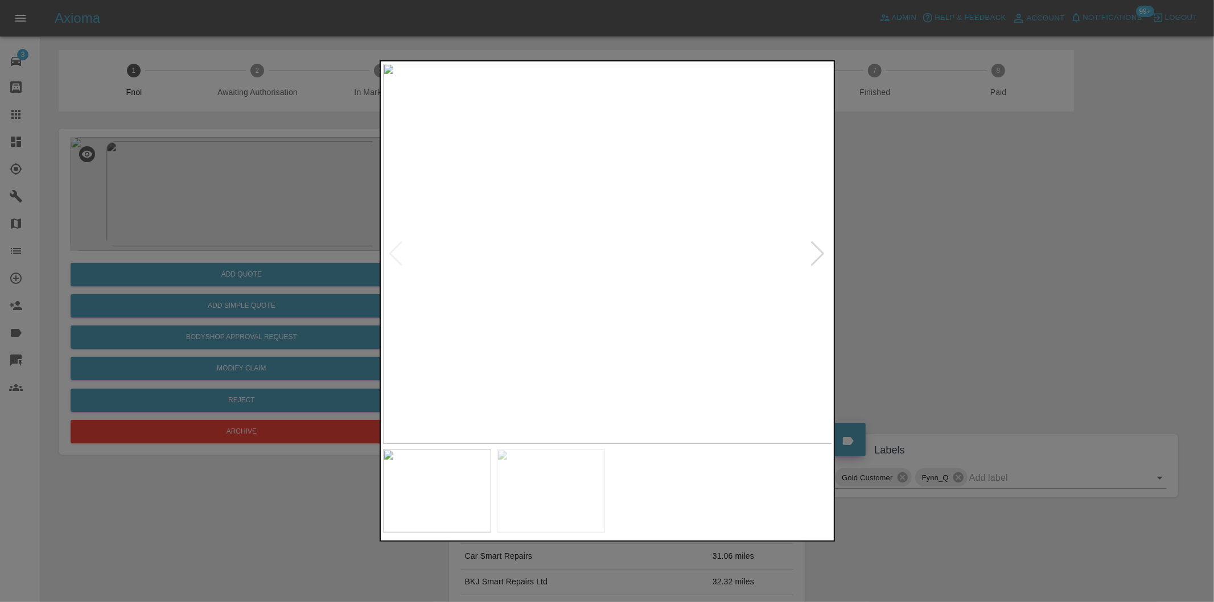
click at [814, 259] on div at bounding box center [817, 253] width 15 height 25
click at [814, 259] on img at bounding box center [608, 254] width 450 height 380
click at [963, 270] on div at bounding box center [607, 301] width 1214 height 602
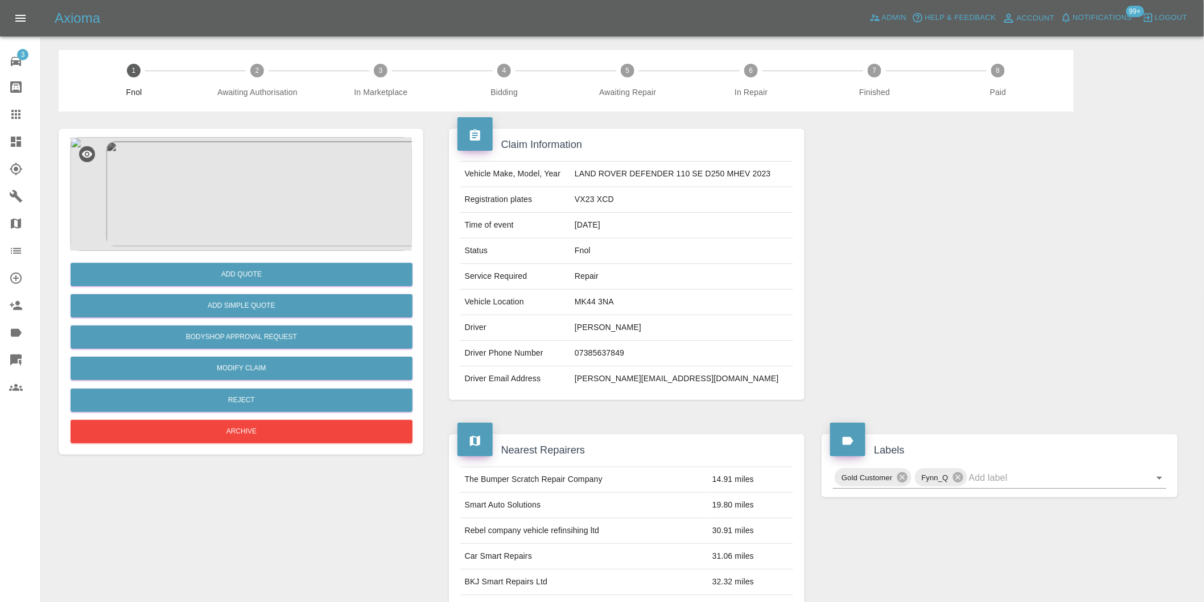
click at [274, 141] on img at bounding box center [241, 194] width 342 height 114
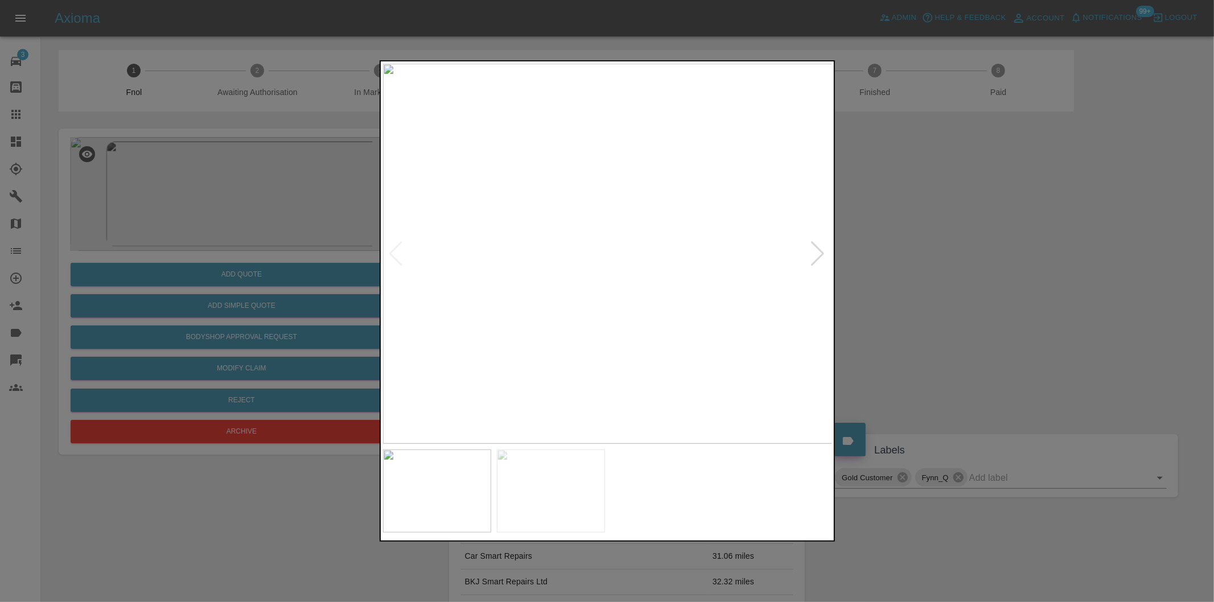
click at [815, 254] on div at bounding box center [817, 253] width 15 height 25
drag, startPoint x: 926, startPoint y: 252, endPoint x: 832, endPoint y: 127, distance: 156.5
click at [926, 250] on div at bounding box center [607, 301] width 1214 height 602
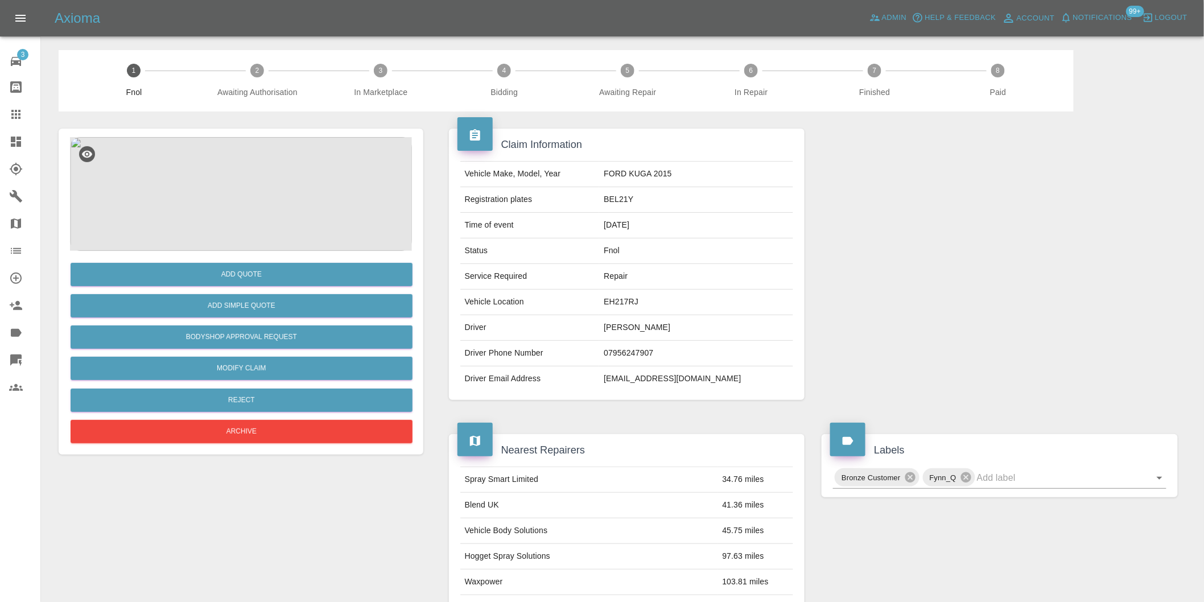
click at [226, 185] on img at bounding box center [241, 194] width 342 height 114
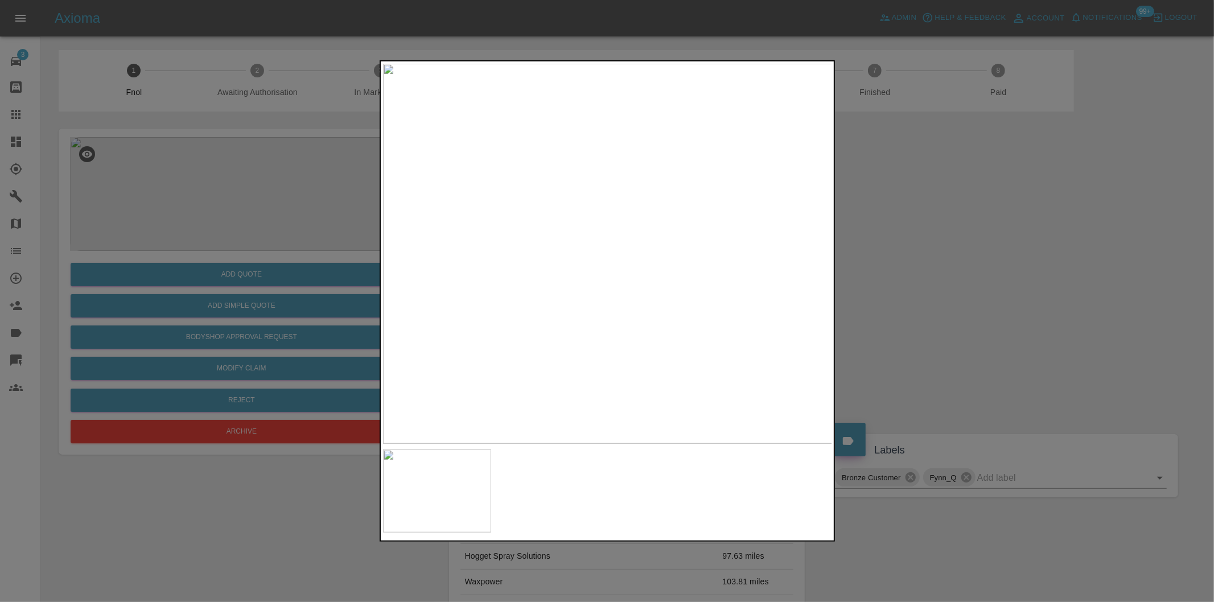
drag, startPoint x: 950, startPoint y: 297, endPoint x: 599, endPoint y: 372, distance: 359.6
click at [950, 298] on div at bounding box center [607, 301] width 1214 height 602
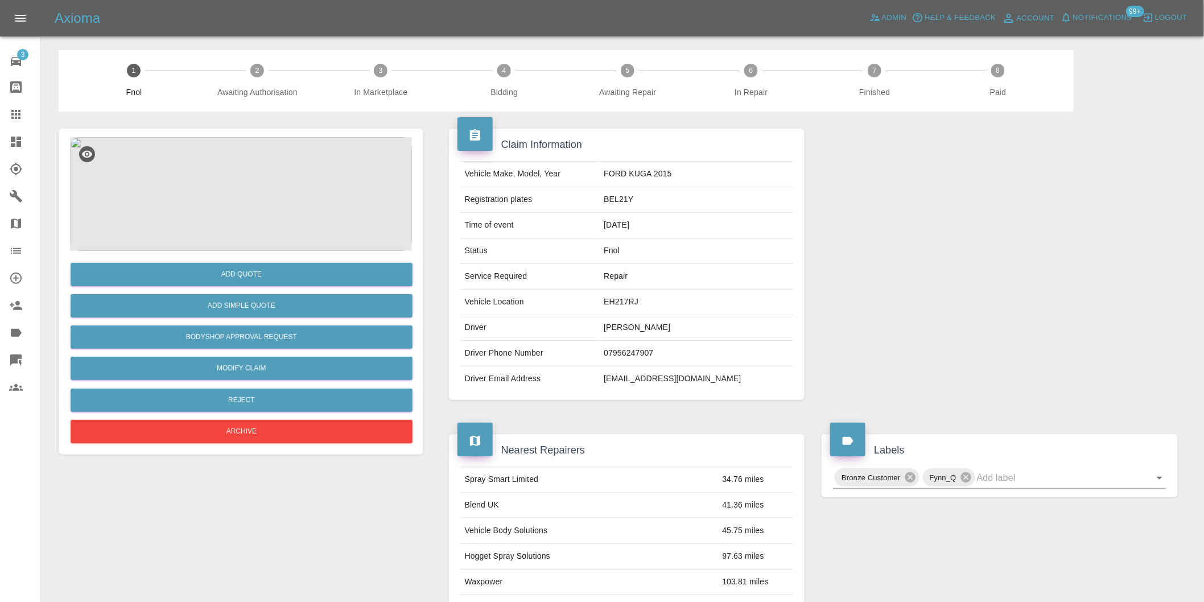
click at [230, 178] on img at bounding box center [241, 194] width 342 height 114
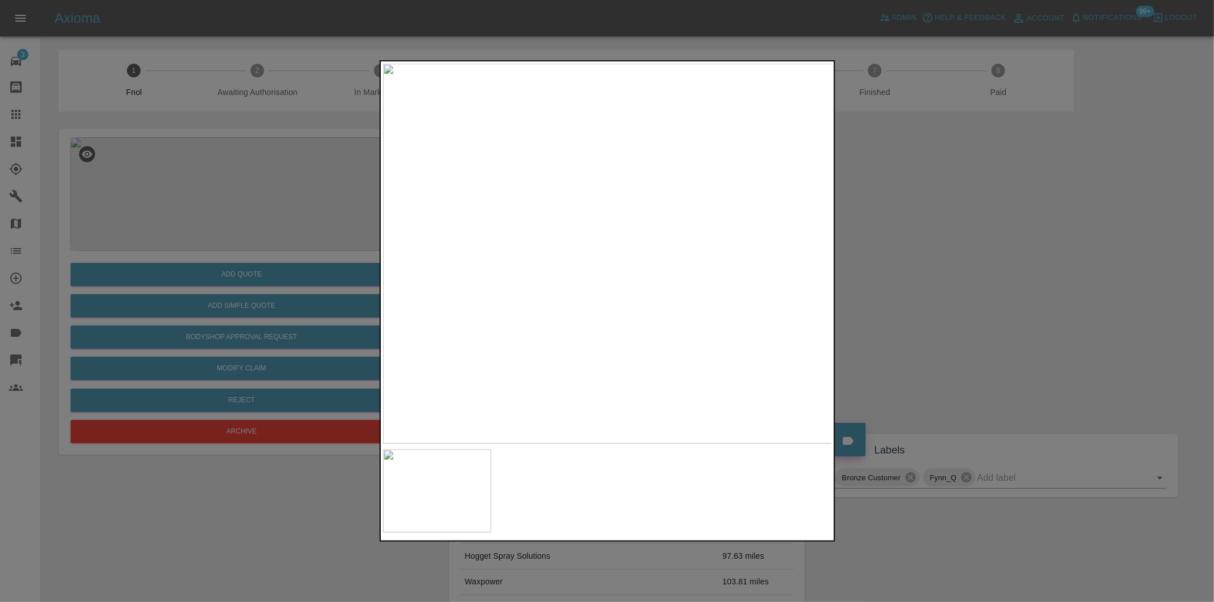
click at [988, 262] on div at bounding box center [607, 301] width 1214 height 602
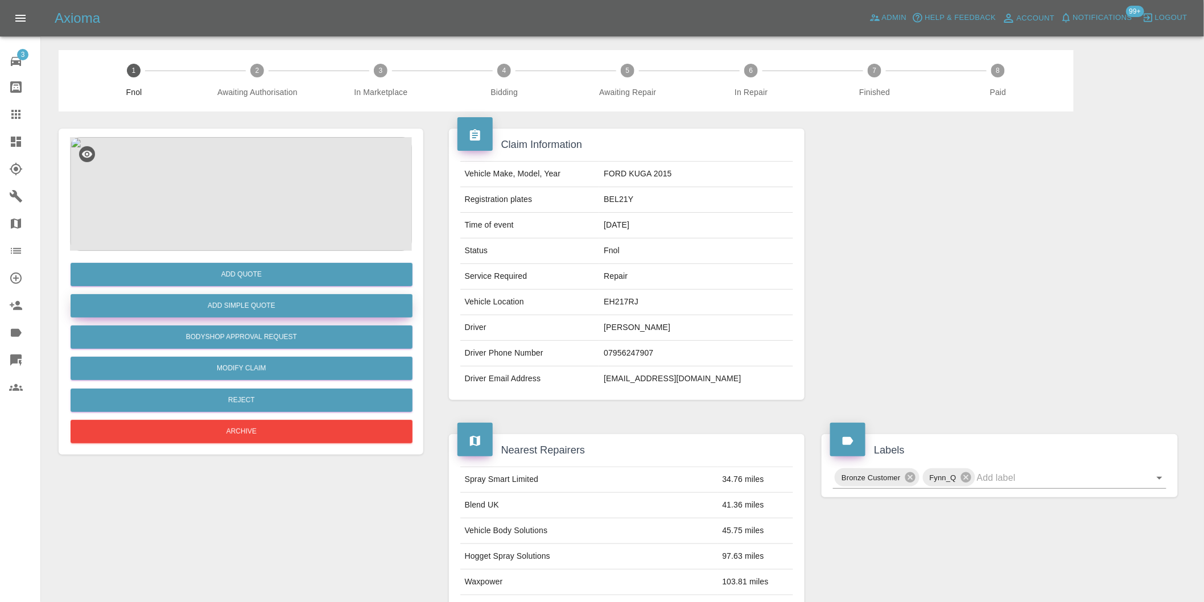
click at [253, 309] on button "Add Simple Quote" at bounding box center [242, 305] width 342 height 23
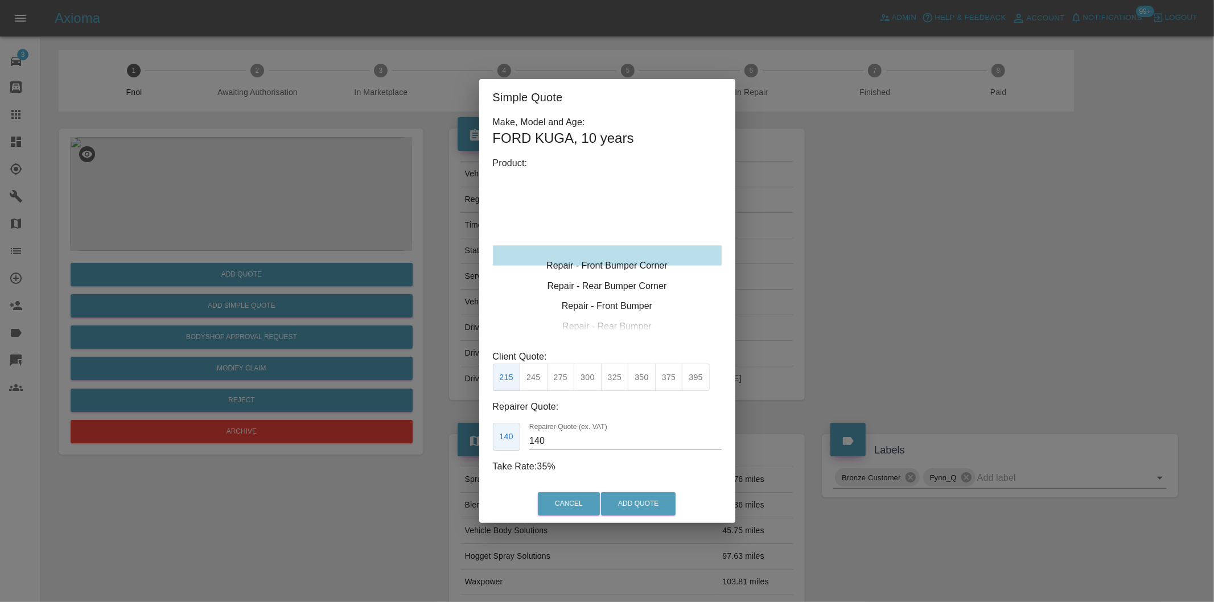
type input "120"
click at [621, 502] on button "Add Quote" at bounding box center [638, 503] width 75 height 23
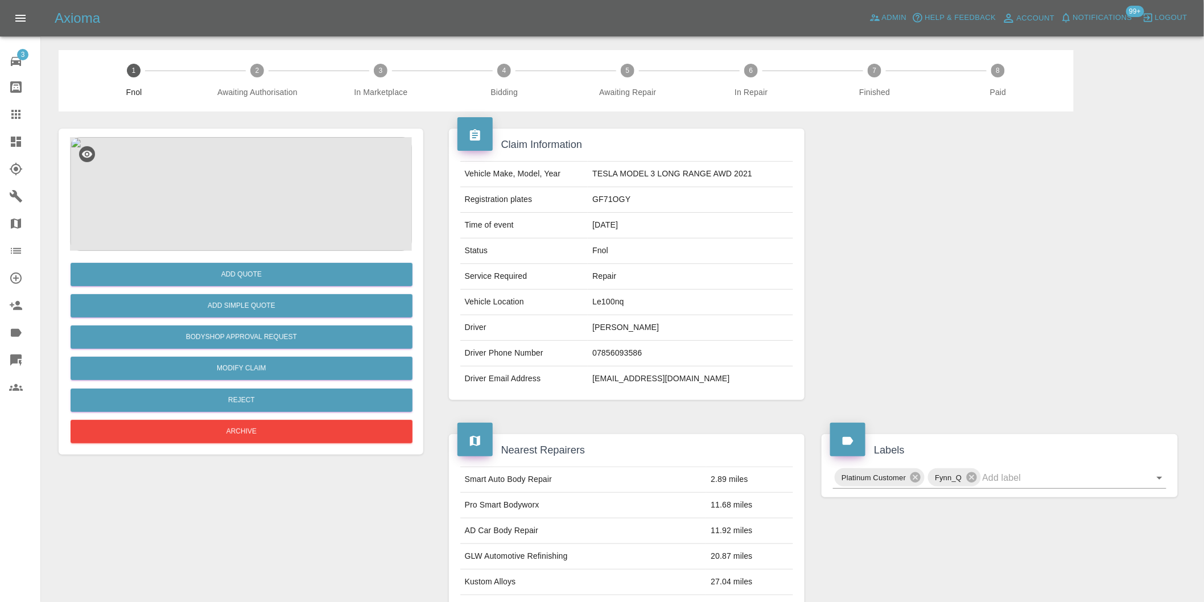
click at [252, 181] on img at bounding box center [241, 194] width 342 height 114
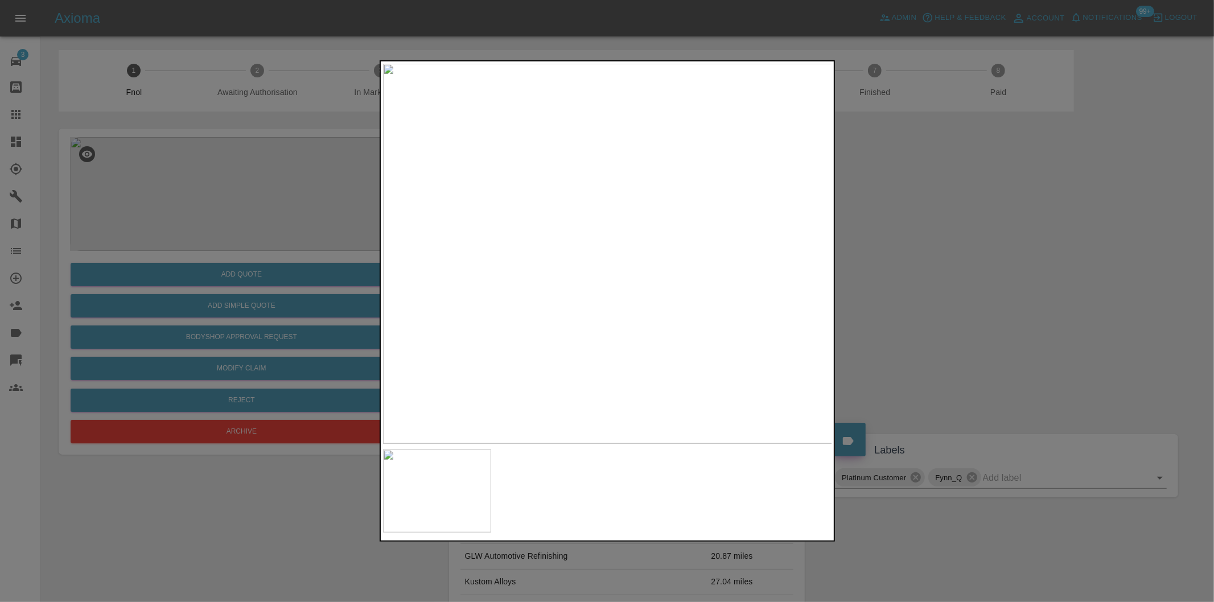
click at [900, 229] on div at bounding box center [607, 301] width 1214 height 602
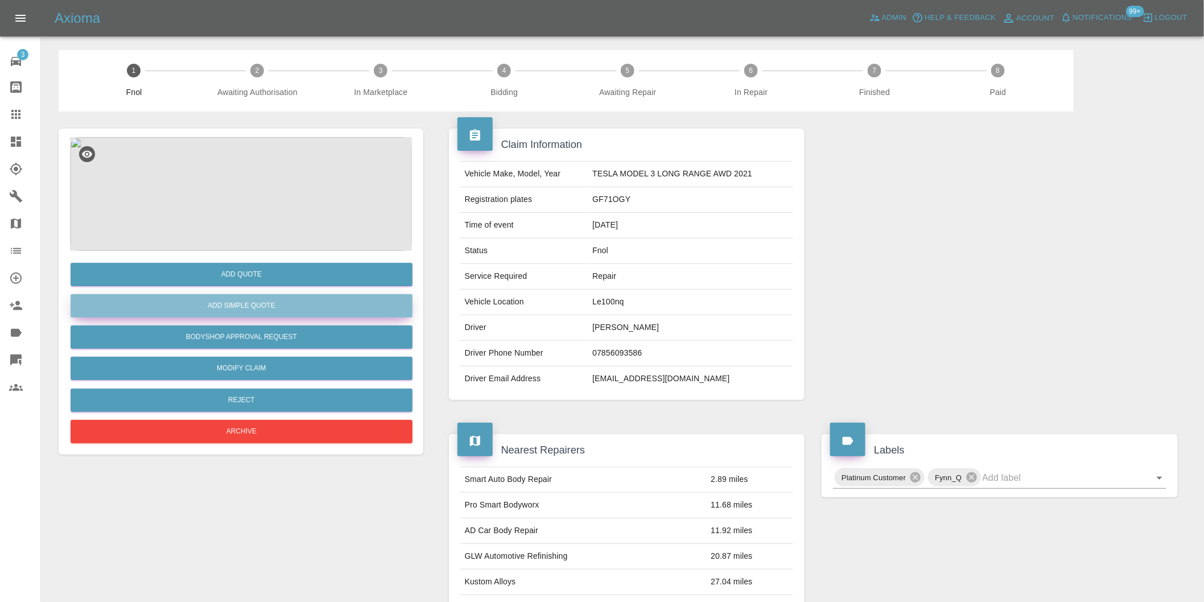
click at [264, 300] on button "Add Simple Quote" at bounding box center [242, 305] width 342 height 23
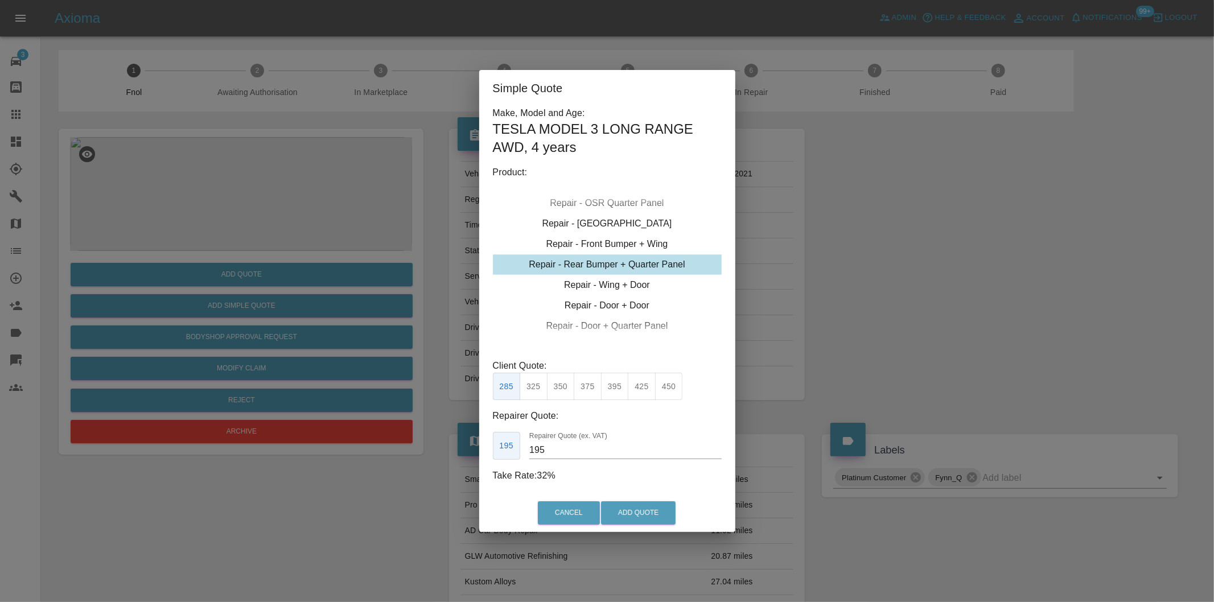
click at [552, 385] on button "350" at bounding box center [561, 387] width 28 height 28
type input "210"
click at [621, 508] on button "Add Quote" at bounding box center [638, 512] width 75 height 23
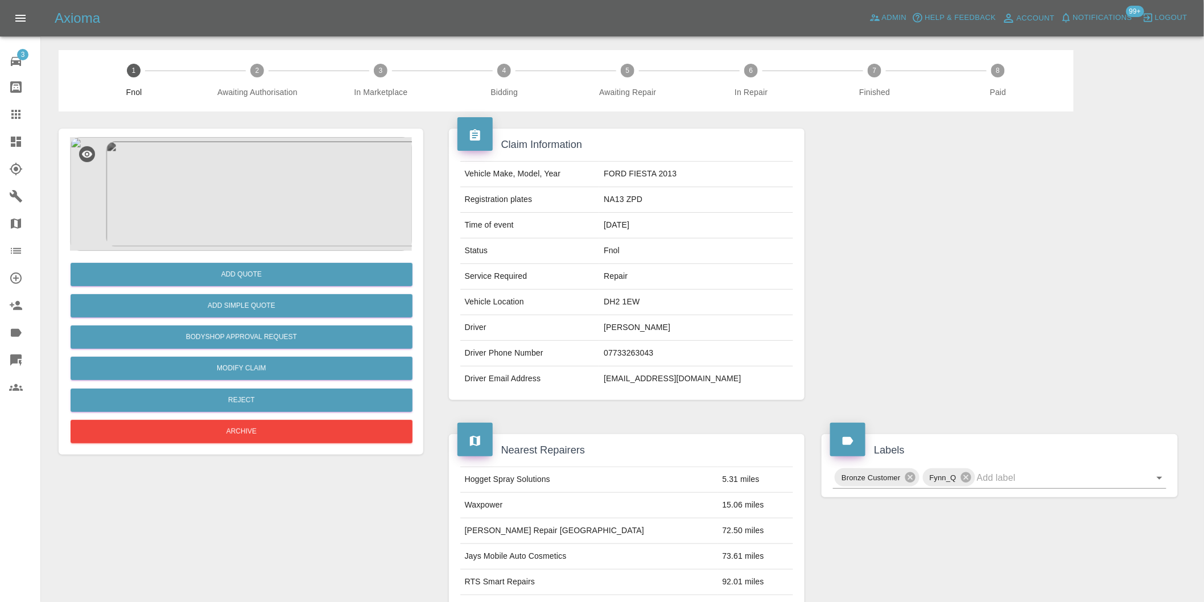
click at [243, 188] on img at bounding box center [241, 194] width 342 height 114
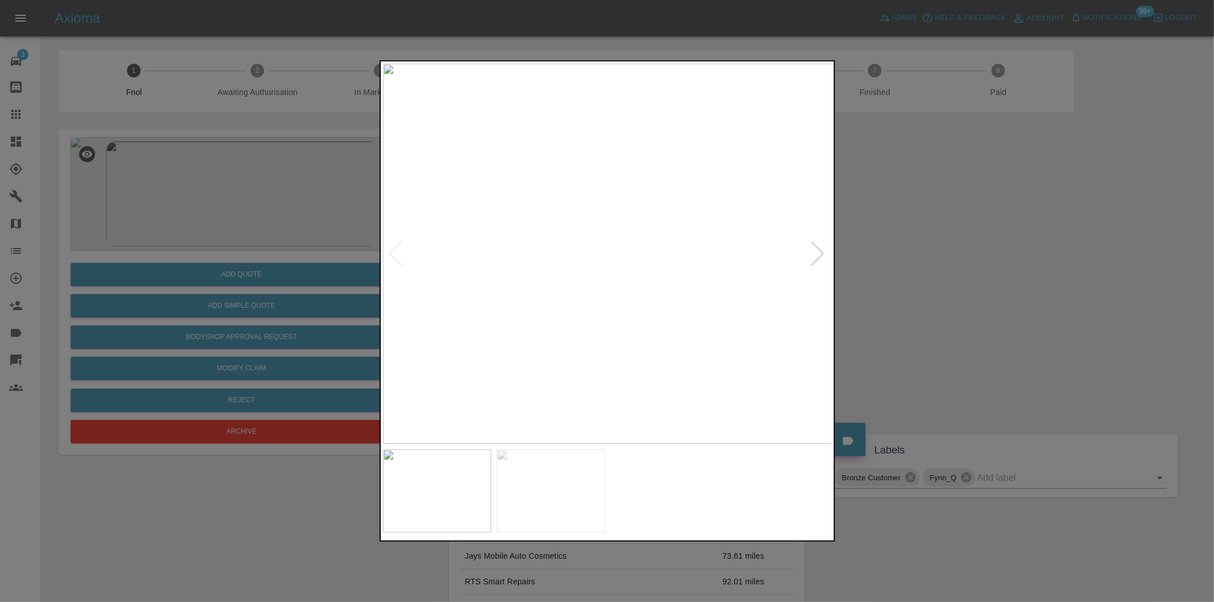
click at [821, 254] on div at bounding box center [817, 253] width 15 height 25
click at [819, 253] on img at bounding box center [608, 254] width 450 height 380
click at [929, 249] on div at bounding box center [607, 301] width 1214 height 602
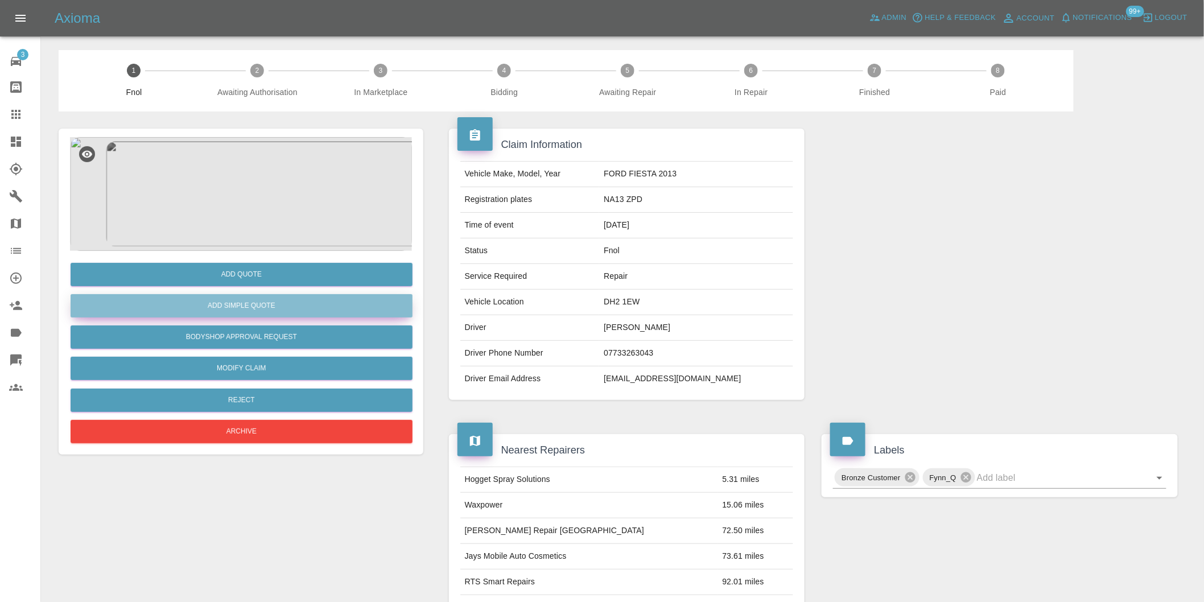
click at [299, 314] on button "Add Simple Quote" at bounding box center [242, 305] width 342 height 23
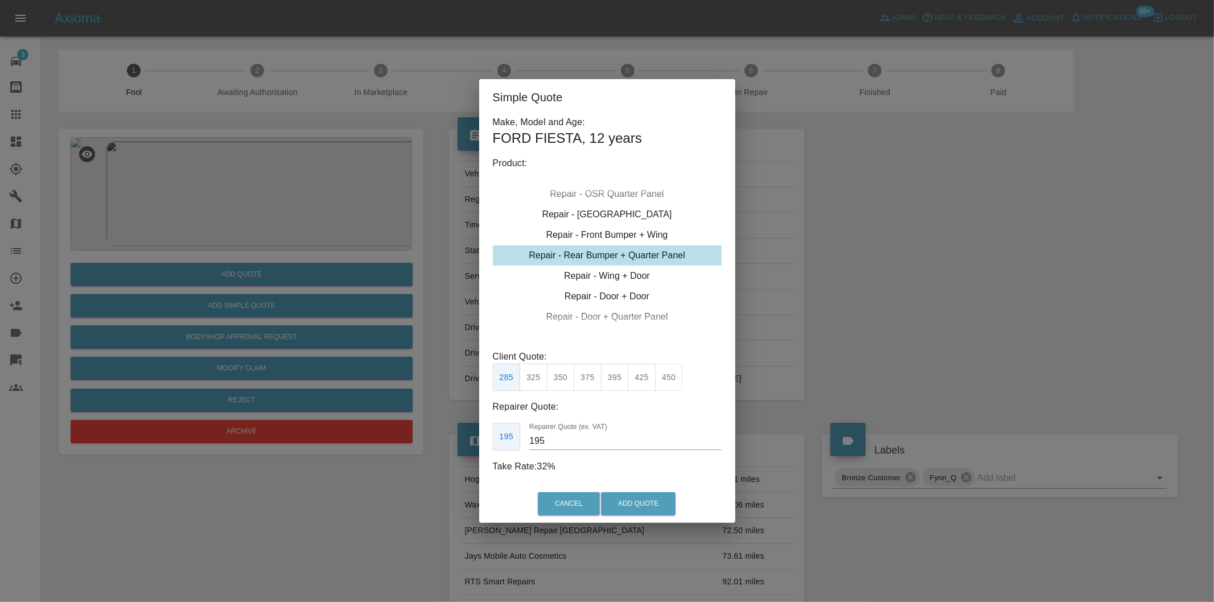
click at [587, 383] on button "375" at bounding box center [588, 378] width 28 height 28
type input "230"
click at [639, 502] on button "Add Quote" at bounding box center [638, 503] width 75 height 23
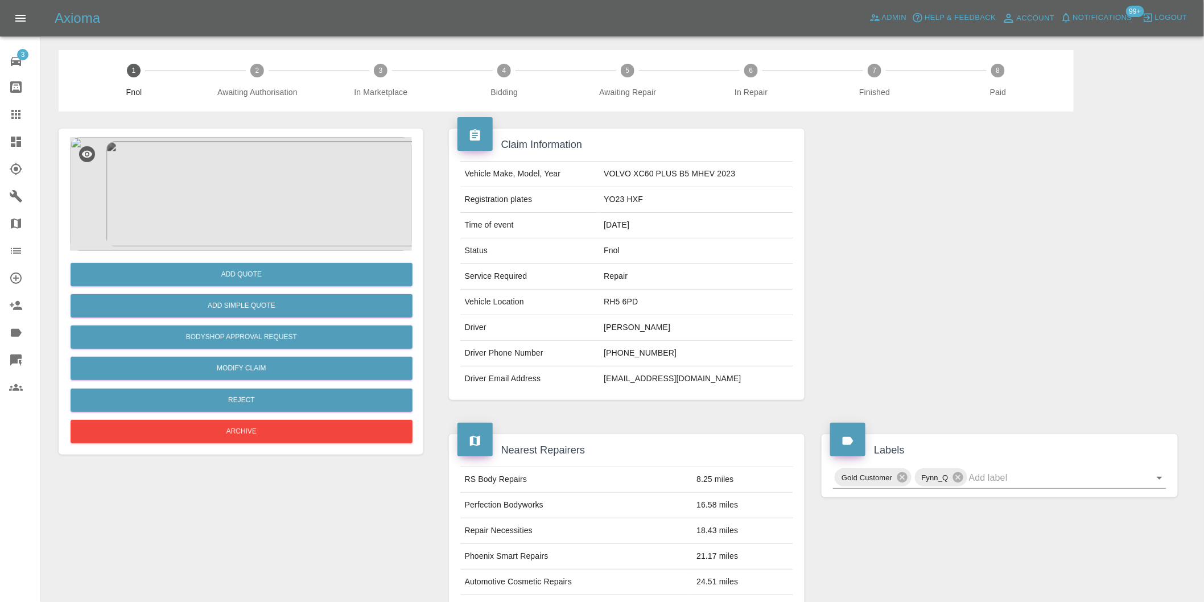
click at [245, 190] on img at bounding box center [241, 194] width 342 height 114
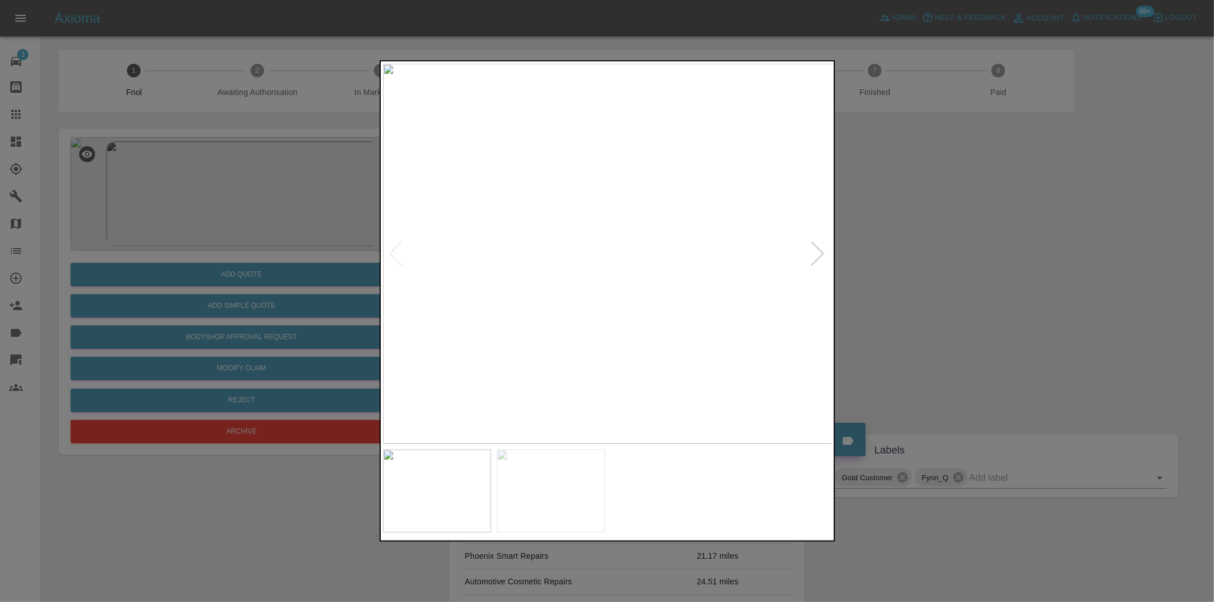
click at [816, 254] on div at bounding box center [817, 253] width 15 height 25
click at [816, 254] on img at bounding box center [608, 254] width 450 height 380
click at [977, 270] on div at bounding box center [607, 301] width 1214 height 602
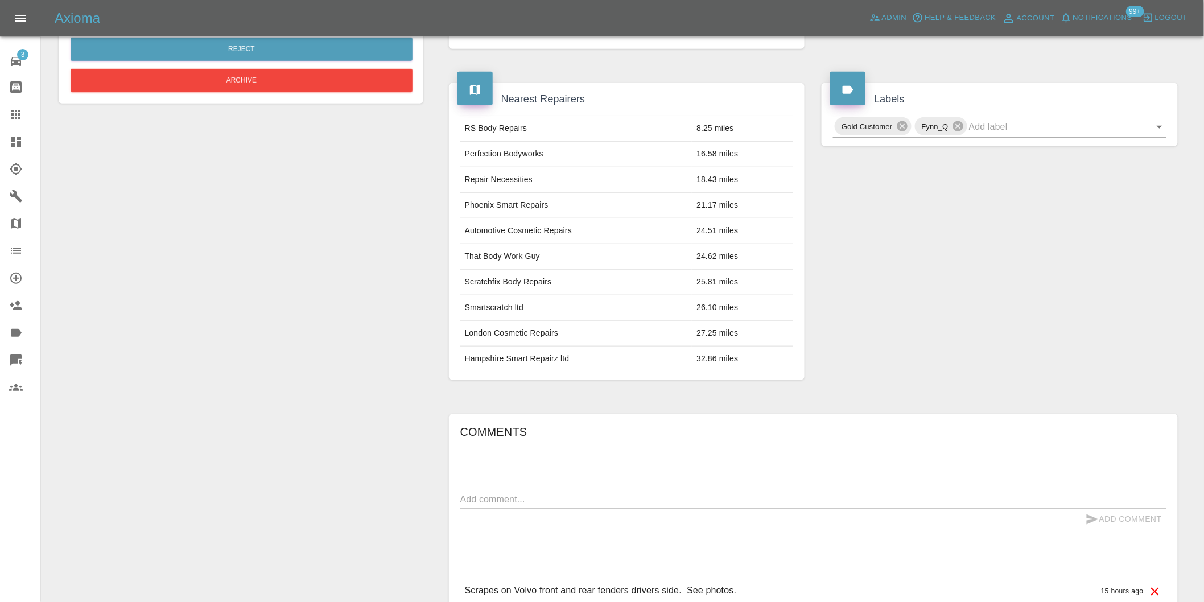
scroll to position [142, 0]
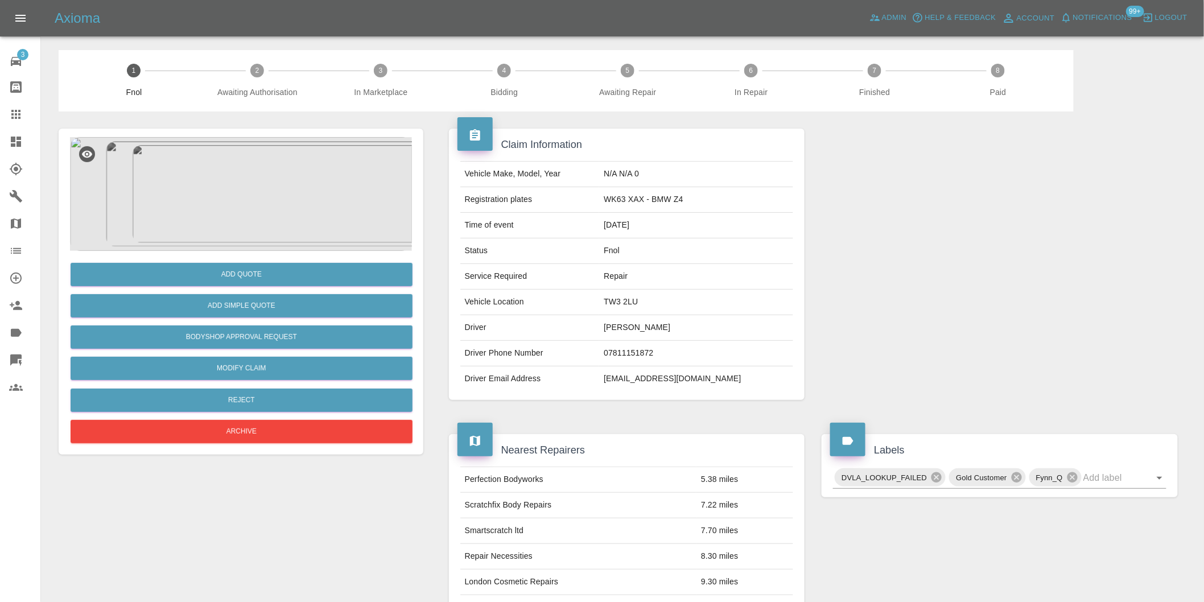
click at [255, 155] on img at bounding box center [241, 194] width 342 height 114
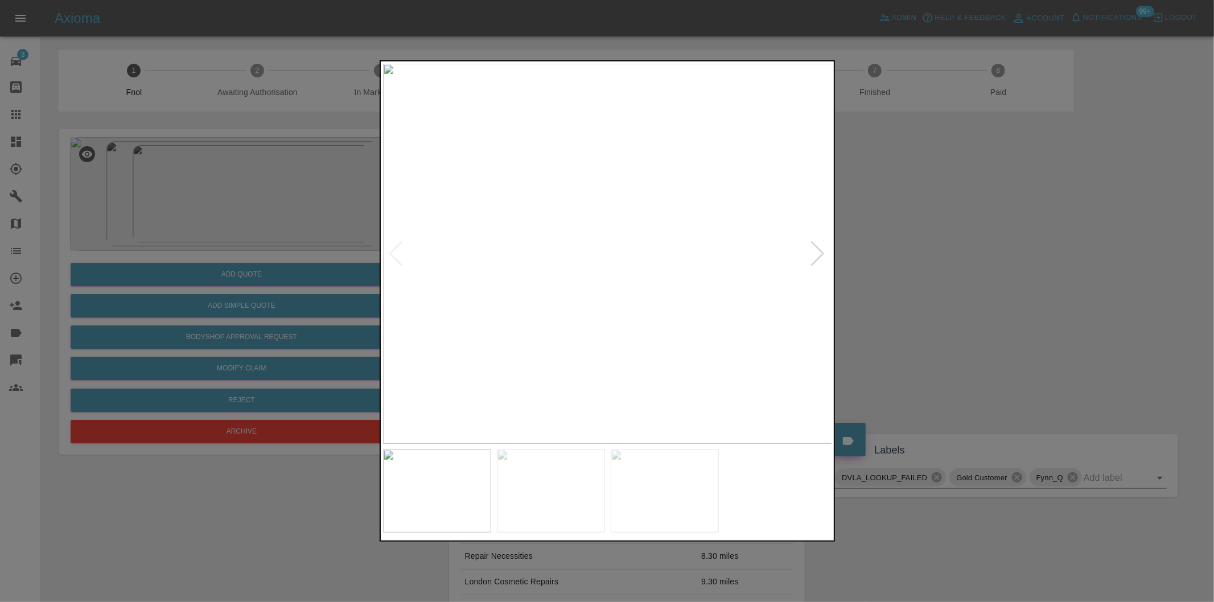
click at [817, 258] on div at bounding box center [817, 253] width 15 height 25
click at [817, 258] on img at bounding box center [608, 254] width 450 height 380
click at [975, 278] on div at bounding box center [607, 301] width 1214 height 602
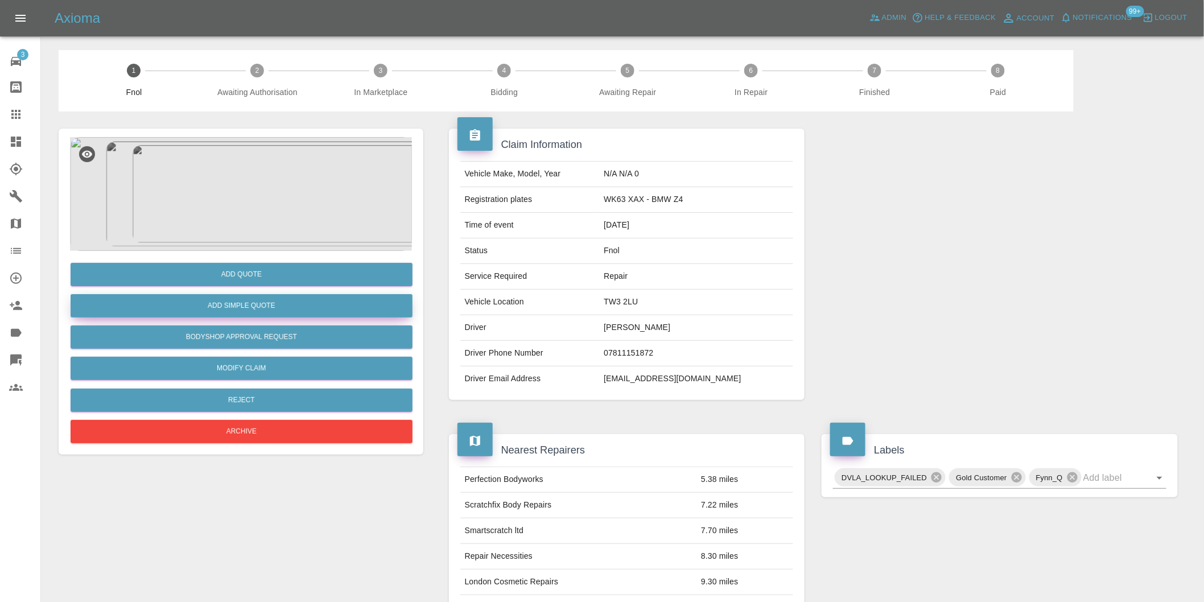
click at [275, 314] on button "Add Simple Quote" at bounding box center [242, 305] width 342 height 23
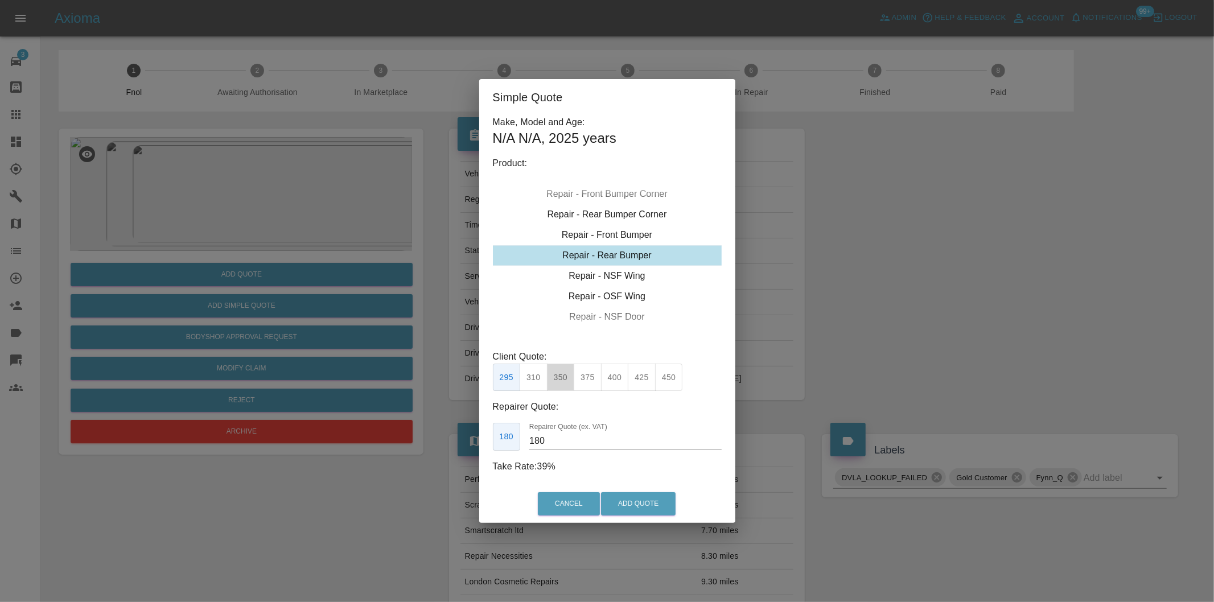
click at [554, 379] on button "350" at bounding box center [561, 378] width 28 height 28
type input "210"
click at [624, 499] on button "Add Quote" at bounding box center [638, 503] width 75 height 23
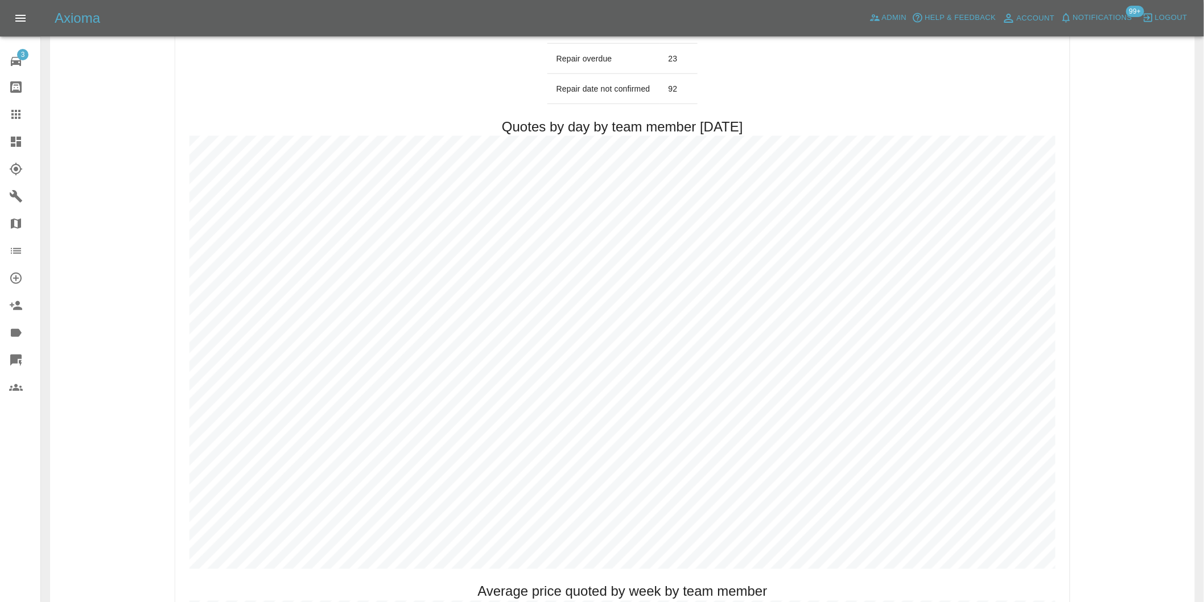
scroll to position [632, 0]
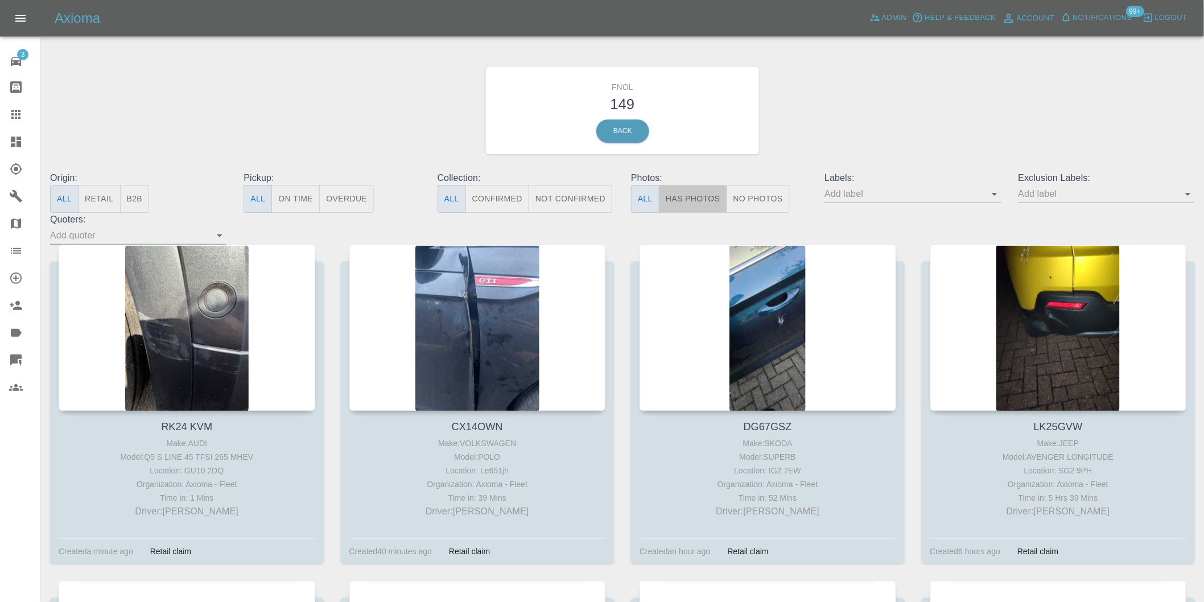
click at [694, 196] on button "Has Photos" at bounding box center [693, 199] width 68 height 28
click at [1191, 194] on icon "Open" at bounding box center [1188, 194] width 14 height 14
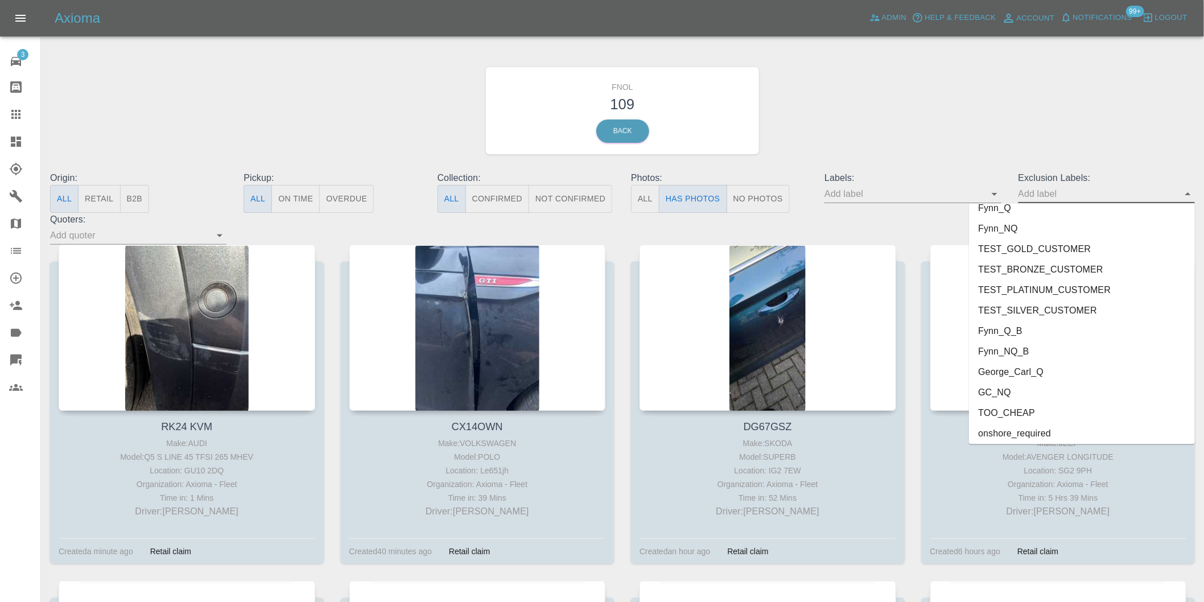
scroll to position [2431, 0]
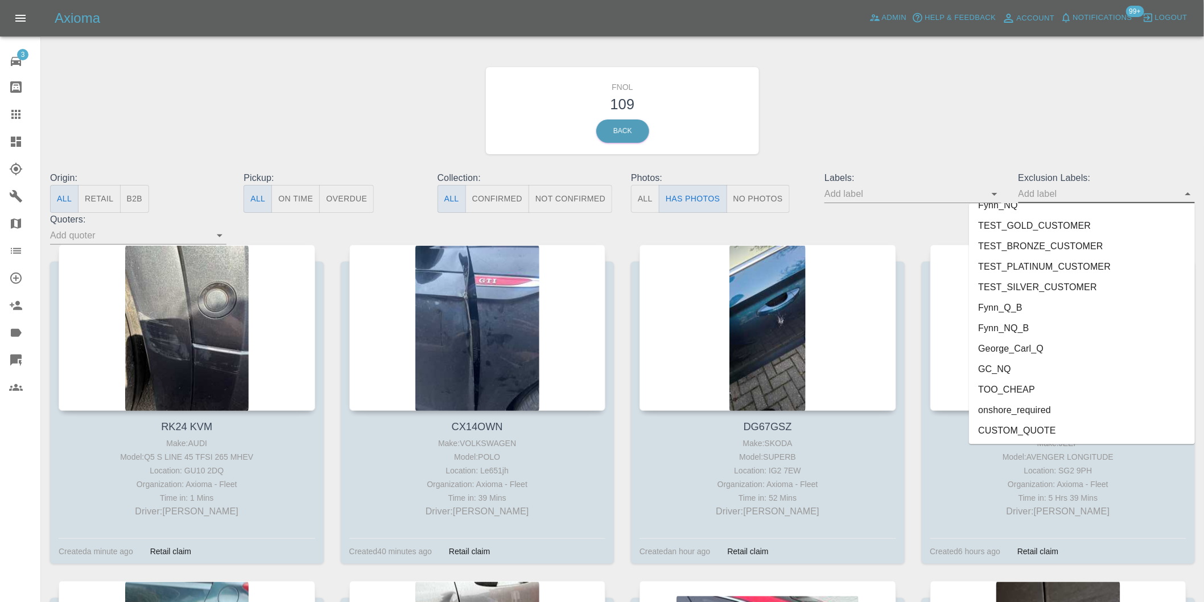
click at [1036, 403] on li "onshore_required" at bounding box center [1082, 410] width 226 height 20
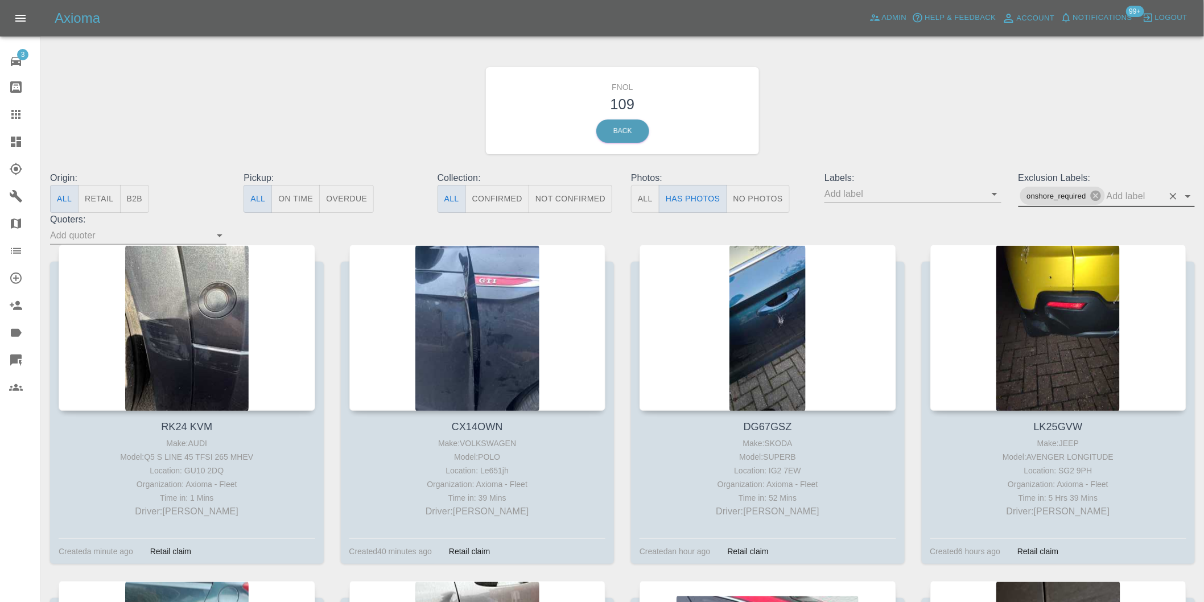
click at [1188, 198] on icon "Open" at bounding box center [1188, 197] width 14 height 14
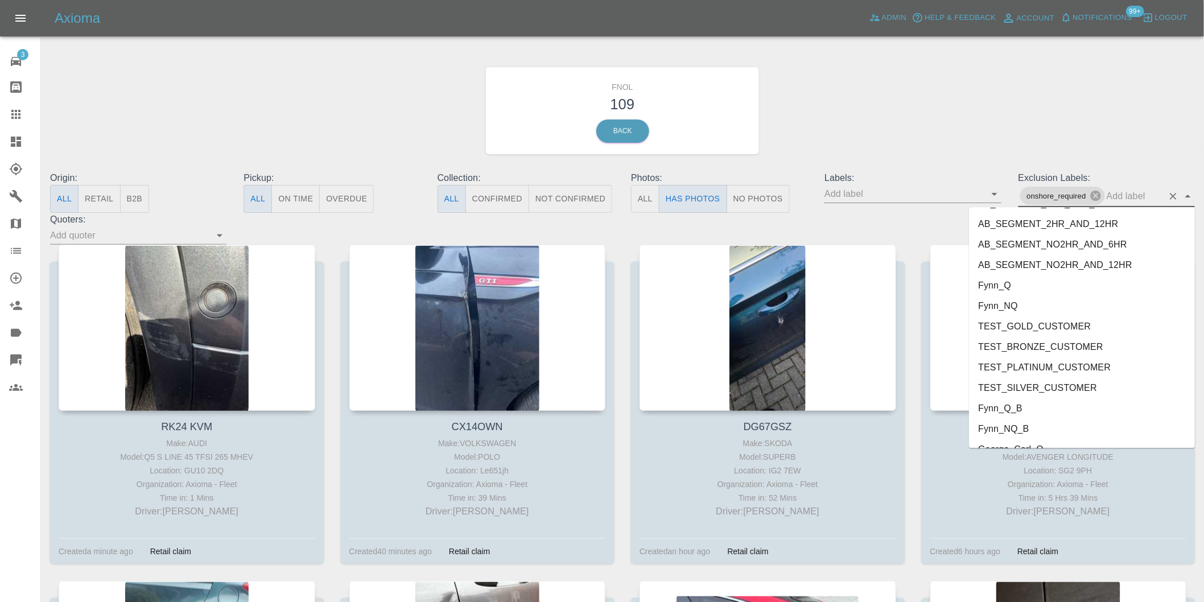
scroll to position [2410, 0]
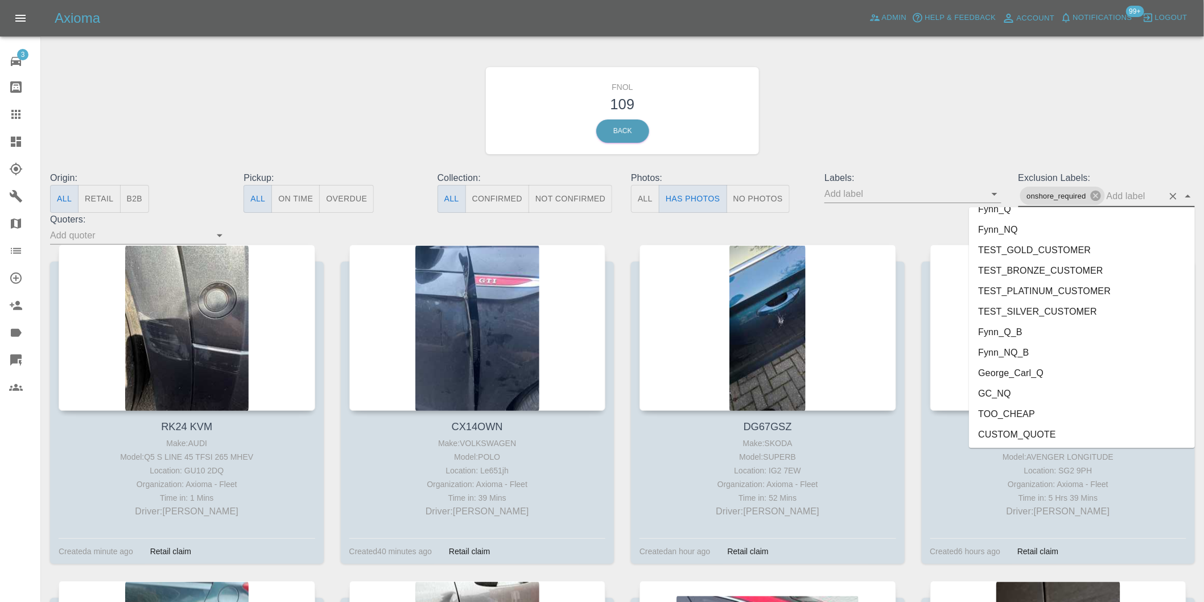
click at [1027, 372] on li "George_Carl_Q" at bounding box center [1082, 373] width 226 height 20
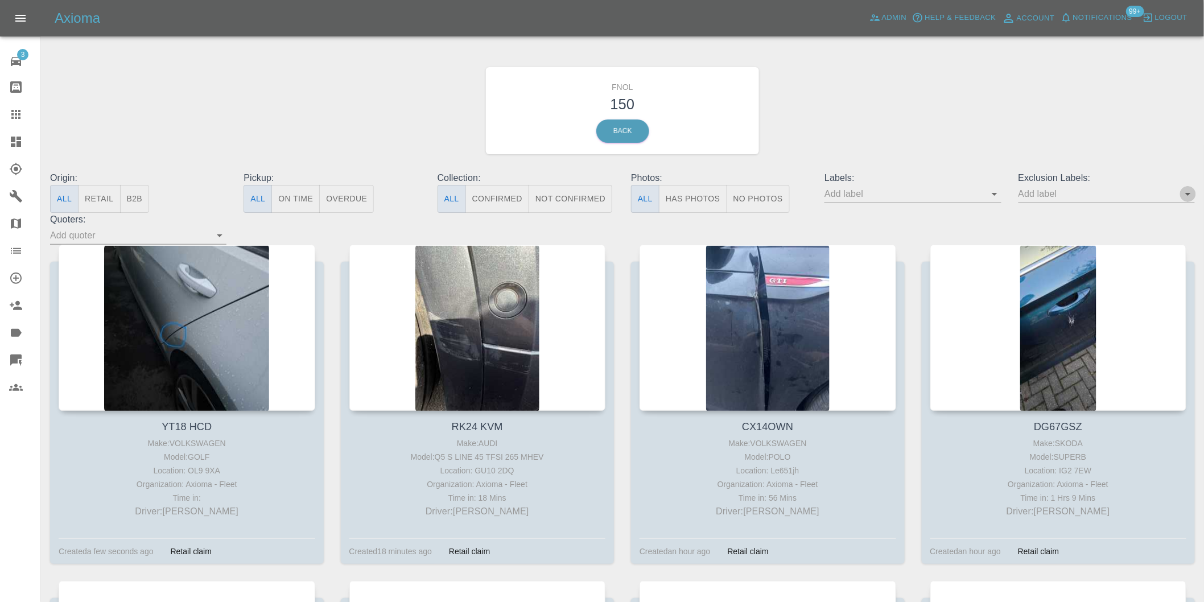
click at [1193, 193] on icon "Open" at bounding box center [1188, 194] width 14 height 14
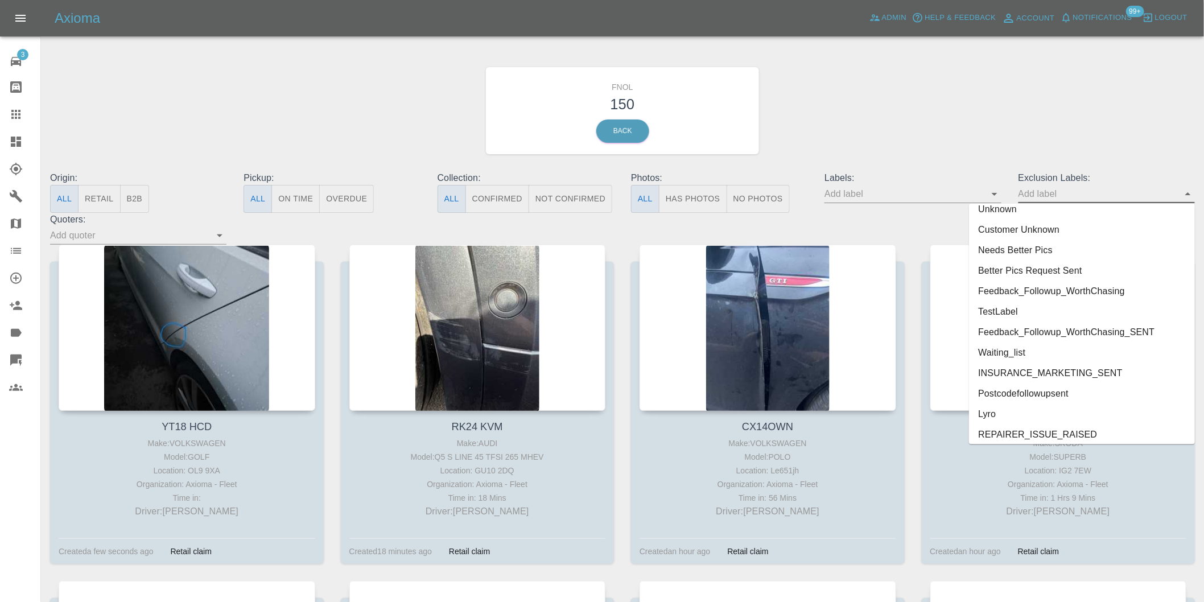
scroll to position [2431, 0]
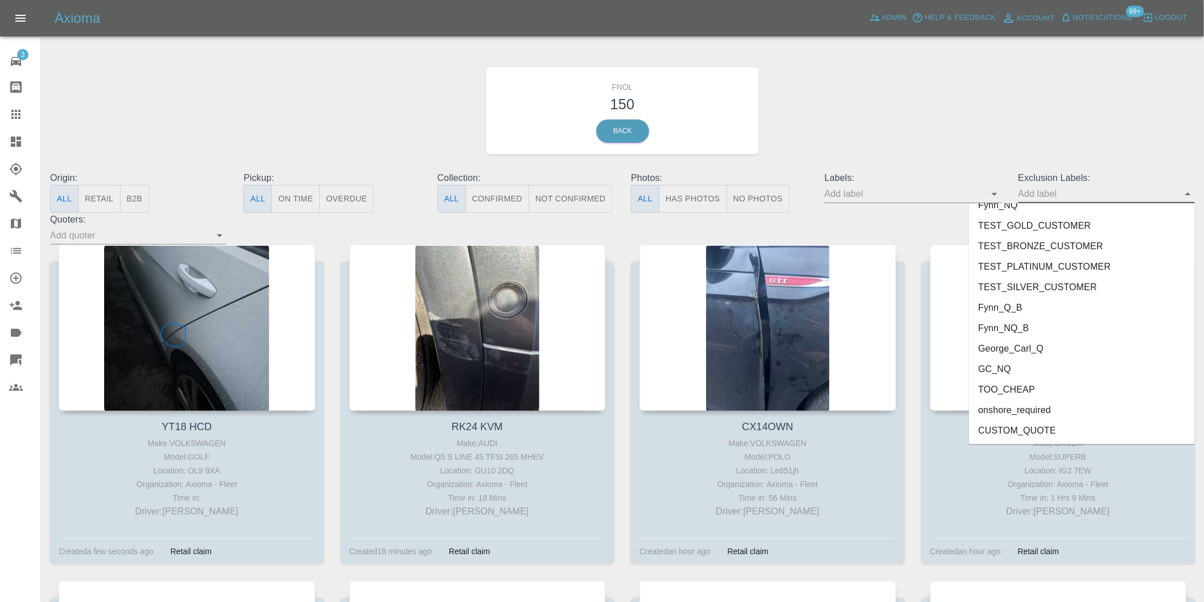
click at [1045, 408] on li "onshore_required" at bounding box center [1082, 410] width 226 height 20
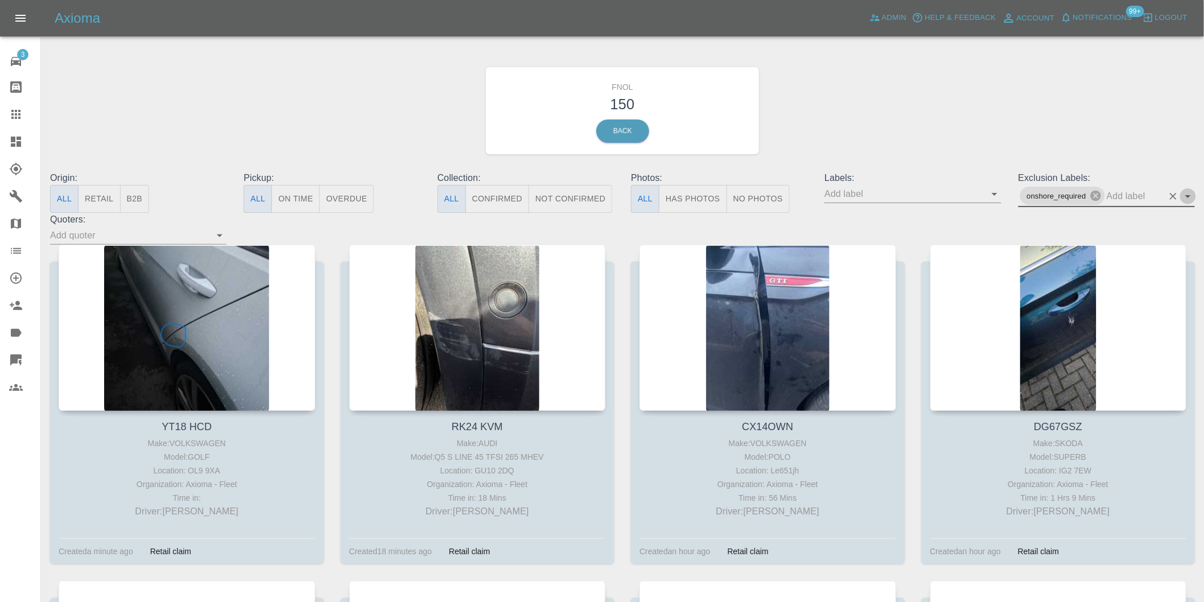
click at [1190, 195] on icon "Open" at bounding box center [1188, 197] width 14 height 14
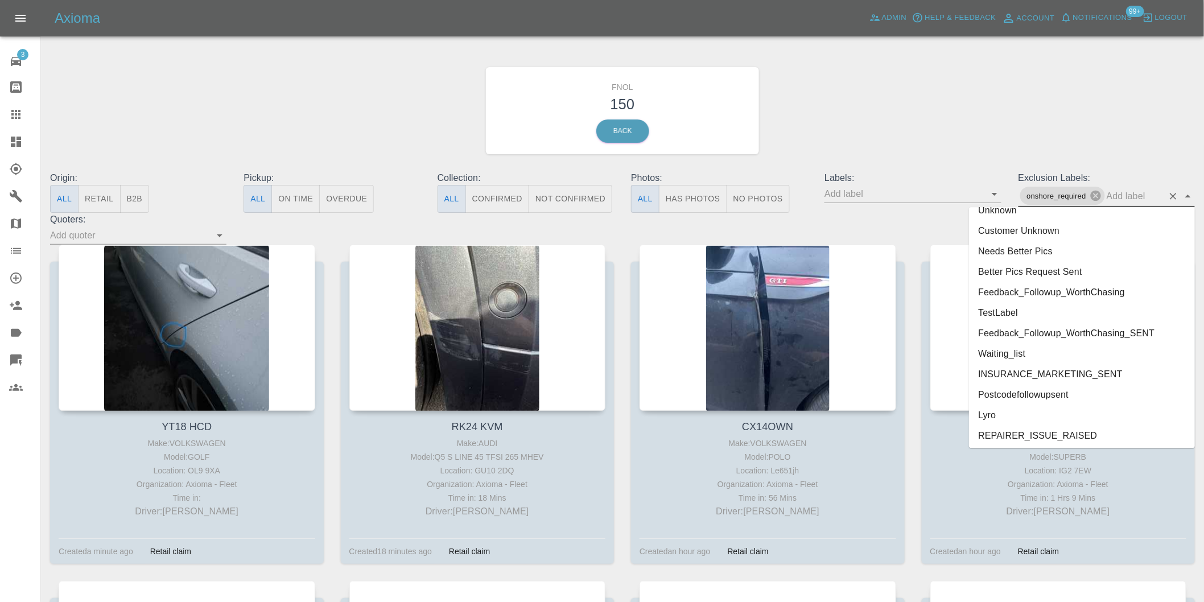
scroll to position [2410, 0]
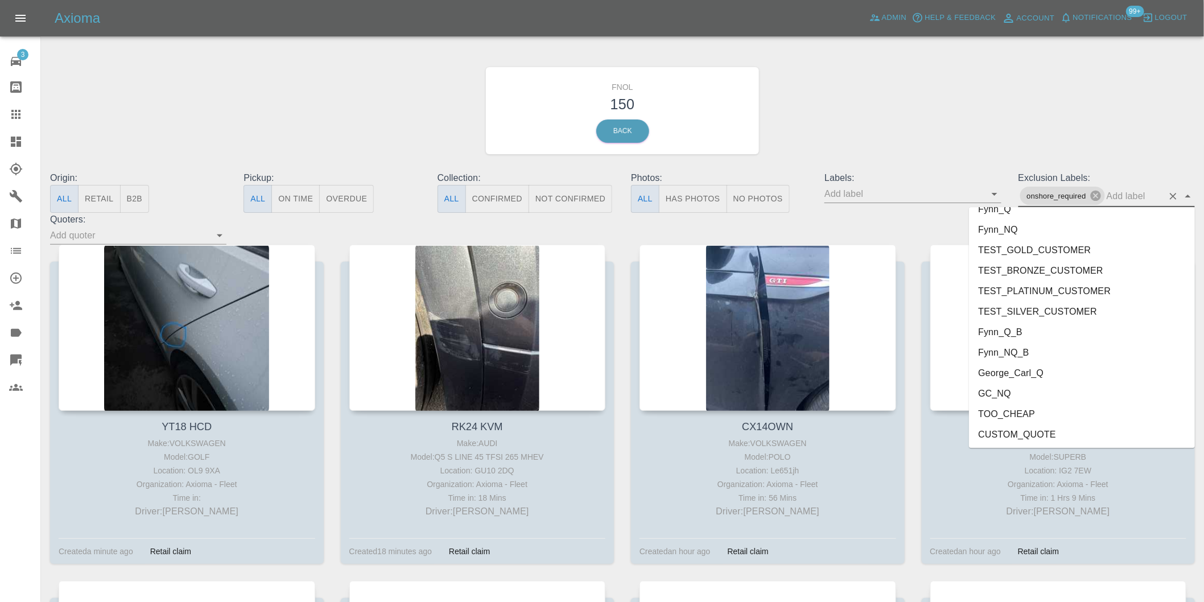
click at [1032, 373] on li "George_Carl_Q" at bounding box center [1082, 373] width 226 height 20
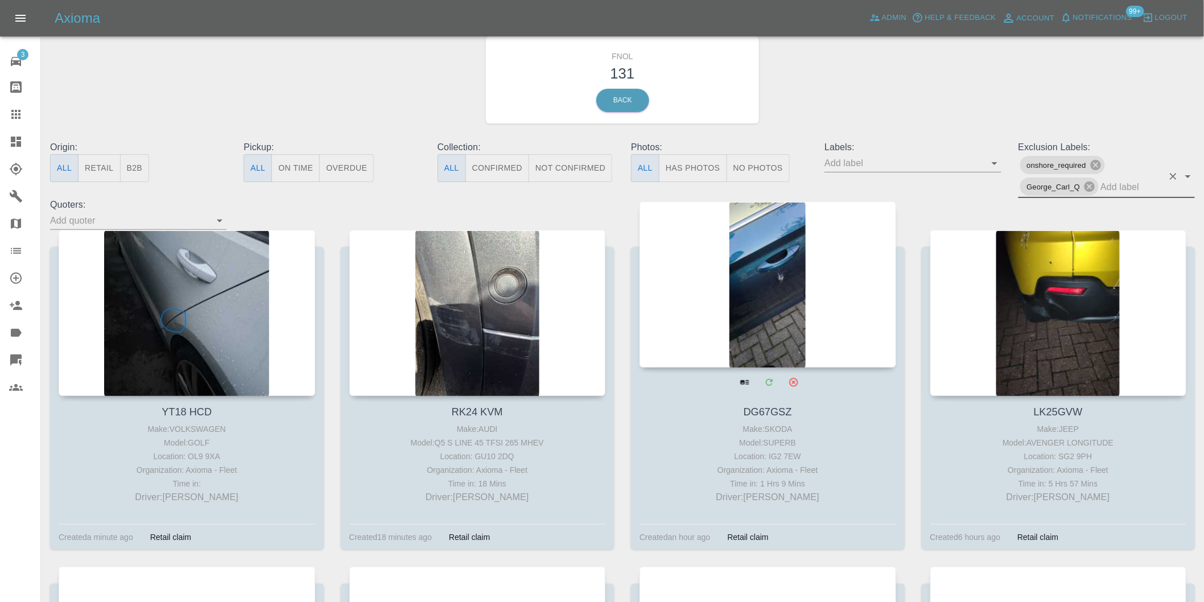
scroll to position [0, 0]
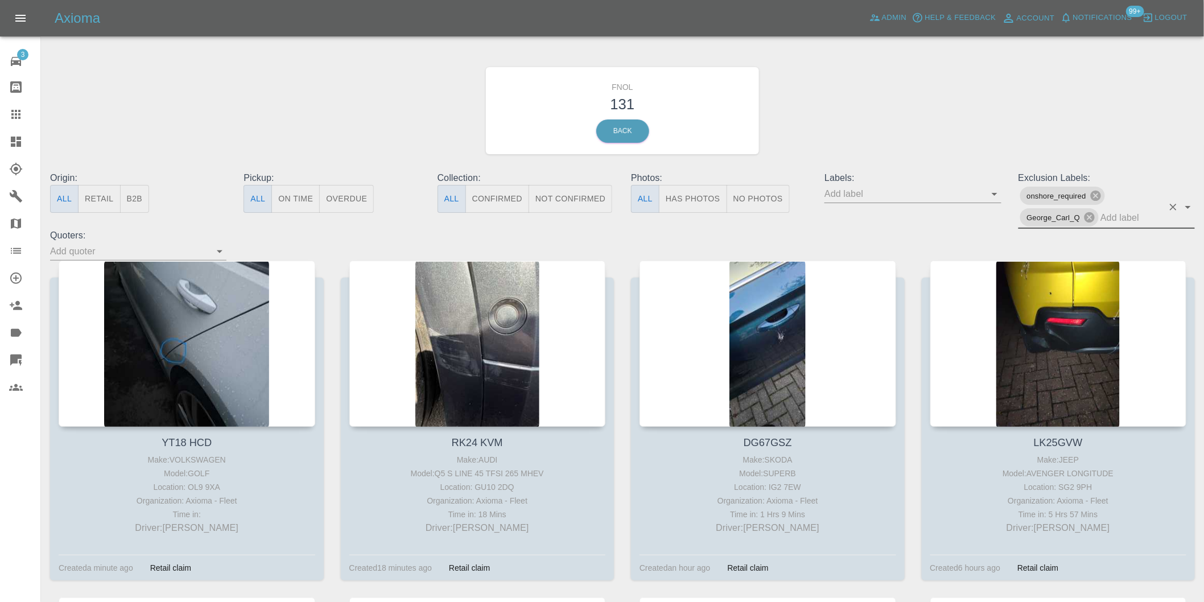
click at [715, 201] on button "Has Photos" at bounding box center [693, 199] width 68 height 28
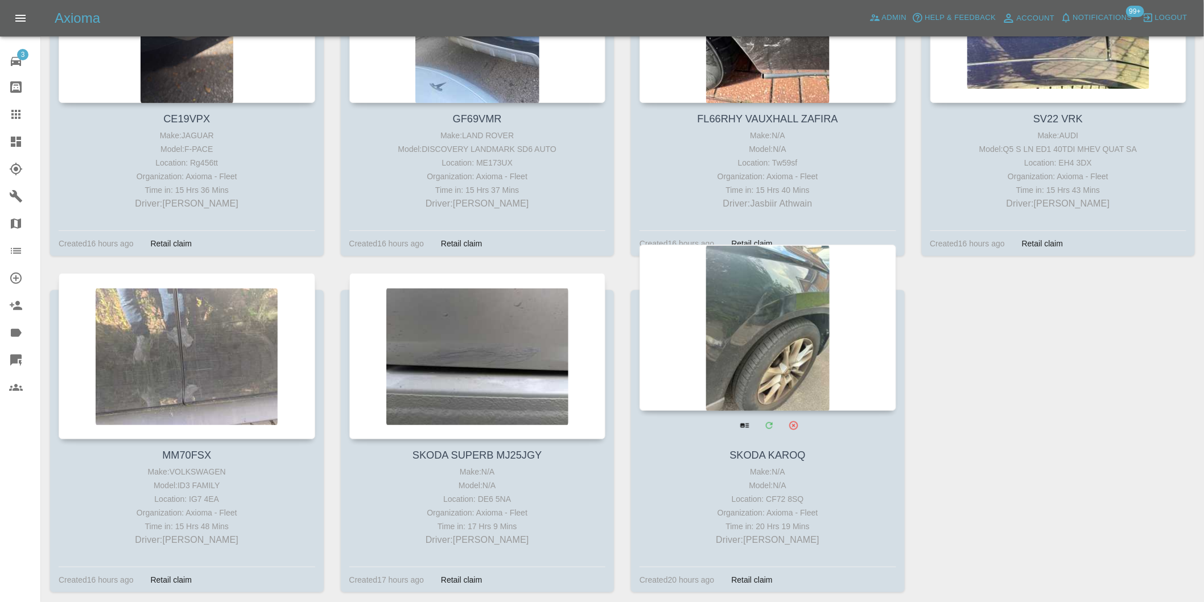
scroll to position [7398, 0]
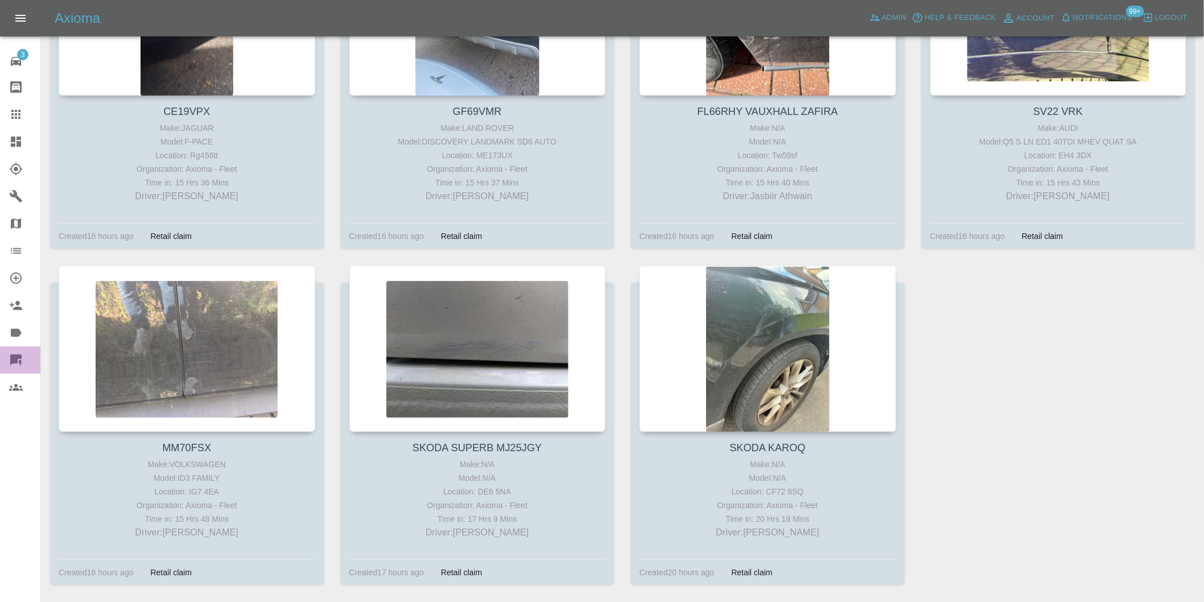
click at [9, 353] on icon at bounding box center [16, 360] width 14 height 14
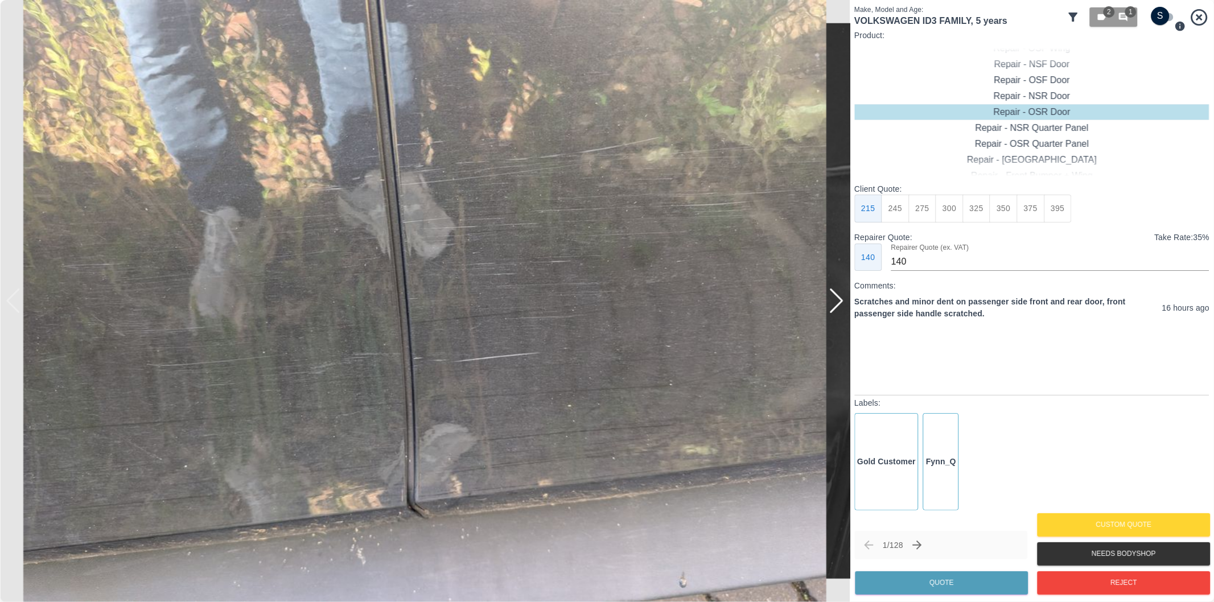
click at [1082, 15] on div "2 1" at bounding box center [1137, 17] width 143 height 25
click at [1074, 15] on icon at bounding box center [1073, 17] width 9 height 9
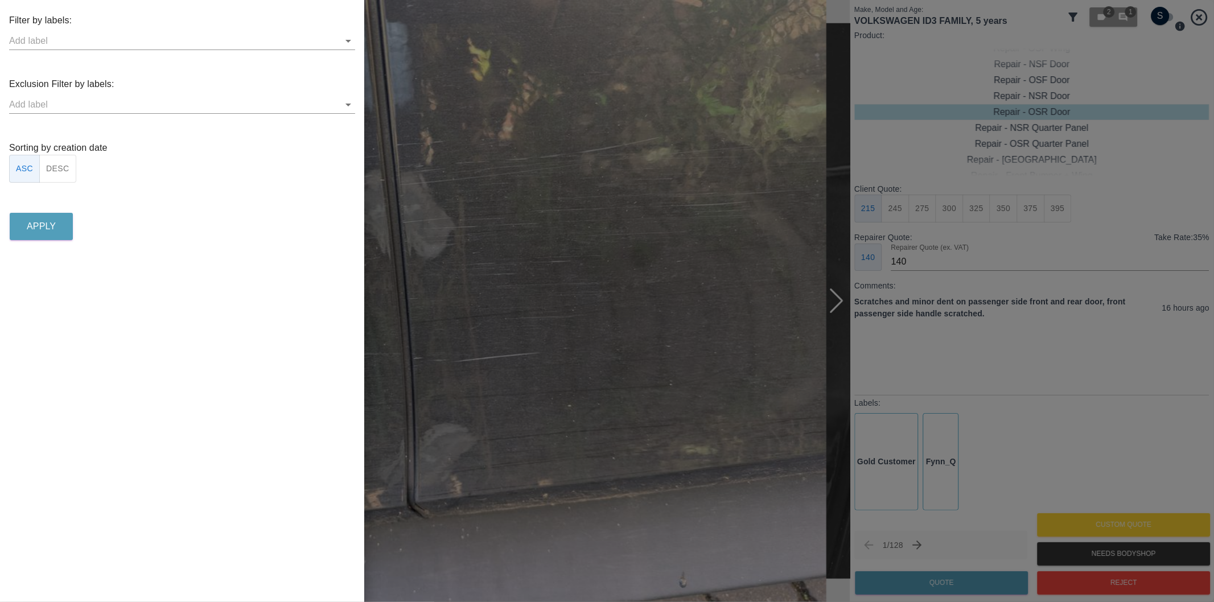
click at [349, 100] on icon "Open" at bounding box center [348, 105] width 14 height 14
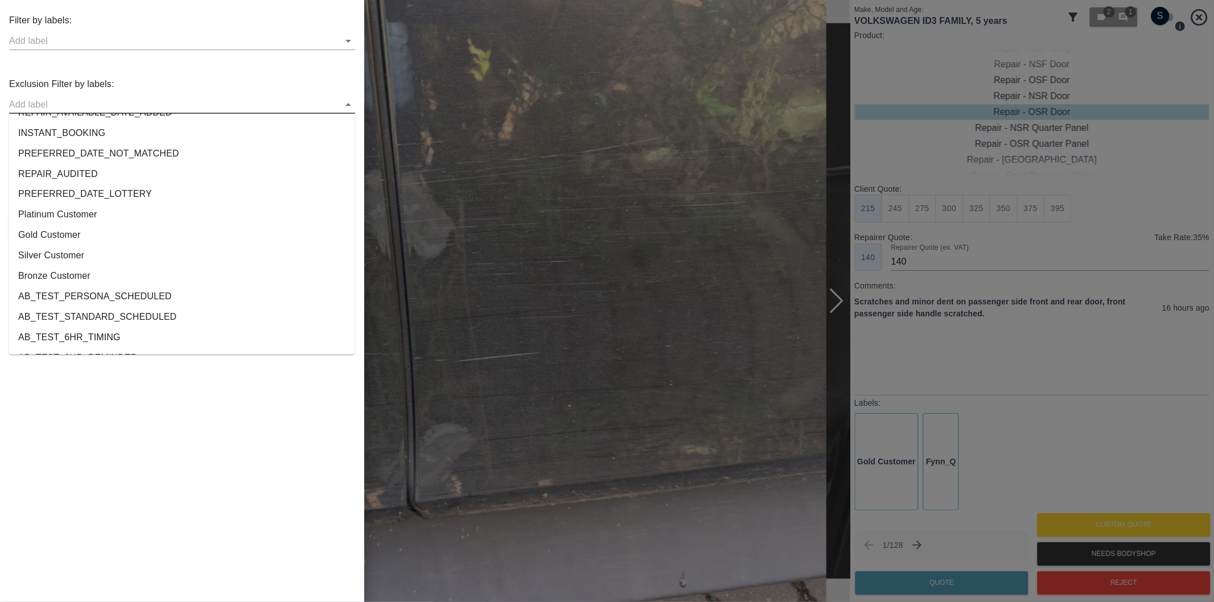
scroll to position [2103, 0]
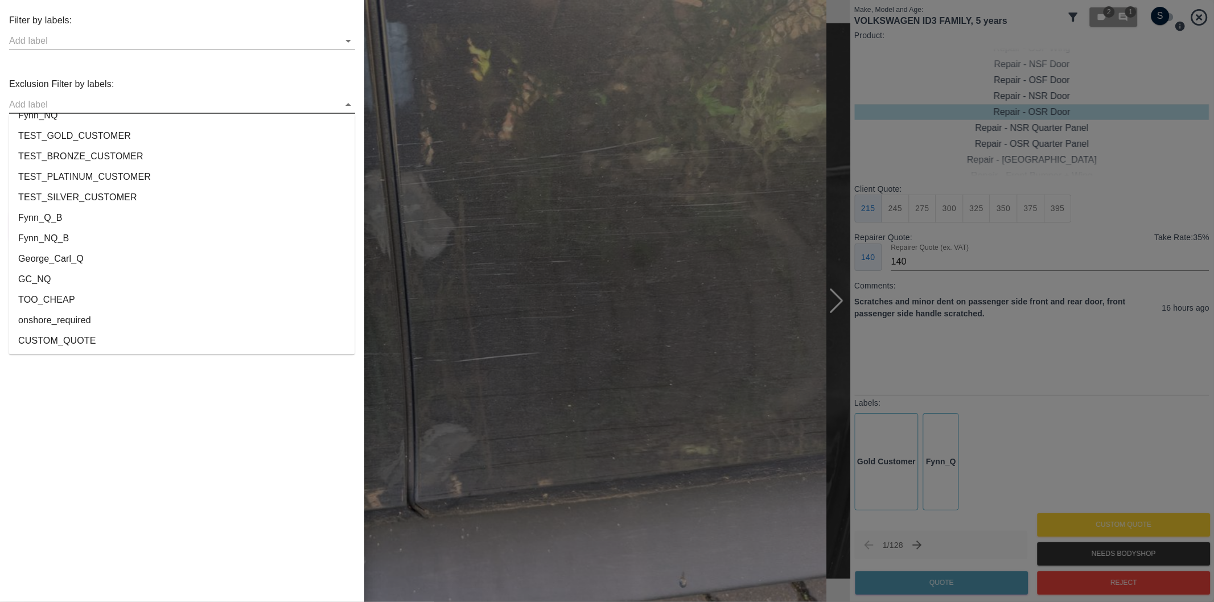
click at [106, 322] on li "onshore_required" at bounding box center [182, 320] width 346 height 20
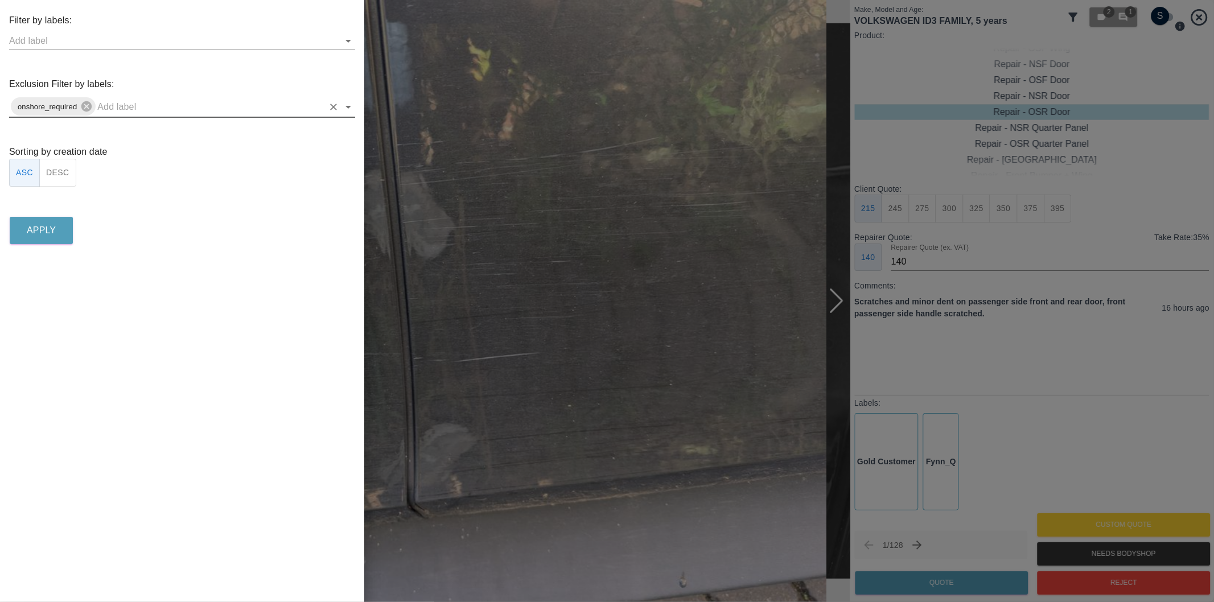
click at [344, 106] on icon "Open" at bounding box center [348, 107] width 14 height 14
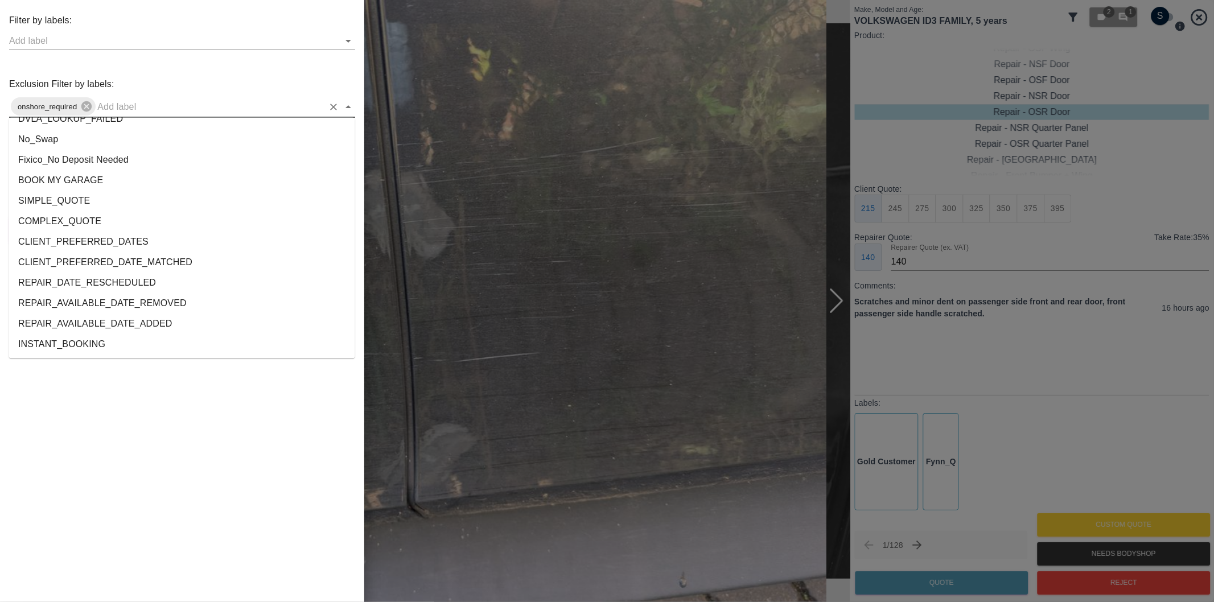
scroll to position [2083, 0]
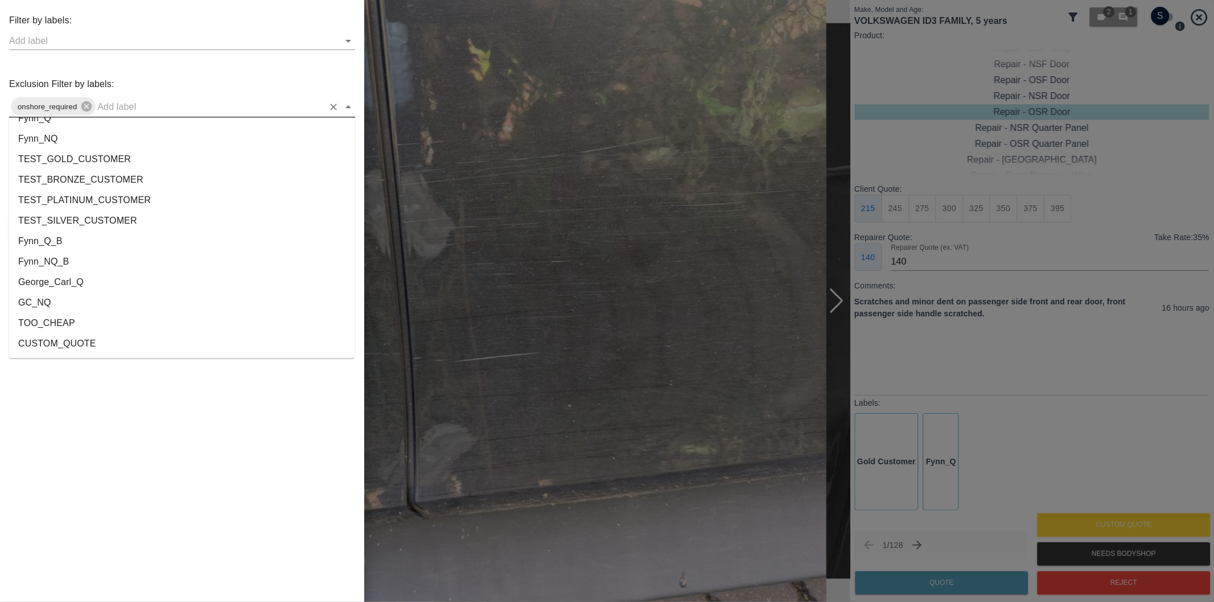
click at [57, 286] on li "George_Carl_Q" at bounding box center [182, 283] width 346 height 20
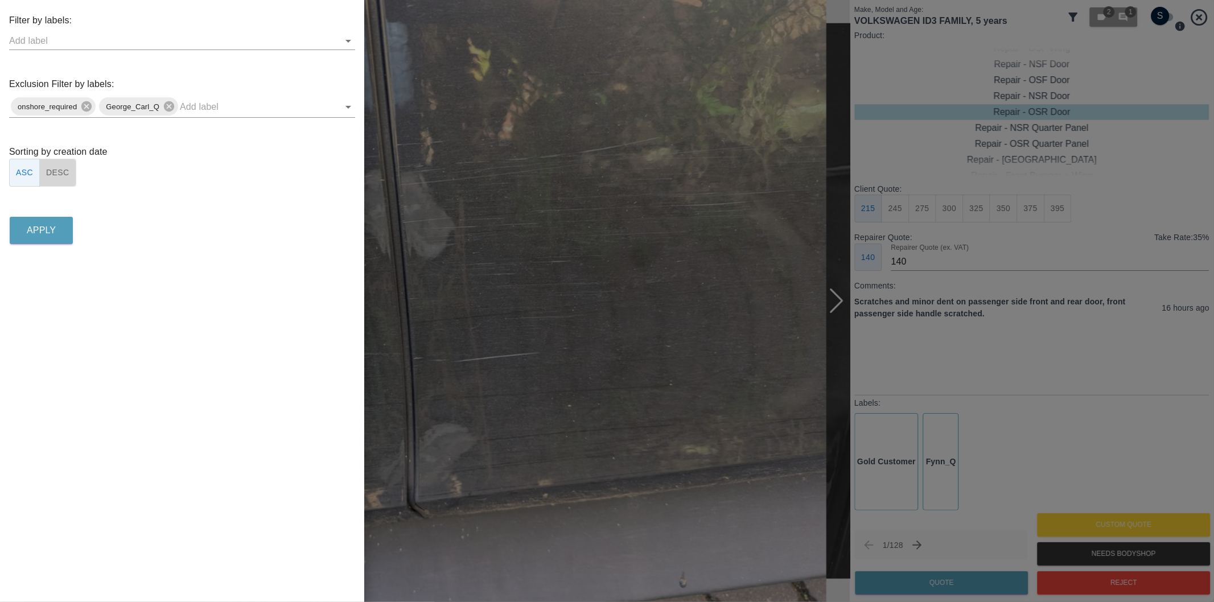
click at [55, 175] on button "DESC" at bounding box center [57, 173] width 37 height 28
click at [61, 224] on button "Apply" at bounding box center [41, 230] width 63 height 27
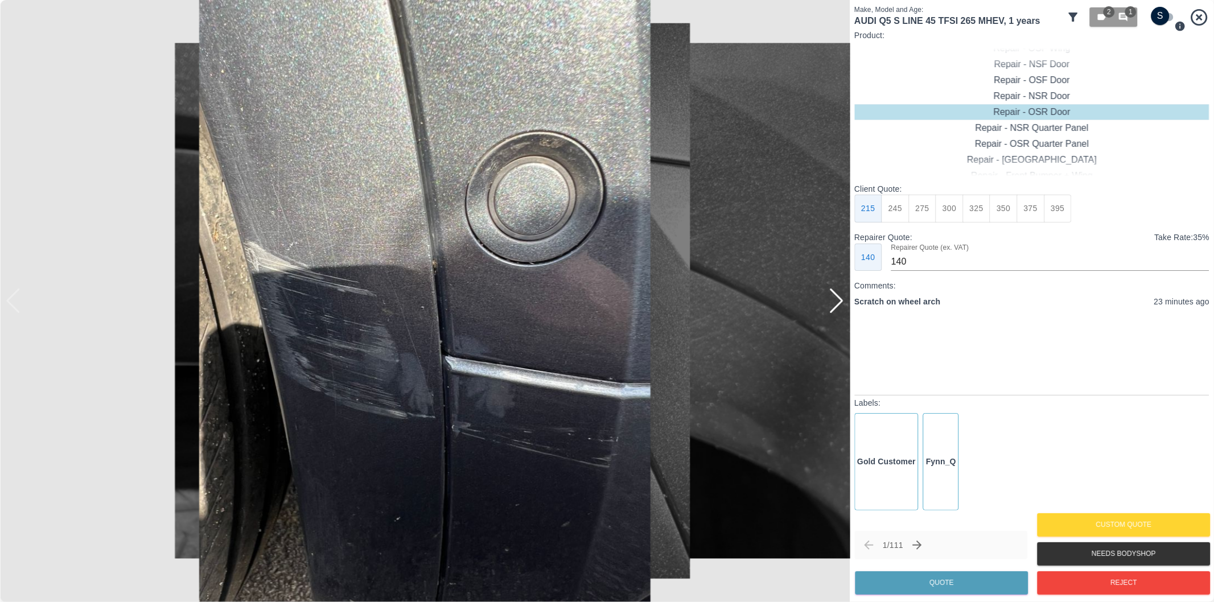
click at [834, 300] on div at bounding box center [836, 301] width 15 height 25
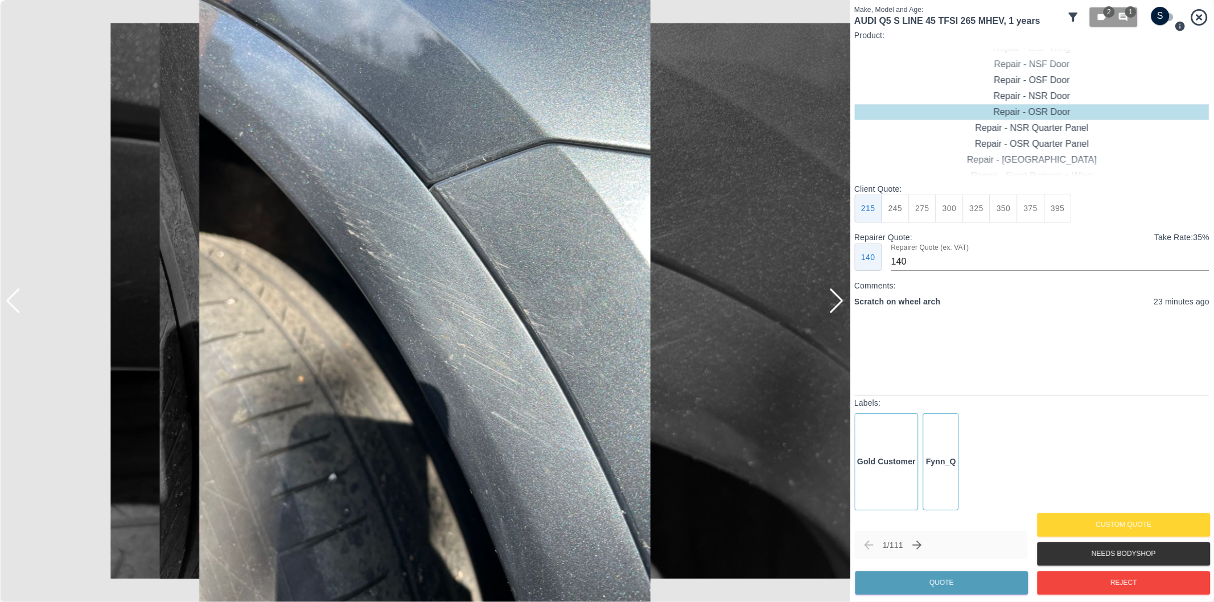
click at [834, 300] on div at bounding box center [836, 301] width 15 height 25
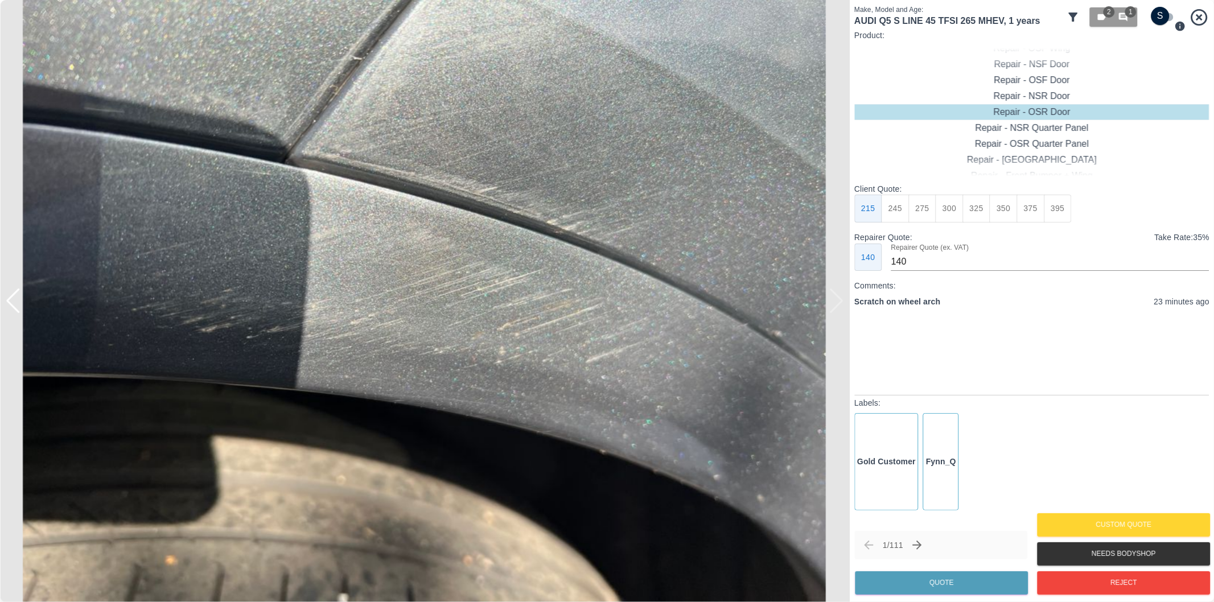
click at [14, 306] on div at bounding box center [13, 301] width 15 height 25
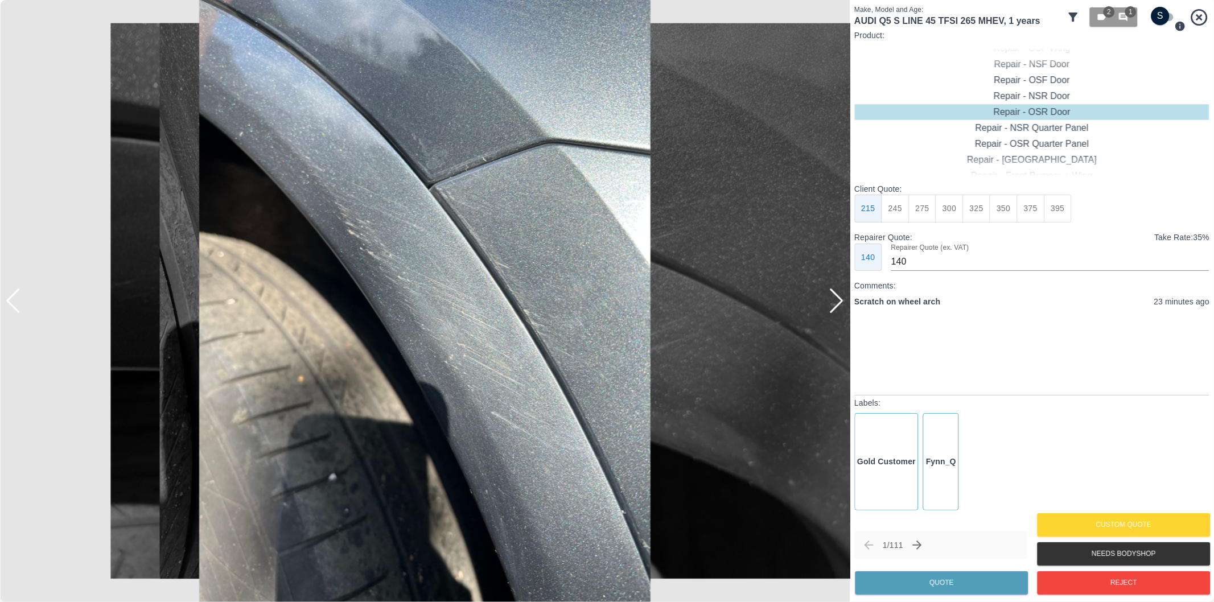
click at [15, 305] on div at bounding box center [13, 301] width 15 height 25
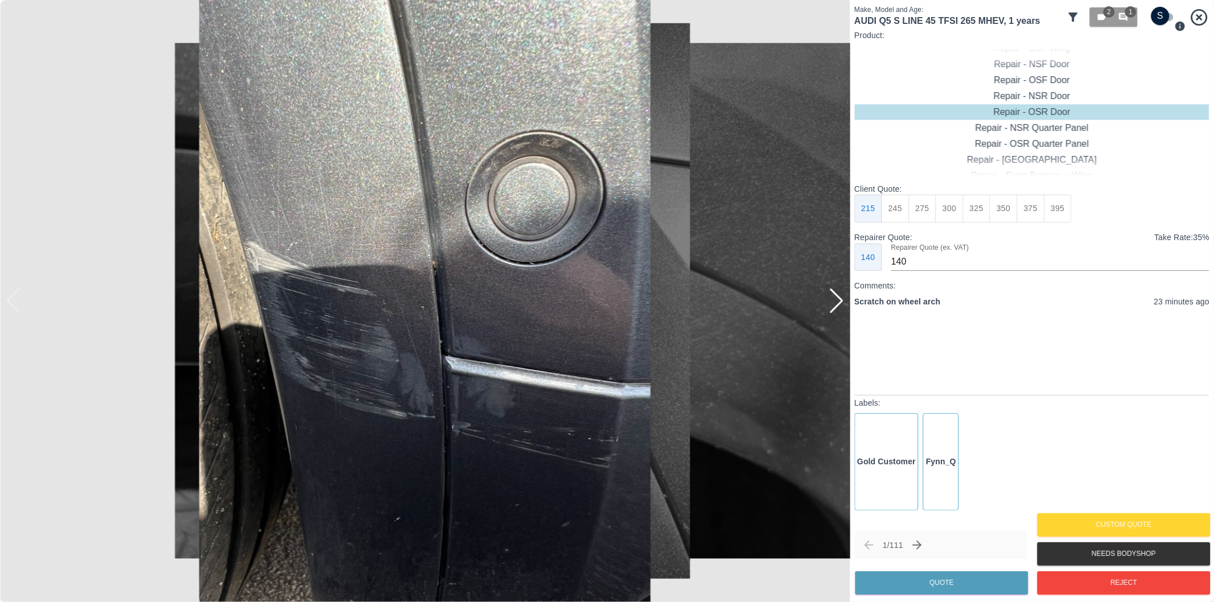
click at [15, 305] on img at bounding box center [425, 301] width 850 height 602
click at [839, 305] on div at bounding box center [836, 301] width 15 height 25
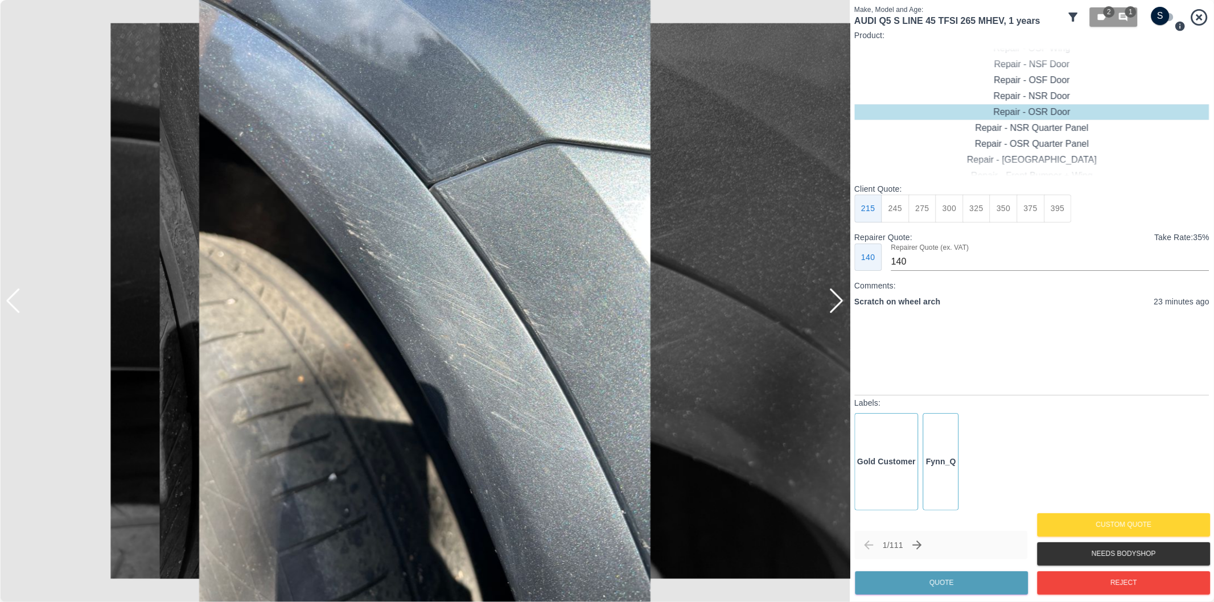
click at [839, 305] on div at bounding box center [836, 301] width 15 height 25
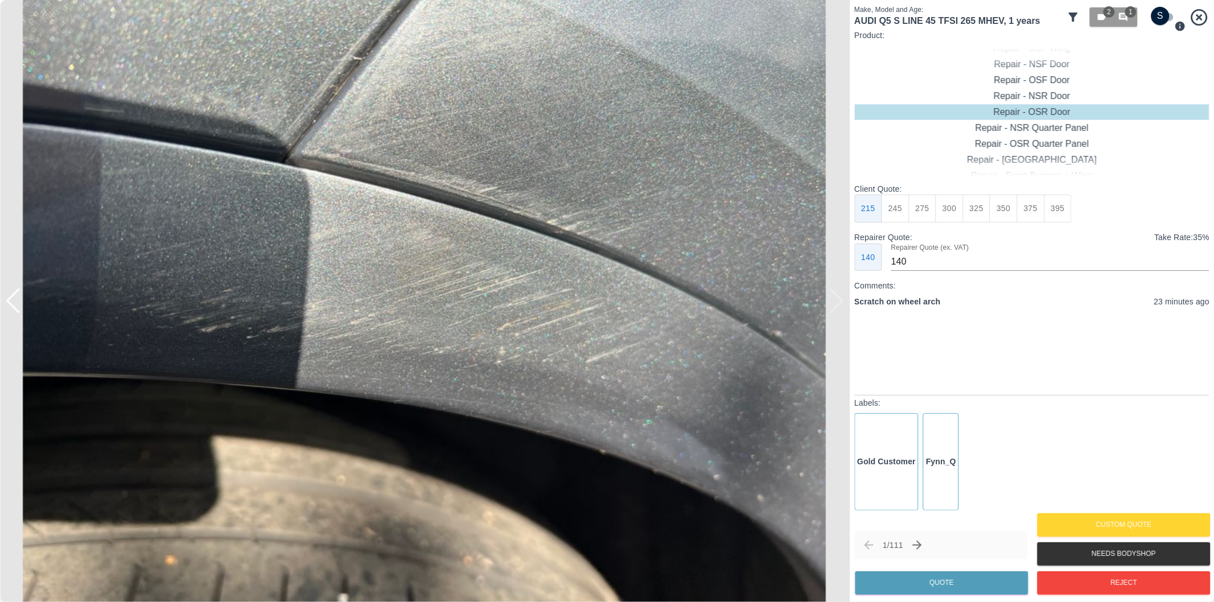
click at [839, 305] on div at bounding box center [425, 301] width 850 height 602
click at [10, 304] on div at bounding box center [5, 301] width 11 height 602
click at [14, 302] on div at bounding box center [13, 301] width 15 height 25
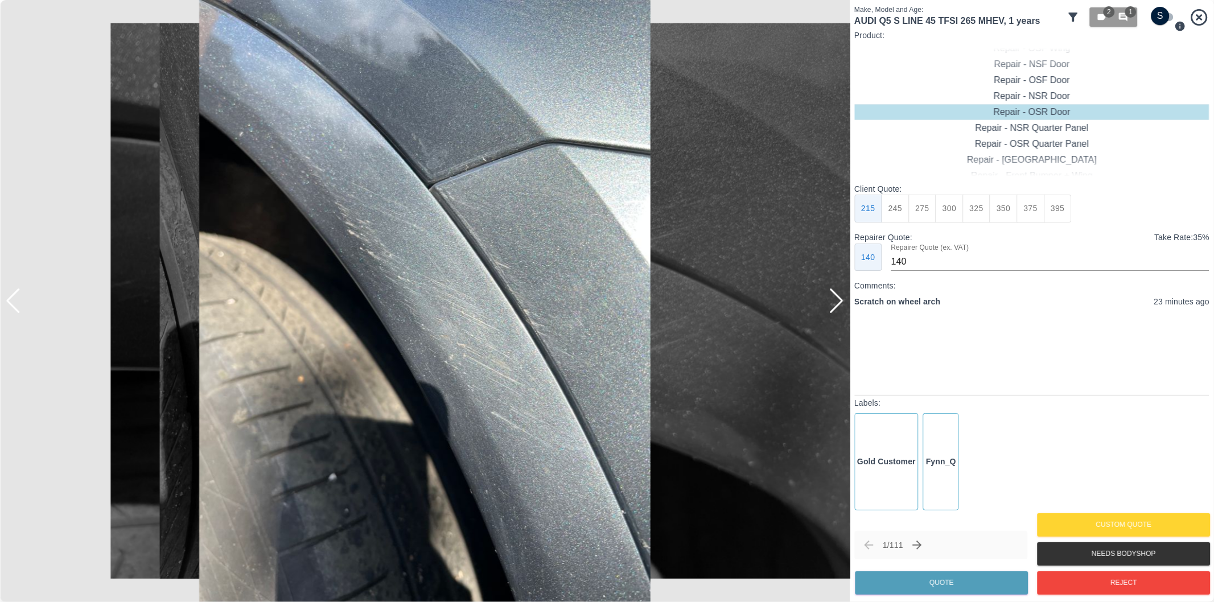
click at [14, 302] on div at bounding box center [13, 301] width 15 height 25
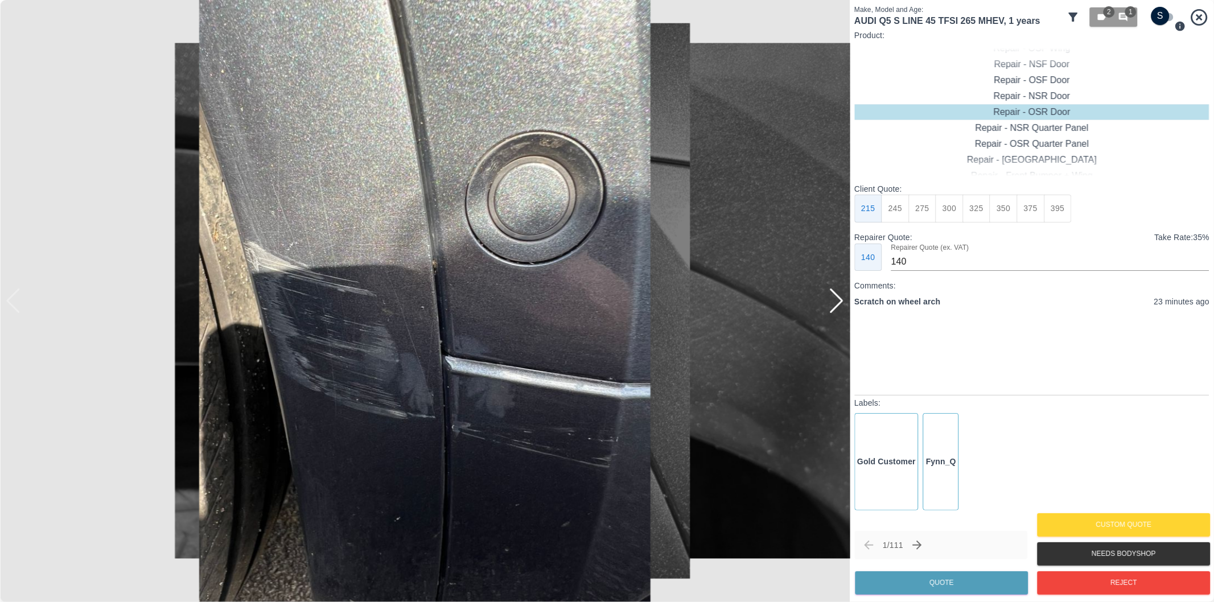
click at [14, 302] on img at bounding box center [425, 301] width 850 height 602
click at [775, 13] on img at bounding box center [425, 301] width 850 height 602
click at [1160, 19] on input "checkbox" at bounding box center [1160, 16] width 55 height 18
checkbox input "true"
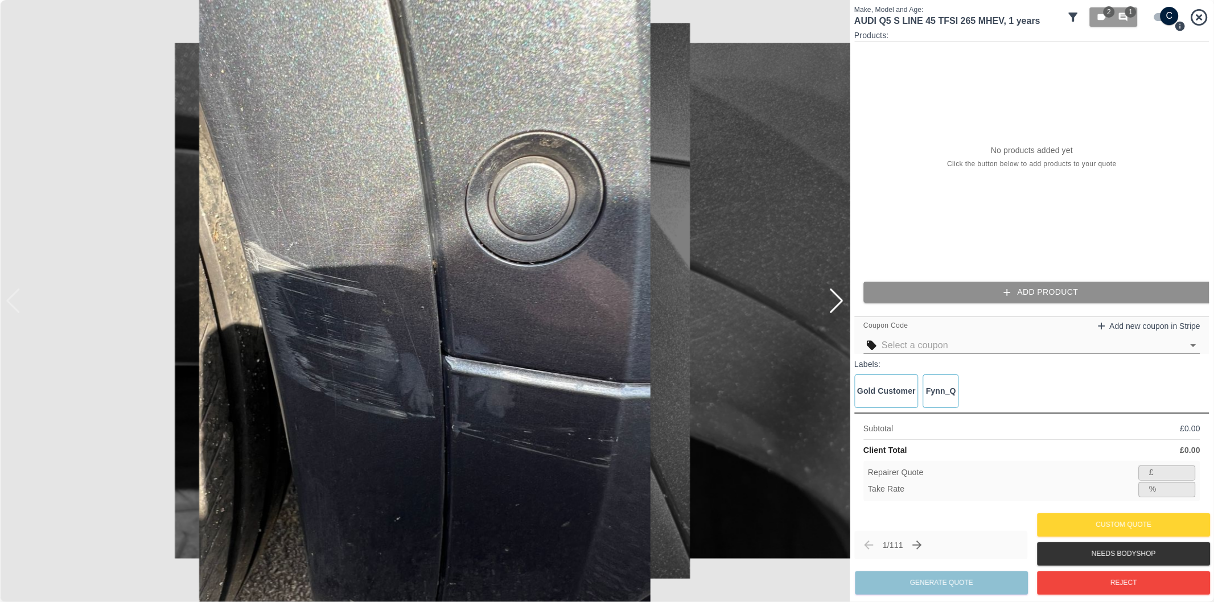
click at [1030, 289] on button "Add Product" at bounding box center [1040, 292] width 355 height 21
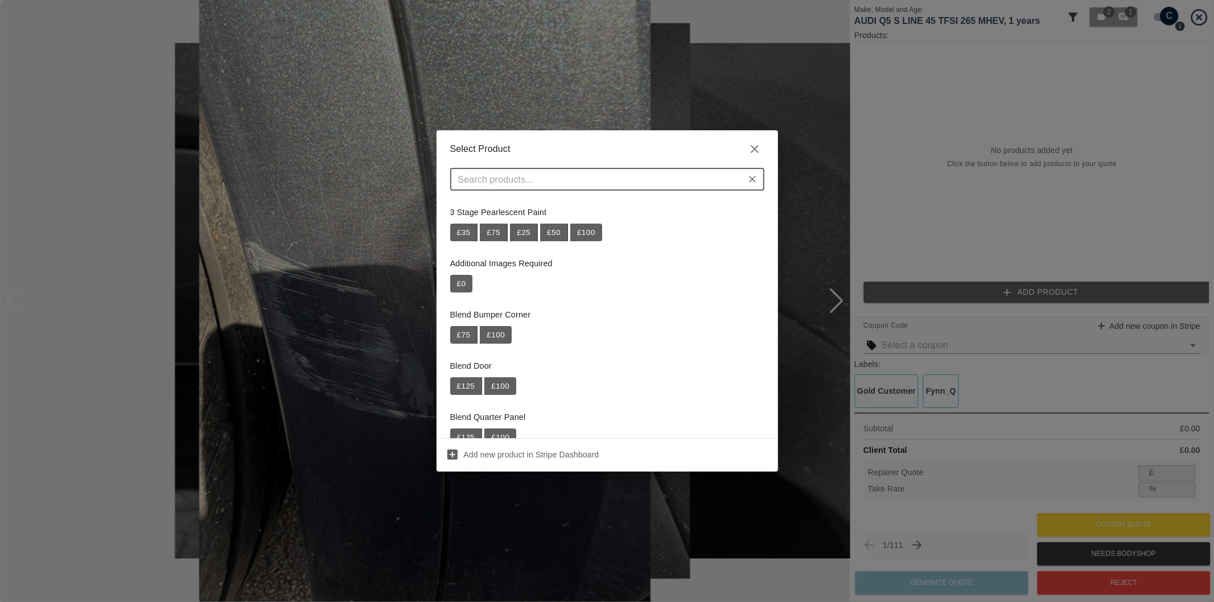
click at [594, 184] on input "text" at bounding box center [598, 179] width 289 height 16
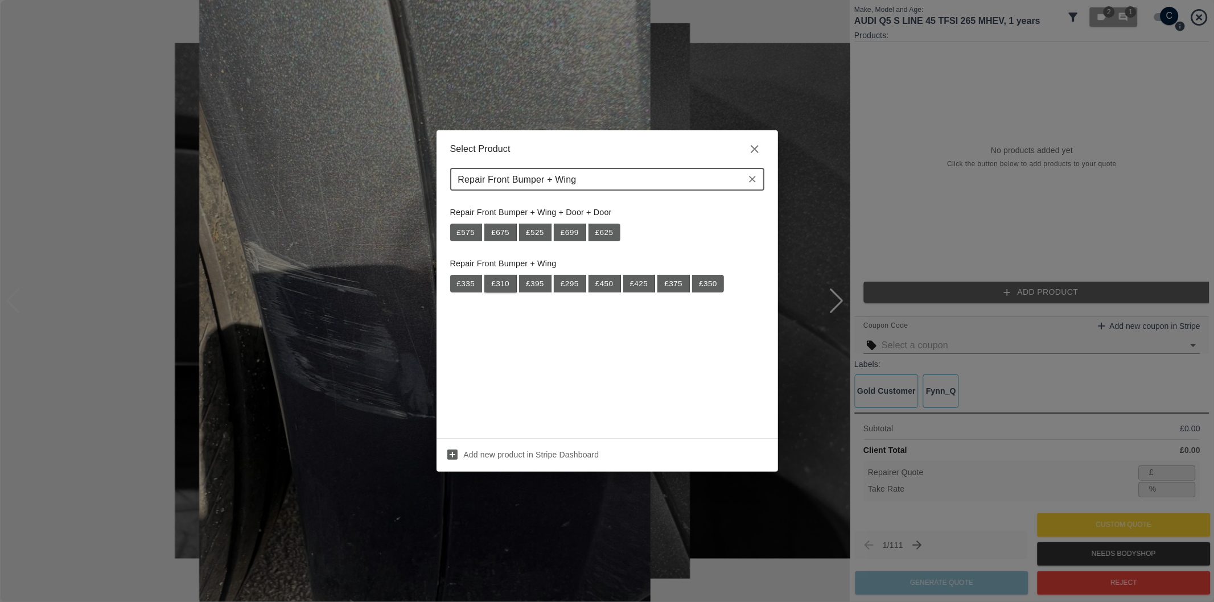
type input "Repair Front Bumper + Wing"
click at [500, 286] on button "£ 310" at bounding box center [500, 284] width 32 height 18
type input "201"
type input "35.2"
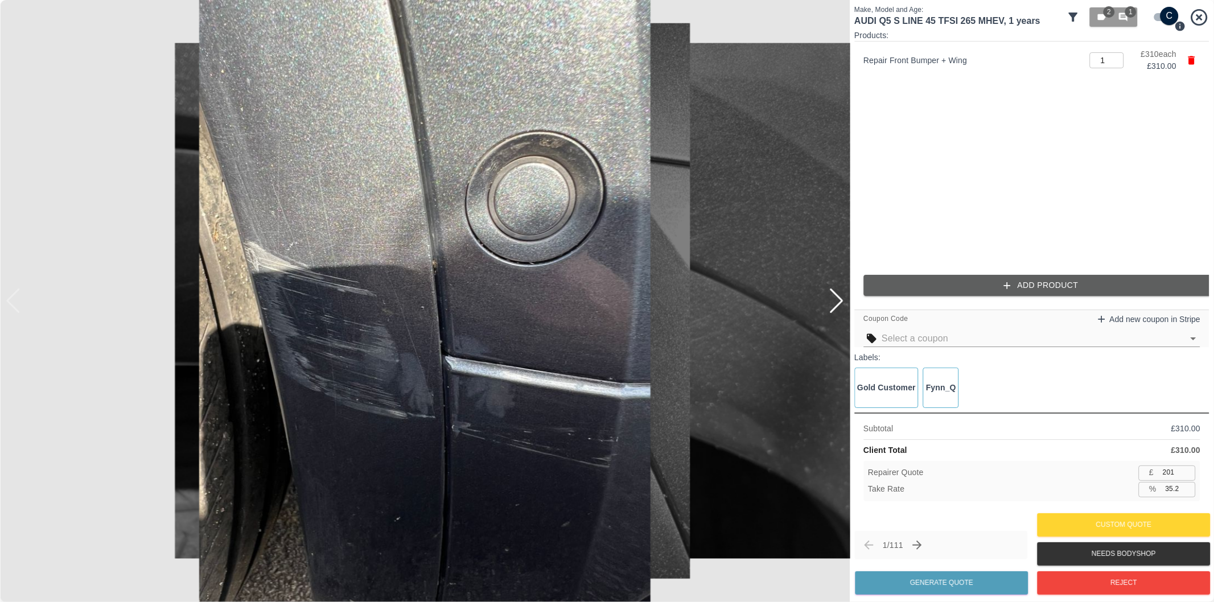
click at [996, 288] on button "Add Product" at bounding box center [1040, 285] width 355 height 21
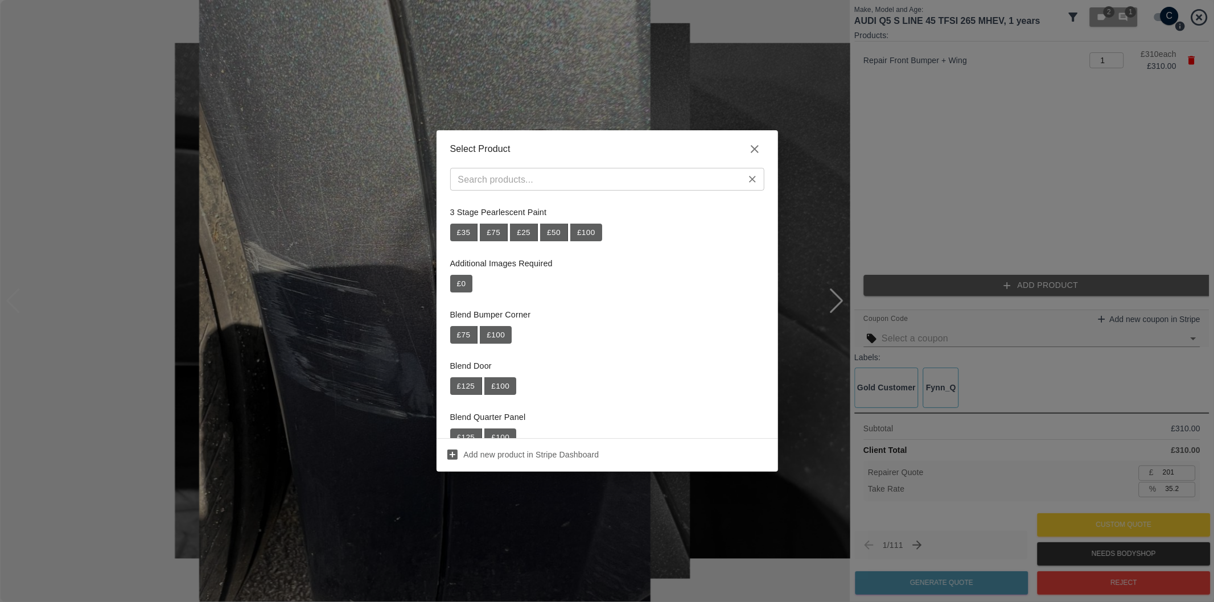
click at [599, 184] on input "text" at bounding box center [598, 179] width 289 height 16
paste input "Repair OSF Wheel Arch Trim"
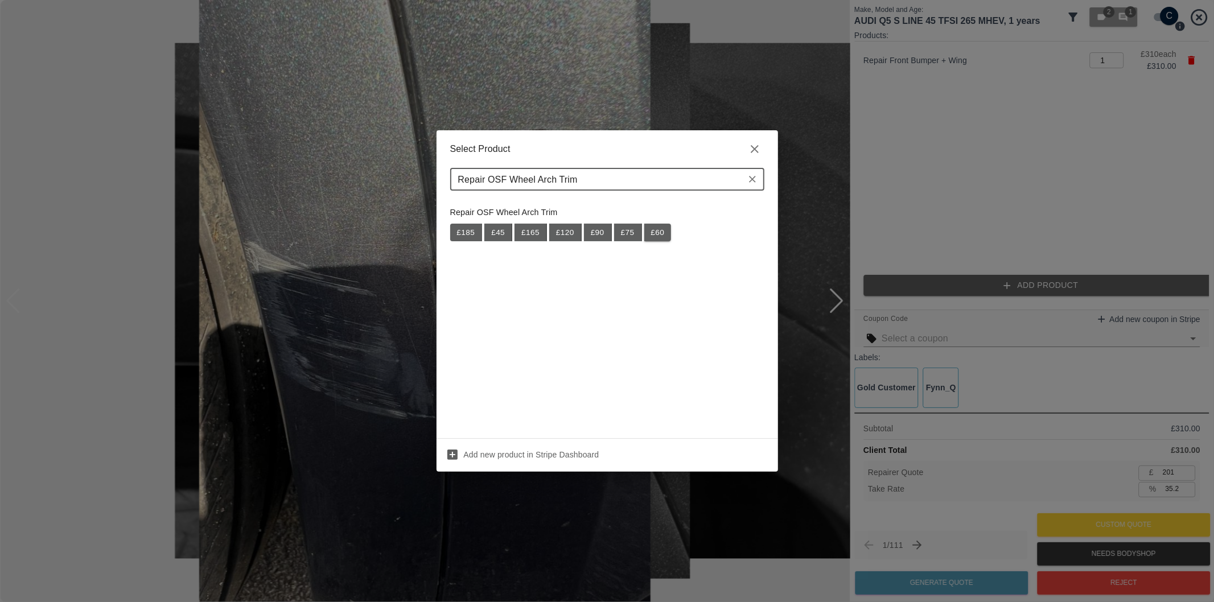
type input "Repair OSF Wheel Arch Trim"
click at [661, 237] on button "£ 60" at bounding box center [657, 233] width 27 height 18
type input "240"
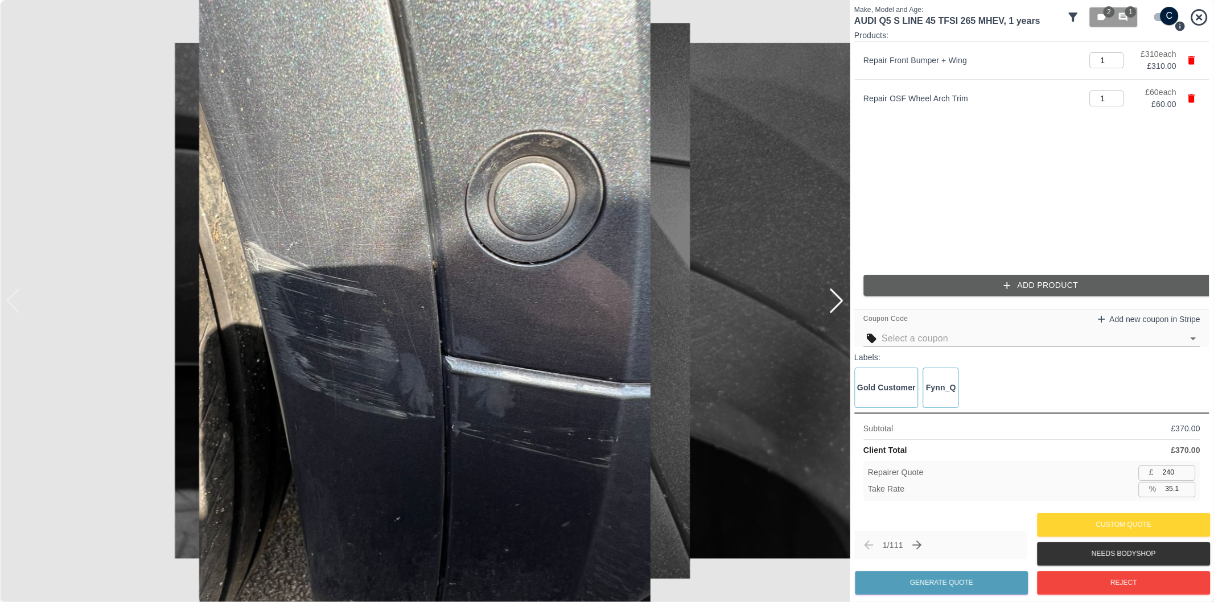
click at [997, 289] on button "Add Product" at bounding box center [1040, 285] width 355 height 21
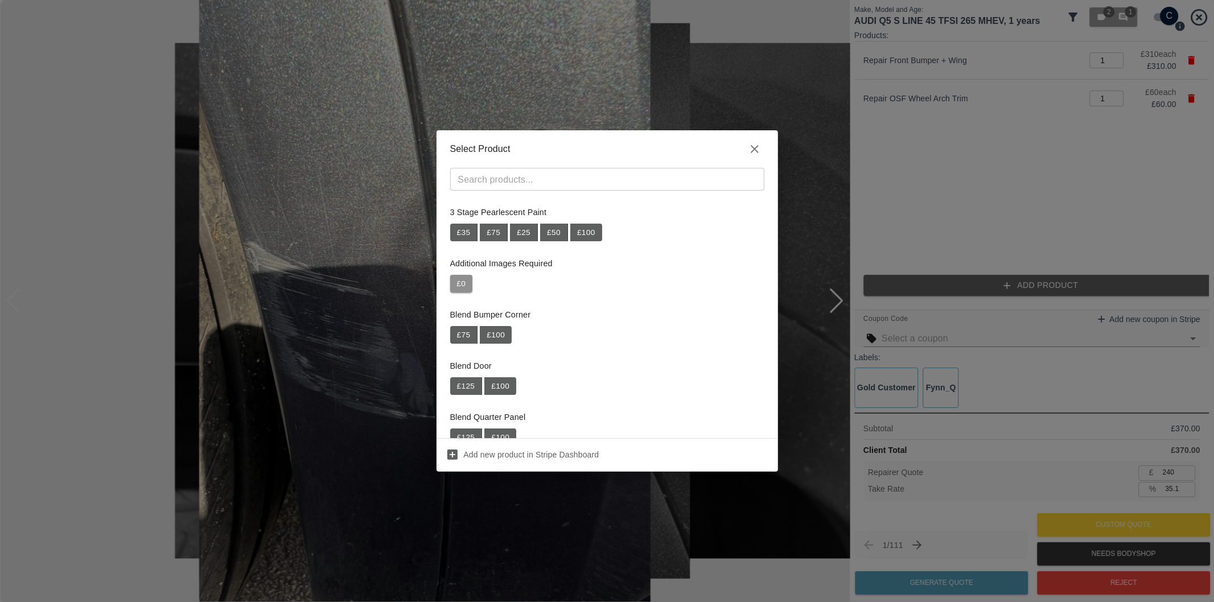
click at [460, 280] on button "£ 0" at bounding box center [461, 284] width 23 height 18
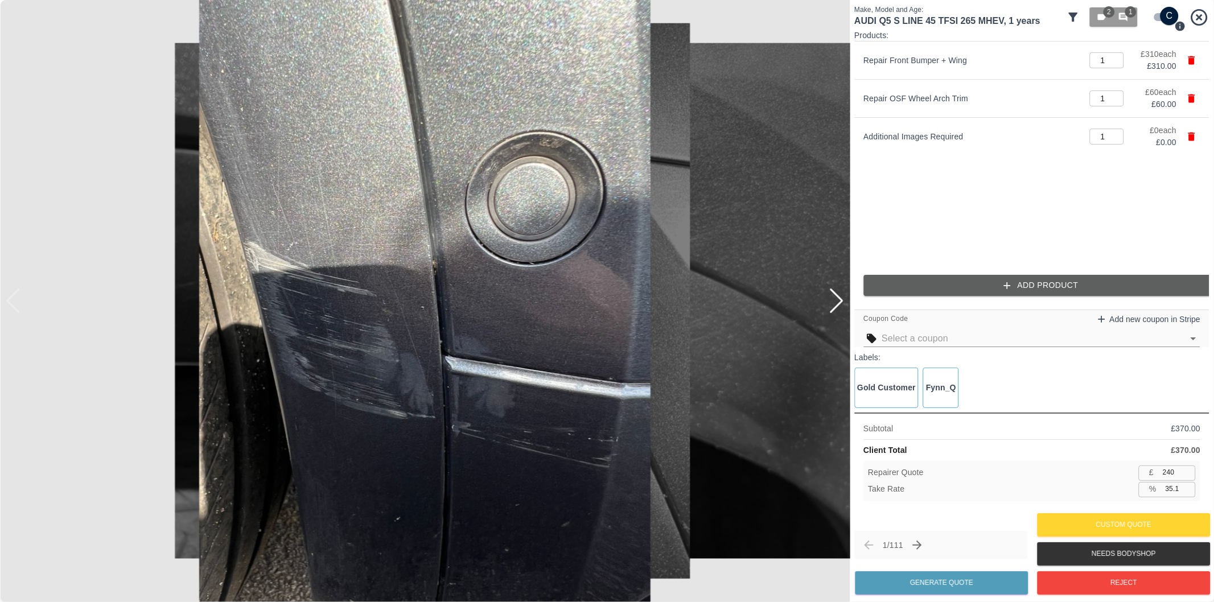
click at [1172, 490] on input "35.1" at bounding box center [1178, 489] width 35 height 14
type input "37.1"
type input "232"
type input "37.3"
click at [978, 584] on button "Generate Quote" at bounding box center [941, 582] width 173 height 23
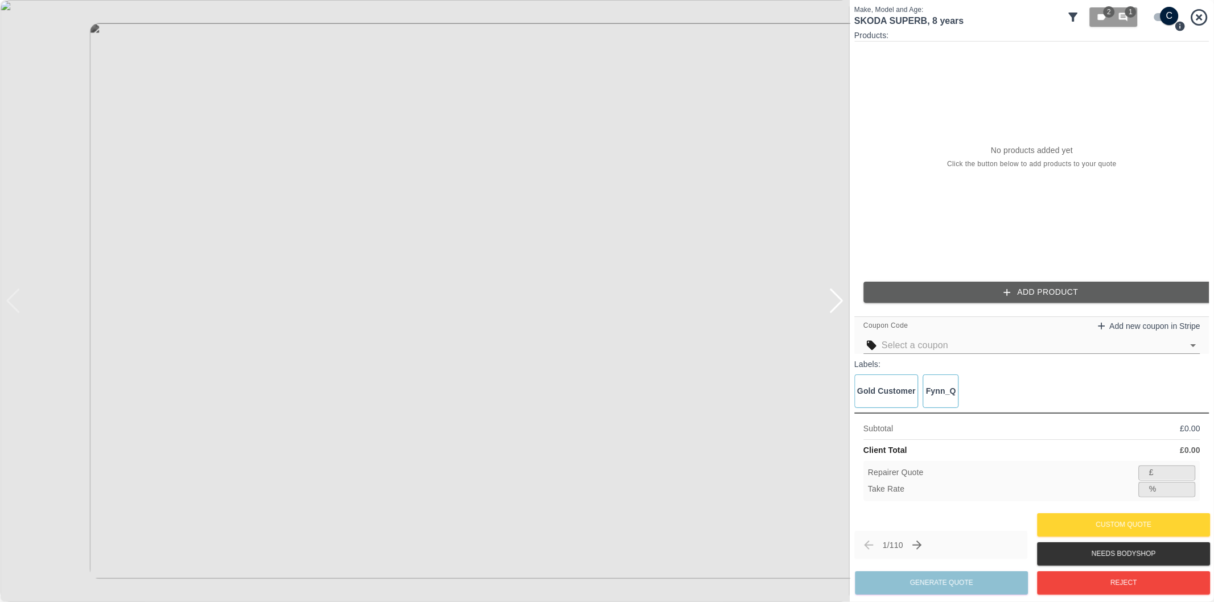
click at [839, 306] on div at bounding box center [836, 301] width 15 height 25
click at [839, 306] on img at bounding box center [425, 301] width 850 height 602
click at [26, 306] on img at bounding box center [425, 301] width 850 height 602
click at [1167, 15] on input "checkbox" at bounding box center [1169, 16] width 55 height 18
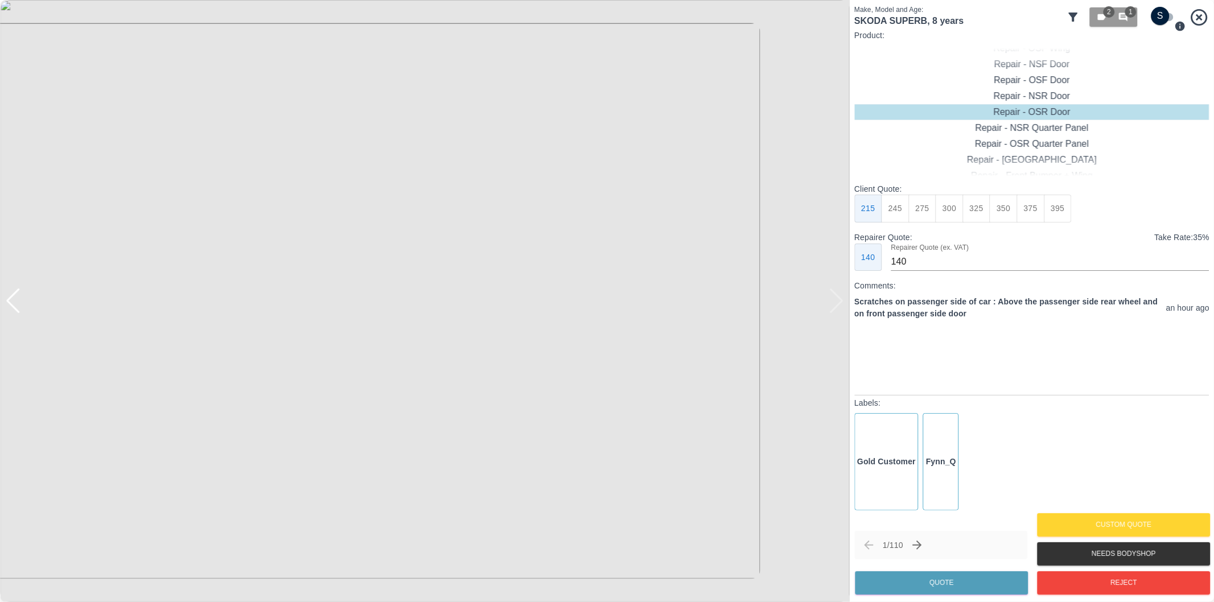
click at [15, 303] on div at bounding box center [13, 301] width 15 height 25
click at [476, 275] on img at bounding box center [425, 301] width 850 height 602
click at [466, 275] on img at bounding box center [271, 380] width 2549 height 1806
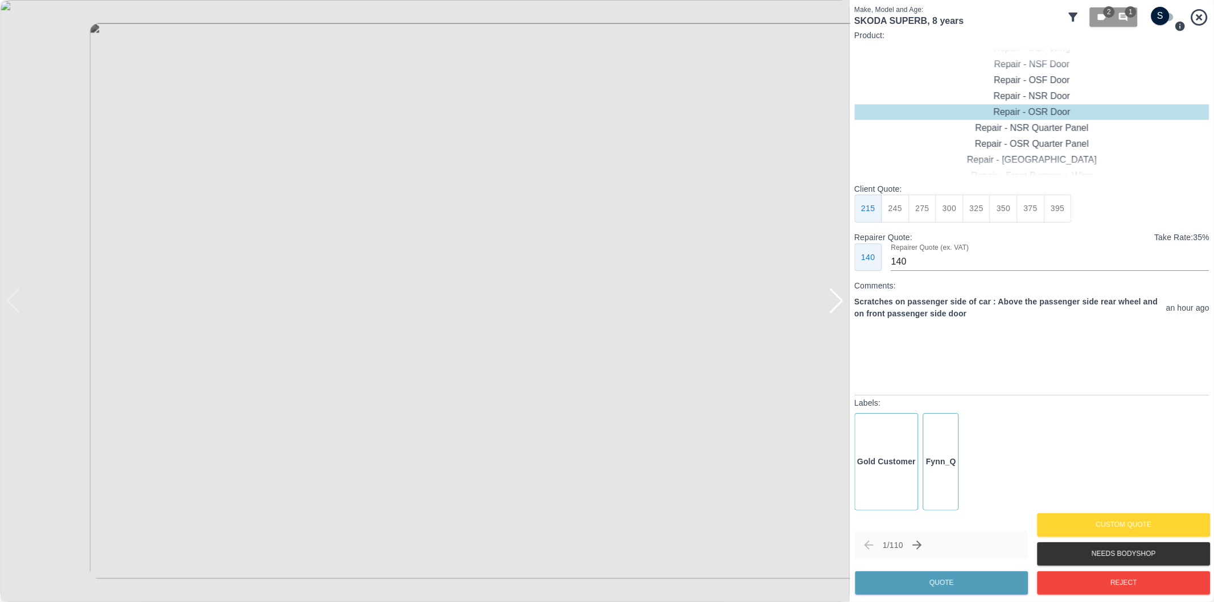
click at [837, 296] on div at bounding box center [836, 301] width 15 height 25
click at [1163, 14] on input "checkbox" at bounding box center [1160, 16] width 55 height 18
checkbox input "true"
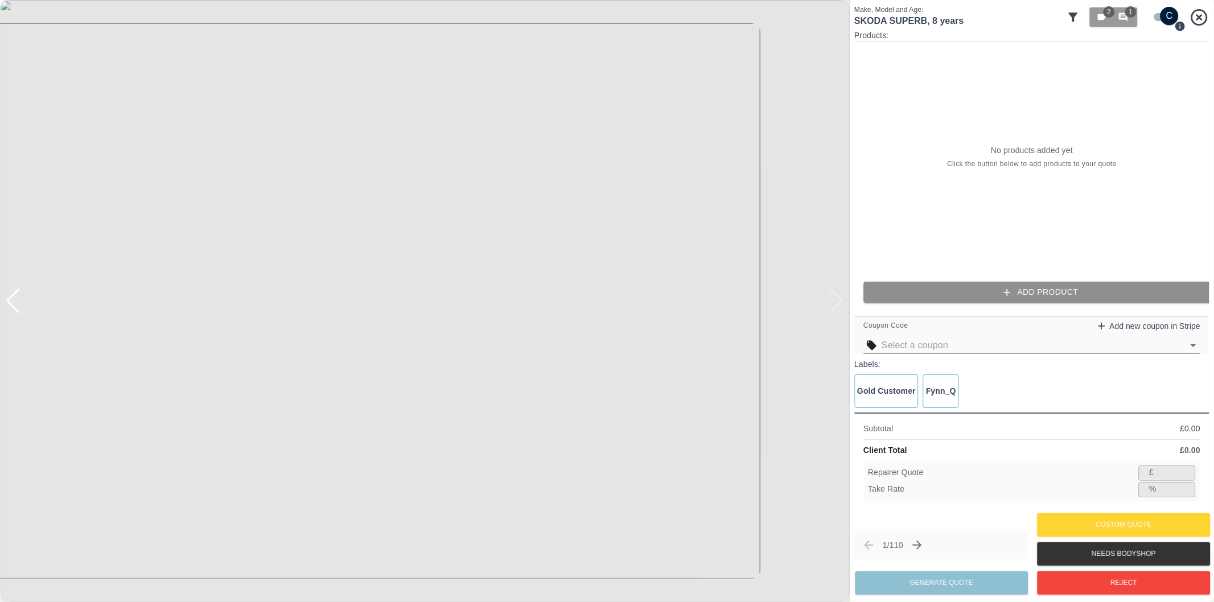
click at [1049, 295] on button "Add Product" at bounding box center [1040, 292] width 355 height 21
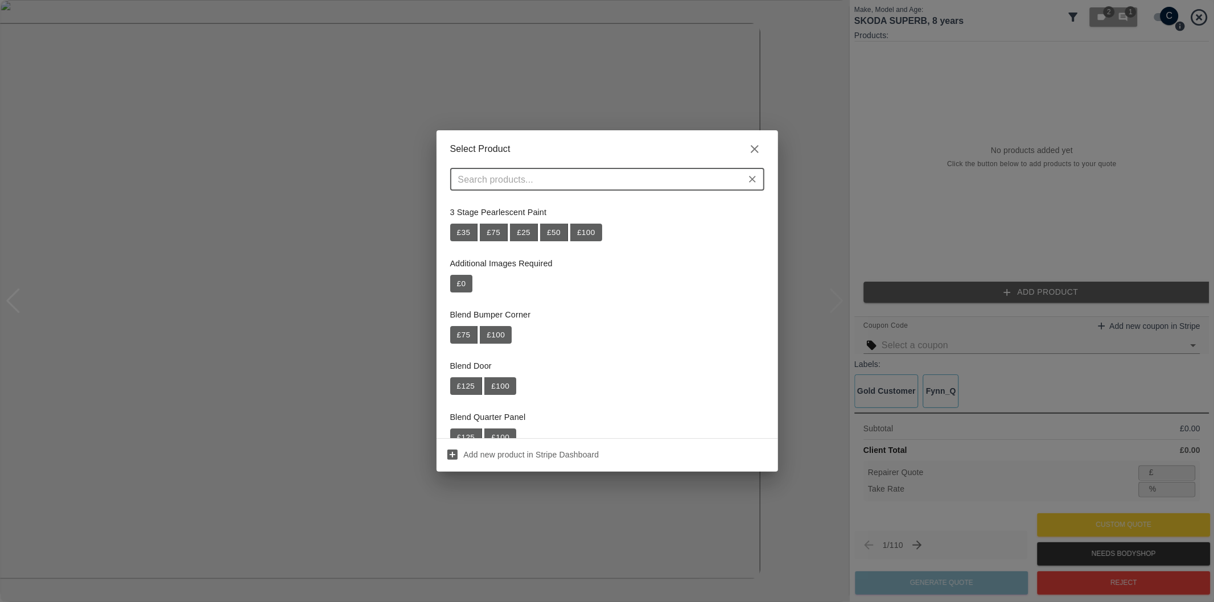
click at [550, 183] on input "text" at bounding box center [598, 179] width 289 height 16
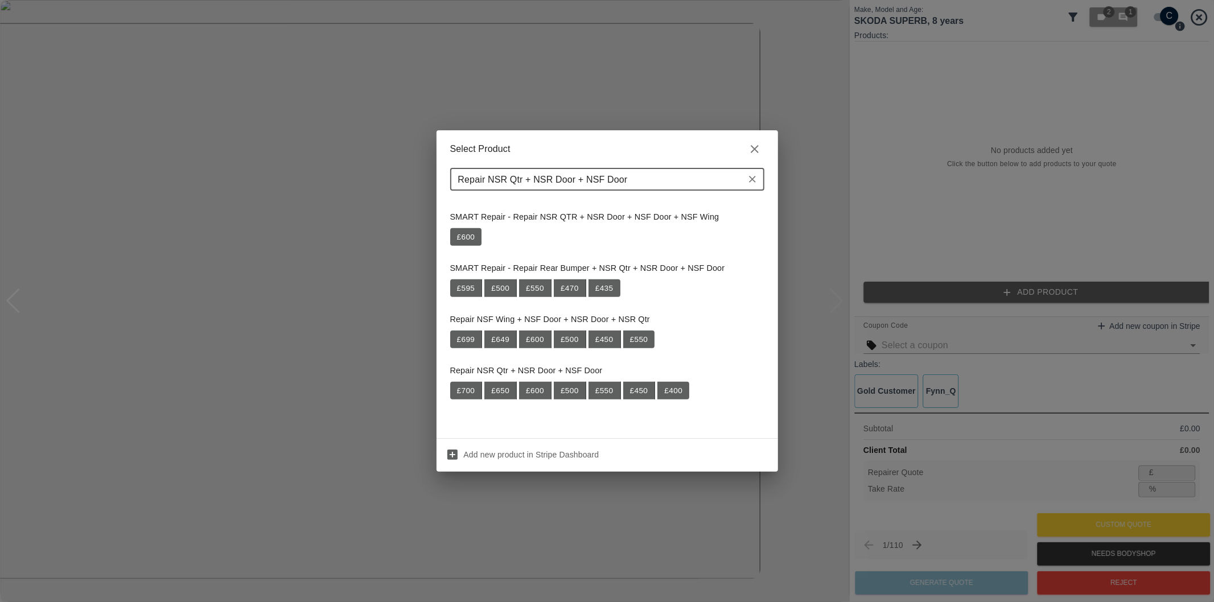
scroll to position [718, 0]
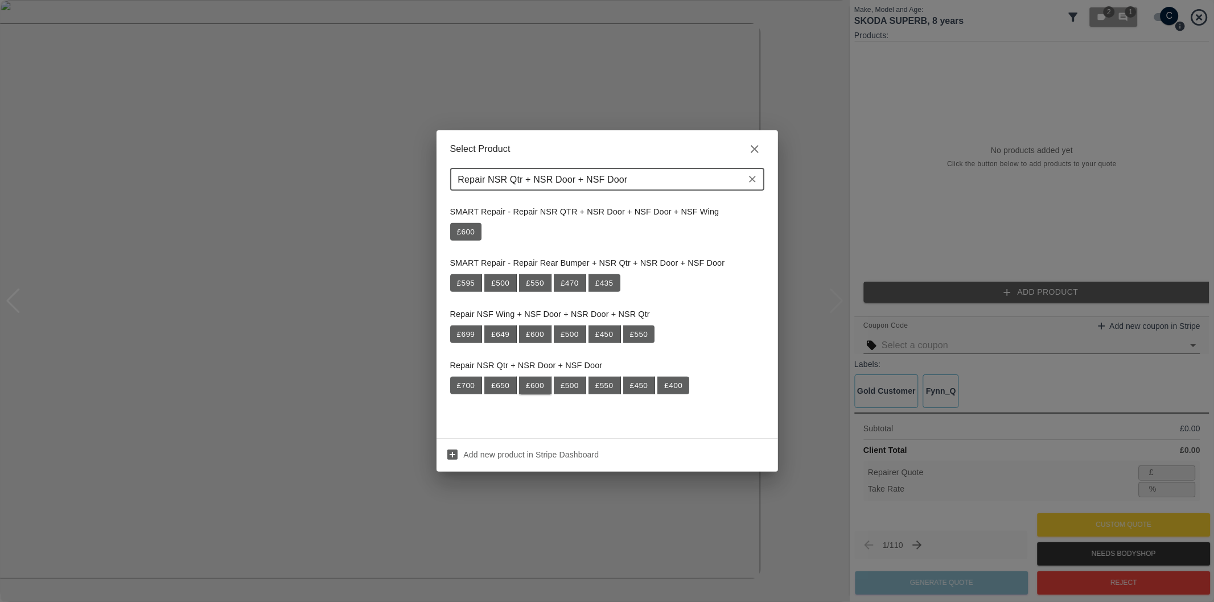
type input "Repair NSR Qtr + NSR Door + NSF Door"
click at [537, 387] on button "£ 600" at bounding box center [535, 386] width 32 height 18
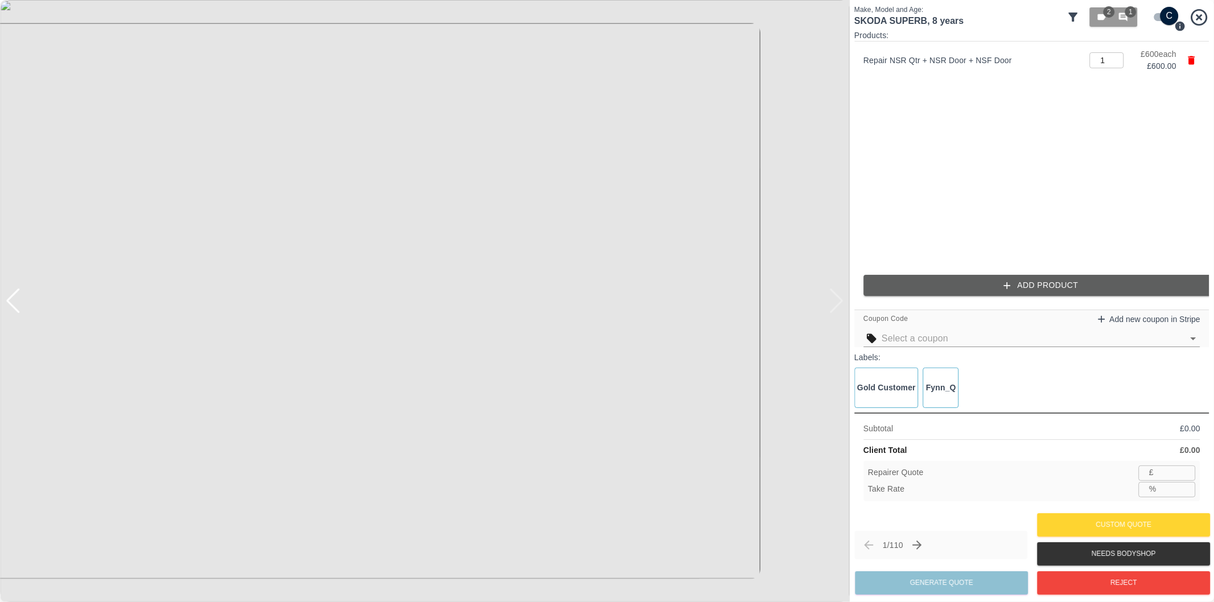
type input "390"
type input "35.0"
click at [18, 308] on div at bounding box center [13, 301] width 15 height 25
click at [999, 285] on button "Add Product" at bounding box center [1040, 285] width 355 height 21
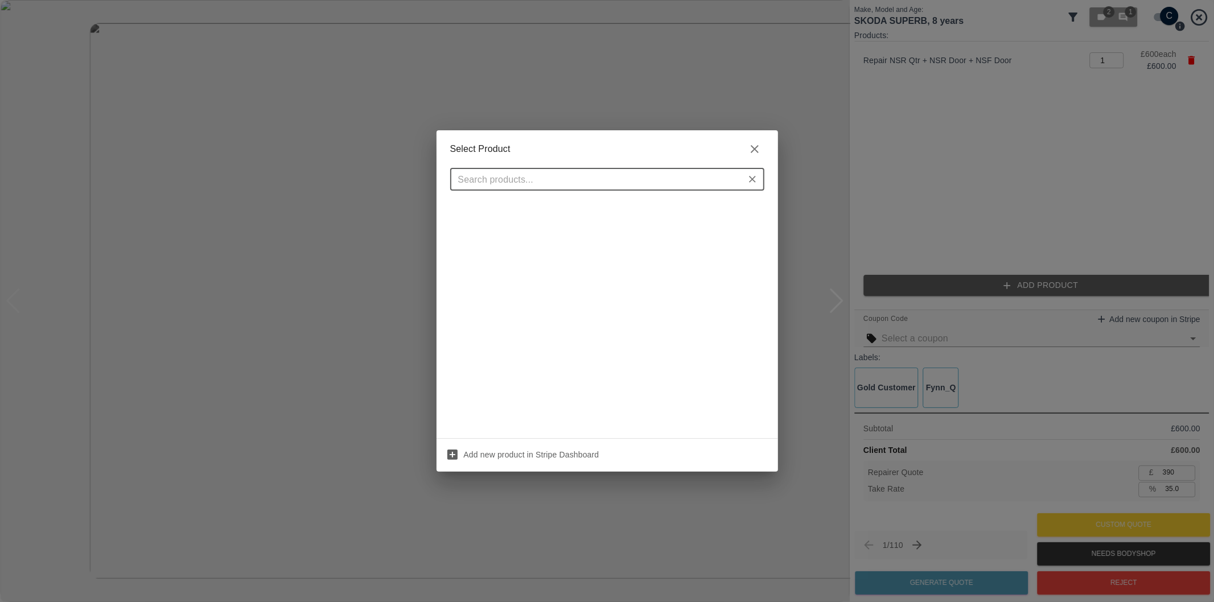
scroll to position [0, 0]
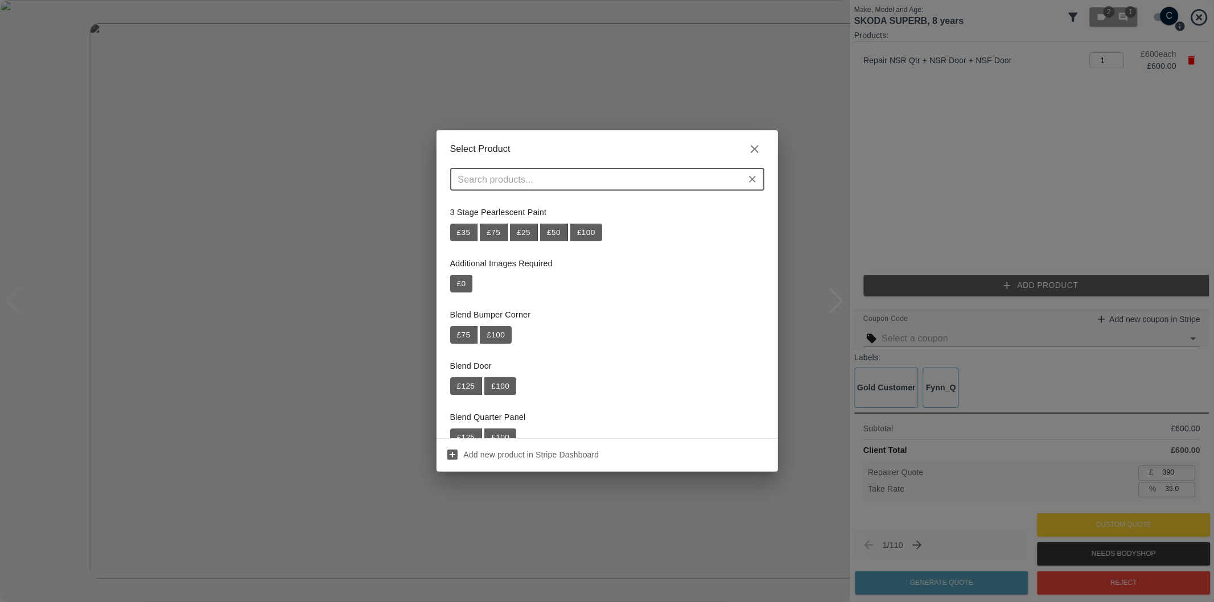
click at [571, 181] on input "text" at bounding box center [598, 179] width 289 height 16
click at [584, 191] on div "​" at bounding box center [606, 184] width 341 height 32
click at [584, 179] on input "text" at bounding box center [598, 179] width 289 height 16
paste input "Repair Door Handle"
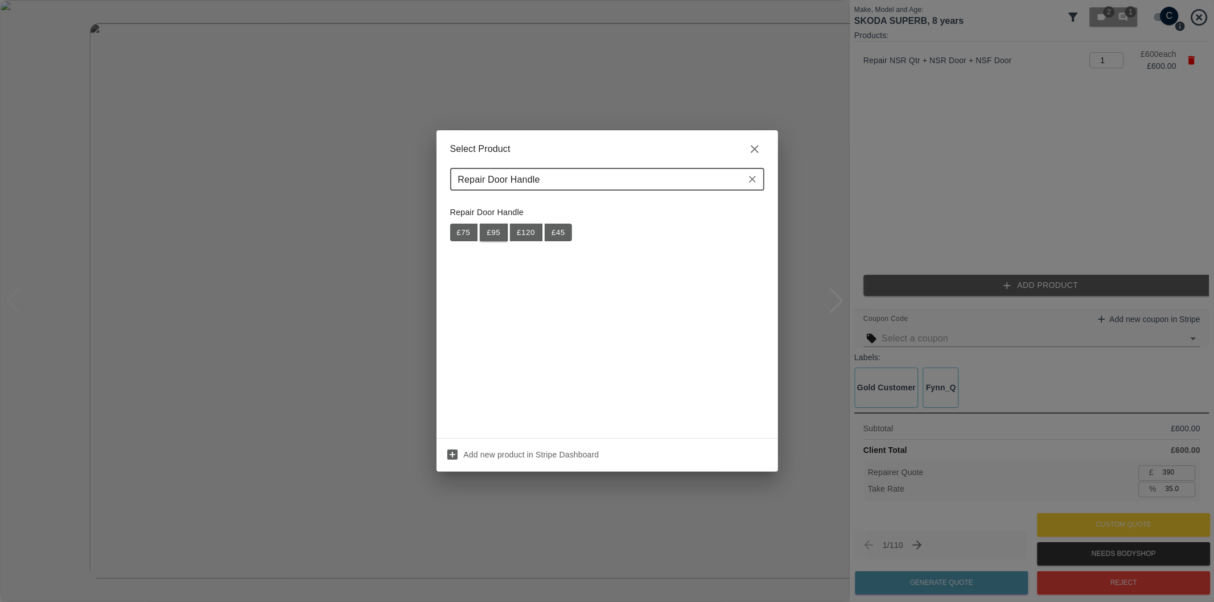
type input "Repair Door Handle"
click at [494, 236] on button "£ 95" at bounding box center [494, 233] width 28 height 18
type input "451"
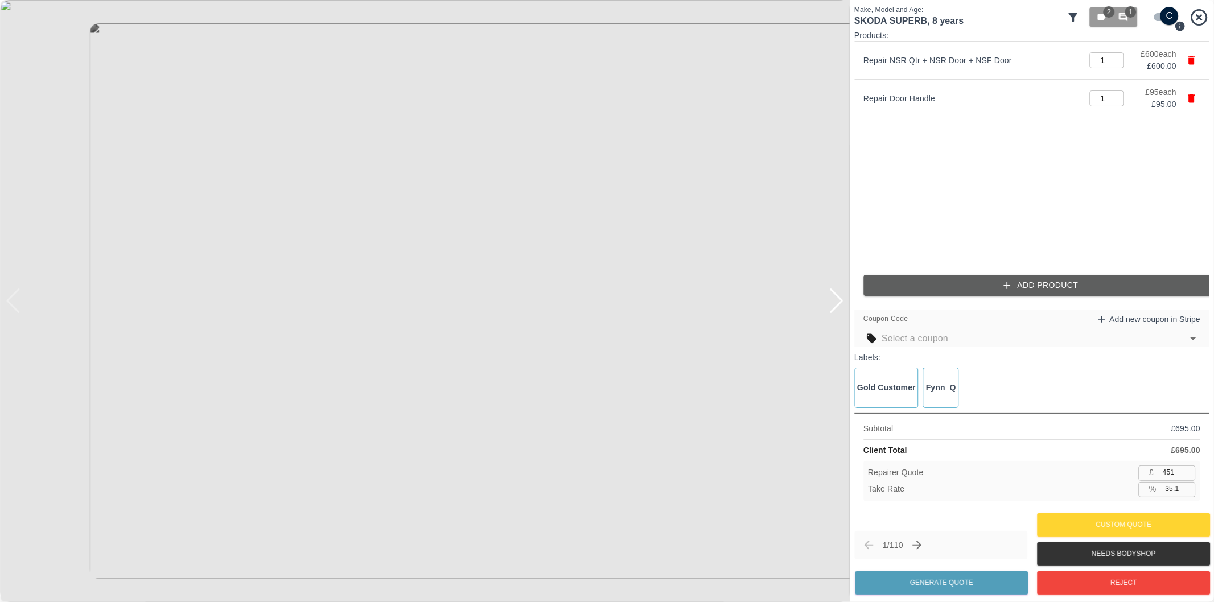
click at [1172, 492] on input "35.1" at bounding box center [1178, 489] width 35 height 14
type input "37.1"
type input "437"
type input "37.1"
click at [974, 579] on button "Generate Quote" at bounding box center [941, 582] width 173 height 23
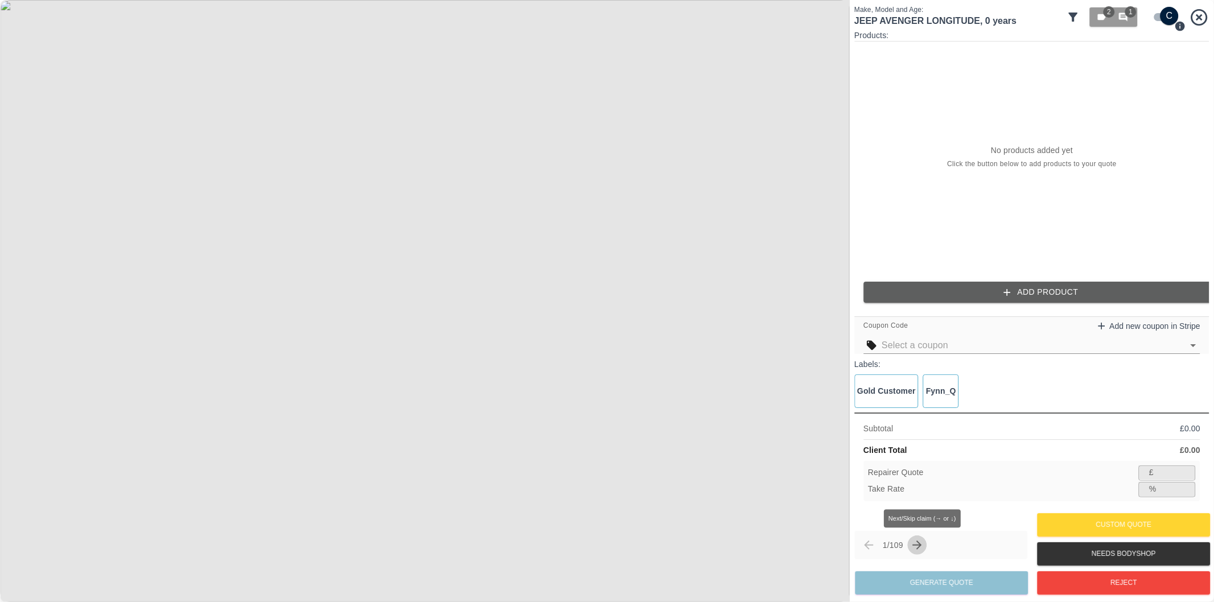
click at [924, 545] on icon "Next claim" at bounding box center [918, 545] width 14 height 14
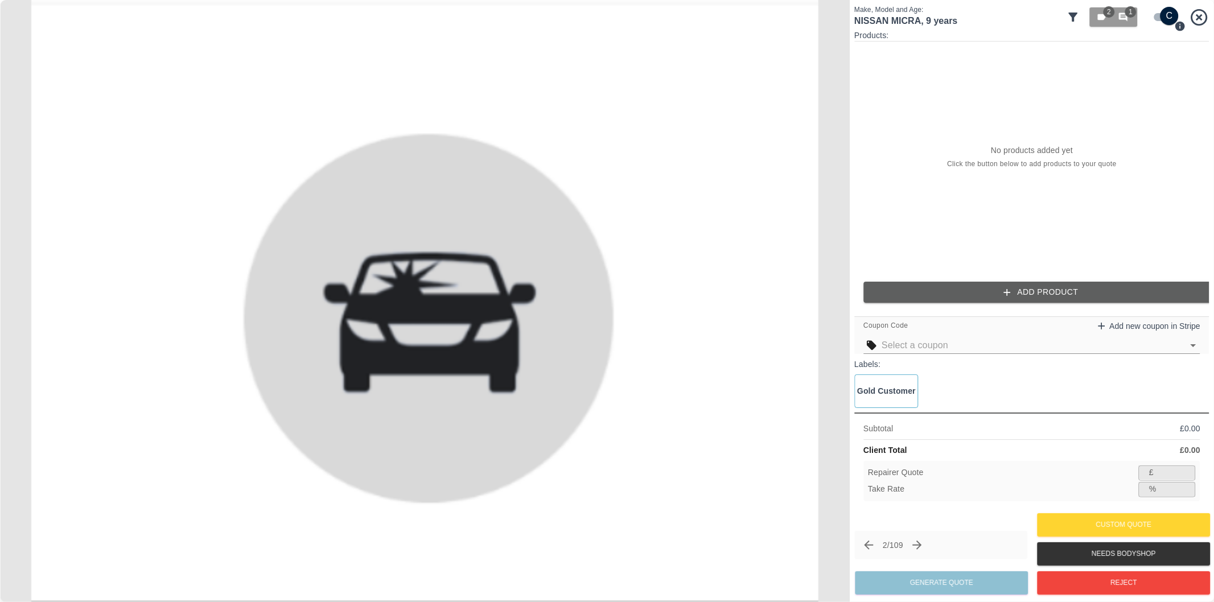
click at [921, 545] on icon "Next claim" at bounding box center [918, 545] width 14 height 14
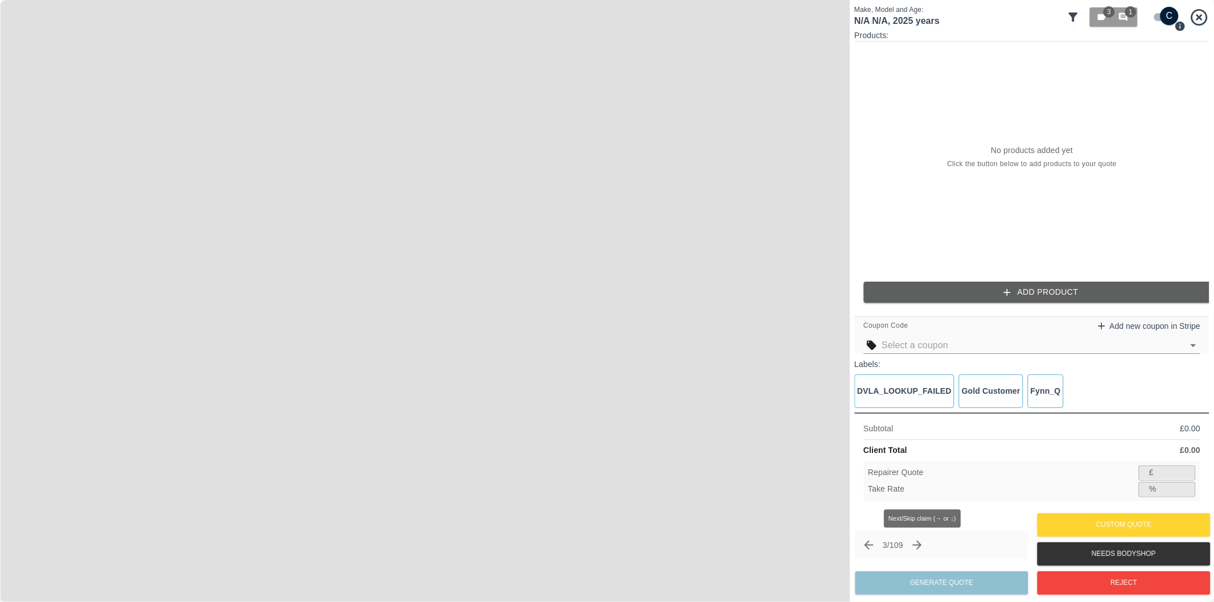
click at [921, 545] on icon "Next claim" at bounding box center [918, 545] width 14 height 14
click at [835, 303] on div at bounding box center [836, 301] width 15 height 25
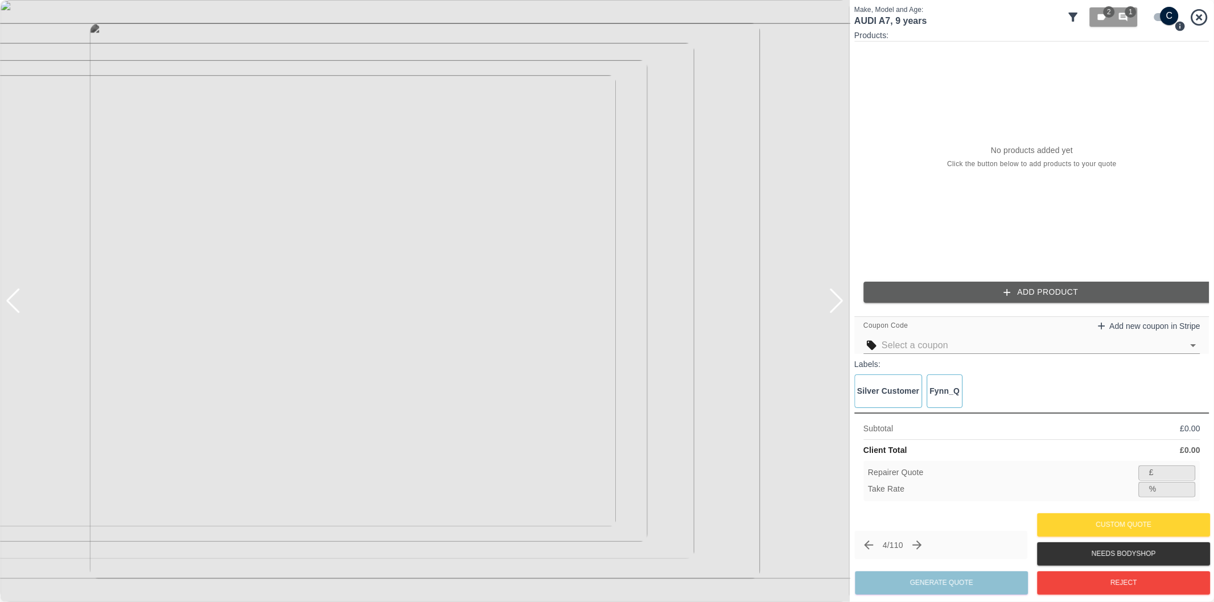
click at [835, 303] on div at bounding box center [836, 301] width 15 height 25
click at [835, 303] on img at bounding box center [425, 301] width 850 height 602
click at [1158, 14] on input "checkbox" at bounding box center [1169, 16] width 55 height 18
checkbox input "false"
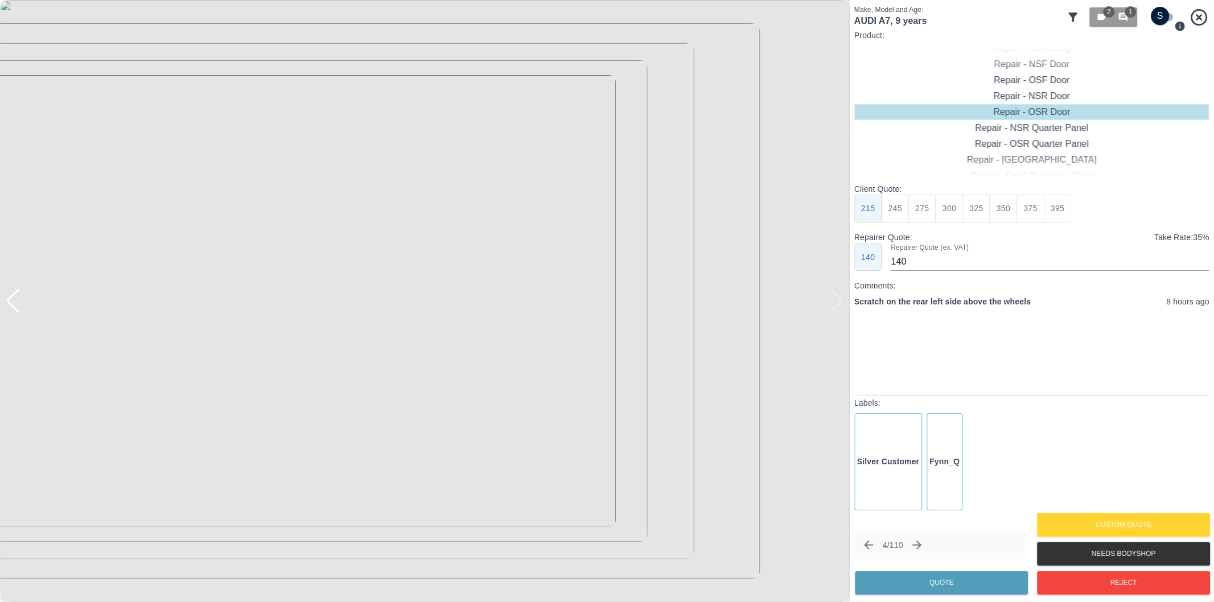
click at [18, 303] on div at bounding box center [13, 301] width 15 height 25
click at [17, 302] on div at bounding box center [13, 301] width 15 height 25
click at [1032, 130] on div "Repair - NSR Quarter Panel" at bounding box center [1031, 128] width 355 height 16
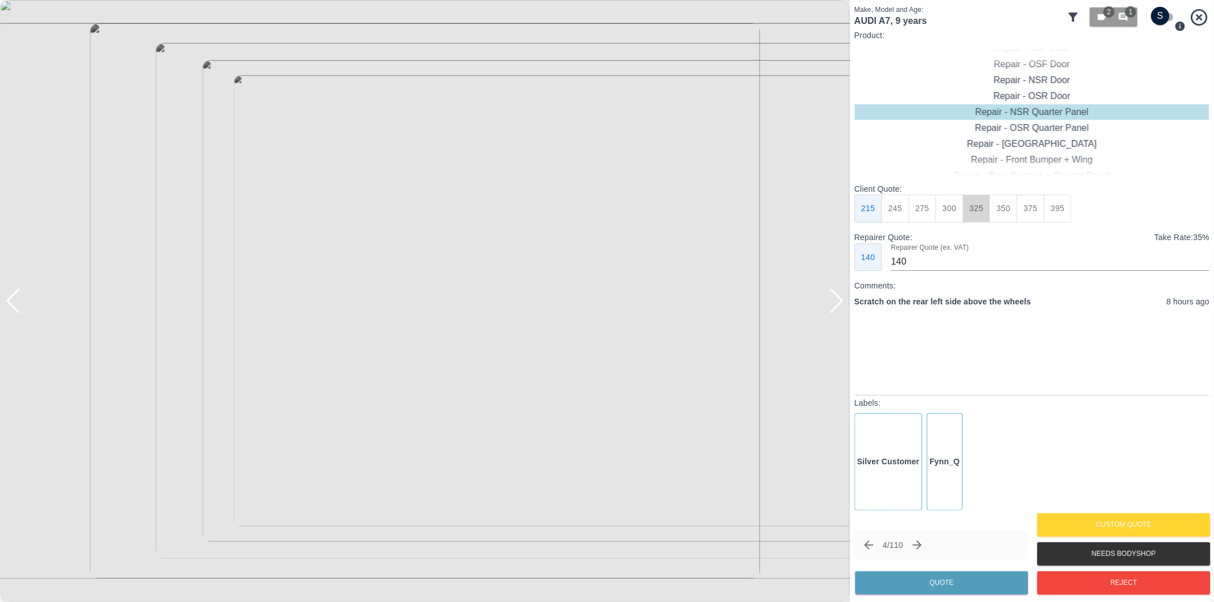
click at [971, 209] on button "325" at bounding box center [976, 209] width 28 height 28
drag, startPoint x: 949, startPoint y: 200, endPoint x: 954, endPoint y: 217, distance: 17.3
click at [949, 200] on button "300" at bounding box center [950, 209] width 28 height 28
type input "190"
click at [985, 582] on button "Quote" at bounding box center [941, 582] width 173 height 23
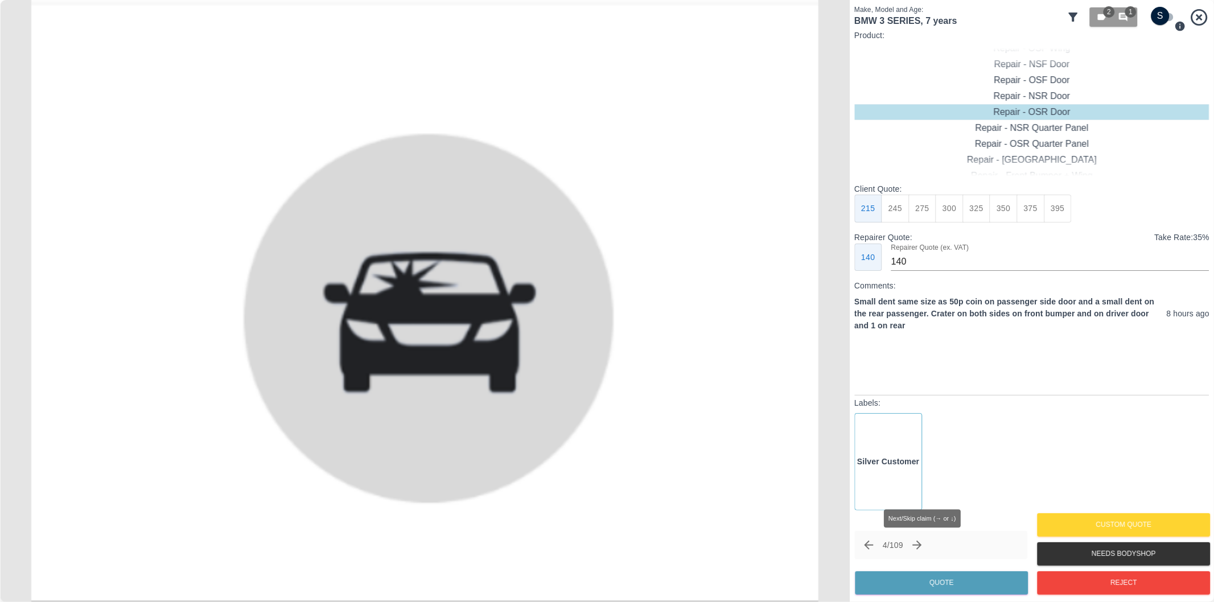
click at [919, 545] on icon "Next claim" at bounding box center [917, 545] width 9 height 9
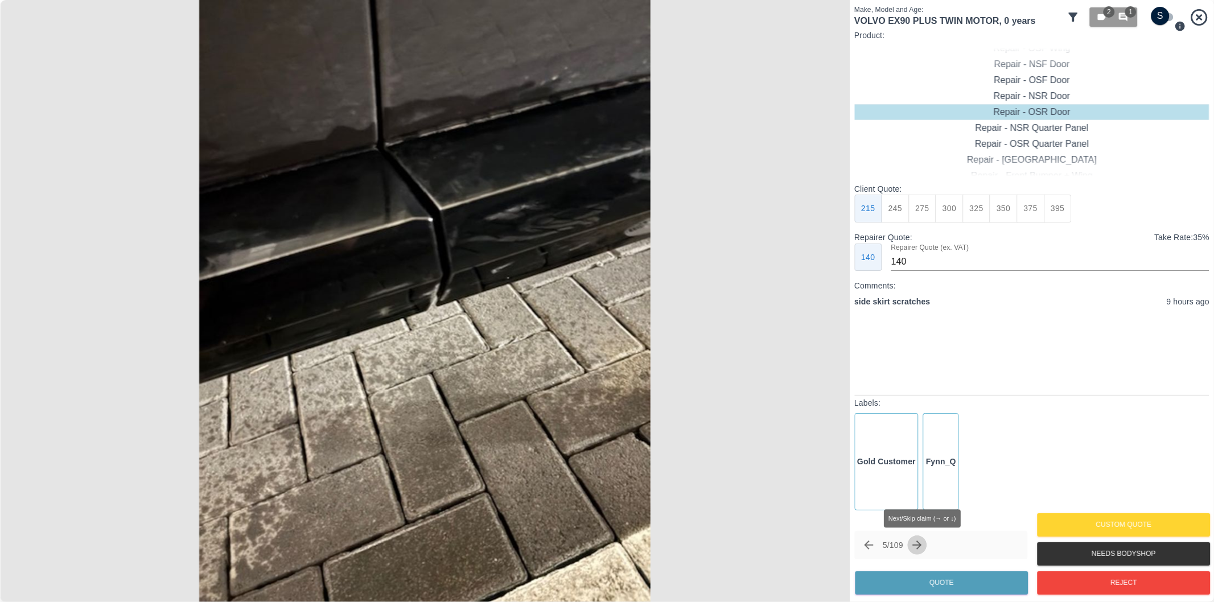
click at [920, 544] on icon "Next claim" at bounding box center [918, 545] width 14 height 14
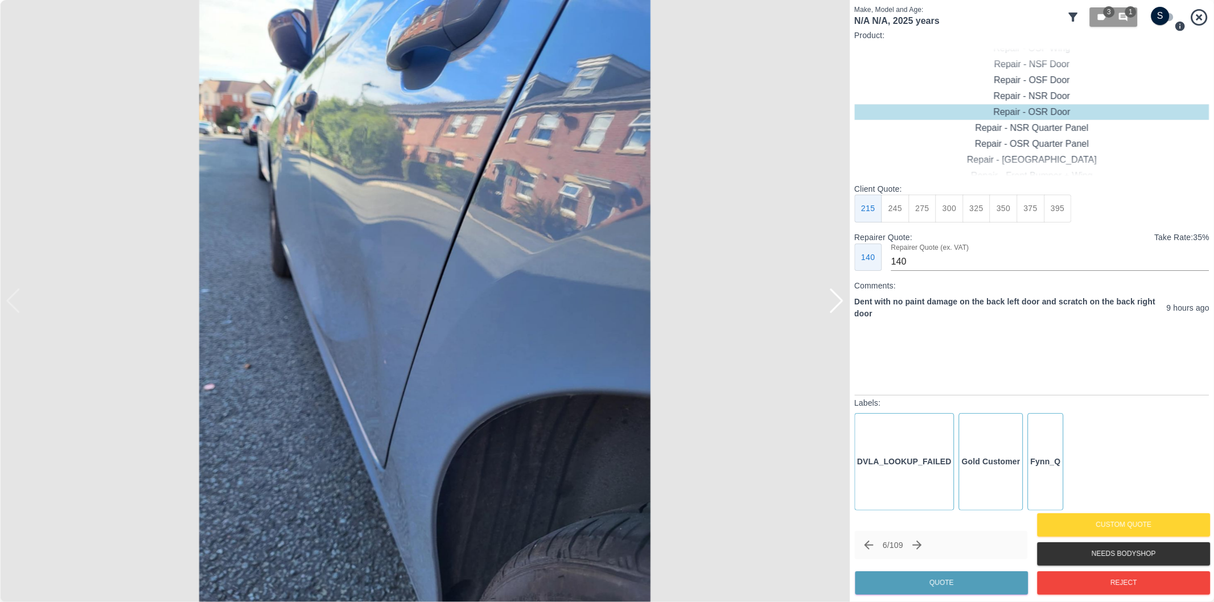
click at [839, 308] on div at bounding box center [836, 301] width 15 height 25
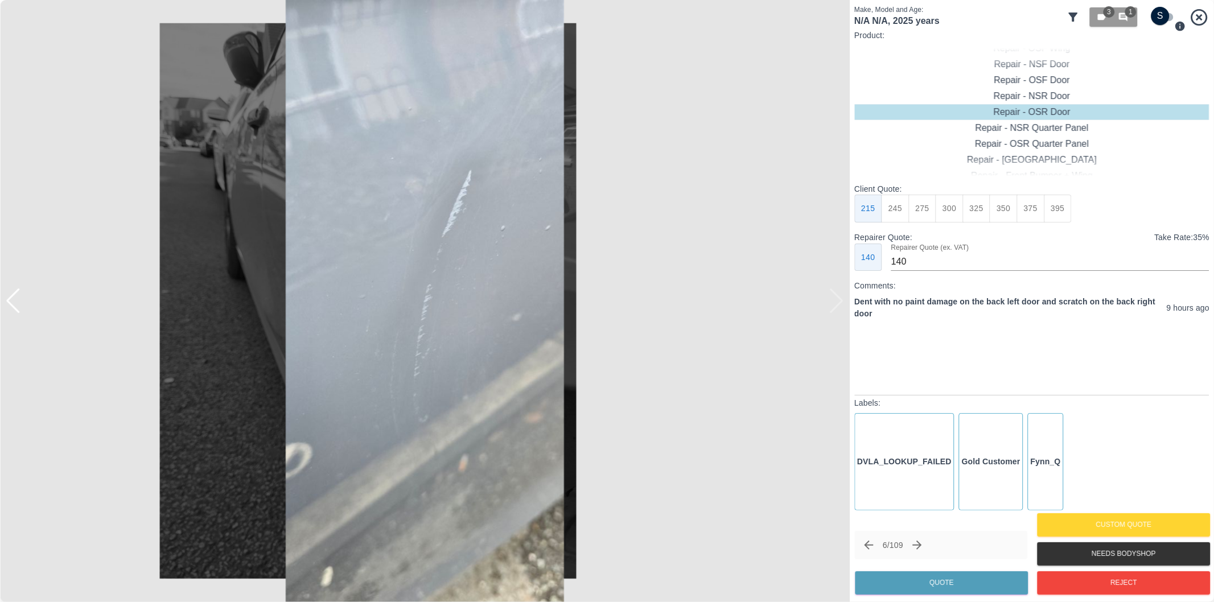
click at [839, 308] on img at bounding box center [425, 301] width 850 height 602
click at [14, 303] on div at bounding box center [13, 301] width 15 height 25
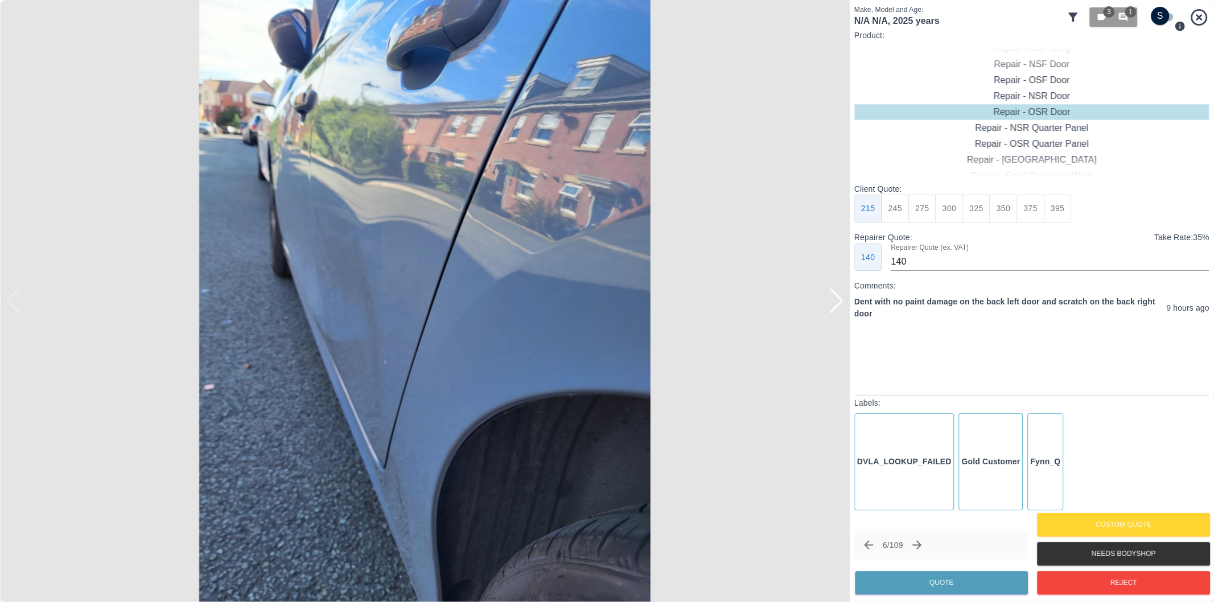
click at [14, 303] on img at bounding box center [425, 301] width 850 height 602
click at [838, 296] on div at bounding box center [836, 301] width 15 height 25
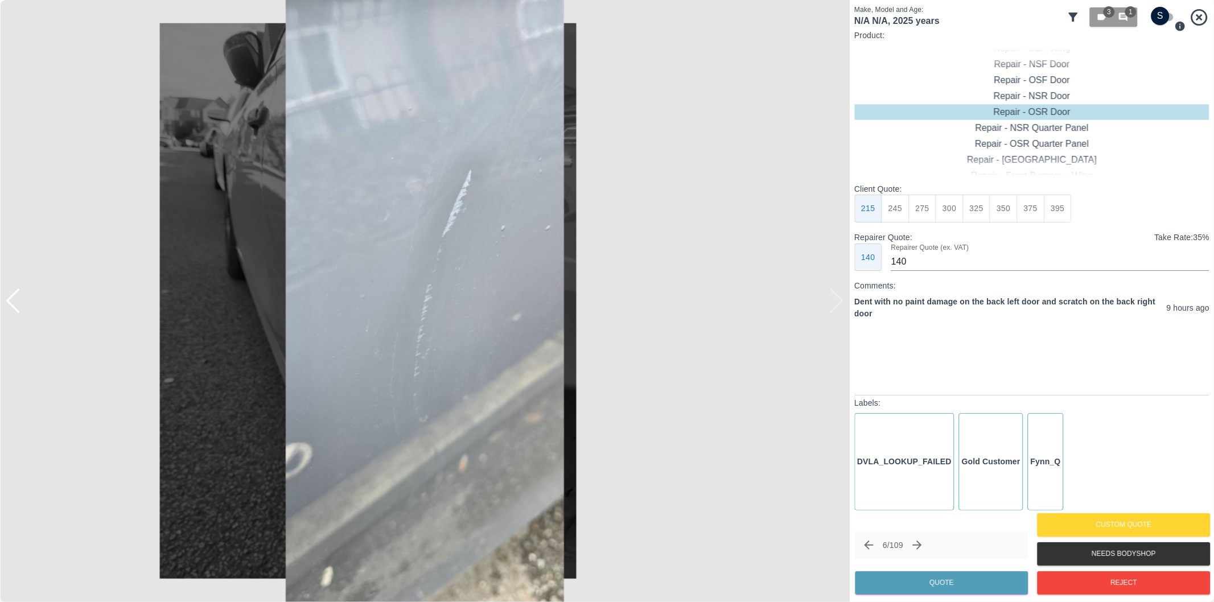
click at [838, 296] on img at bounding box center [425, 301] width 850 height 602
click at [924, 542] on icon "Next claim" at bounding box center [918, 545] width 14 height 14
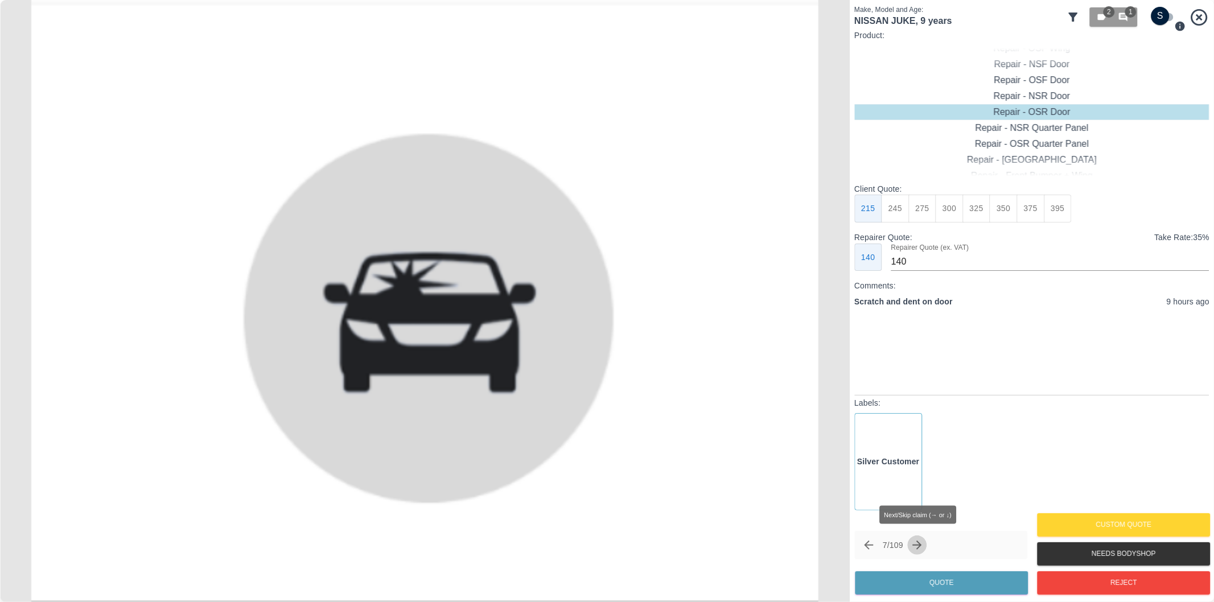
click at [921, 543] on icon "Next claim" at bounding box center [918, 545] width 14 height 14
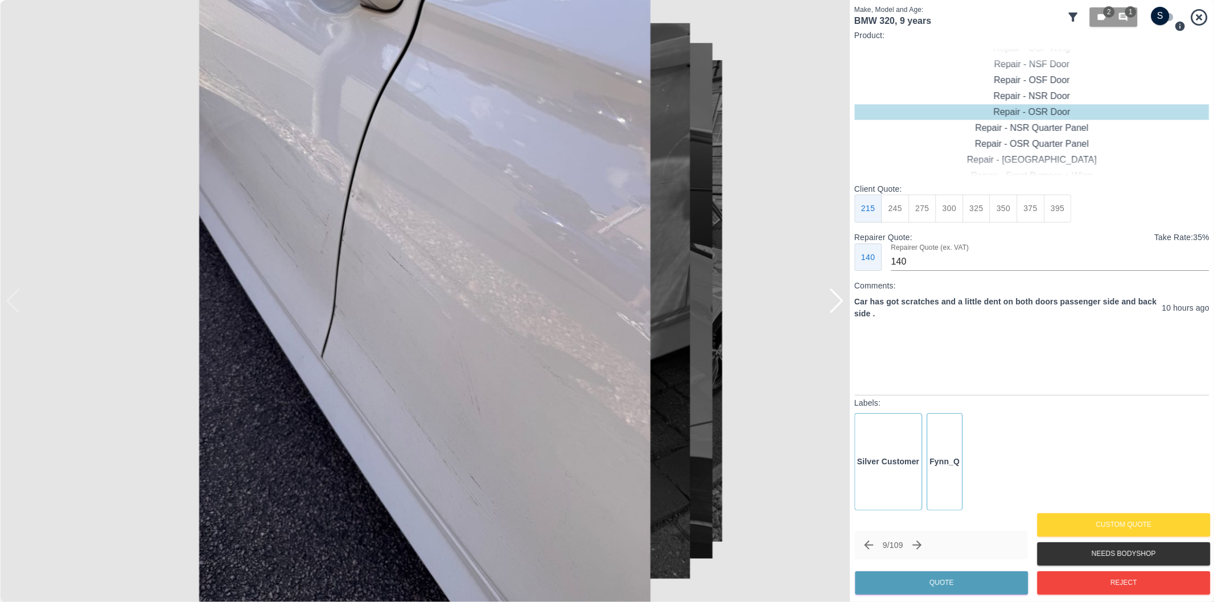
click at [835, 300] on div at bounding box center [836, 301] width 15 height 25
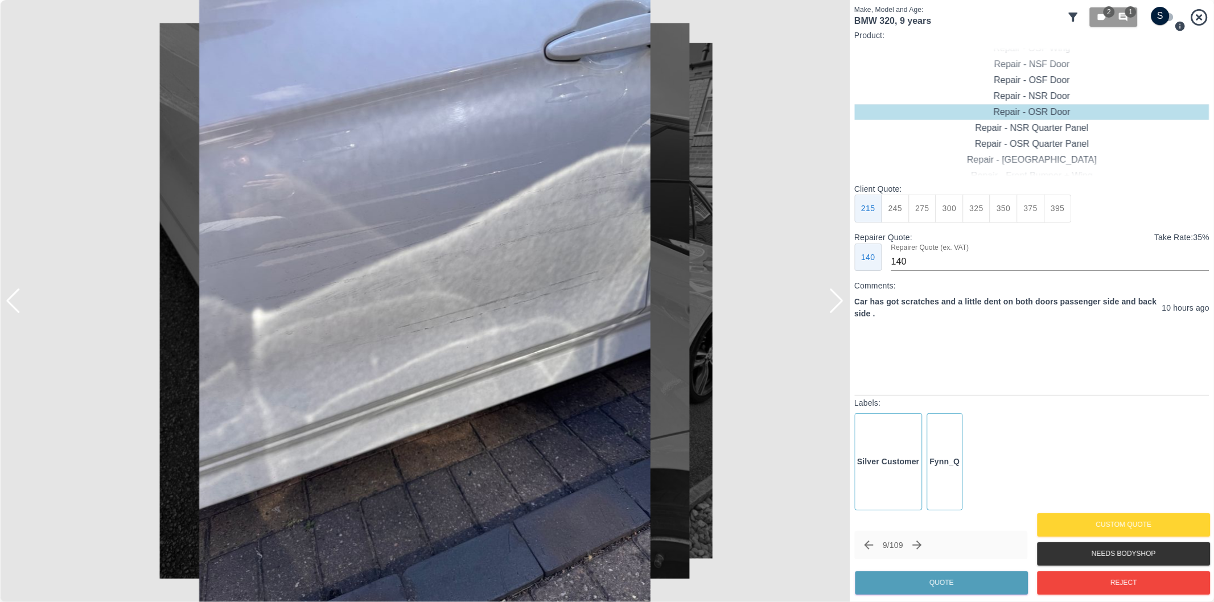
click at [835, 300] on div at bounding box center [836, 301] width 15 height 25
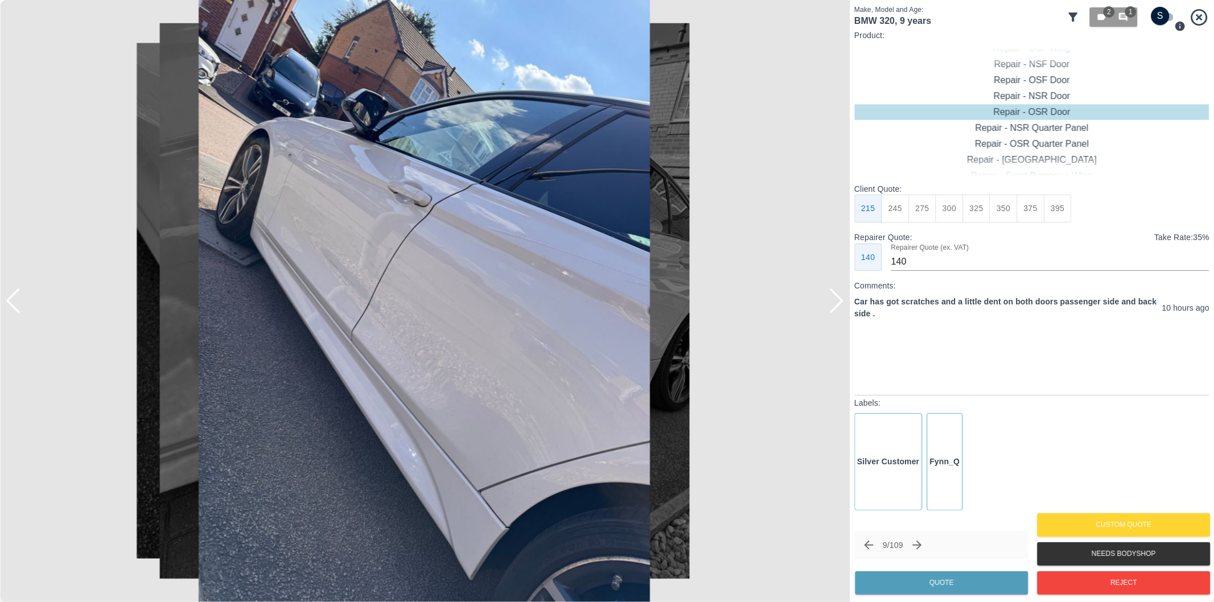
click at [835, 298] on div at bounding box center [836, 301] width 15 height 25
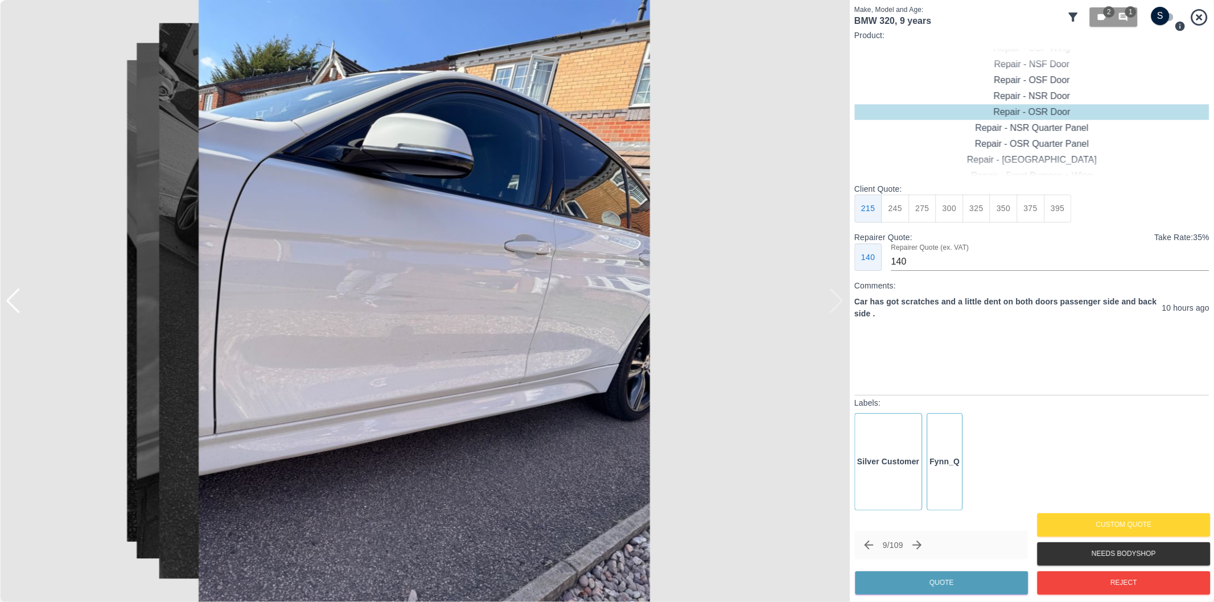
click at [835, 298] on div at bounding box center [425, 301] width 850 height 602
click at [1062, 129] on div "Repair - Door + Door" at bounding box center [1031, 128] width 355 height 16
click at [929, 209] on button "375" at bounding box center [922, 209] width 28 height 28
type input "260"
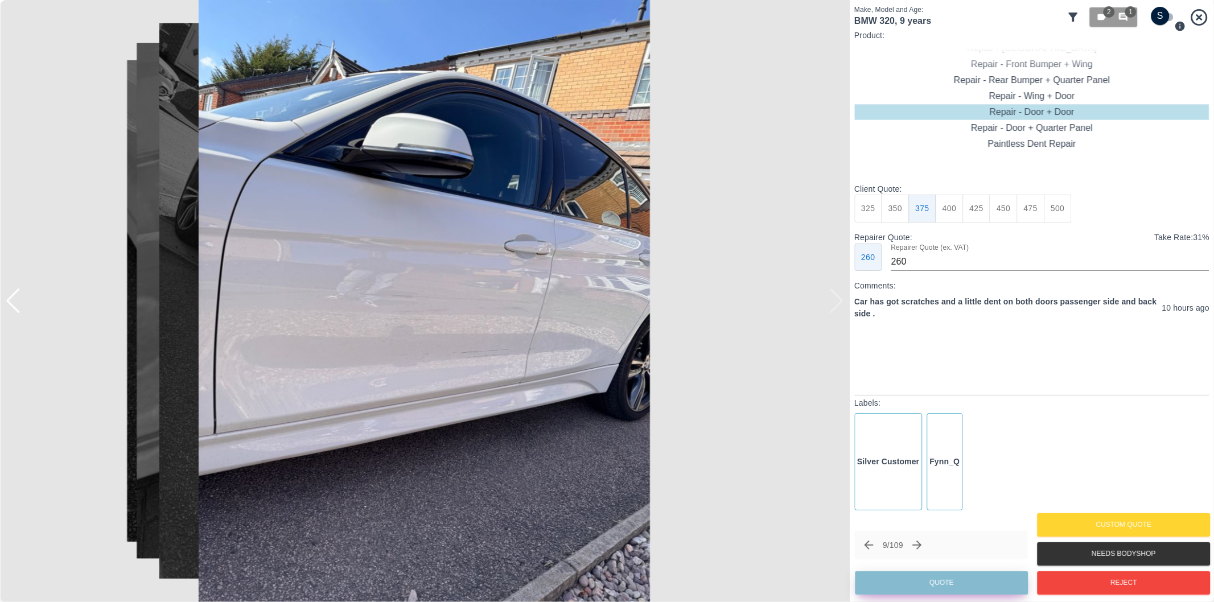
click at [967, 581] on button "Quote" at bounding box center [941, 582] width 173 height 23
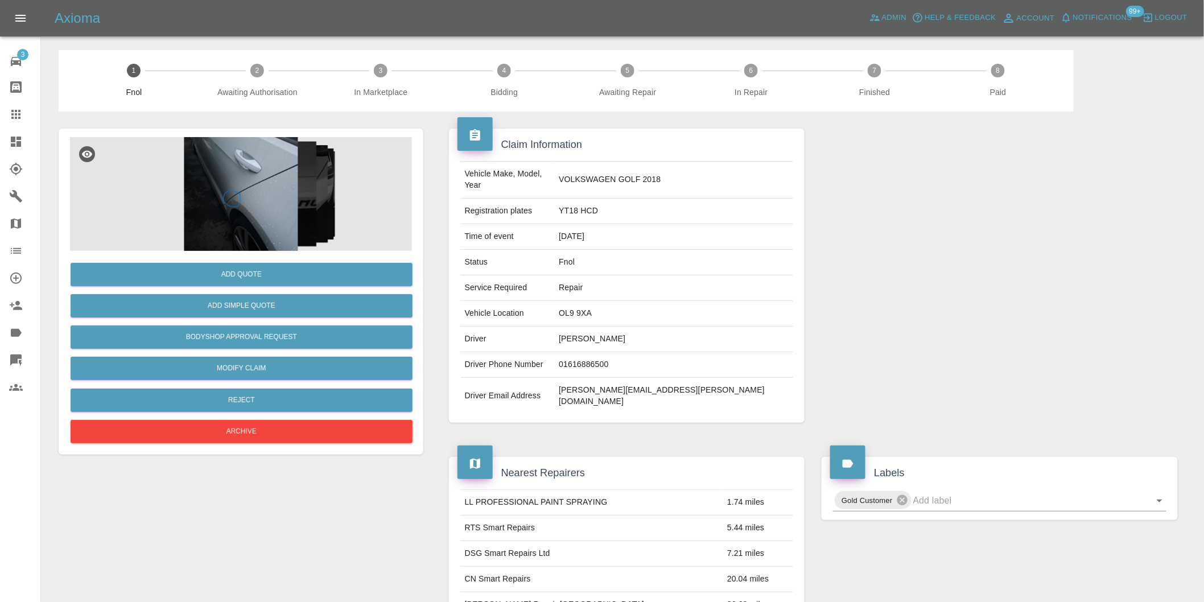
click at [270, 174] on img at bounding box center [241, 194] width 342 height 114
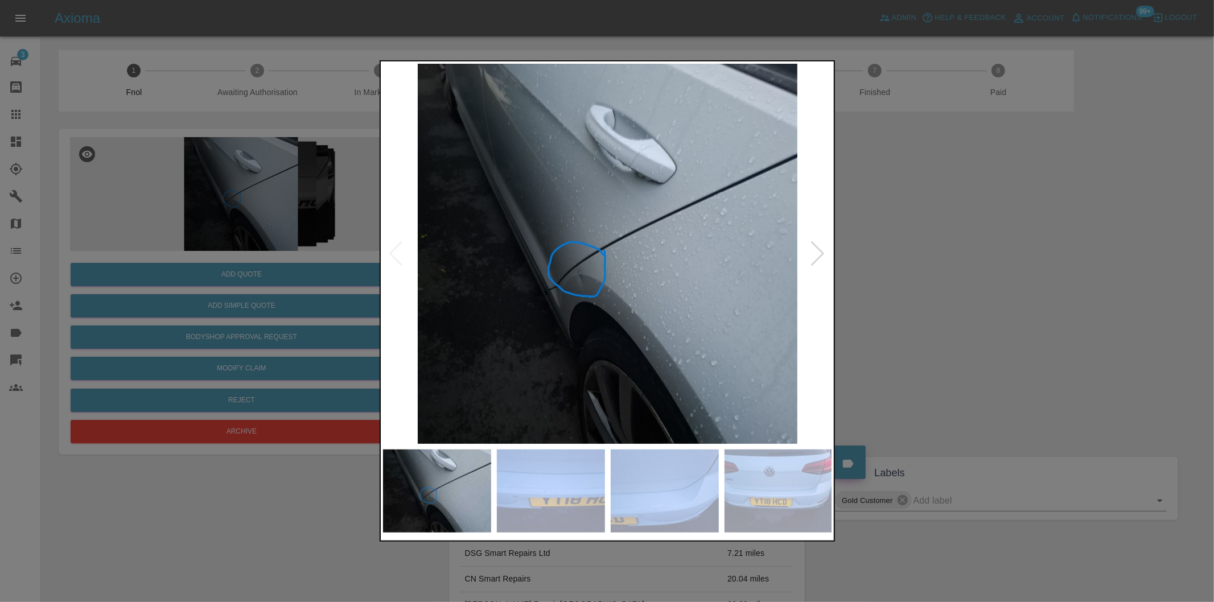
click at [812, 254] on div at bounding box center [817, 253] width 15 height 25
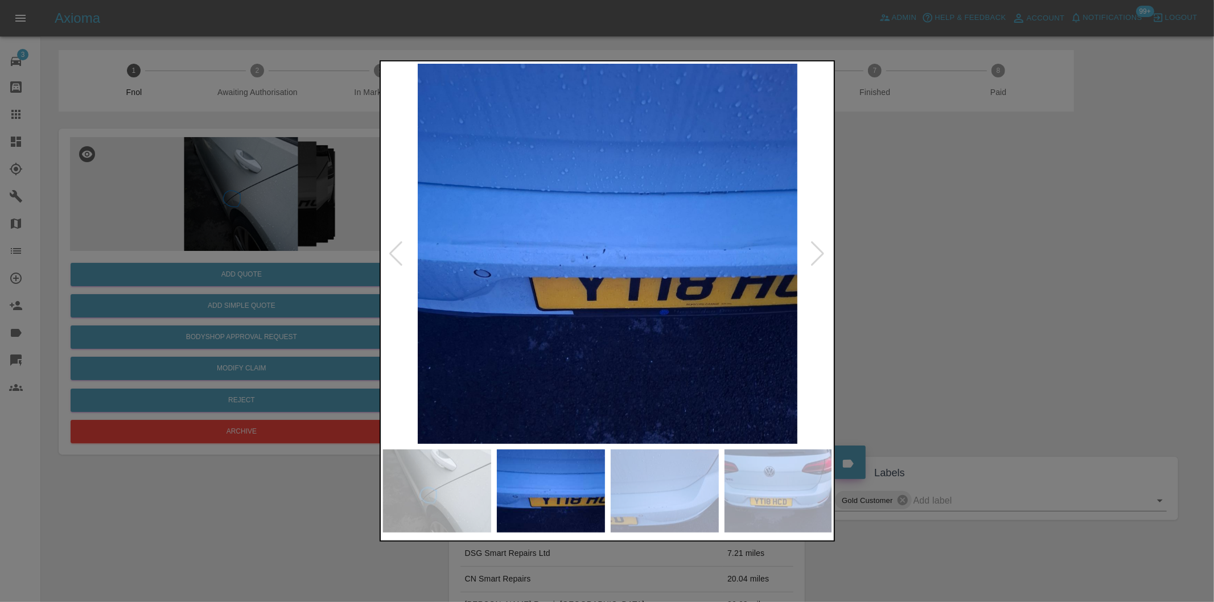
click at [813, 254] on div at bounding box center [817, 253] width 15 height 25
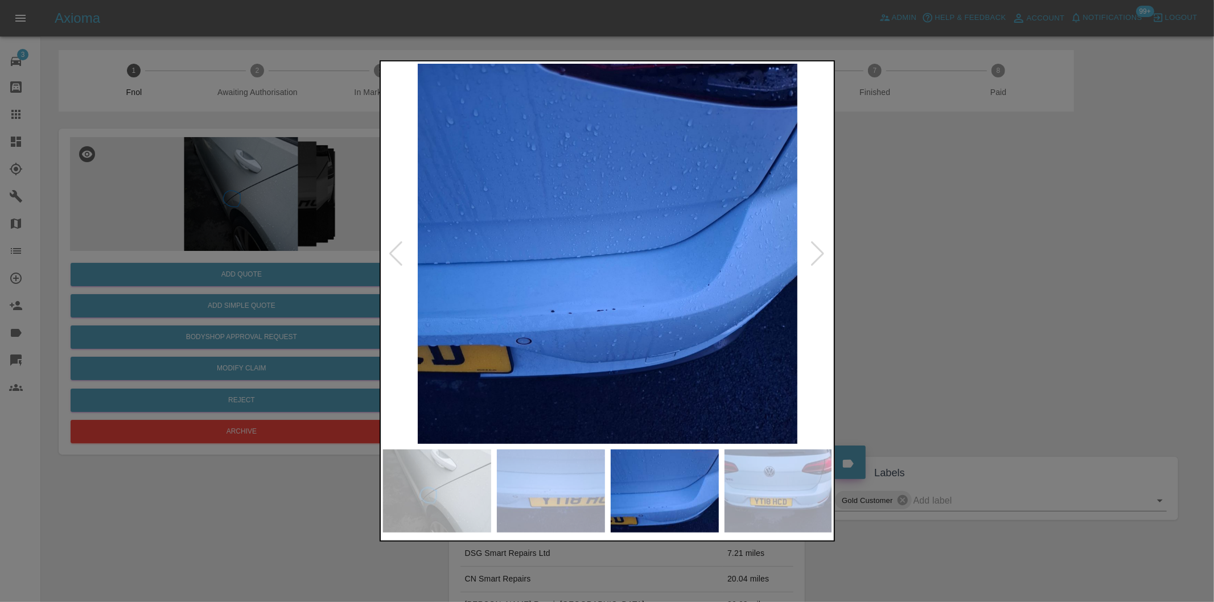
click at [813, 254] on div at bounding box center [817, 253] width 15 height 25
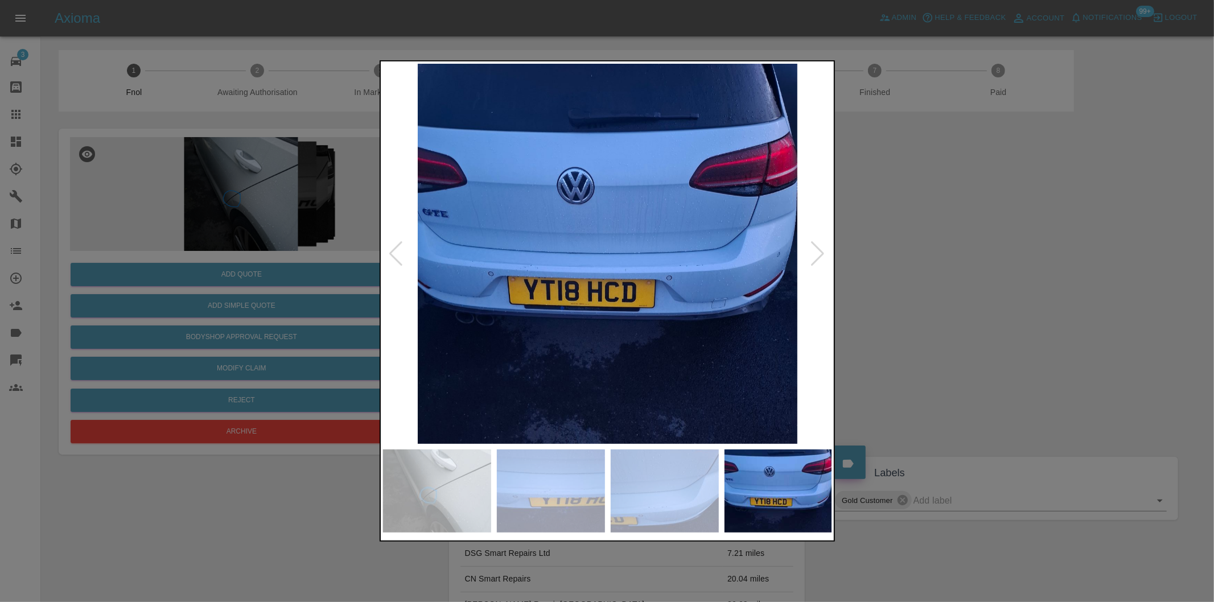
click at [817, 250] on div at bounding box center [817, 253] width 15 height 25
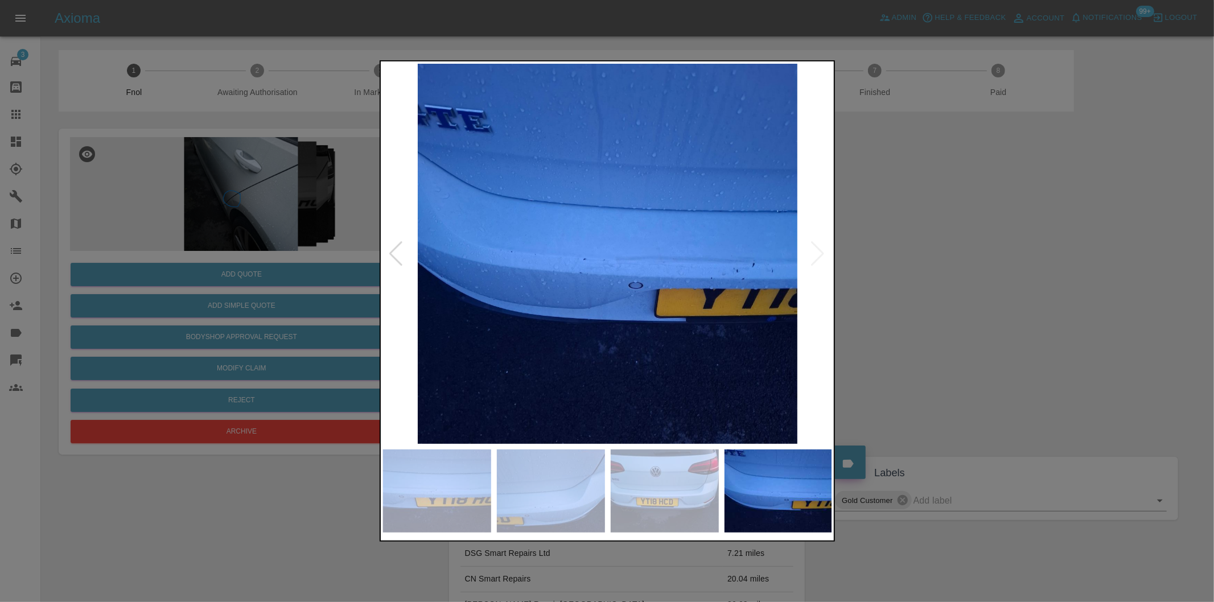
click at [817, 250] on img at bounding box center [608, 254] width 450 height 380
click at [905, 262] on div at bounding box center [607, 301] width 1214 height 602
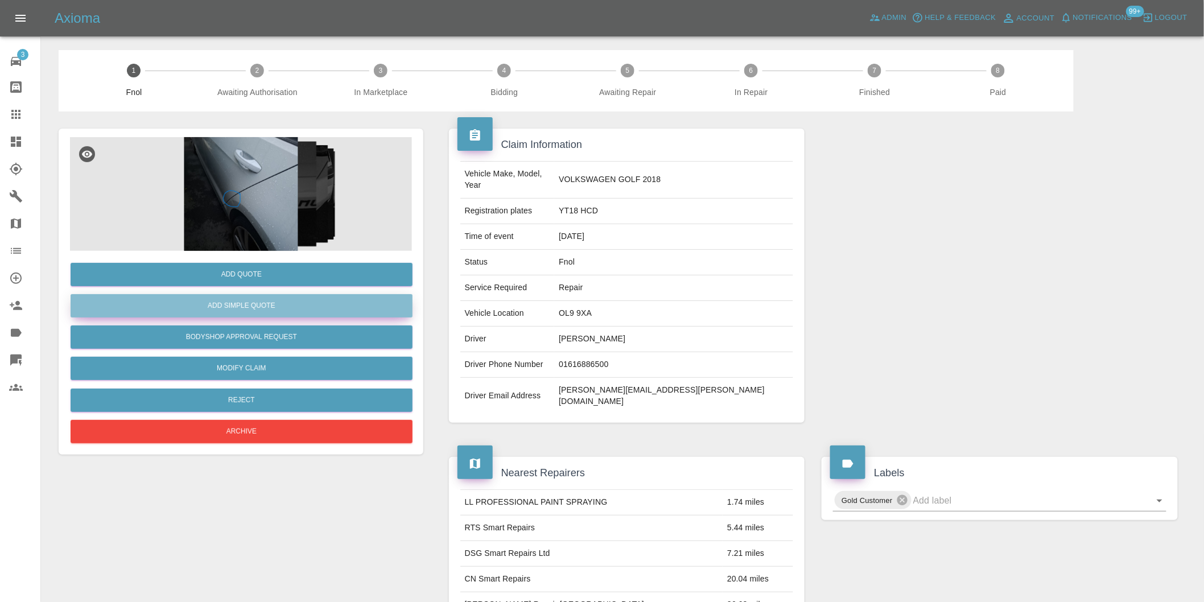
click at [327, 302] on button "Add Simple Quote" at bounding box center [242, 305] width 342 height 23
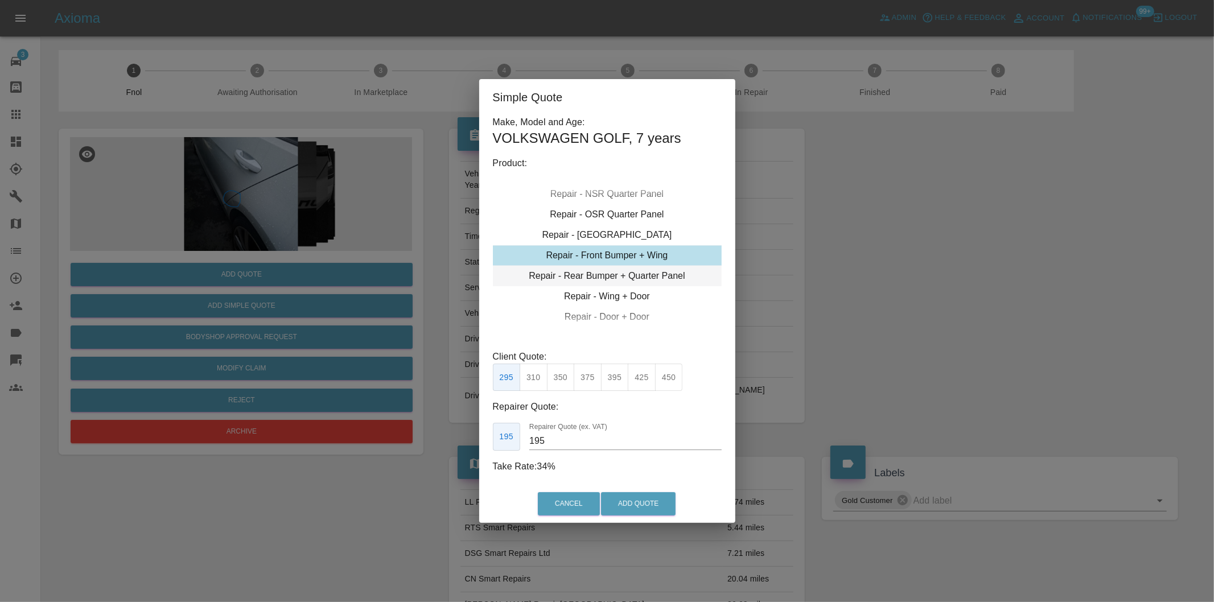
click at [668, 272] on div "Repair - Rear Bumper + Quarter Panel" at bounding box center [607, 276] width 229 height 20
drag, startPoint x: 611, startPoint y: 378, endPoint x: 639, endPoint y: 410, distance: 42.8
click at [612, 378] on button "395" at bounding box center [615, 378] width 28 height 28
type input "250"
click at [653, 509] on button "Add Quote" at bounding box center [638, 503] width 75 height 23
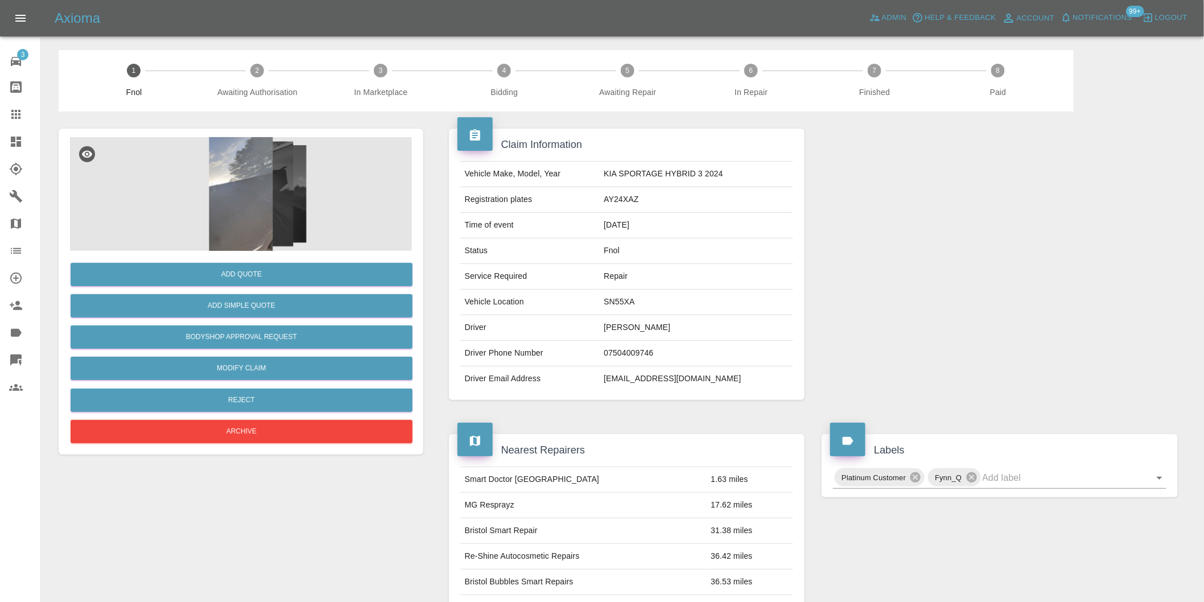
click at [257, 211] on img at bounding box center [241, 194] width 342 height 114
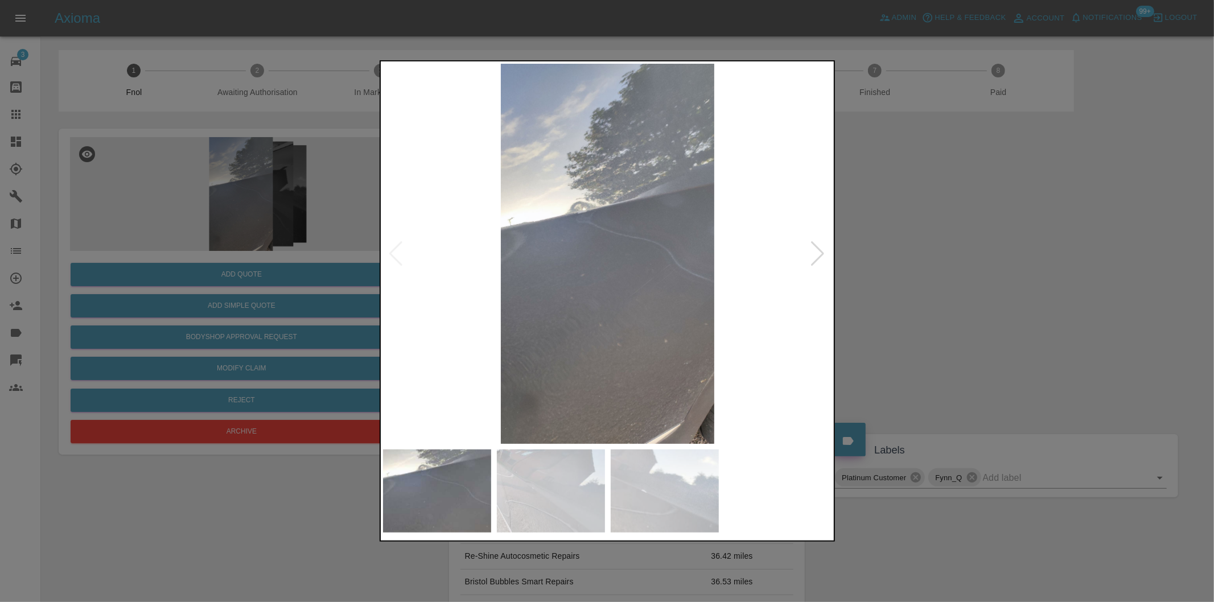
click at [815, 249] on div at bounding box center [817, 253] width 15 height 25
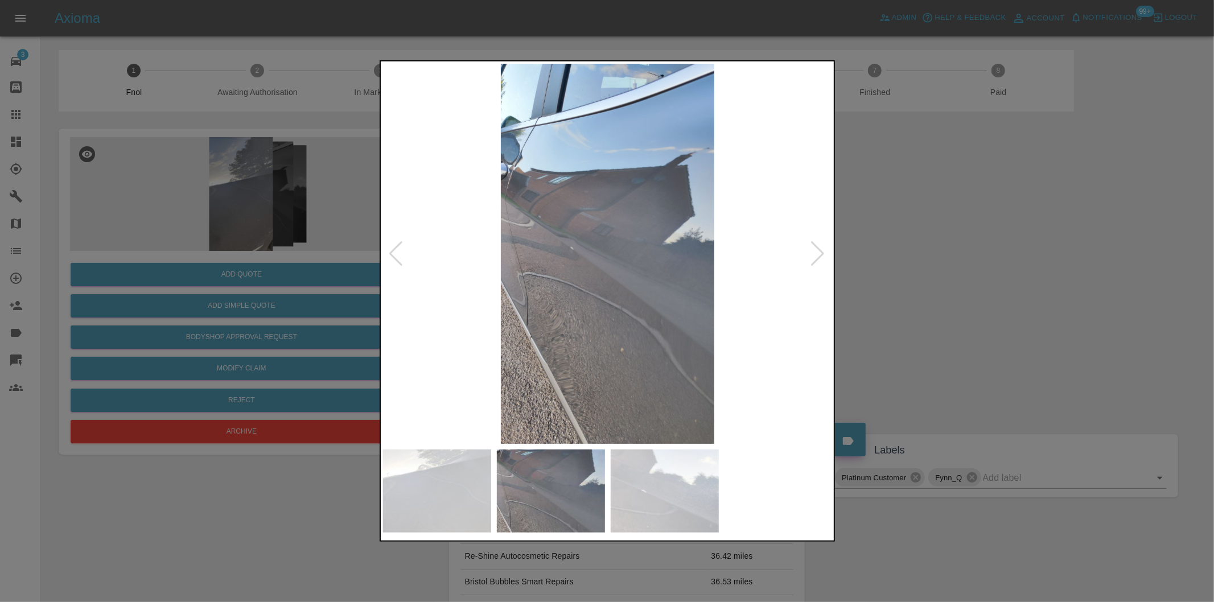
click at [815, 249] on div at bounding box center [817, 253] width 15 height 25
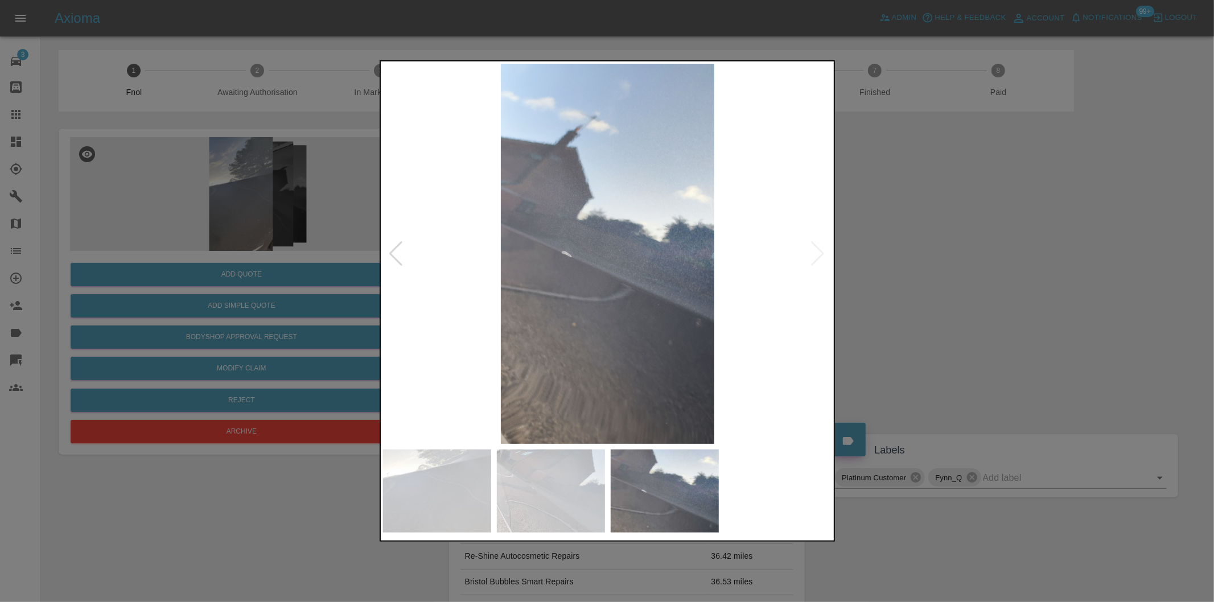
click at [815, 249] on img at bounding box center [608, 254] width 450 height 380
click at [936, 259] on div at bounding box center [607, 301] width 1214 height 602
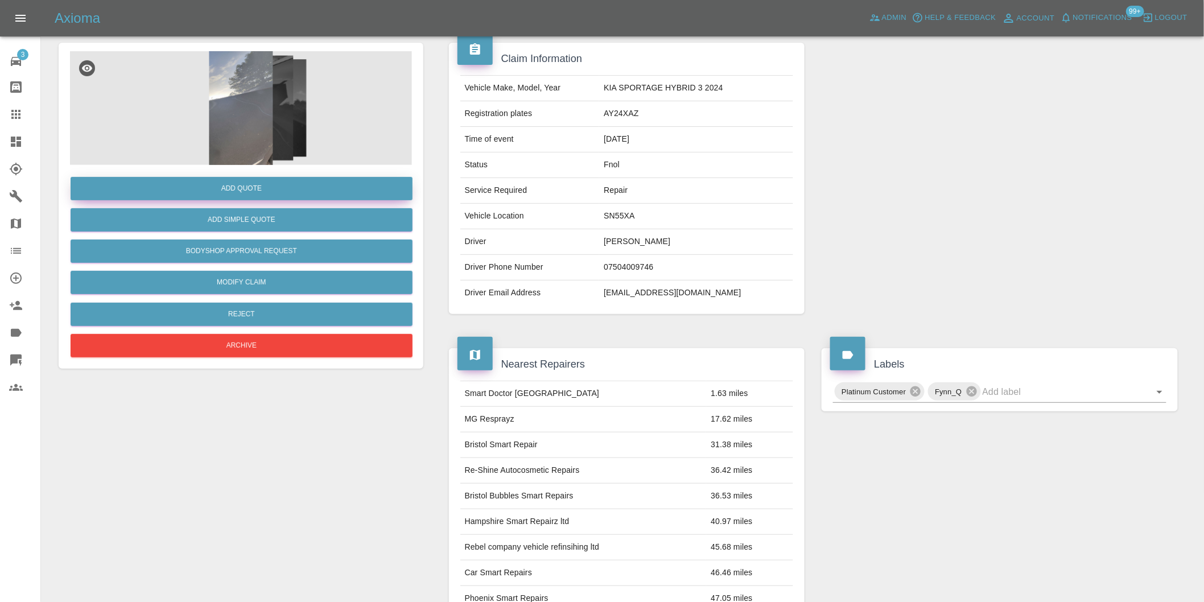
scroll to position [15, 0]
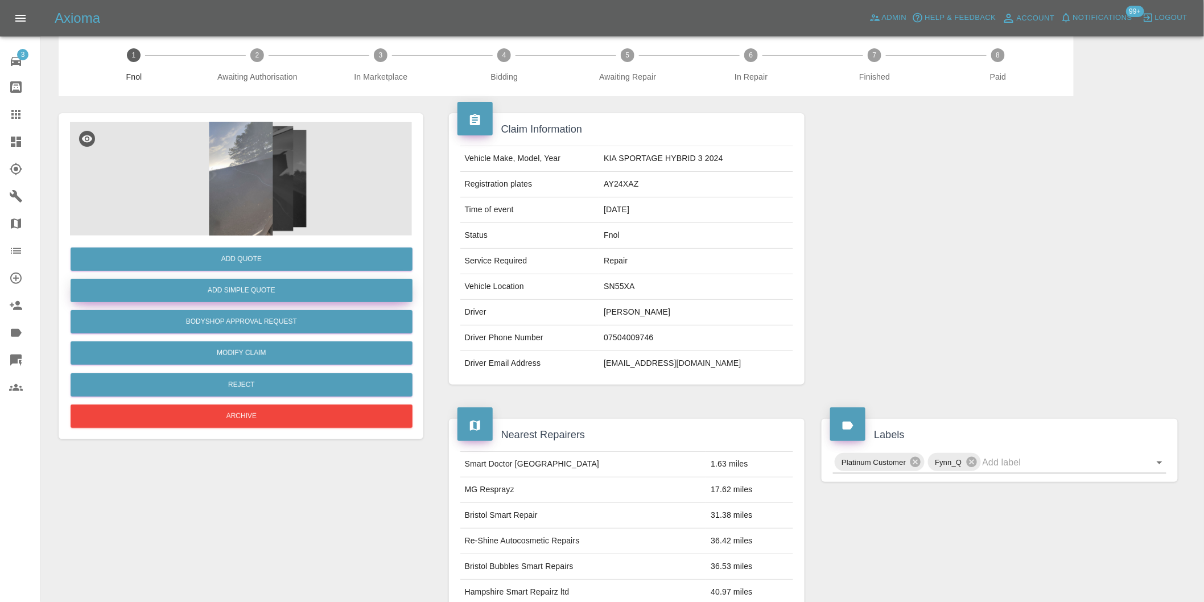
click at [253, 282] on button "Add Simple Quote" at bounding box center [242, 290] width 342 height 23
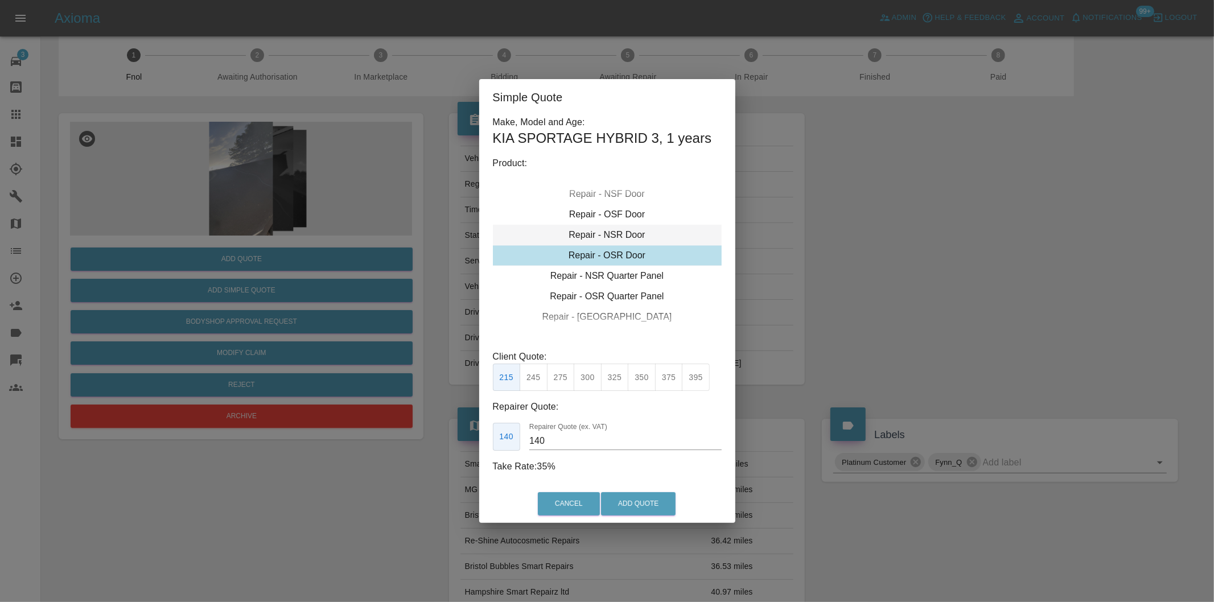
click at [631, 235] on div "Repair - NSR Door" at bounding box center [607, 235] width 229 height 20
drag, startPoint x: 566, startPoint y: 373, endPoint x: 584, endPoint y: 385, distance: 22.1
click at [566, 374] on button "270" at bounding box center [561, 378] width 28 height 28
type input "180"
click at [624, 508] on button "Add Quote" at bounding box center [638, 503] width 75 height 23
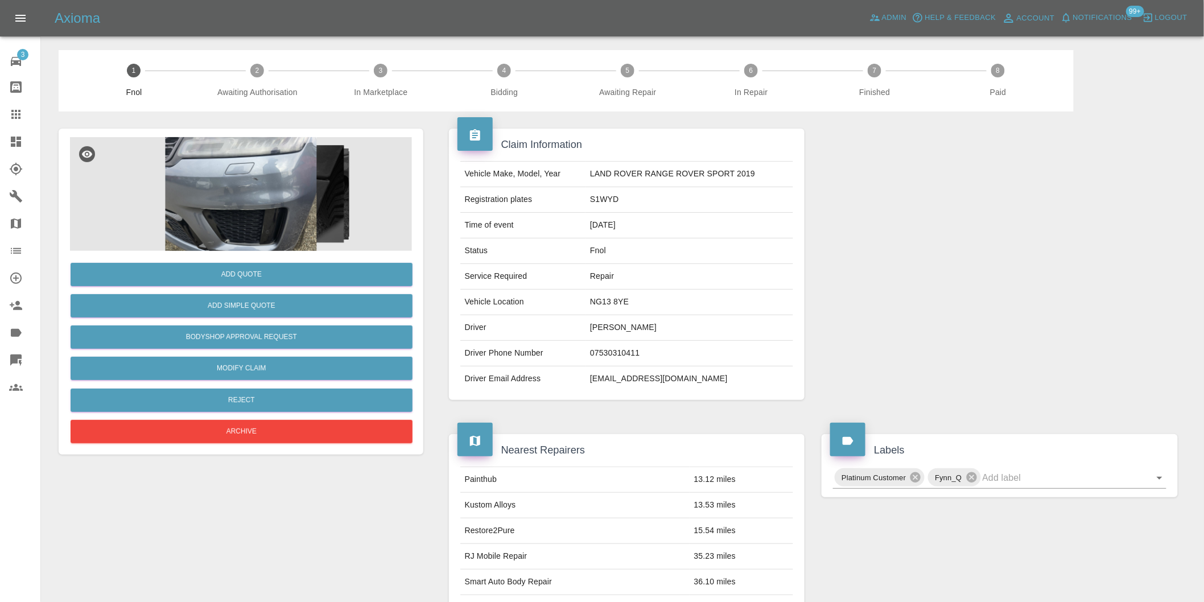
click at [274, 195] on img at bounding box center [241, 194] width 342 height 114
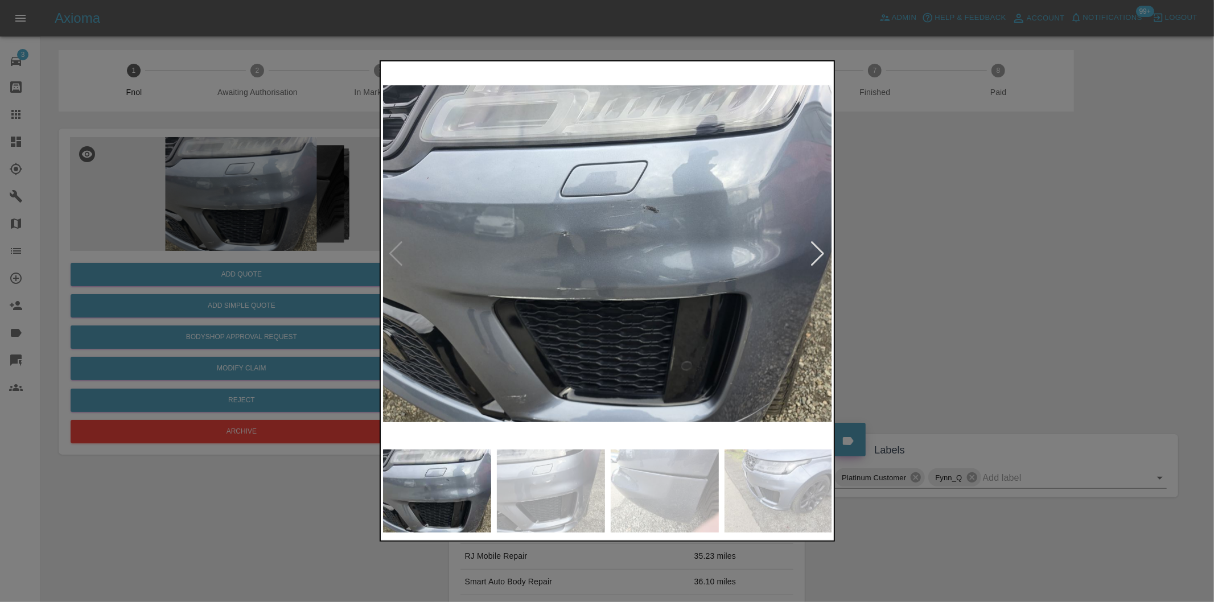
click at [814, 260] on div at bounding box center [817, 253] width 15 height 25
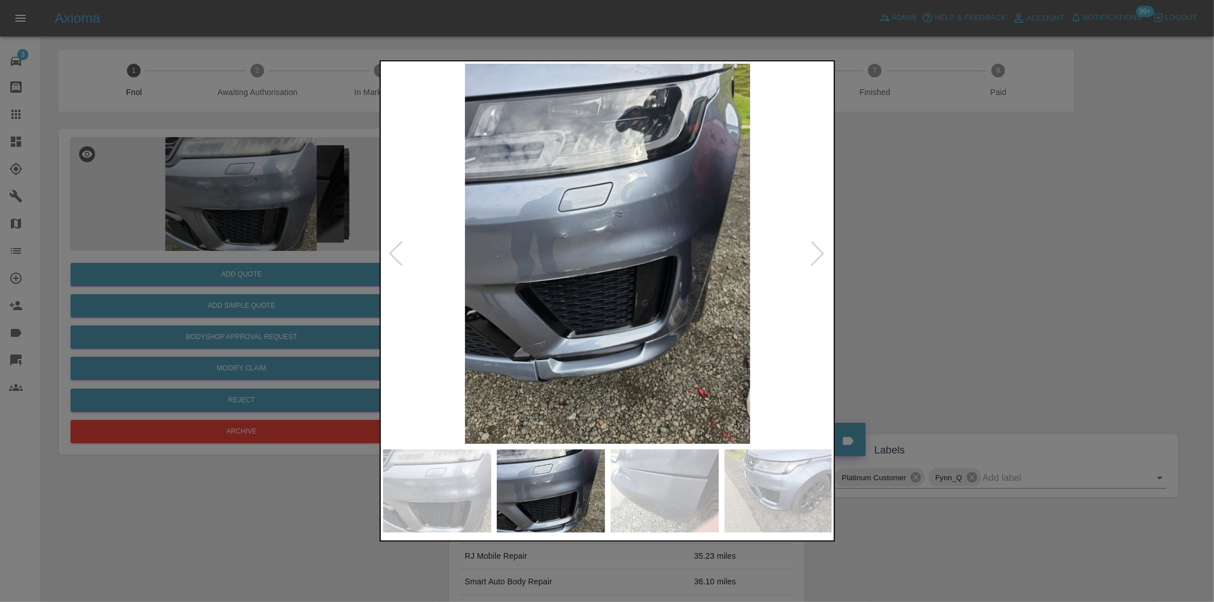
click at [814, 260] on div at bounding box center [817, 253] width 15 height 25
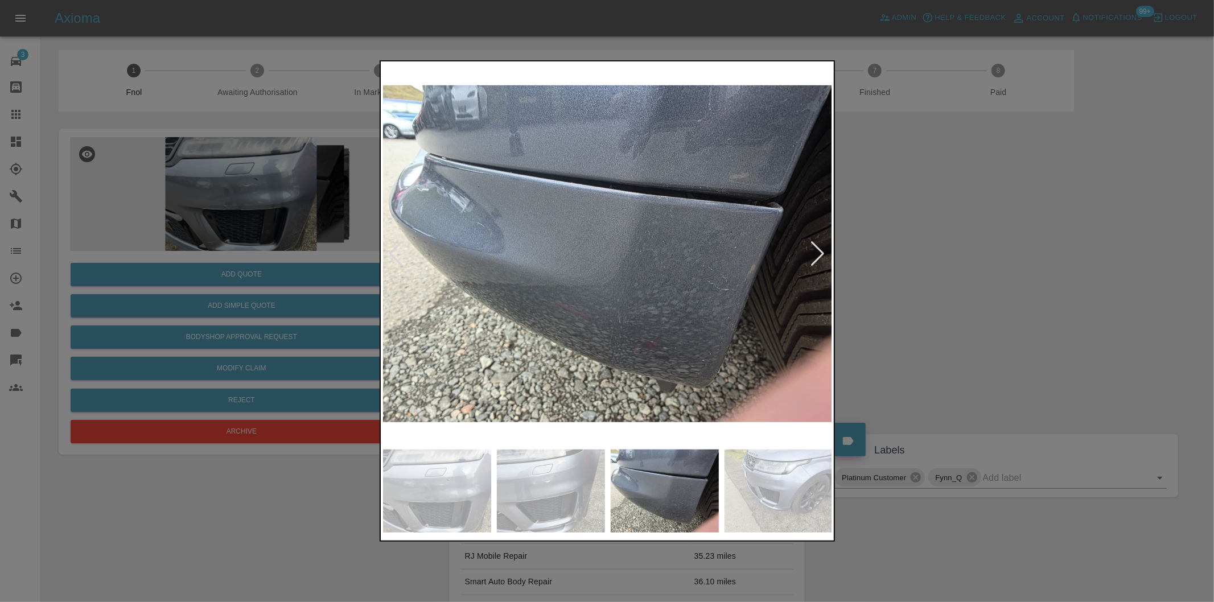
click at [814, 260] on div at bounding box center [817, 253] width 15 height 25
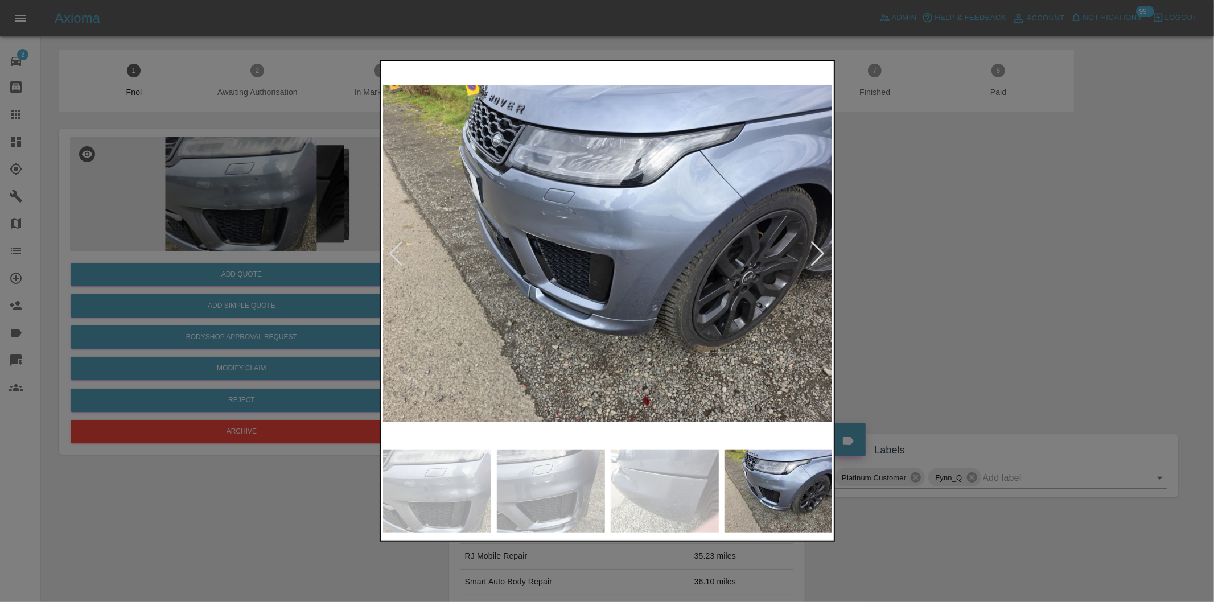
click at [814, 260] on div at bounding box center [817, 253] width 15 height 25
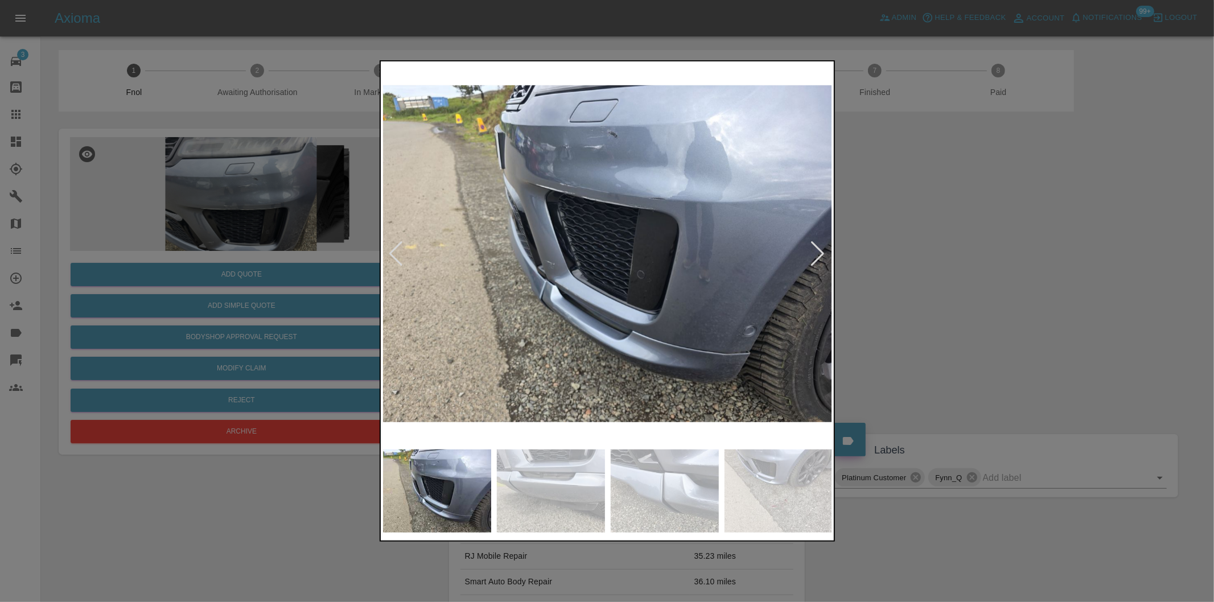
click at [976, 283] on div at bounding box center [607, 301] width 1214 height 602
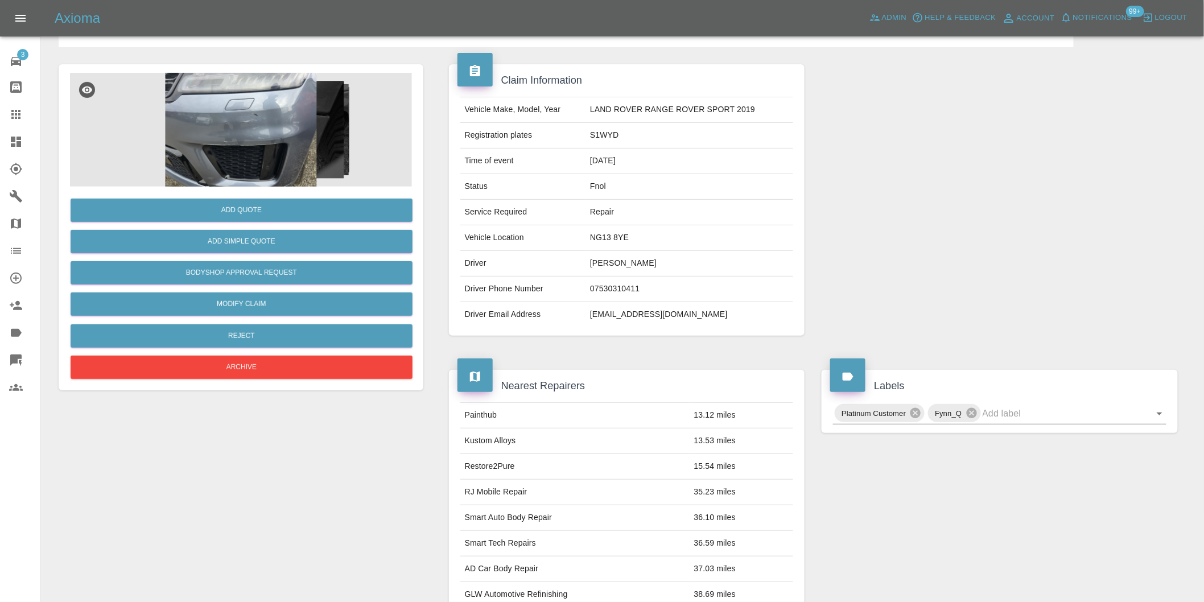
scroll to position [42, 0]
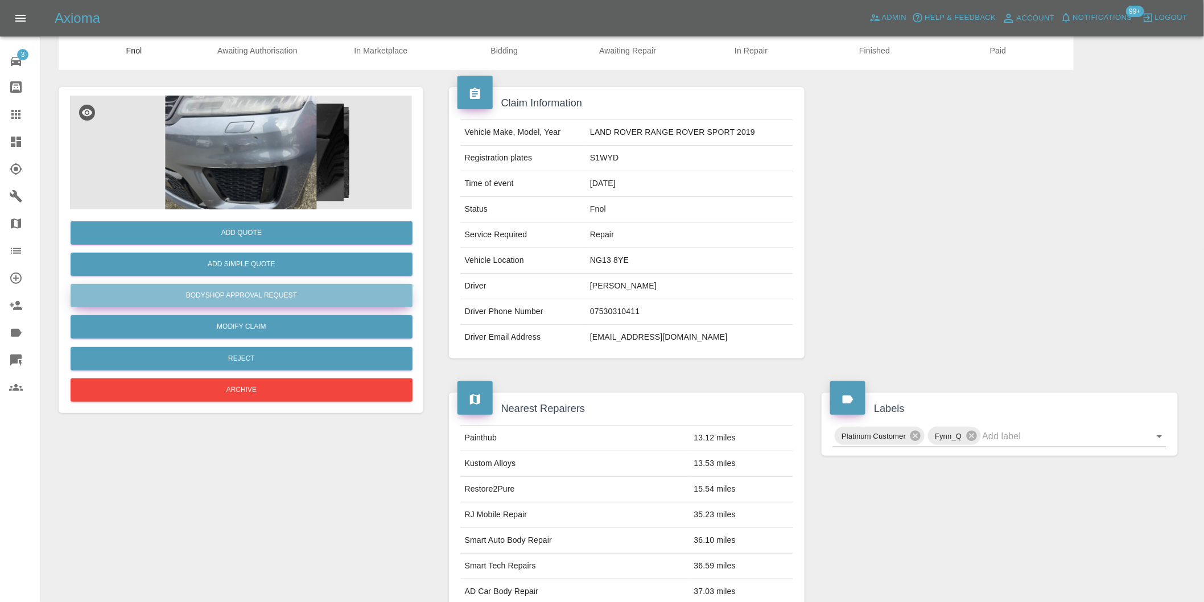
click at [277, 287] on button "Bodyshop Approval Request" at bounding box center [242, 295] width 342 height 23
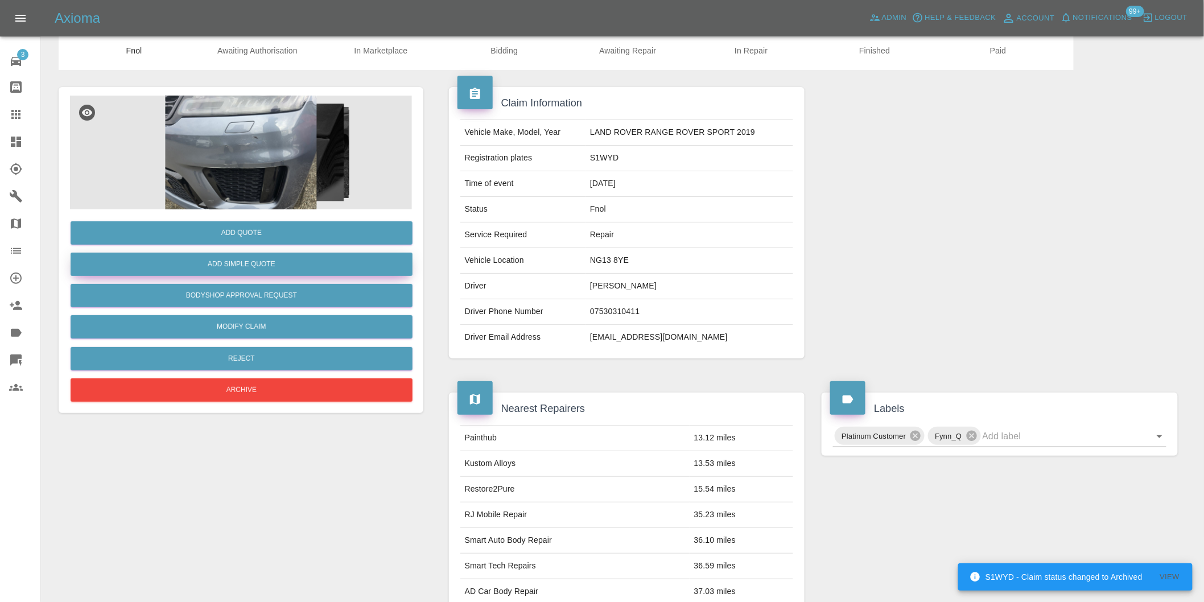
click at [265, 261] on button "Add Simple Quote" at bounding box center [242, 264] width 342 height 23
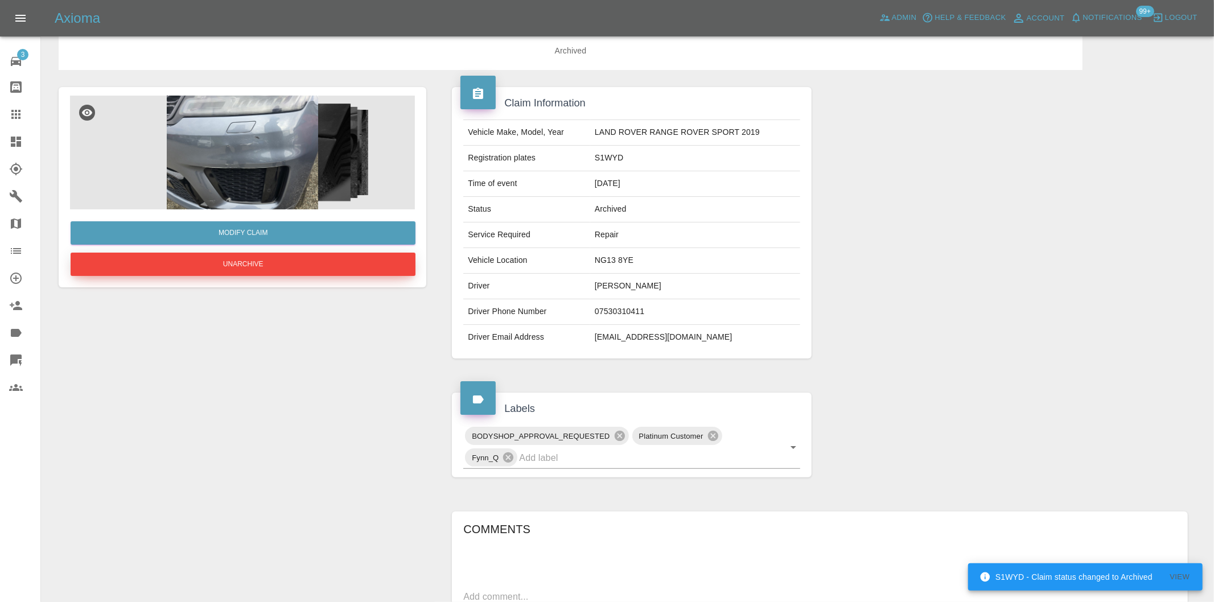
click at [265, 263] on button "Unarchive" at bounding box center [243, 264] width 345 height 23
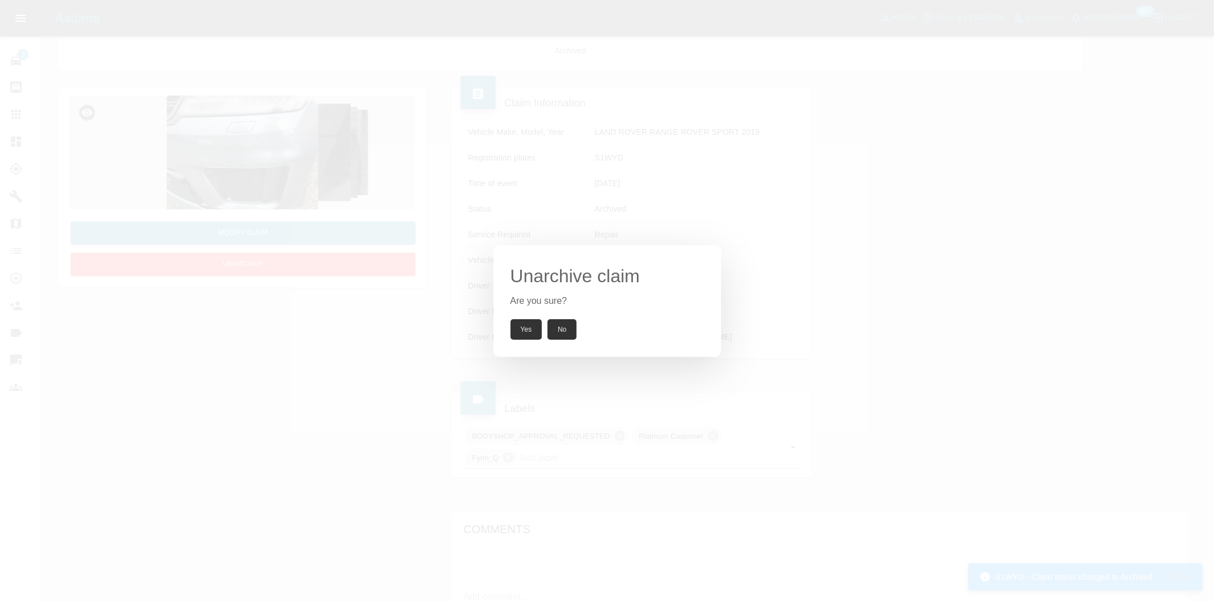
click at [524, 323] on button "Yes" at bounding box center [526, 329] width 32 height 20
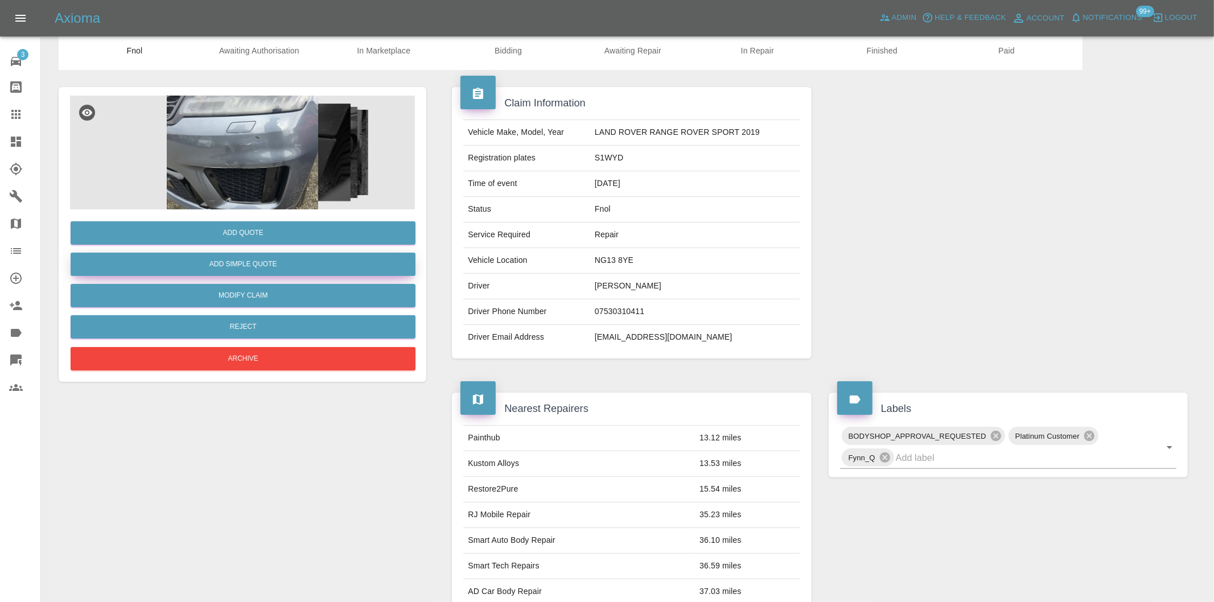
click at [262, 269] on button "Add Simple Quote" at bounding box center [243, 264] width 345 height 23
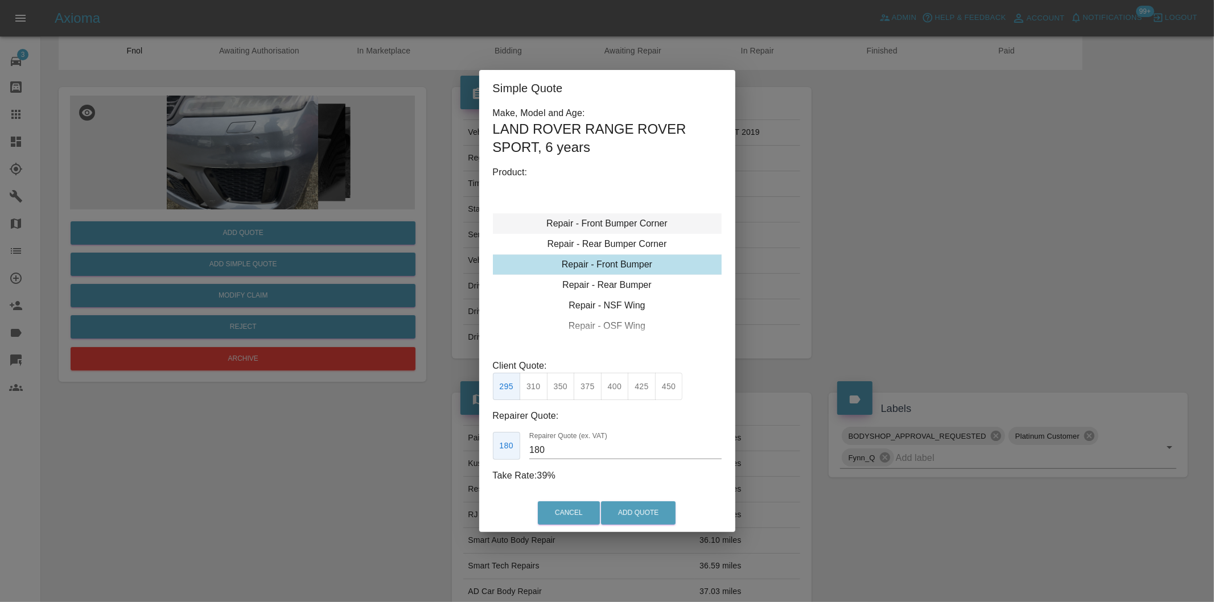
click at [645, 220] on div "Repair - Front Bumper Corner" at bounding box center [607, 223] width 229 height 20
click at [633, 221] on div "Repair - Front Bumper Corner" at bounding box center [607, 223] width 229 height 20
click at [645, 222] on div "Repair - Front Bumper Corner" at bounding box center [607, 223] width 229 height 20
click at [645, 224] on div "Repair - Front Bumper Corner" at bounding box center [607, 223] width 229 height 20
click at [620, 388] on button "270" at bounding box center [615, 387] width 28 height 28
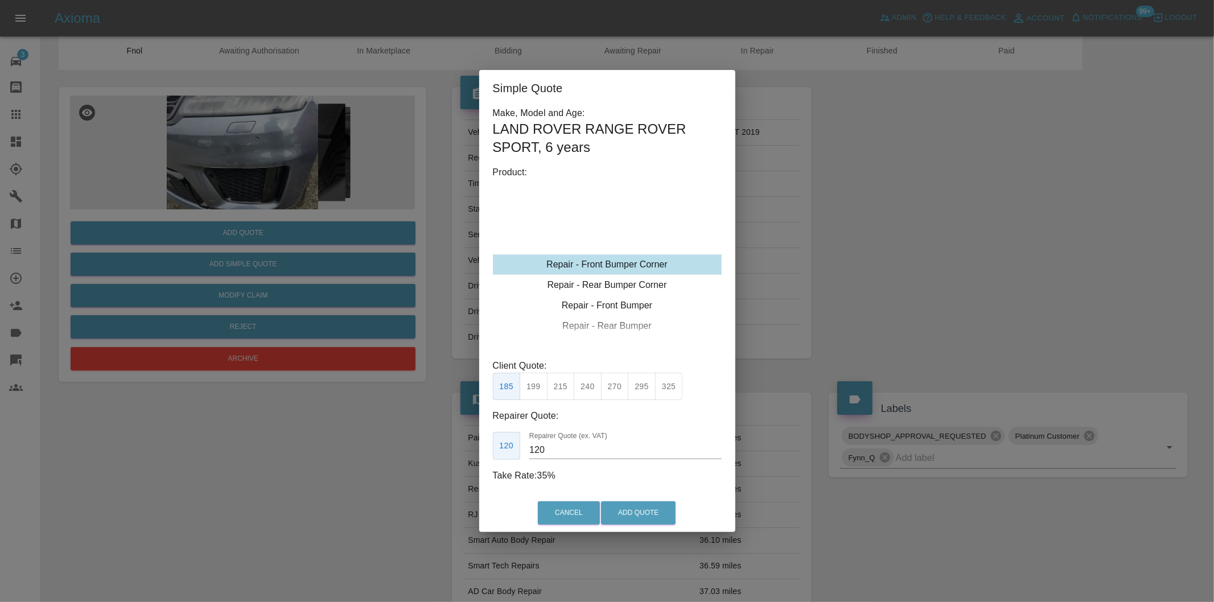
type input "165"
drag, startPoint x: 648, startPoint y: 513, endPoint x: 694, endPoint y: 299, distance: 219.0
click at [647, 513] on button "Add Quote" at bounding box center [638, 512] width 75 height 23
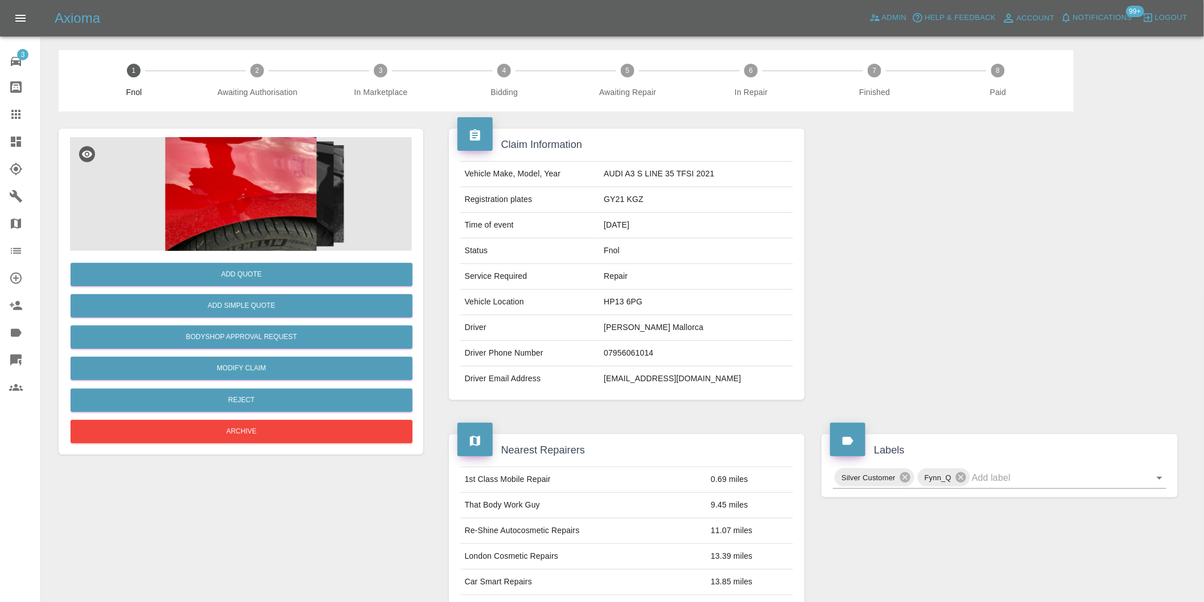
click at [245, 196] on img at bounding box center [241, 194] width 342 height 114
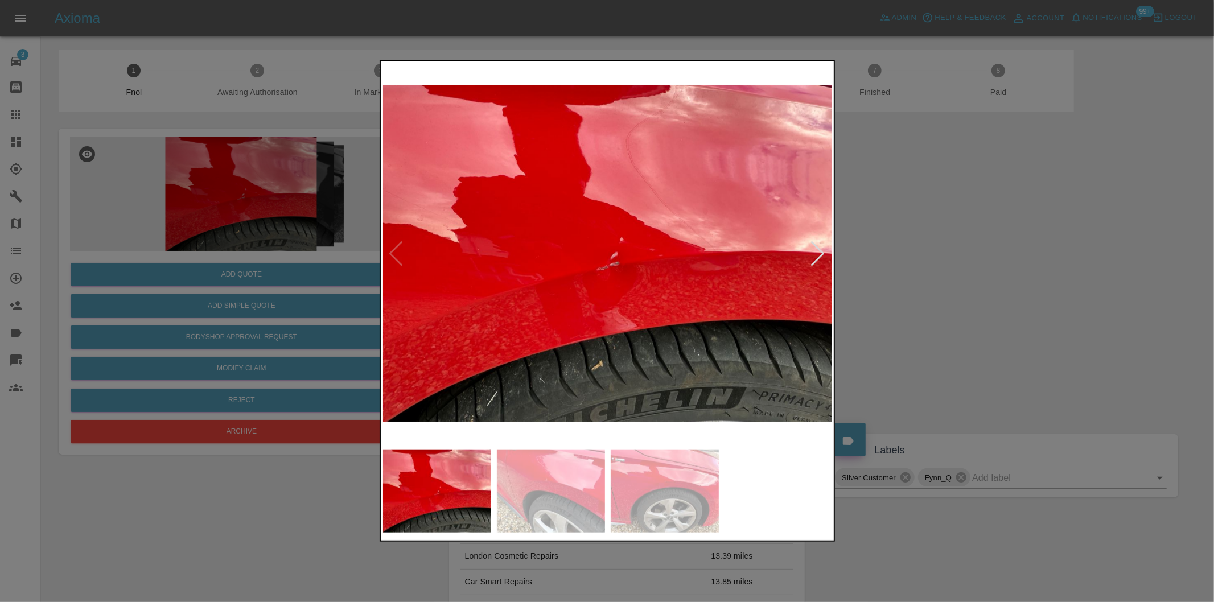
click at [814, 248] on div at bounding box center [817, 253] width 15 height 25
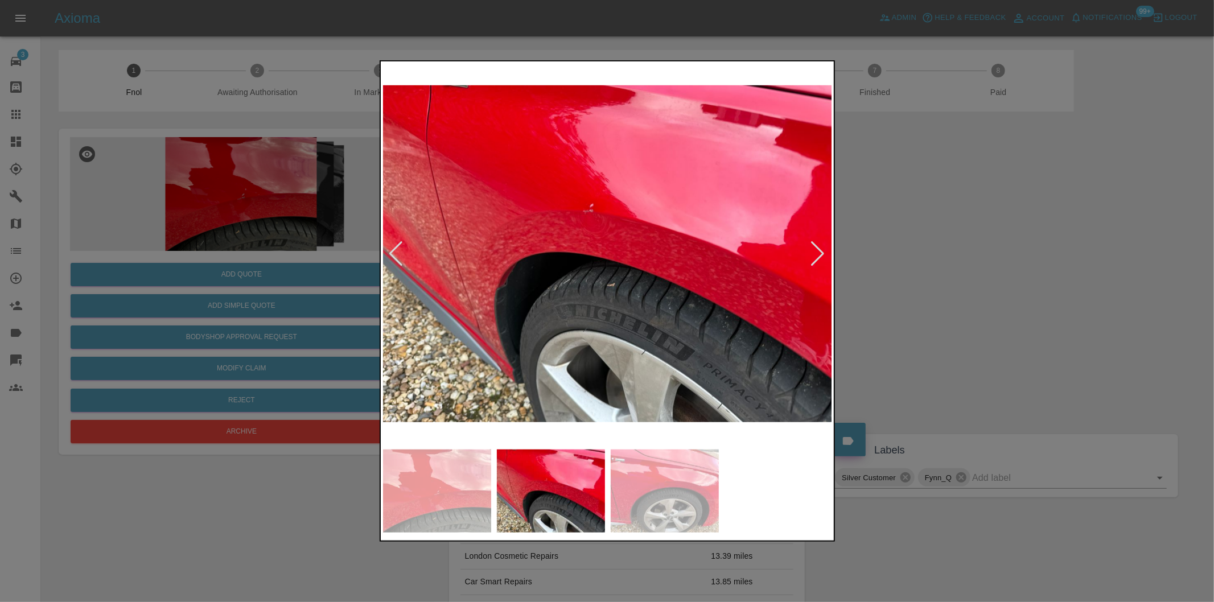
click at [814, 248] on div at bounding box center [817, 253] width 15 height 25
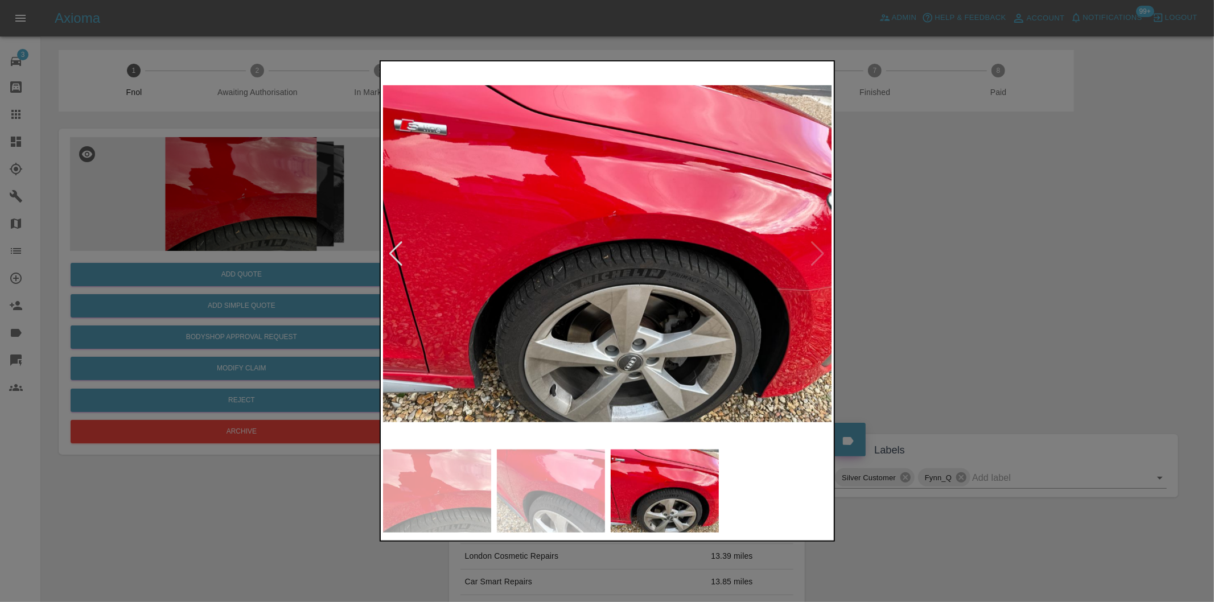
click at [815, 248] on img at bounding box center [608, 254] width 450 height 380
drag, startPoint x: 928, startPoint y: 269, endPoint x: 810, endPoint y: 328, distance: 131.3
click at [924, 269] on div at bounding box center [607, 301] width 1214 height 602
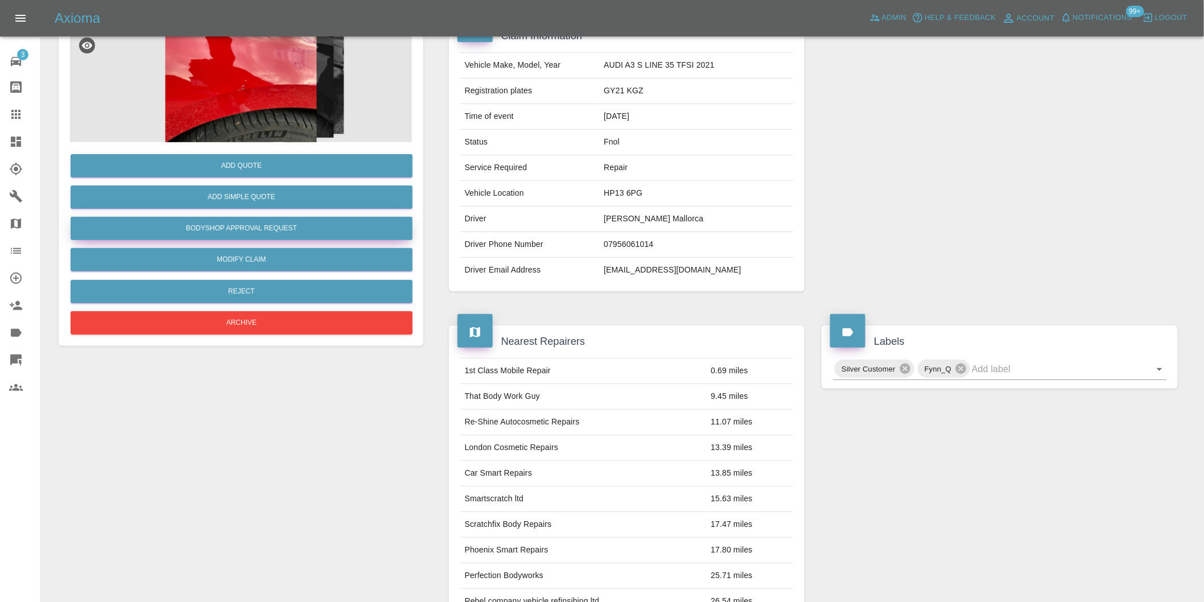
scroll to position [15, 0]
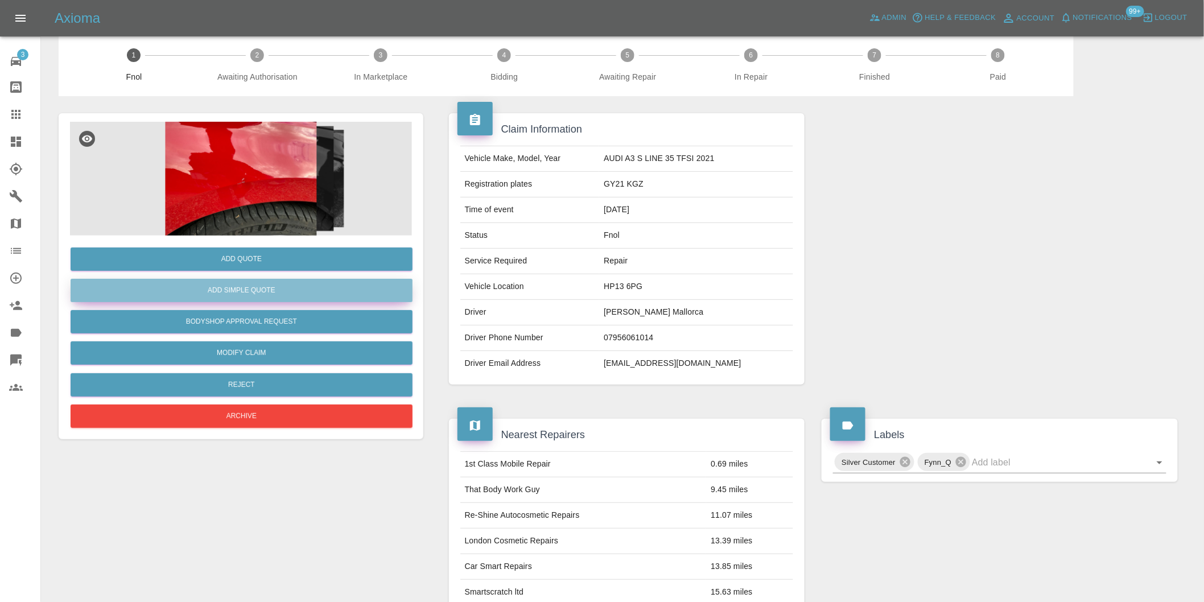
click at [271, 293] on button "Add Simple Quote" at bounding box center [242, 290] width 342 height 23
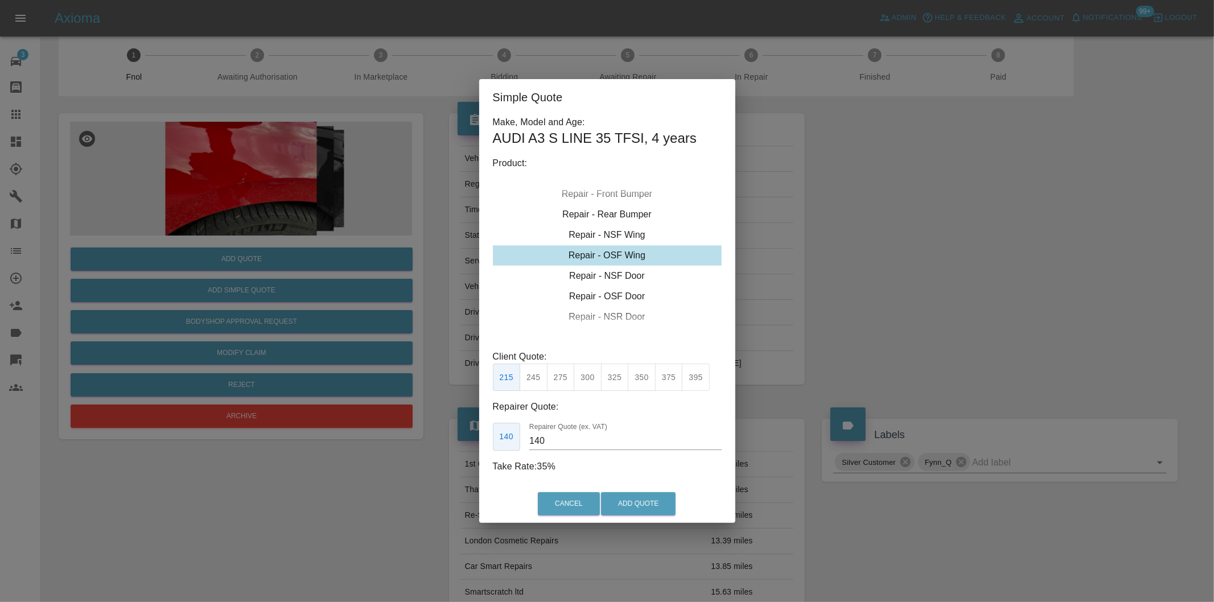
click at [566, 372] on button "275" at bounding box center [561, 378] width 28 height 28
type input "185"
click at [644, 498] on button "Add Quote" at bounding box center [638, 503] width 75 height 23
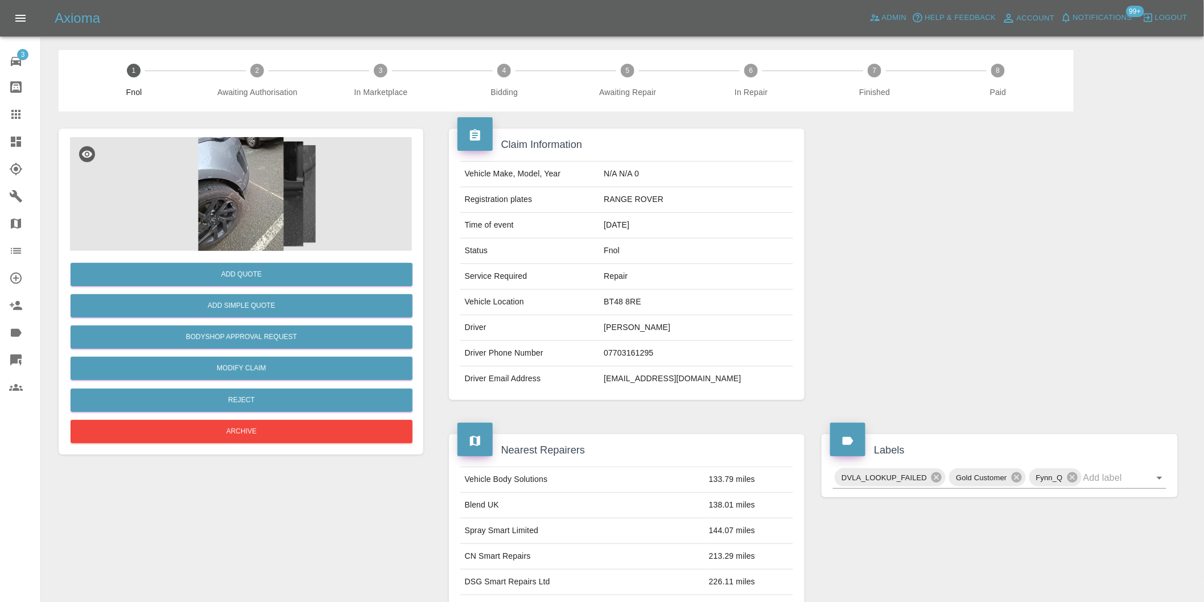
click at [242, 195] on img at bounding box center [241, 194] width 342 height 114
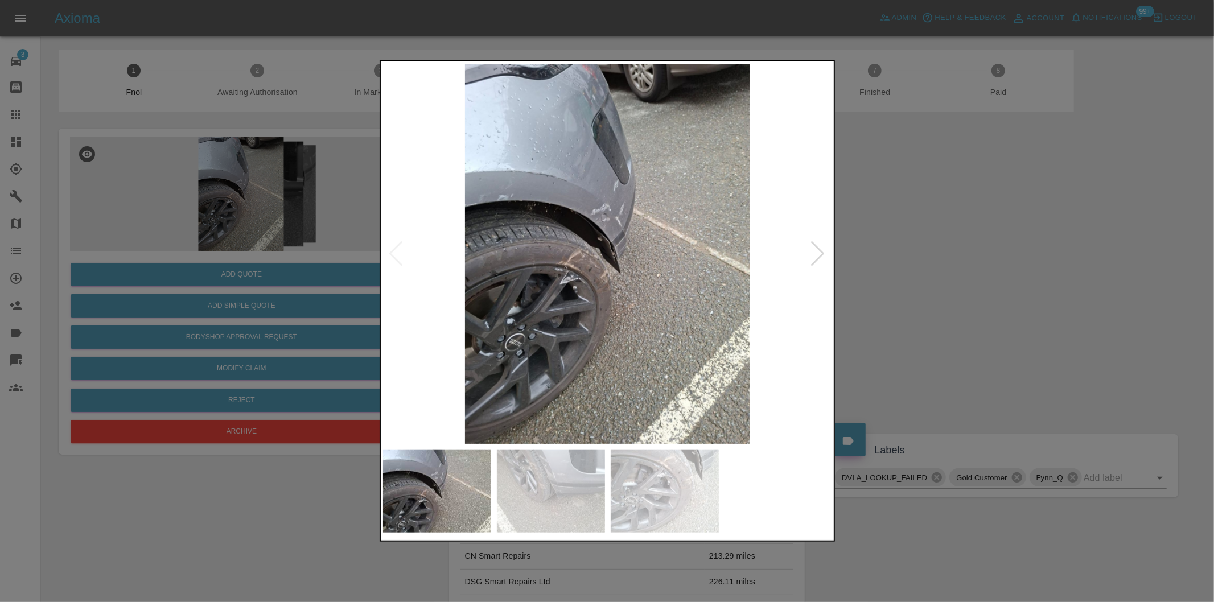
click at [817, 256] on div at bounding box center [817, 253] width 15 height 25
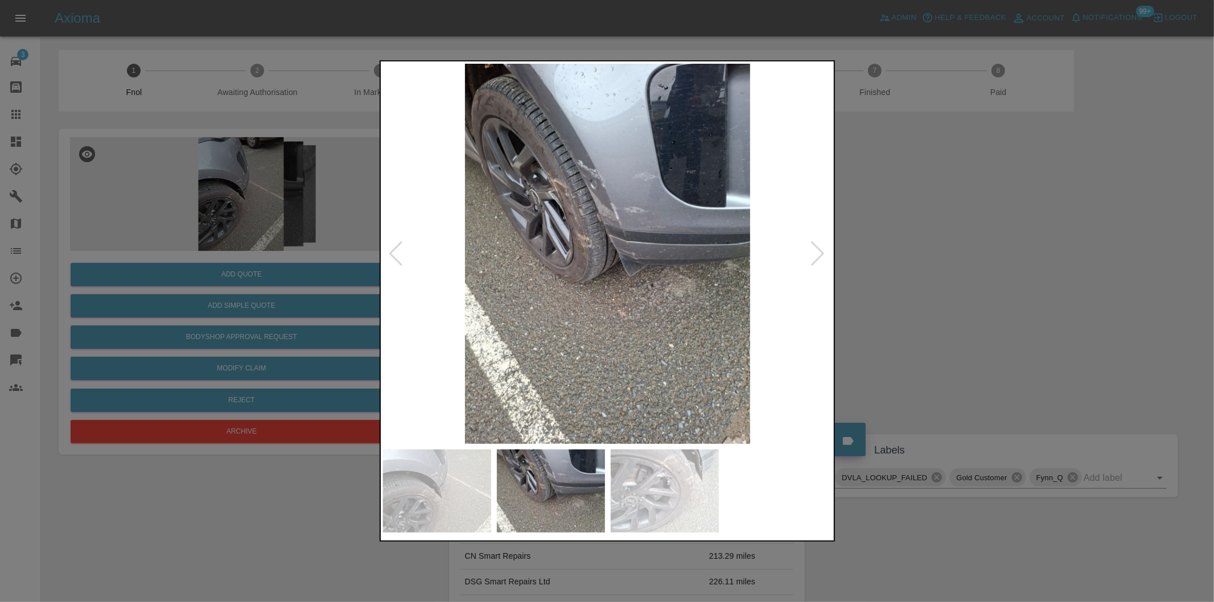
click at [817, 256] on div at bounding box center [817, 253] width 15 height 25
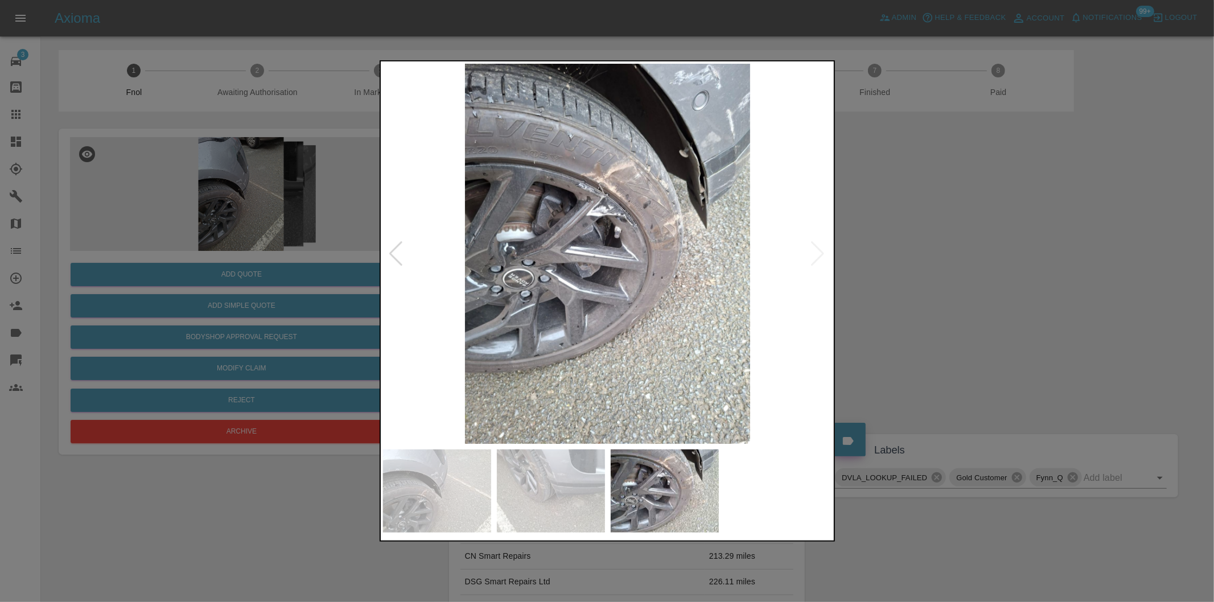
click at [817, 256] on img at bounding box center [608, 254] width 450 height 380
click at [943, 265] on div at bounding box center [607, 301] width 1214 height 602
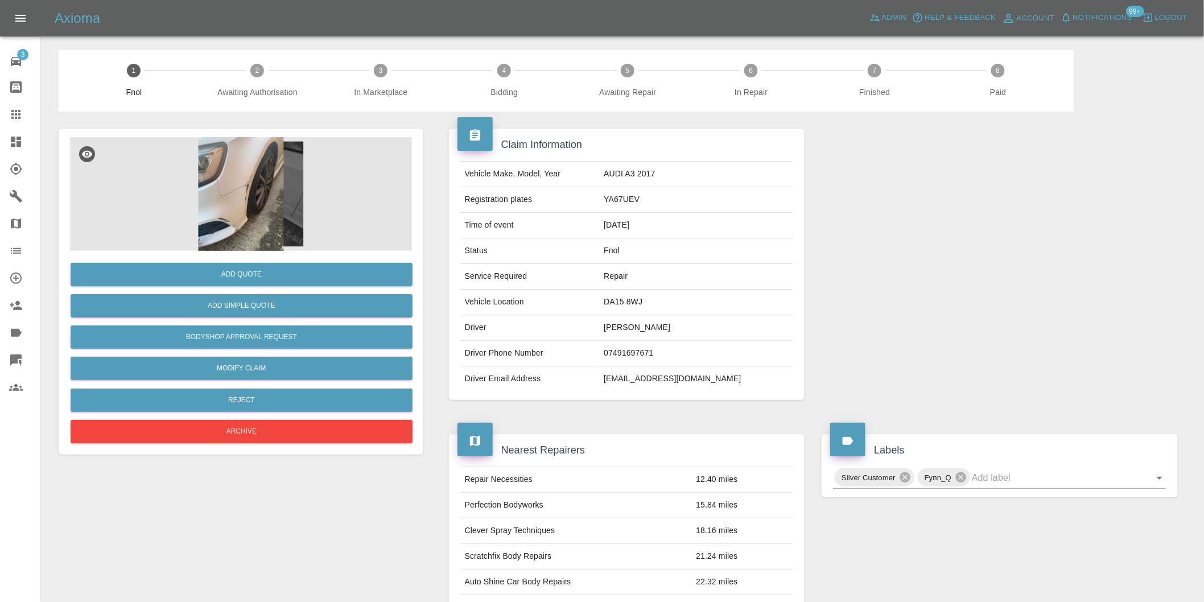
click at [251, 190] on img at bounding box center [241, 194] width 342 height 114
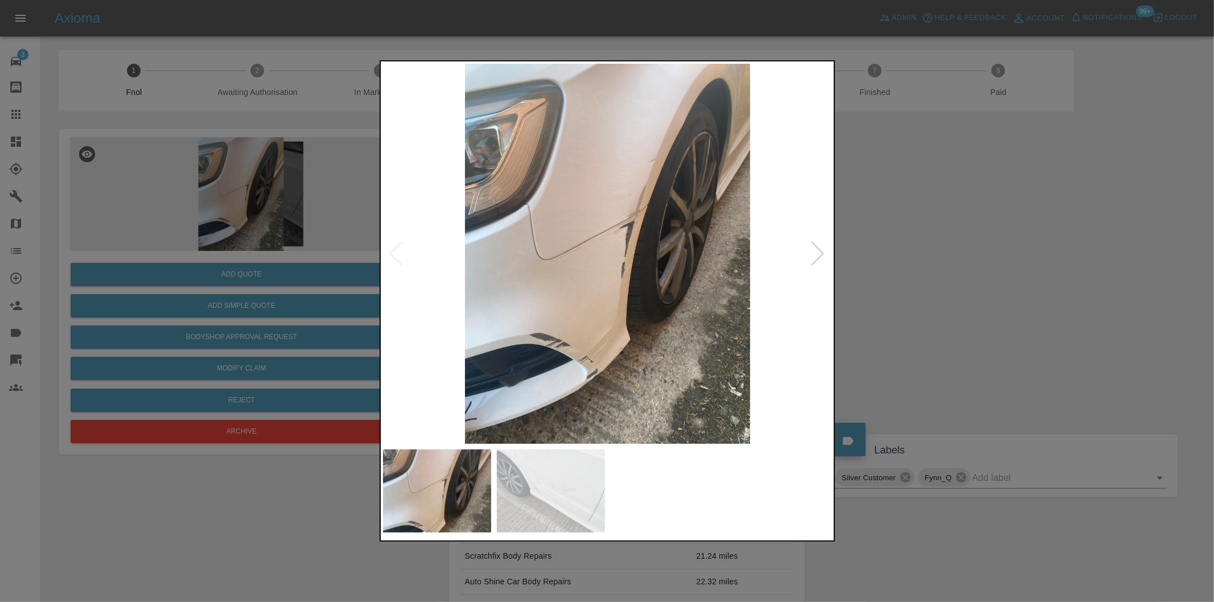
click at [817, 256] on div at bounding box center [817, 253] width 15 height 25
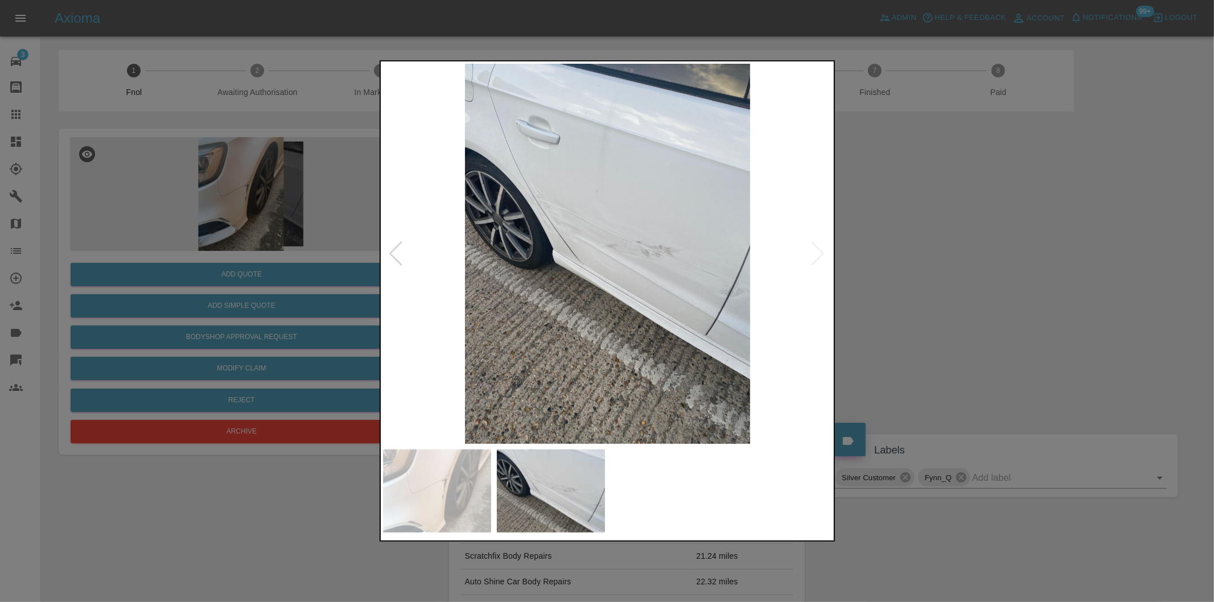
click at [817, 256] on img at bounding box center [608, 254] width 450 height 380
drag, startPoint x: 959, startPoint y: 269, endPoint x: 903, endPoint y: 163, distance: 119.4
click at [959, 251] on div at bounding box center [607, 301] width 1214 height 602
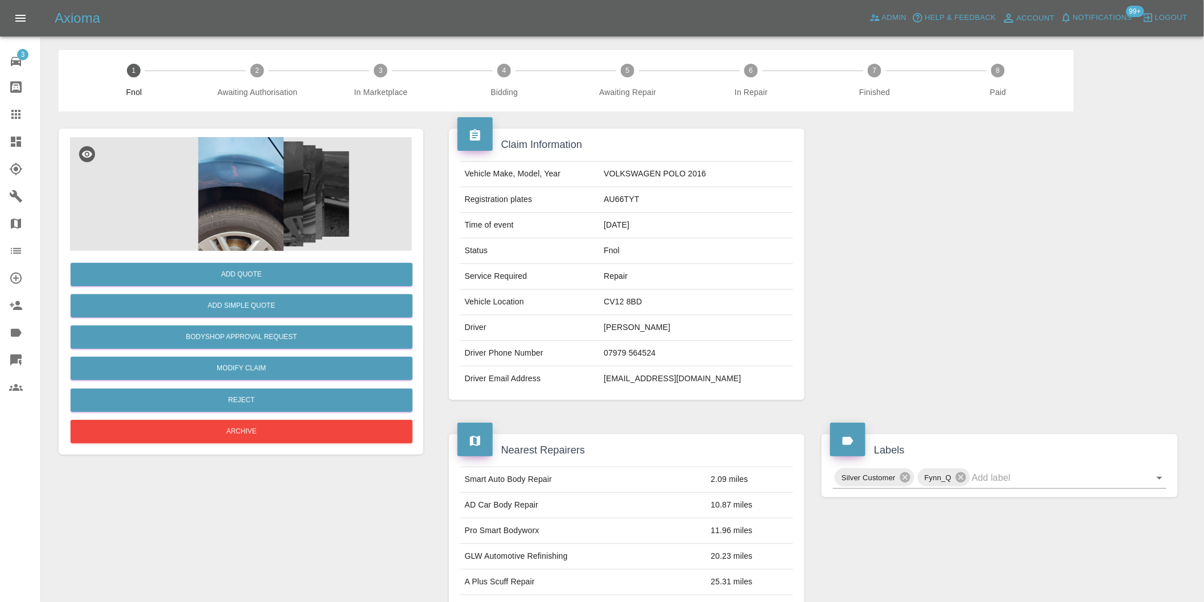
click at [241, 180] on img at bounding box center [241, 194] width 342 height 114
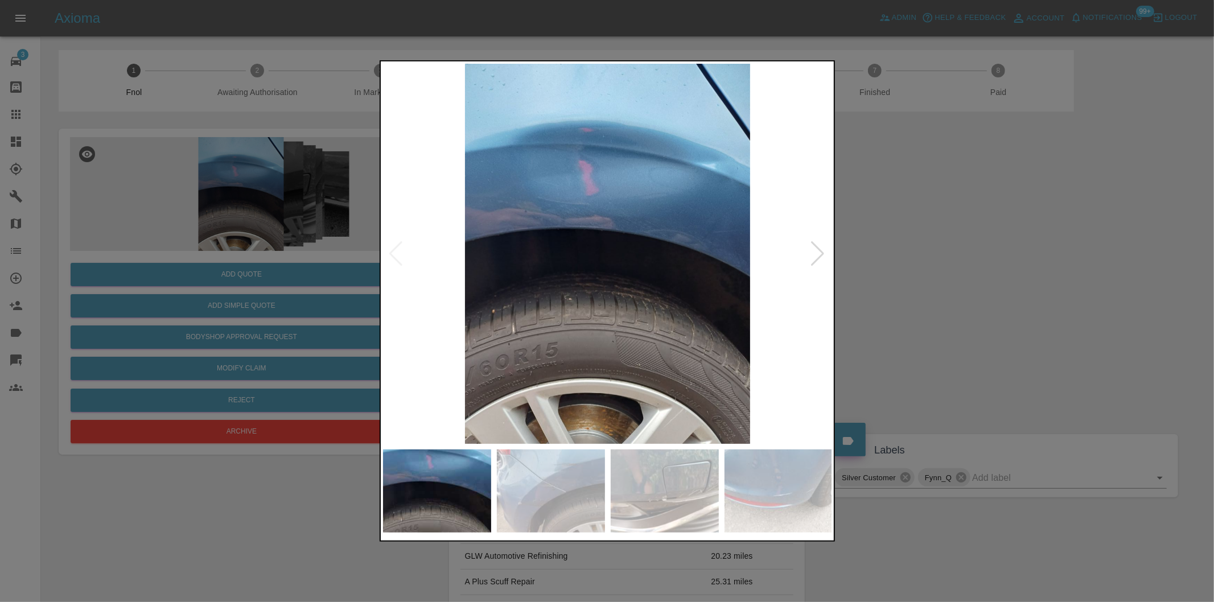
click at [815, 250] on div at bounding box center [817, 253] width 15 height 25
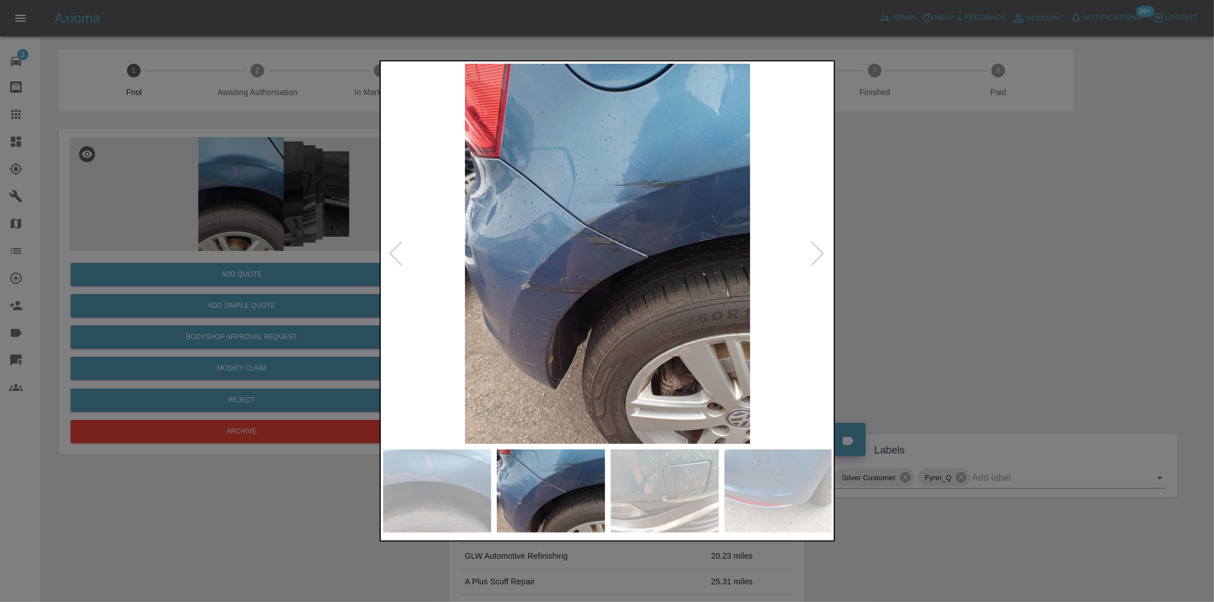
click at [815, 250] on div at bounding box center [817, 253] width 15 height 25
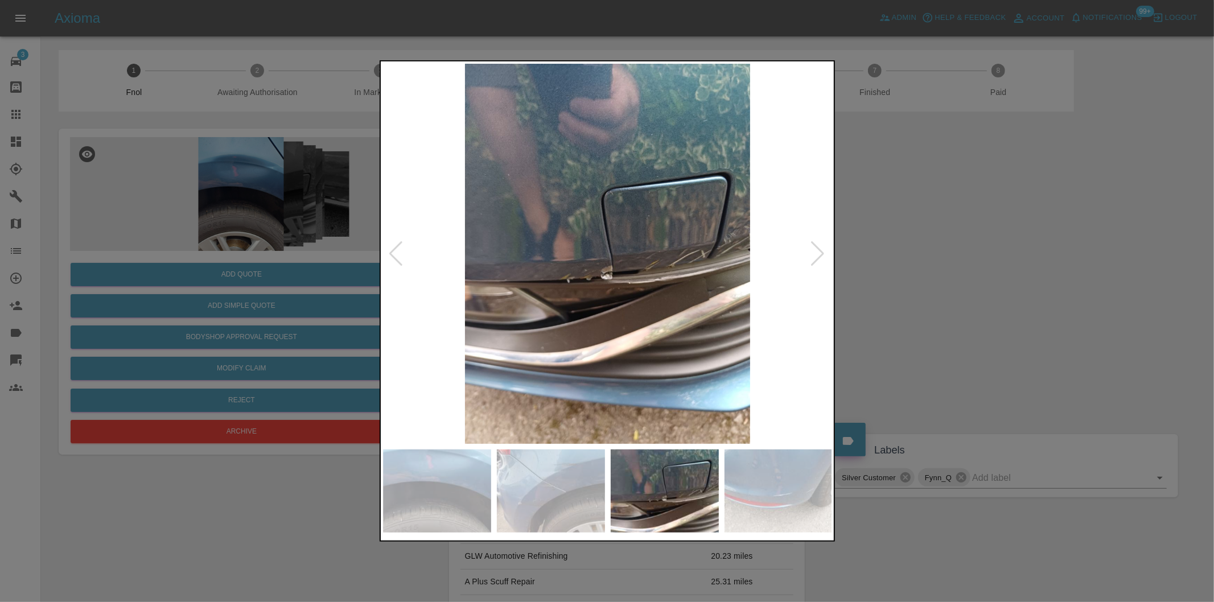
drag, startPoint x: 987, startPoint y: 252, endPoint x: 966, endPoint y: 200, distance: 55.9
click at [987, 252] on div at bounding box center [607, 301] width 1214 height 602
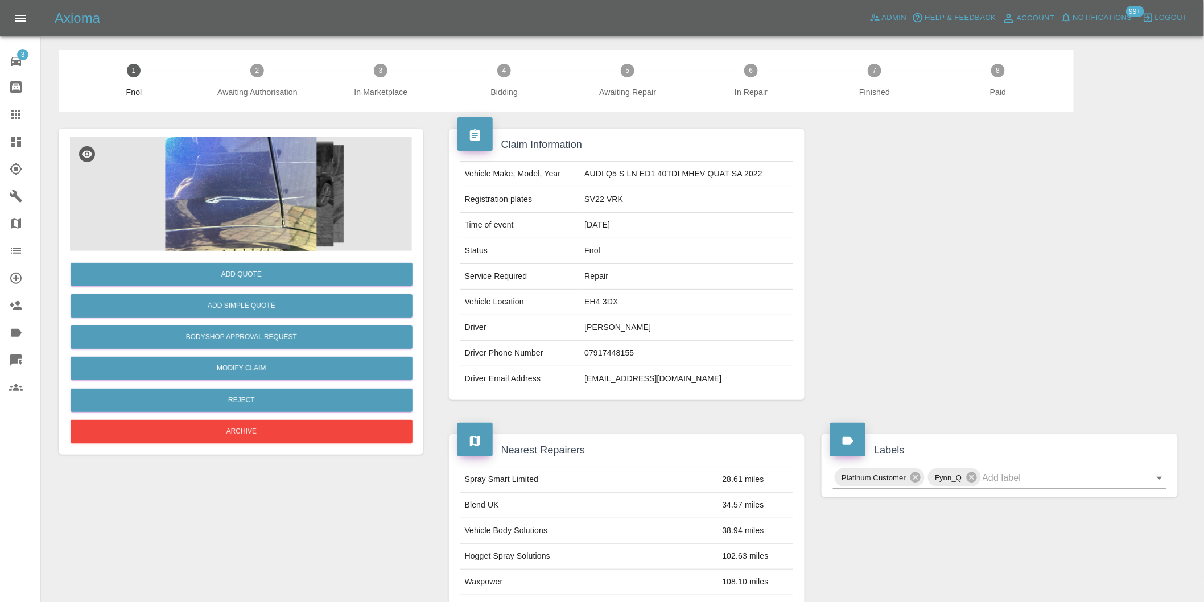
click at [250, 188] on img at bounding box center [241, 194] width 342 height 114
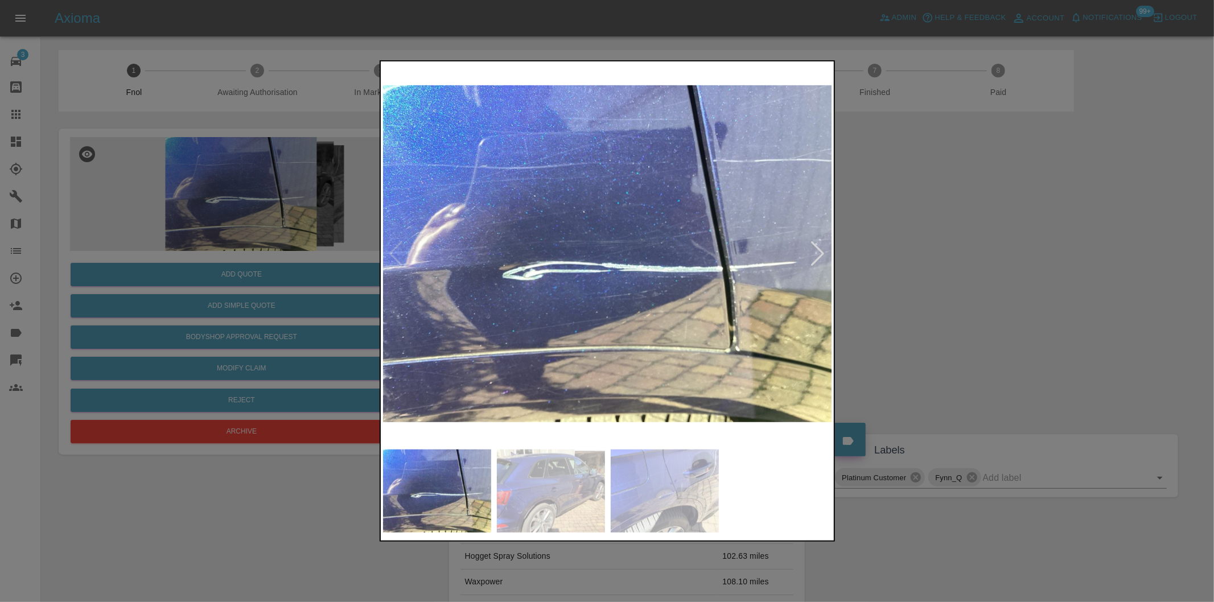
click at [827, 249] on img at bounding box center [608, 254] width 450 height 380
click at [820, 252] on div at bounding box center [817, 253] width 15 height 25
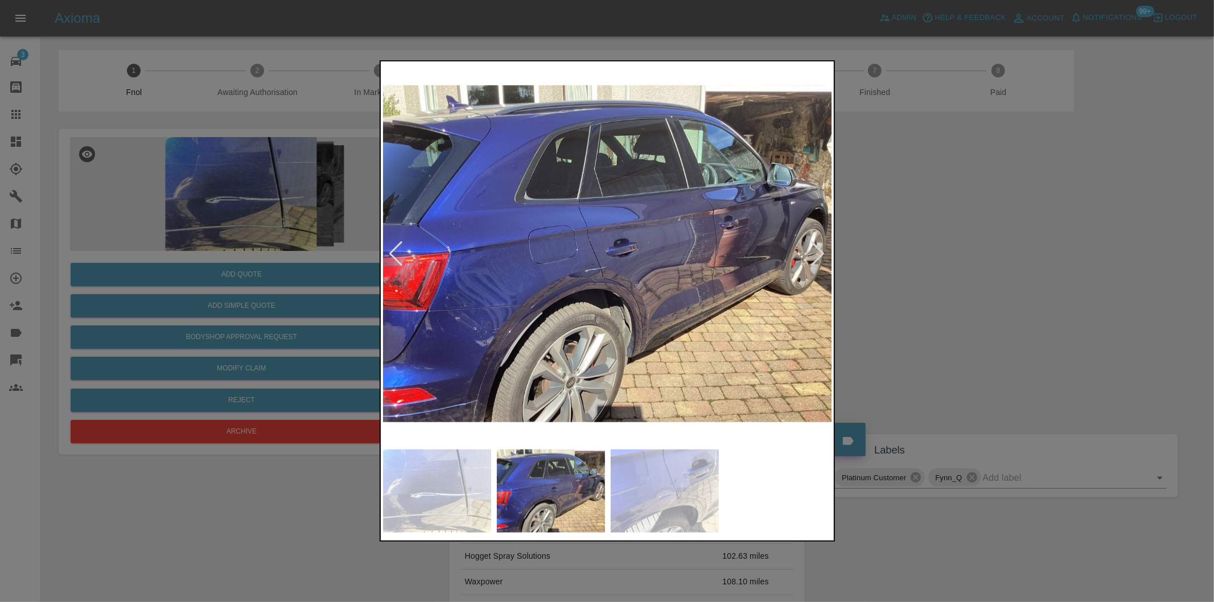
click at [820, 252] on div at bounding box center [817, 253] width 15 height 25
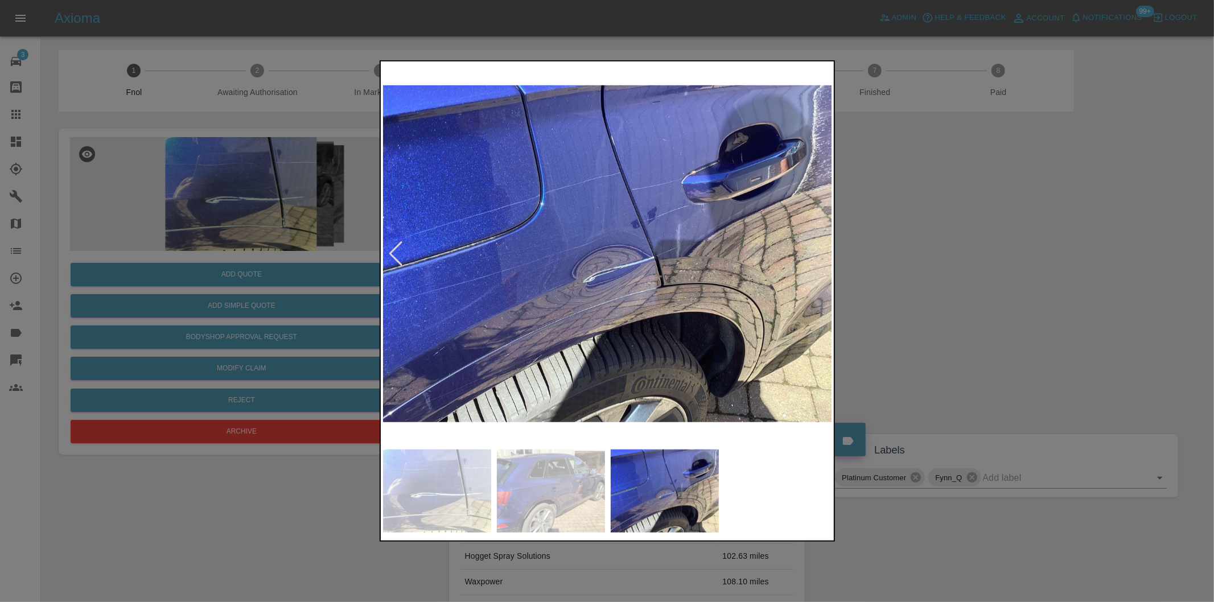
click at [820, 252] on img at bounding box center [608, 254] width 450 height 380
drag, startPoint x: 950, startPoint y: 274, endPoint x: 678, endPoint y: 407, distance: 303.4
click at [949, 274] on div at bounding box center [607, 301] width 1214 height 602
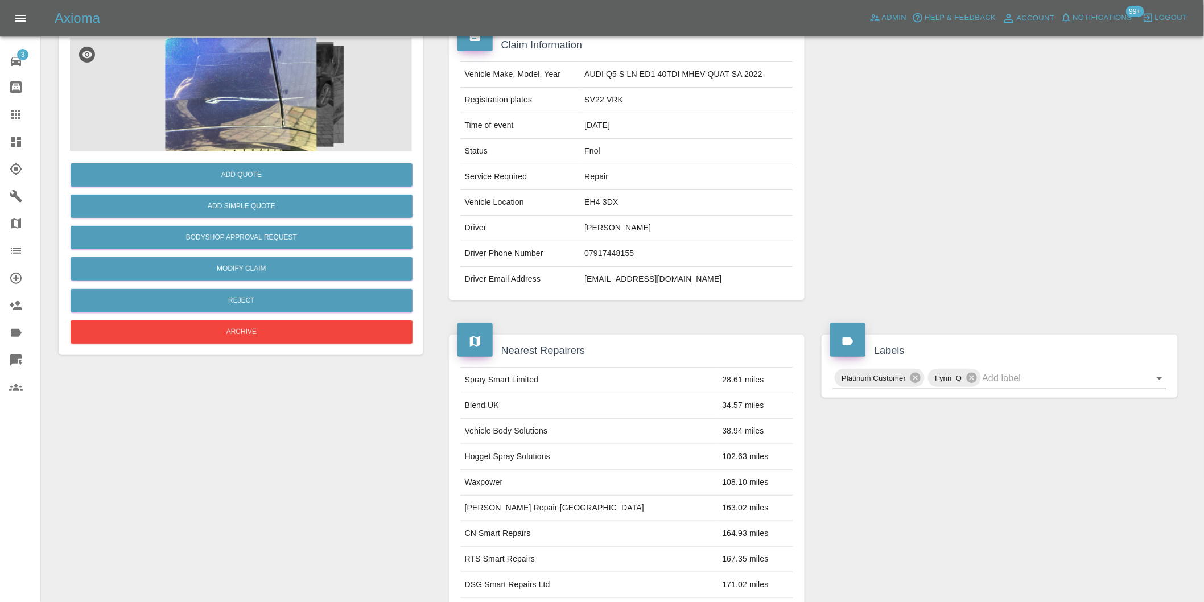
scroll to position [15, 0]
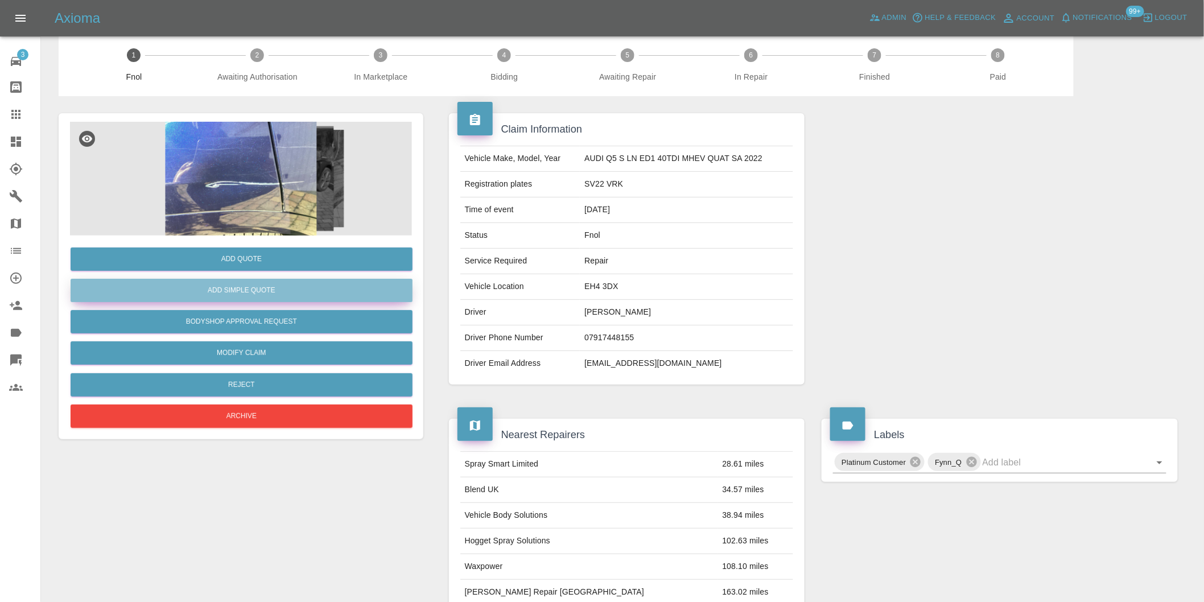
click at [280, 294] on button "Add Simple Quote" at bounding box center [242, 290] width 342 height 23
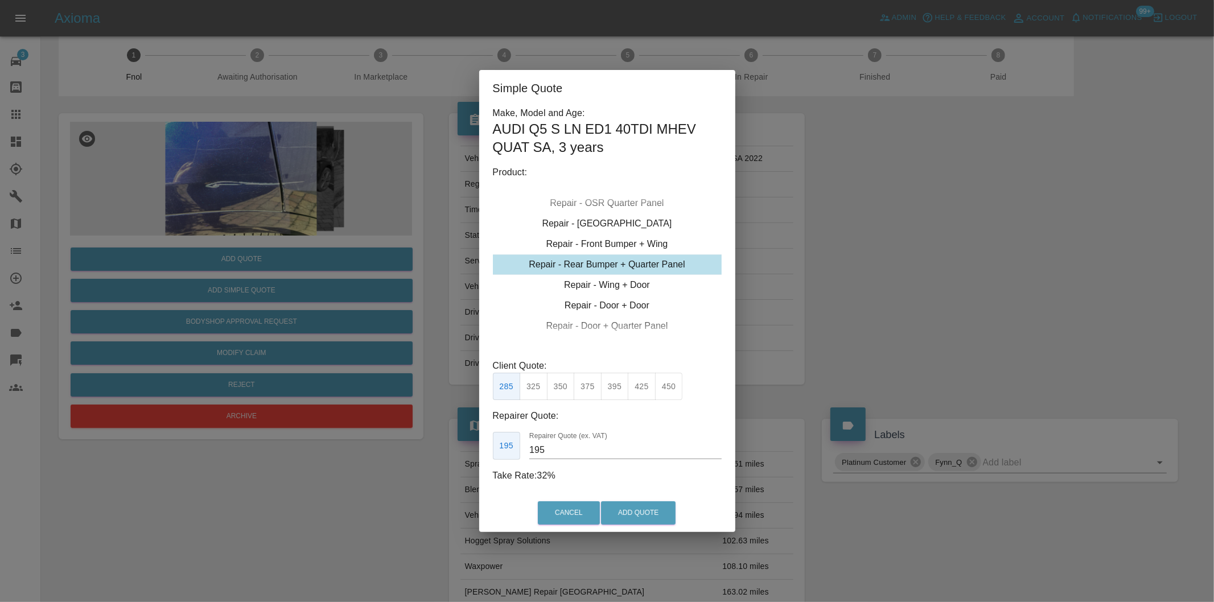
click at [658, 266] on div "Repair - Rear Bumper + Quarter Panel" at bounding box center [607, 264] width 229 height 20
click at [627, 327] on div "Repair - Door + Quarter Panel" at bounding box center [607, 326] width 229 height 20
click at [630, 323] on div "Repair - Door + Quarter Panel" at bounding box center [607, 326] width 229 height 20
click at [565, 389] on button "375" at bounding box center [561, 387] width 28 height 28
type input "230"
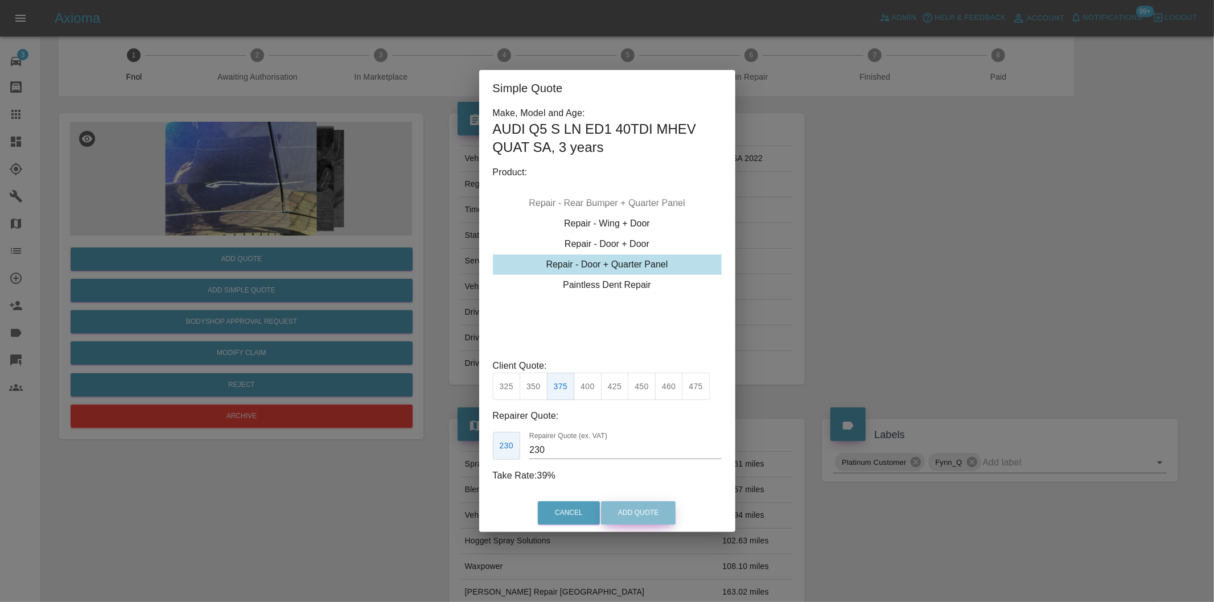
click at [633, 509] on button "Add Quote" at bounding box center [638, 512] width 75 height 23
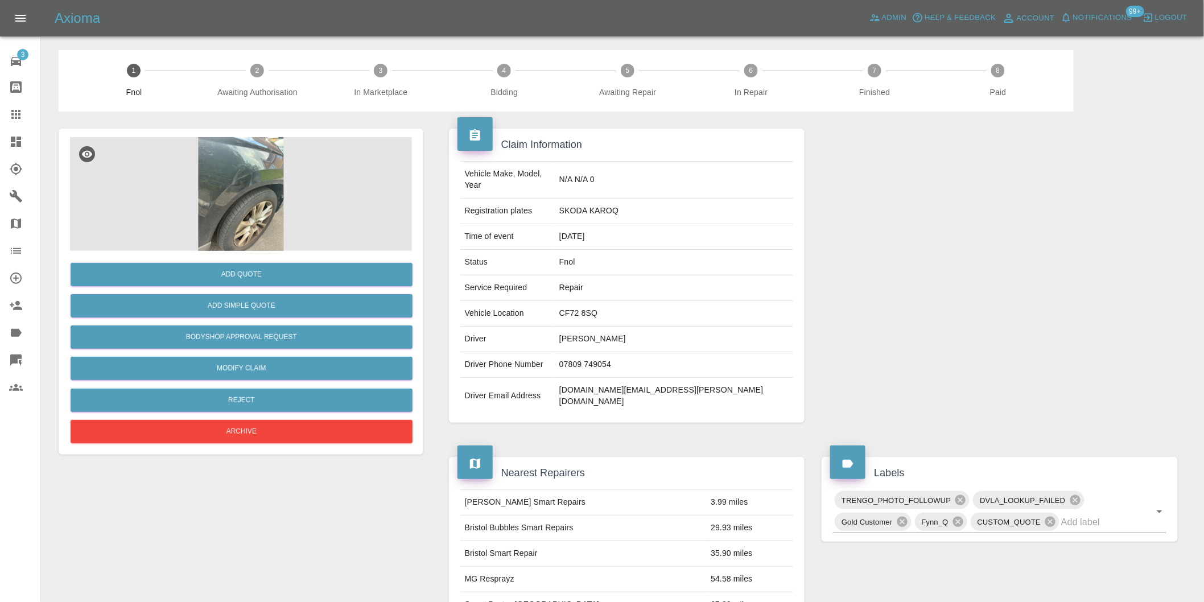
click at [237, 161] on img at bounding box center [241, 194] width 342 height 114
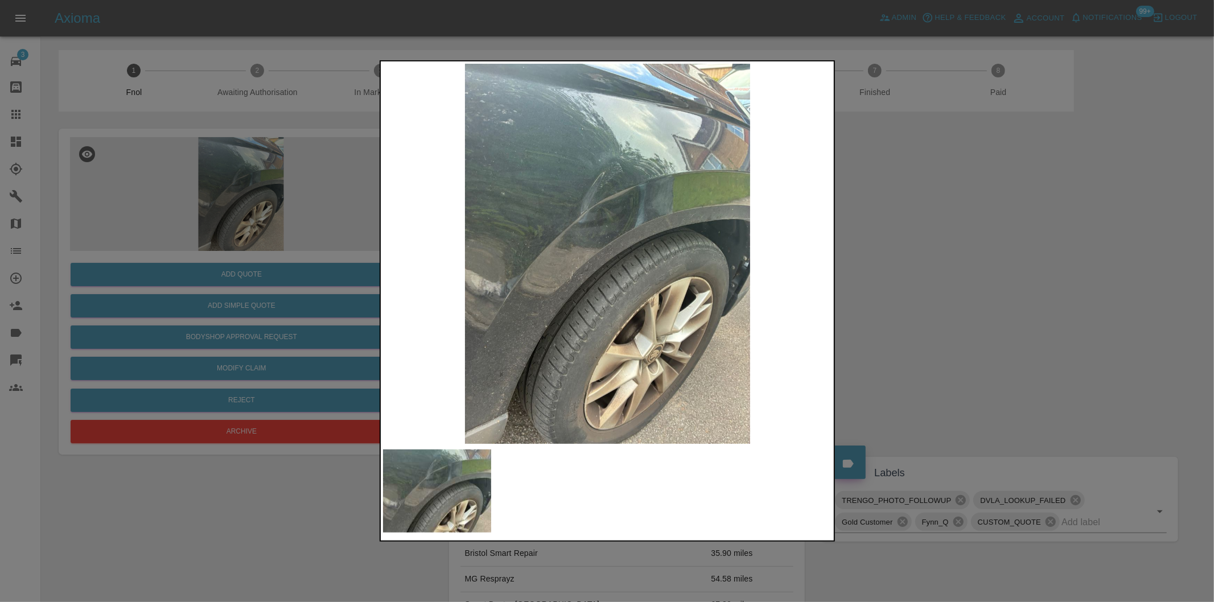
click at [901, 333] on div at bounding box center [607, 301] width 1214 height 602
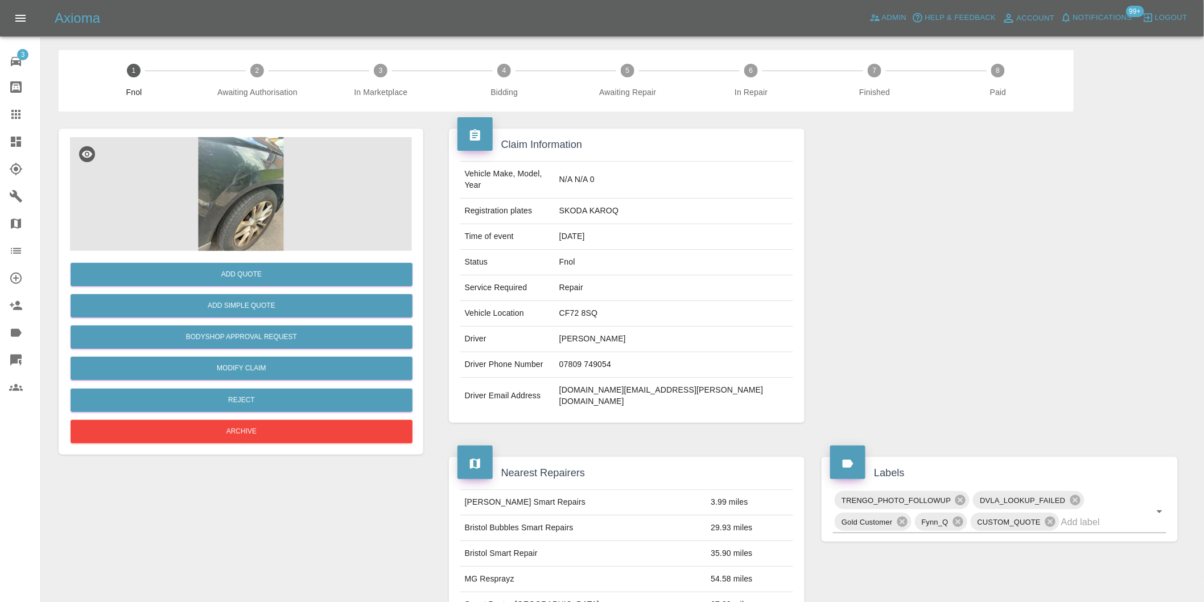
click at [236, 174] on img at bounding box center [241, 194] width 342 height 114
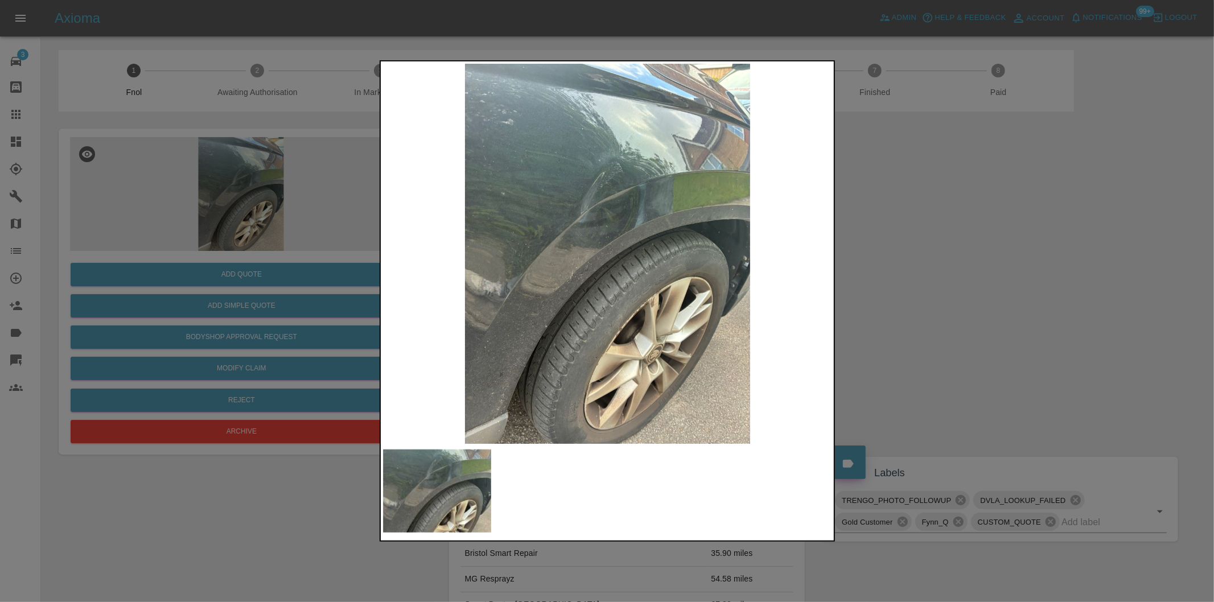
click at [609, 149] on img at bounding box center [608, 254] width 450 height 380
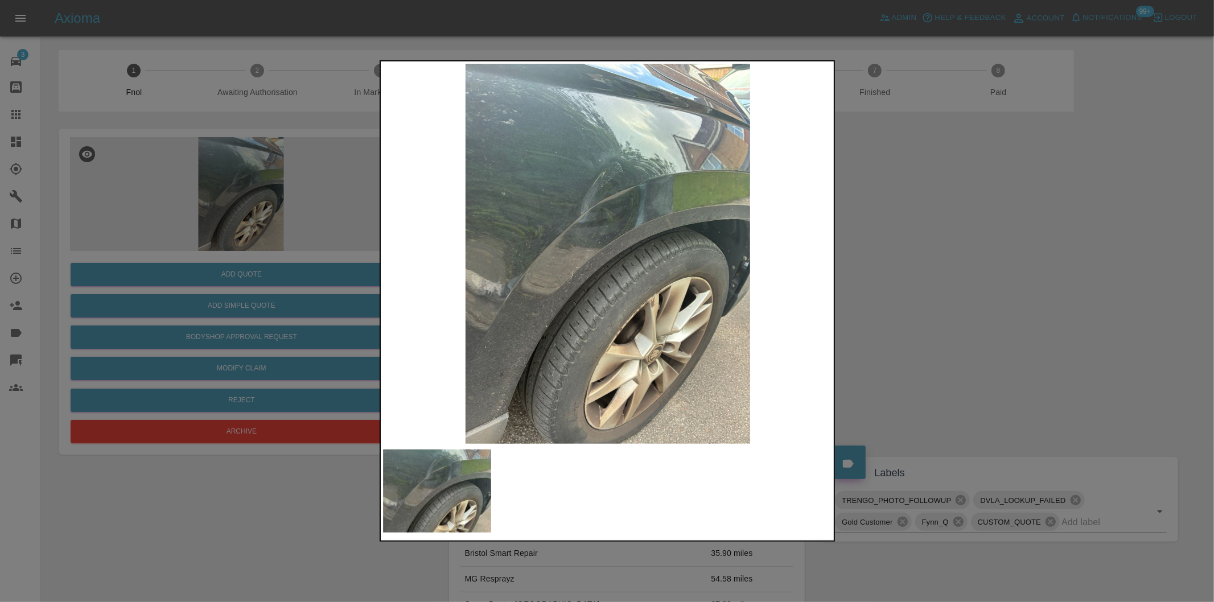
click at [982, 263] on div at bounding box center [607, 301] width 1214 height 602
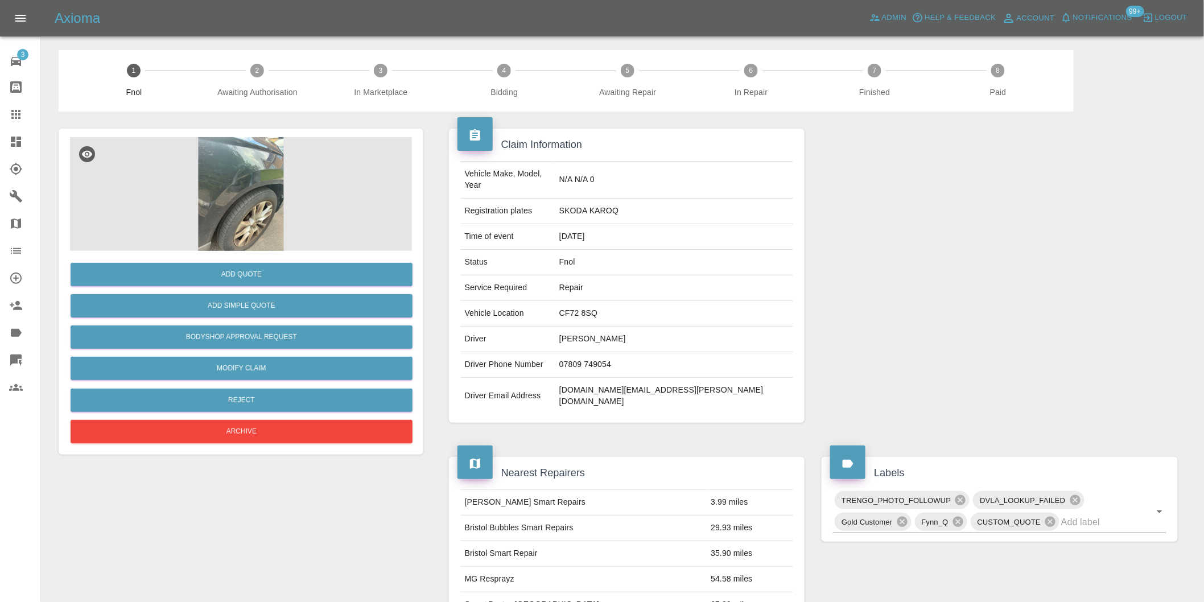
click at [262, 208] on img at bounding box center [241, 194] width 342 height 114
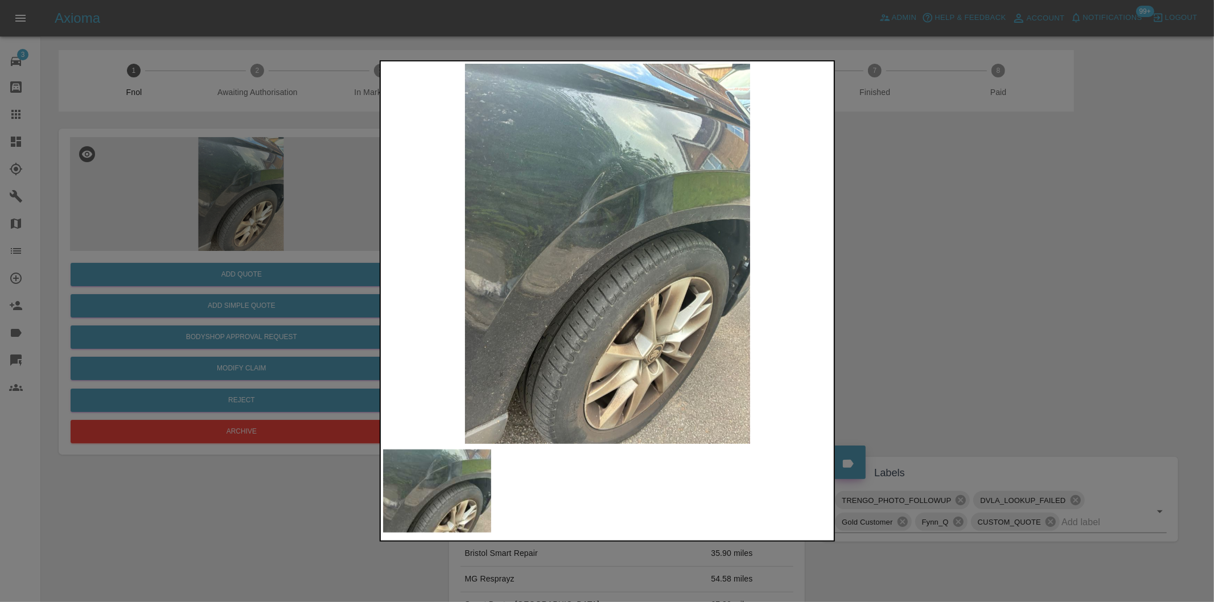
drag, startPoint x: 850, startPoint y: 255, endPoint x: 549, endPoint y: 319, distance: 308.4
click at [848, 257] on div at bounding box center [607, 301] width 1214 height 602
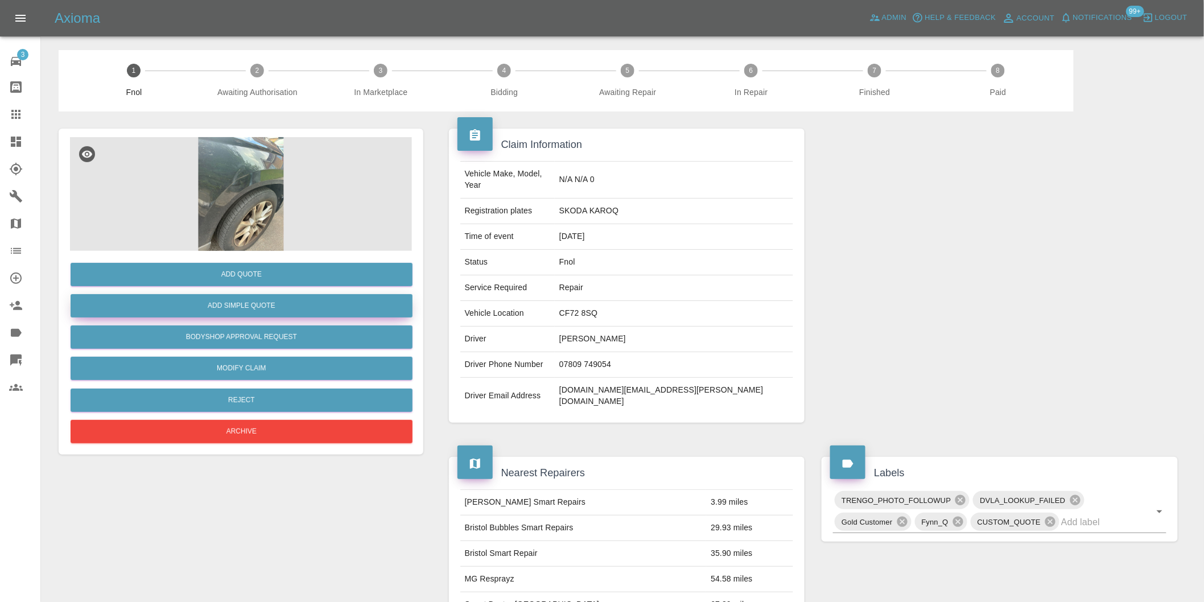
click at [241, 300] on button "Add Simple Quote" at bounding box center [242, 305] width 342 height 23
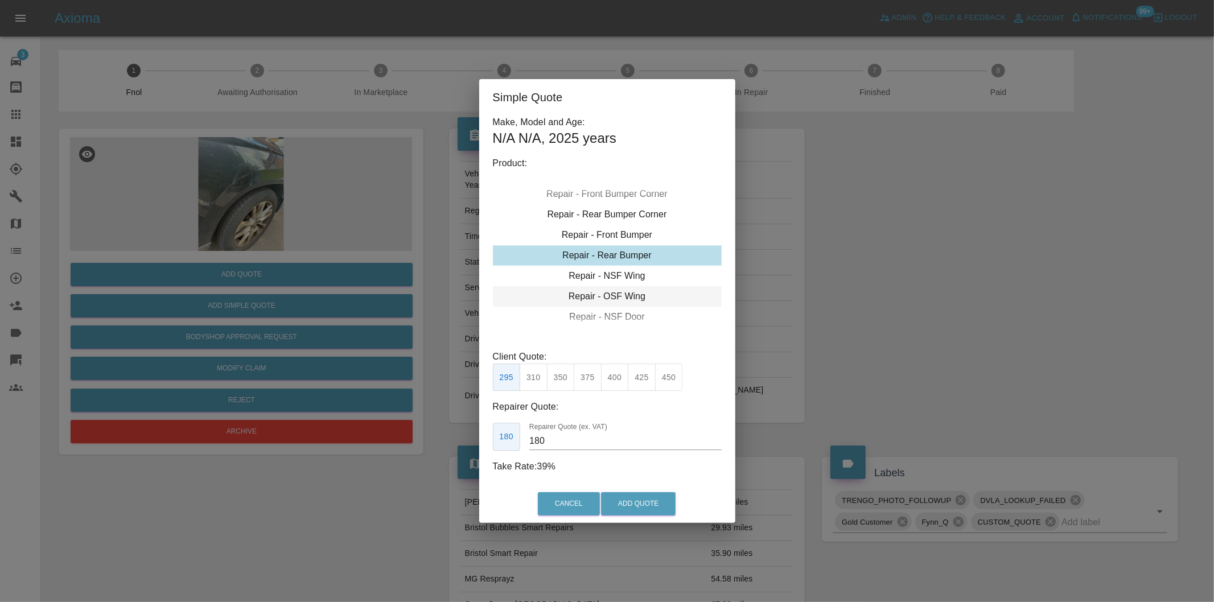
click at [632, 300] on div "Repair - OSF Wing" at bounding box center [607, 296] width 229 height 20
click at [644, 378] on button "350" at bounding box center [642, 378] width 28 height 28
click at [620, 376] on button "325" at bounding box center [615, 378] width 28 height 28
click at [646, 380] on button "350" at bounding box center [642, 378] width 28 height 28
type input "230"
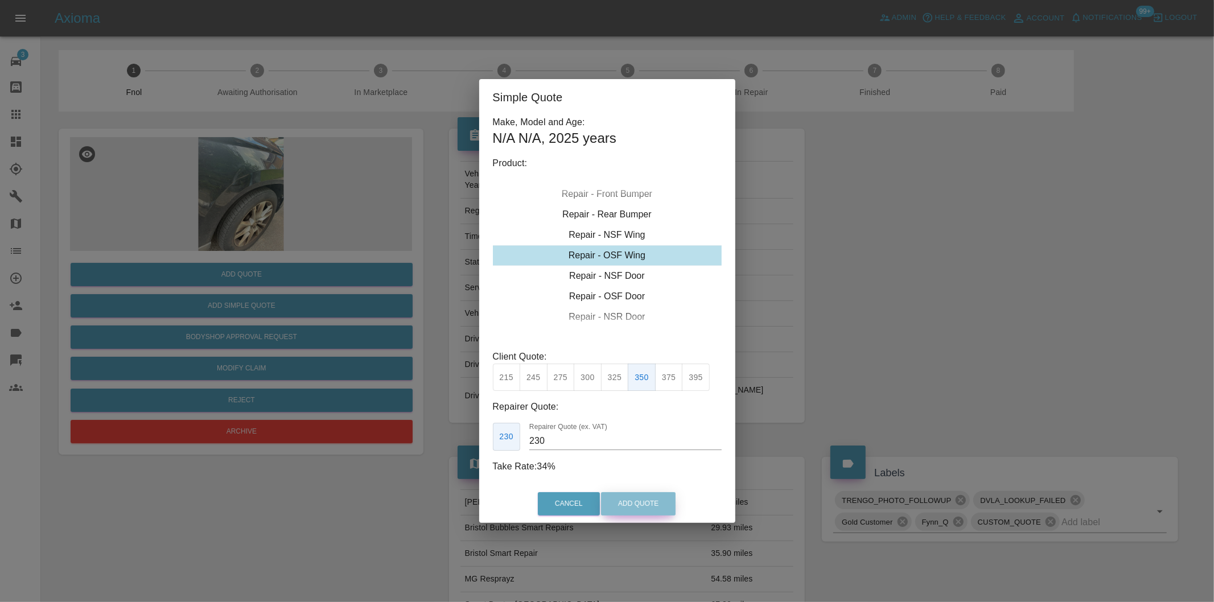
click at [656, 499] on button "Add Quote" at bounding box center [638, 503] width 75 height 23
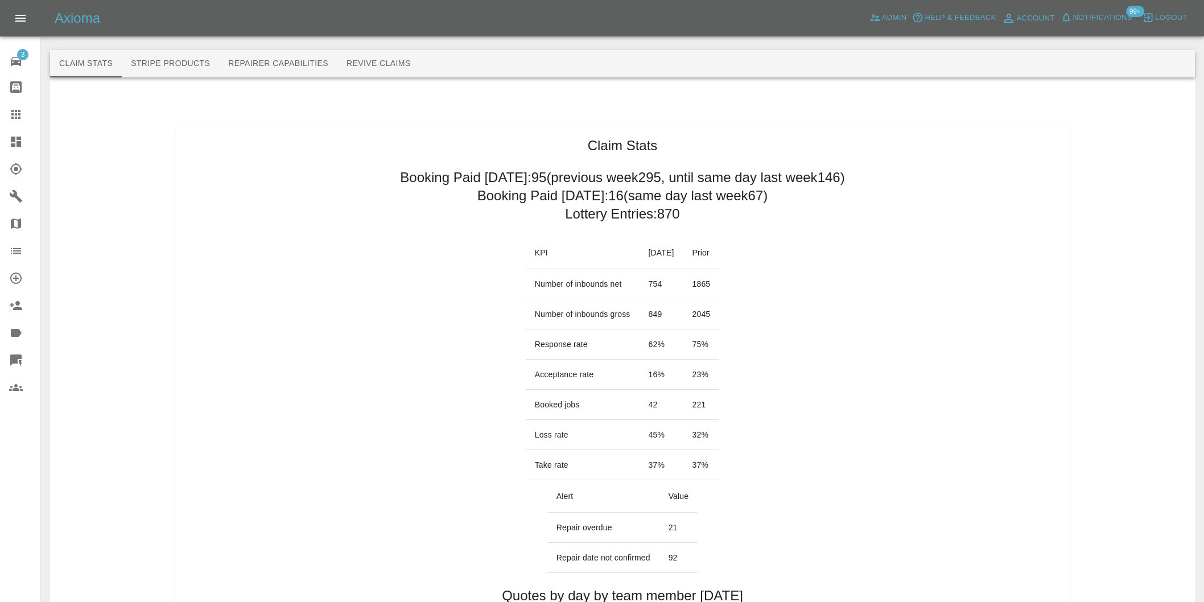
scroll to position [632, 0]
